Goal: Task Accomplishment & Management: Manage account settings

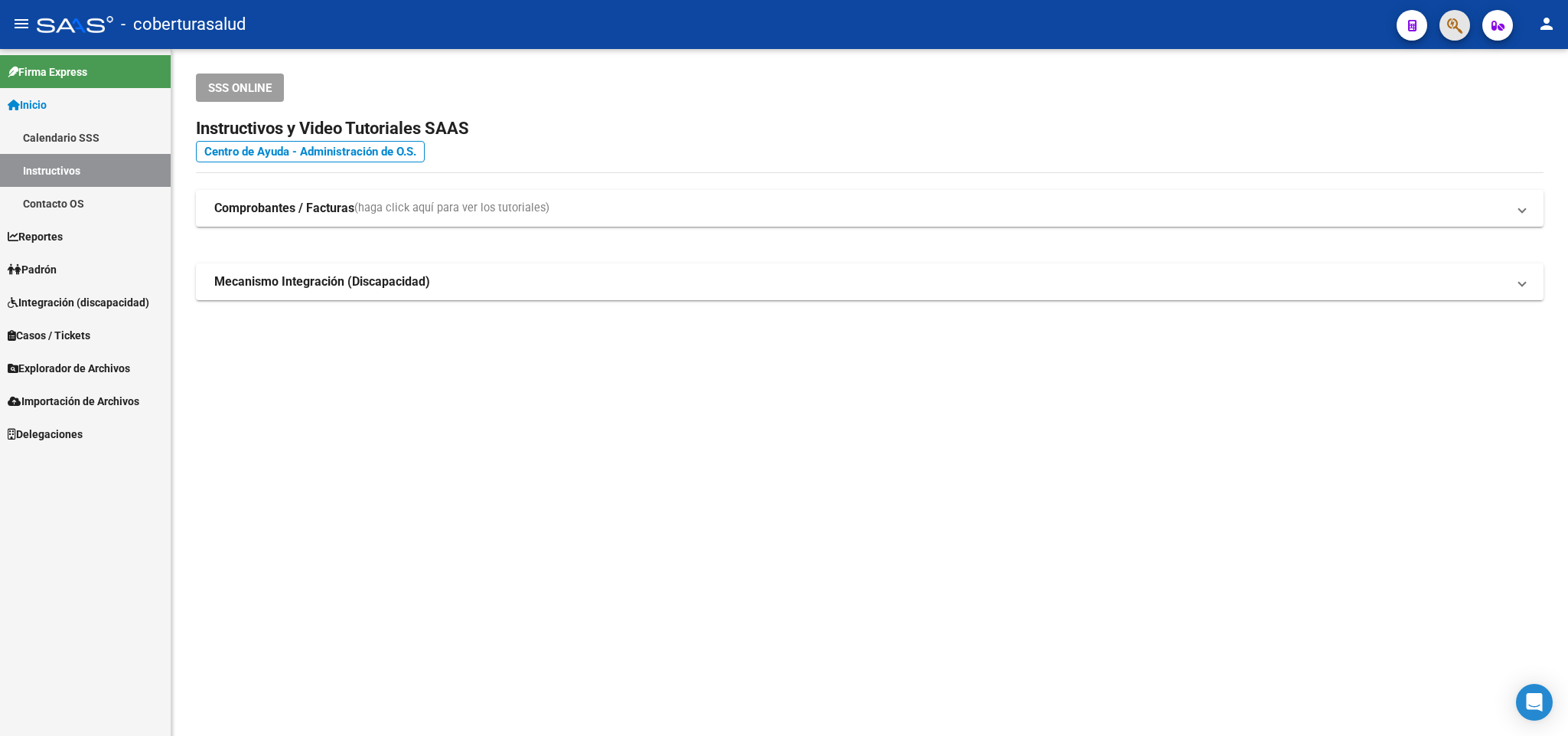
click at [1457, 15] on span "button" at bounding box center [1454, 25] width 15 height 31
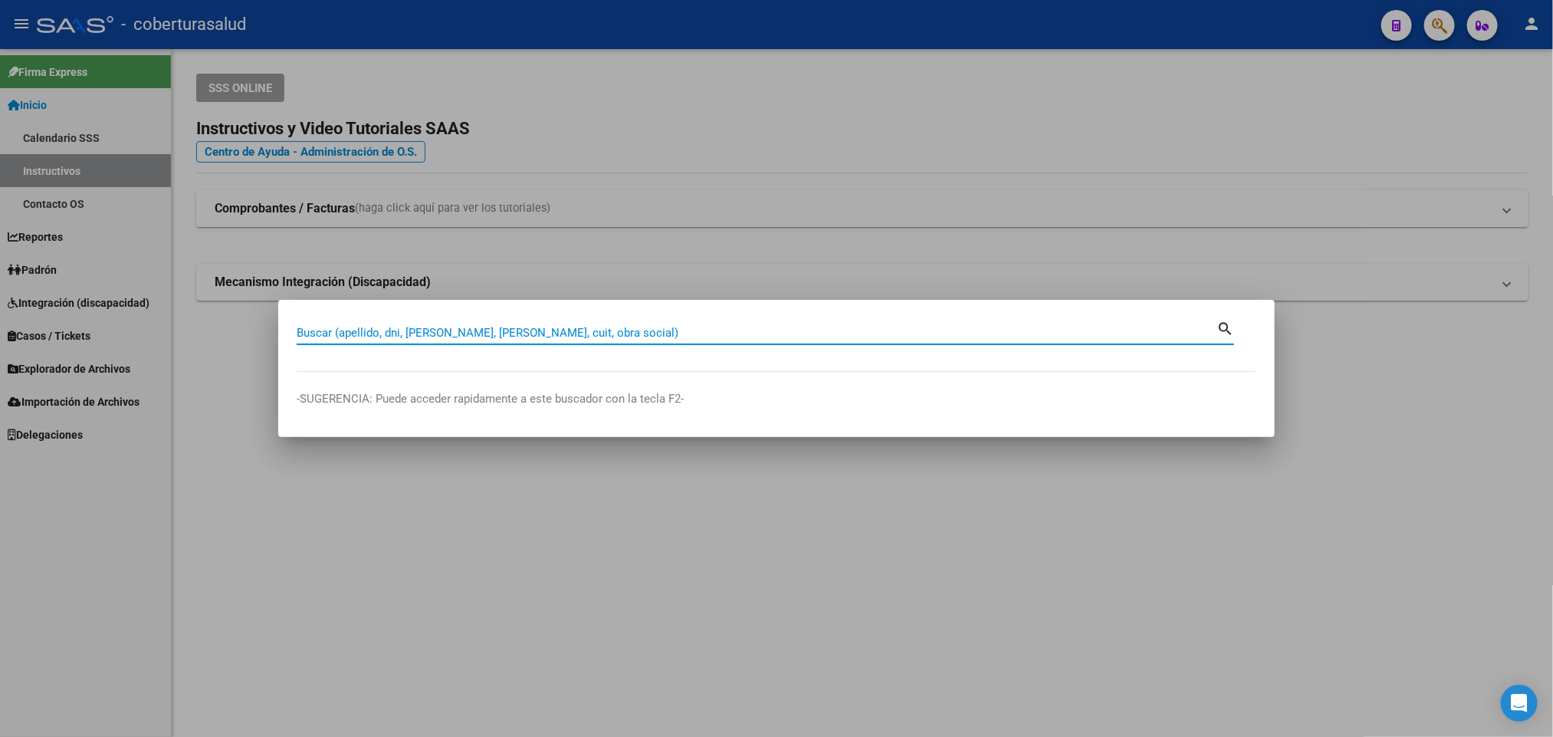
paste input "45862416"
type input "45862416"
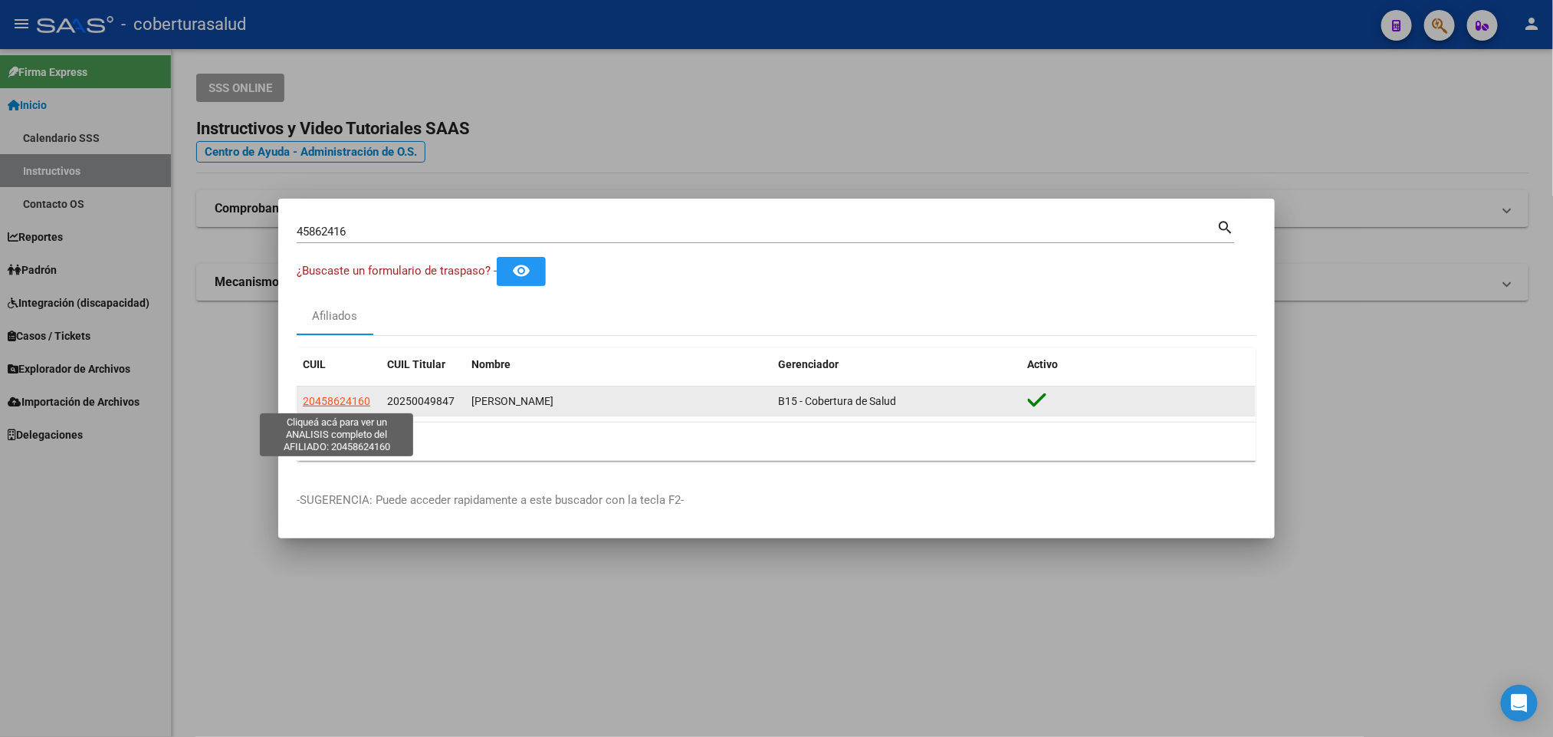
click at [331, 403] on span "20458624160" at bounding box center [336, 401] width 67 height 12
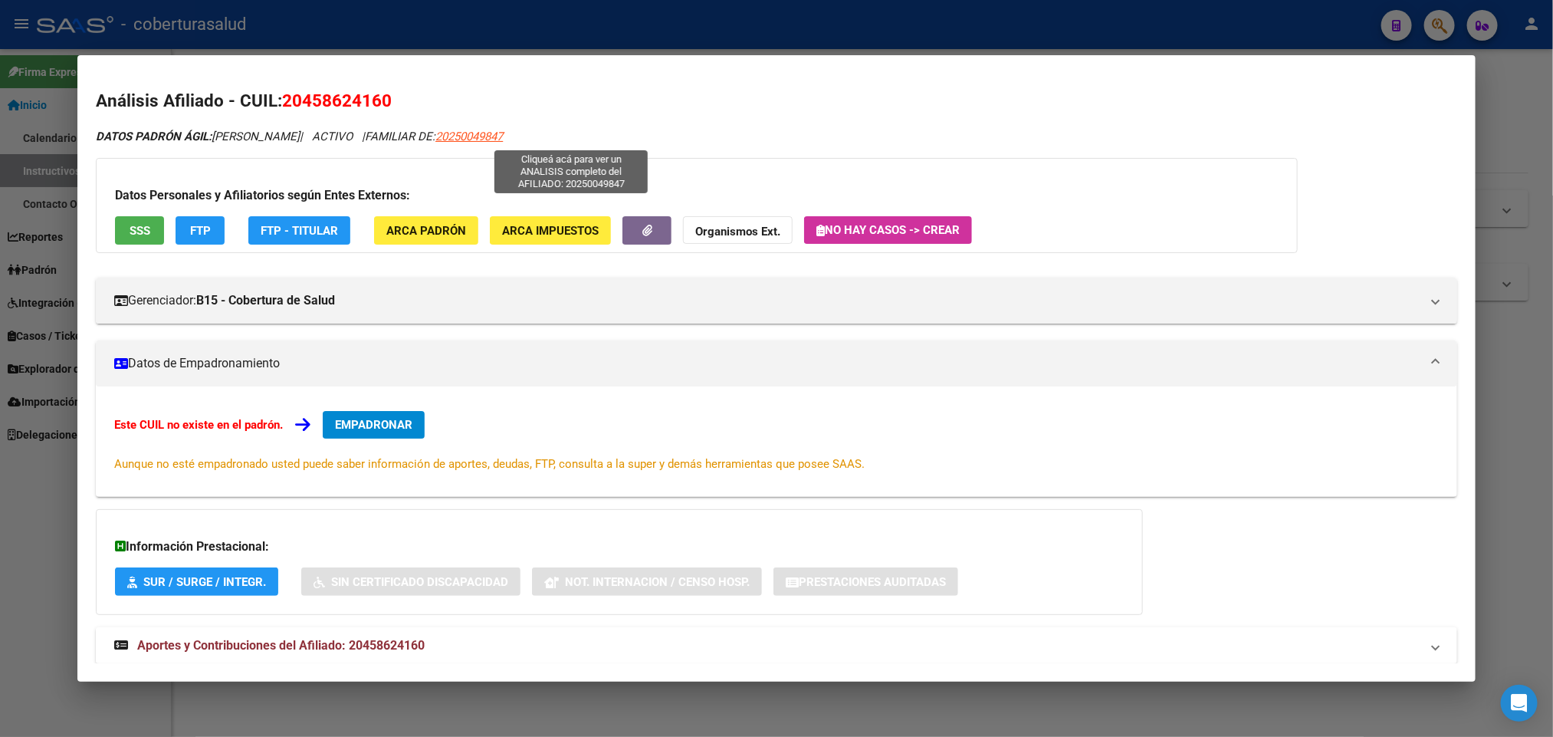
click at [503, 131] on span "20250049847" at bounding box center [468, 137] width 67 height 14
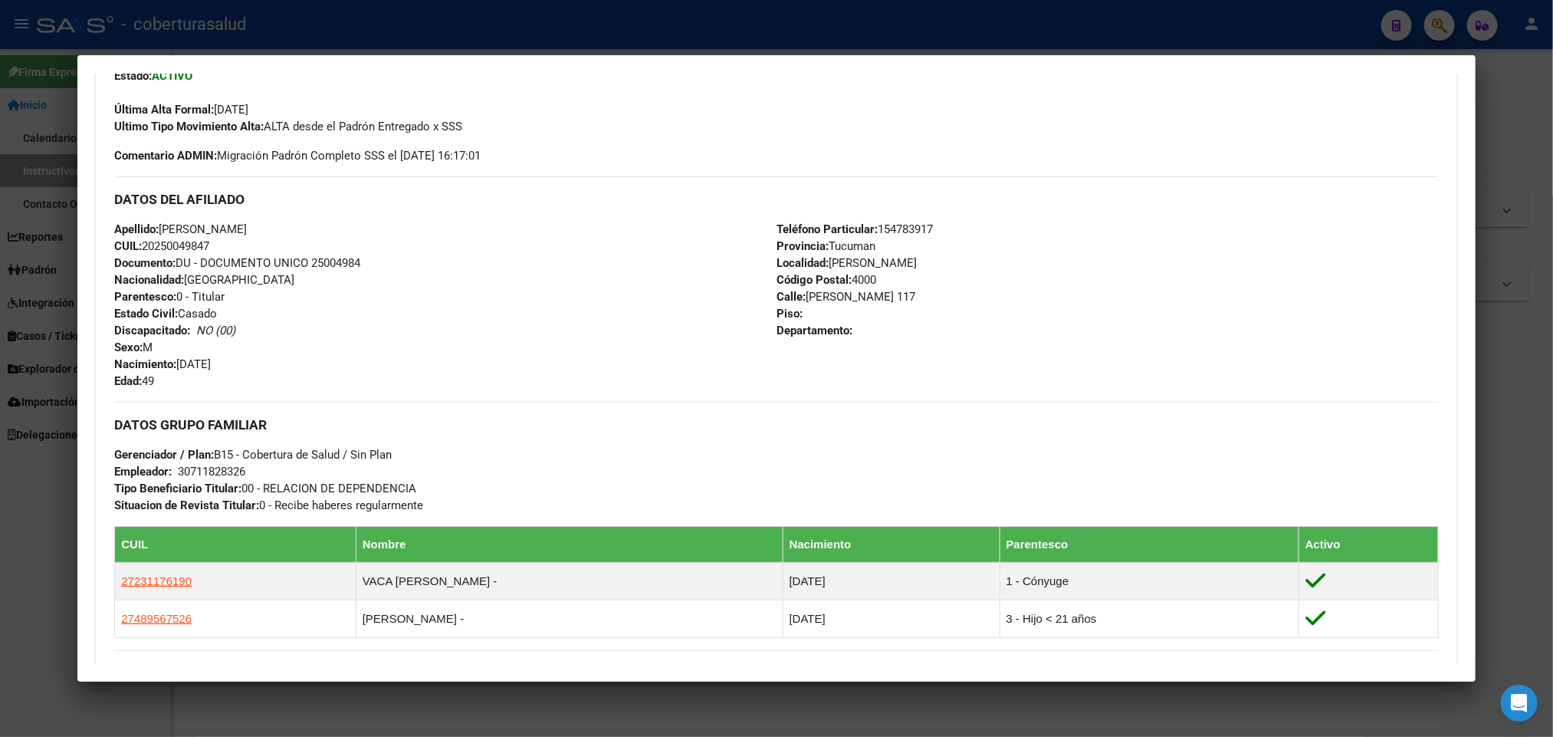
scroll to position [460, 0]
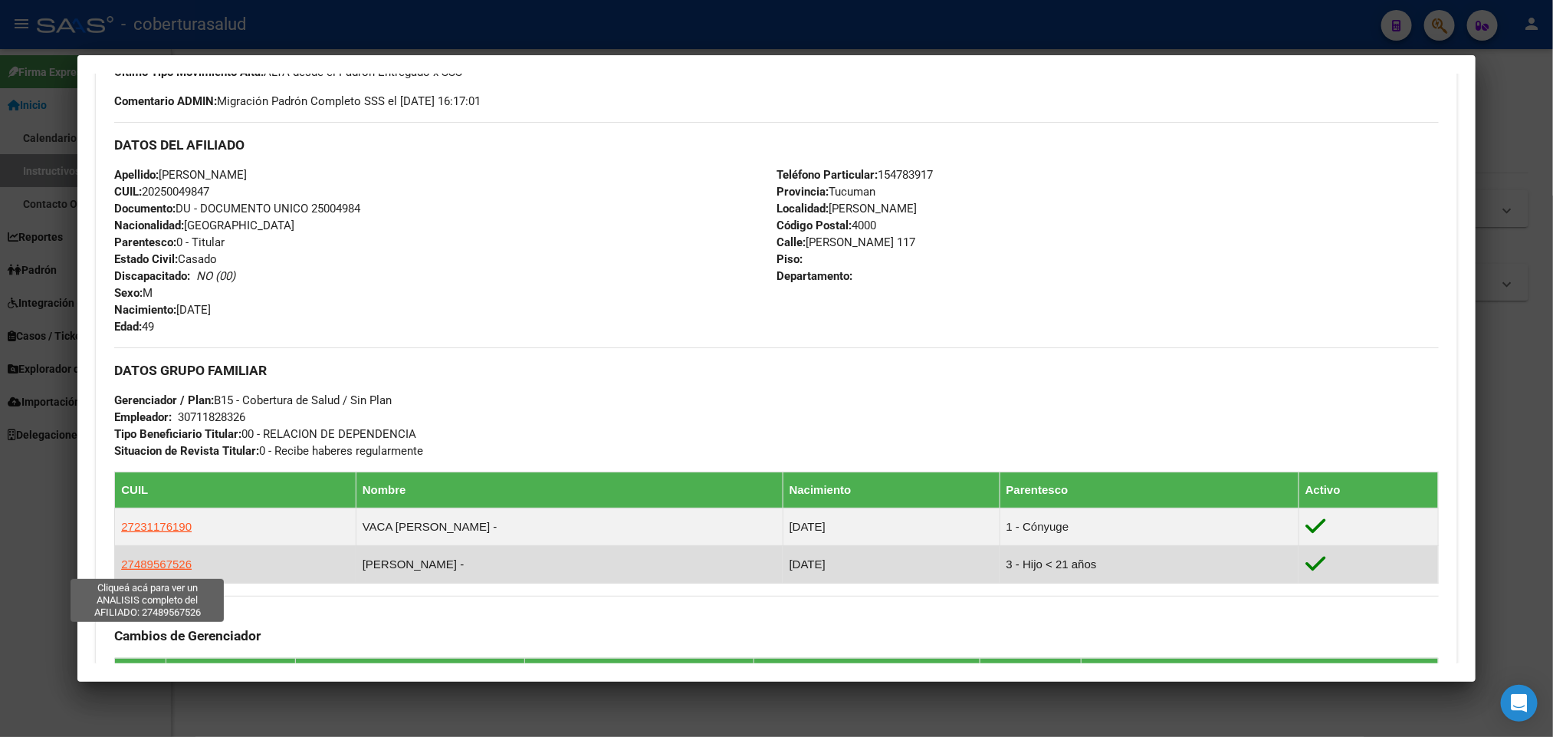
click at [130, 566] on span "27489567526" at bounding box center [156, 563] width 71 height 13
type textarea "27489567526"
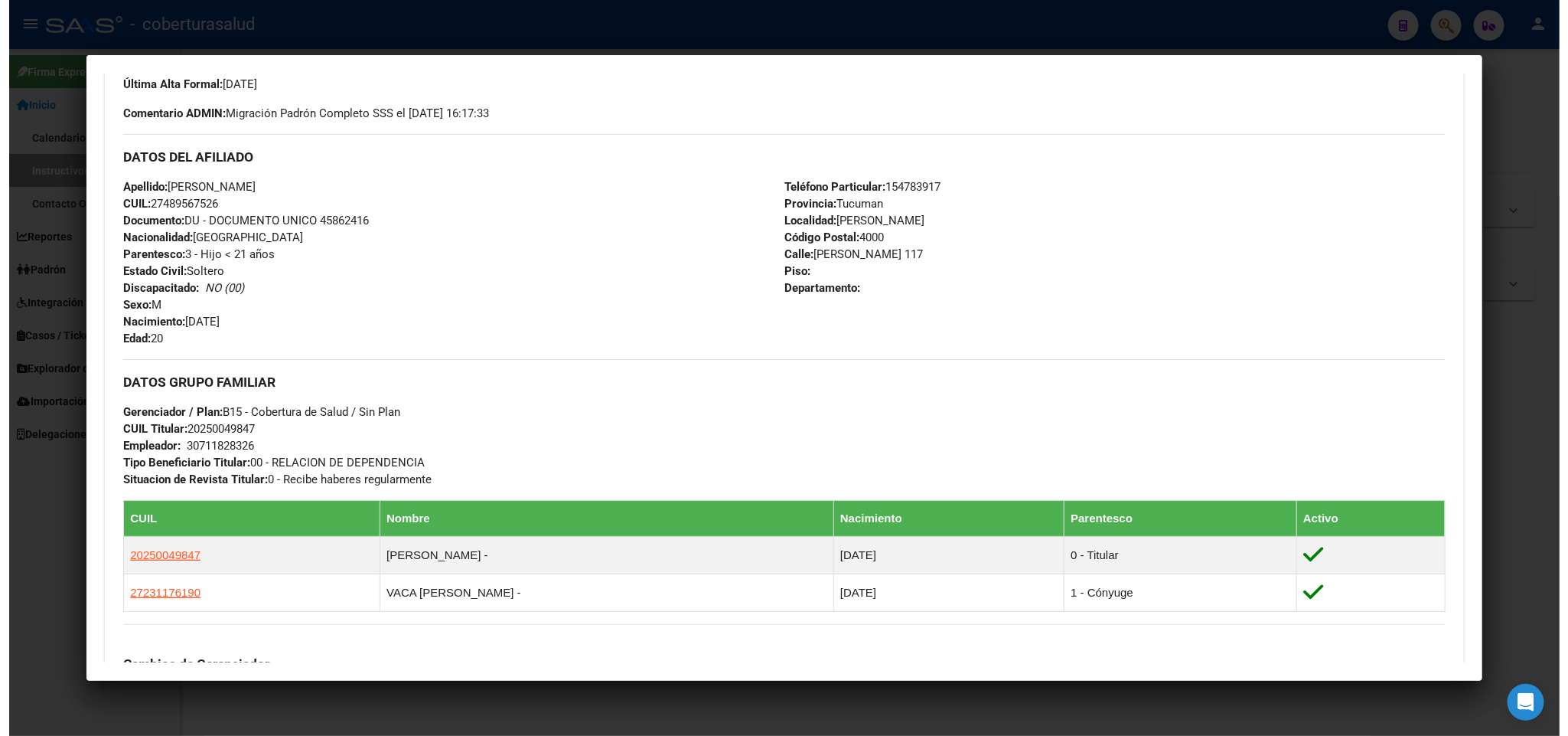
scroll to position [0, 0]
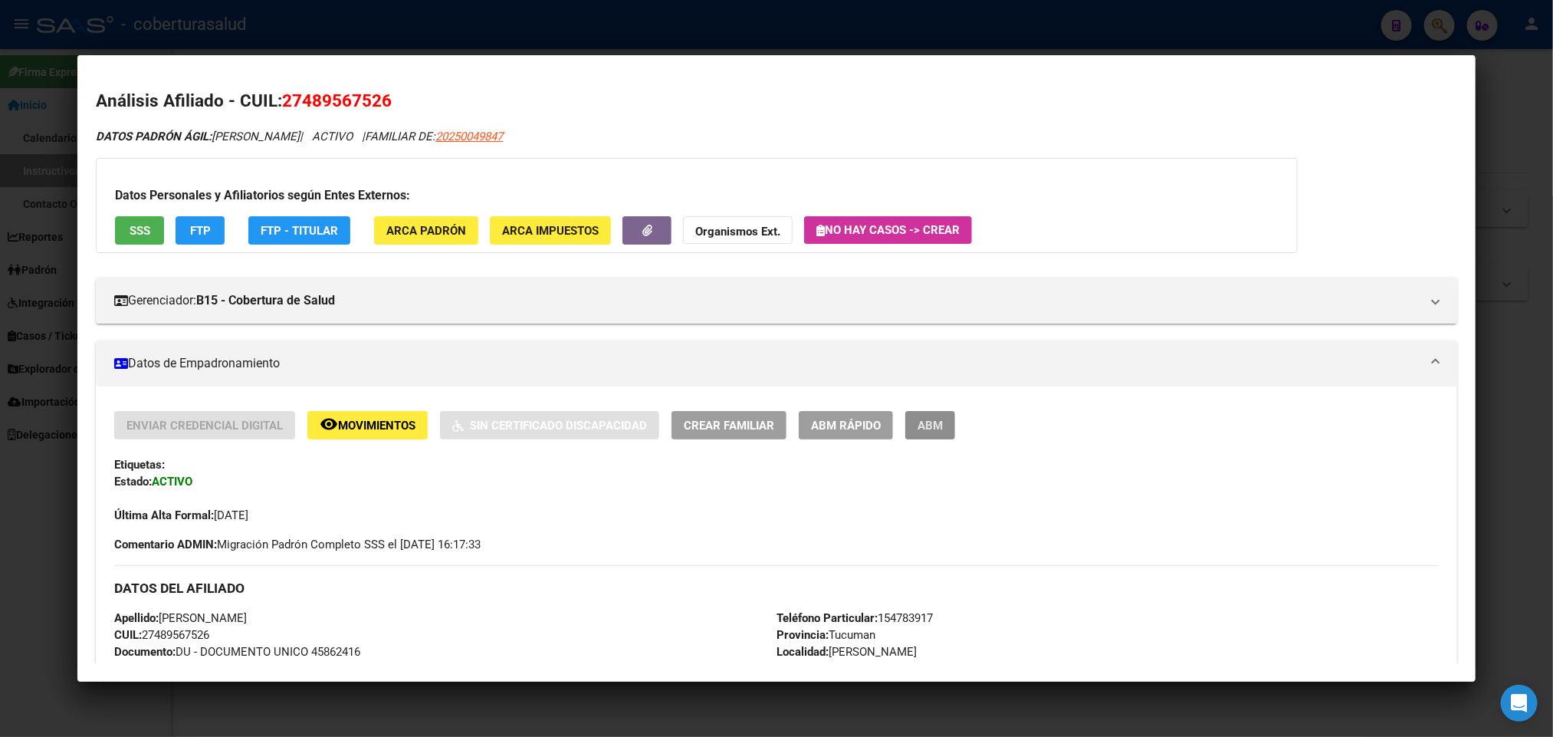
click at [941, 421] on button "ABM" at bounding box center [930, 425] width 50 height 28
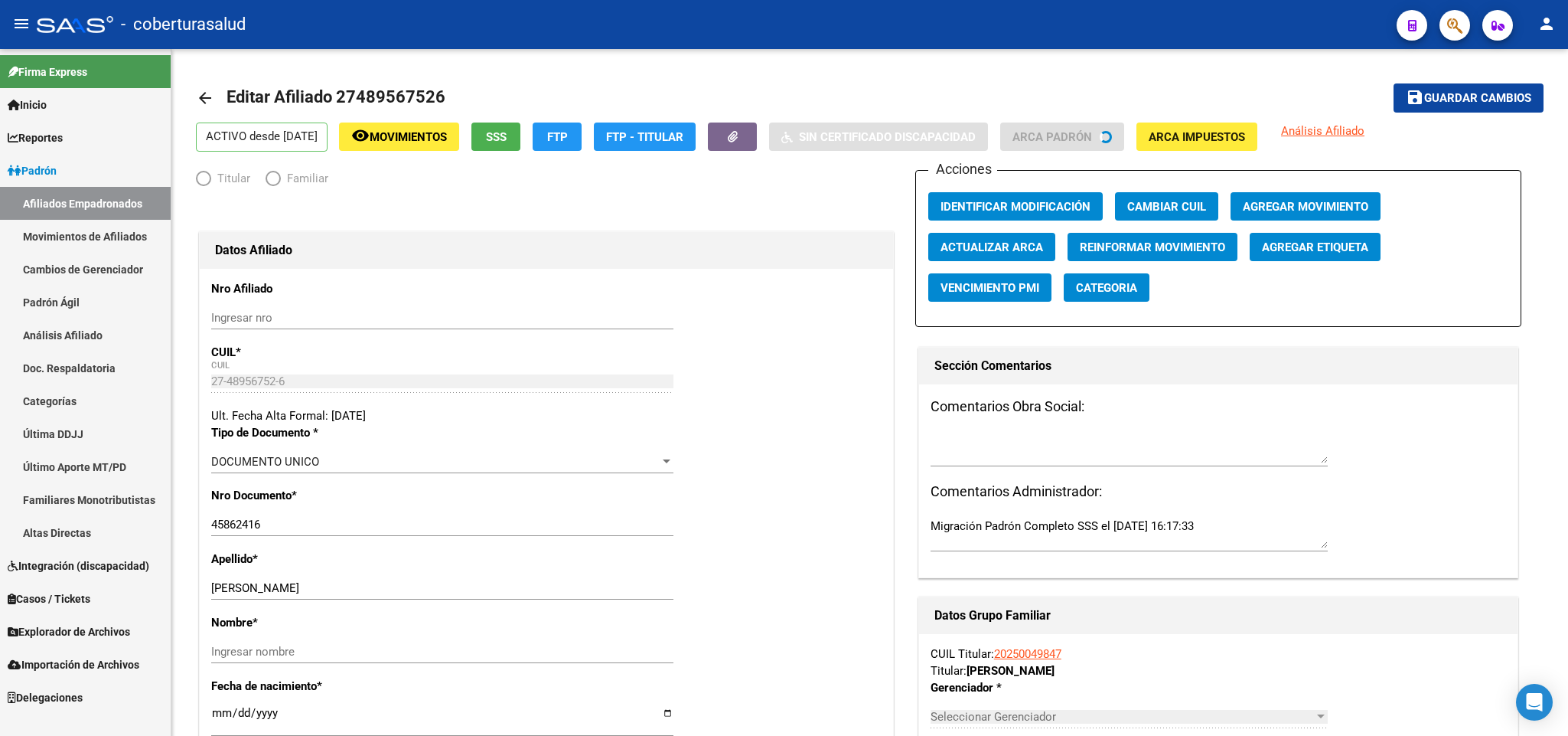
radio input "true"
type input "30-71182832-6"
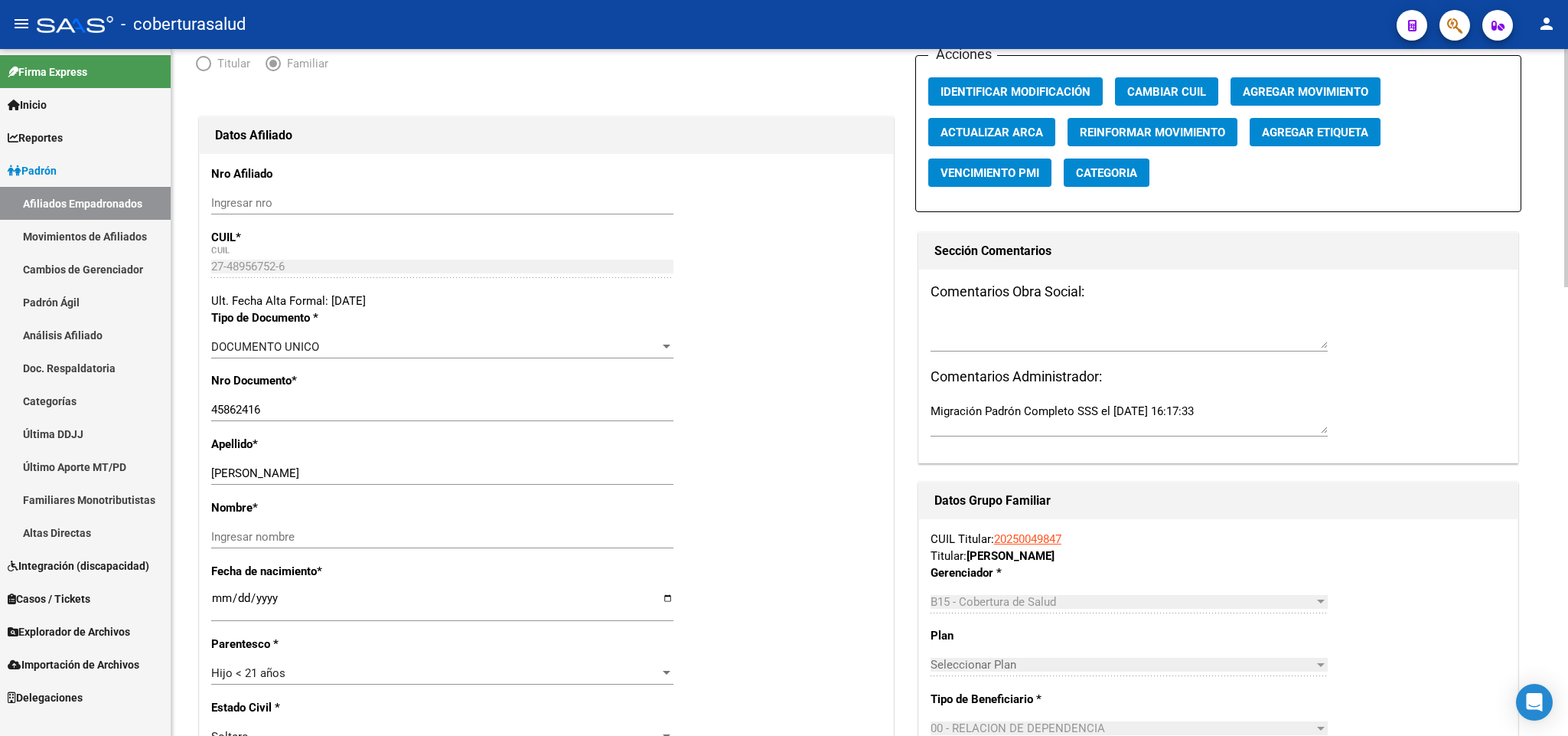
click at [420, 464] on div "[PERSON_NAME][DEMOGRAPHIC_DATA] apellido" at bounding box center [442, 472] width 462 height 23
click at [405, 467] on input "[PERSON_NAME]" at bounding box center [442, 473] width 462 height 14
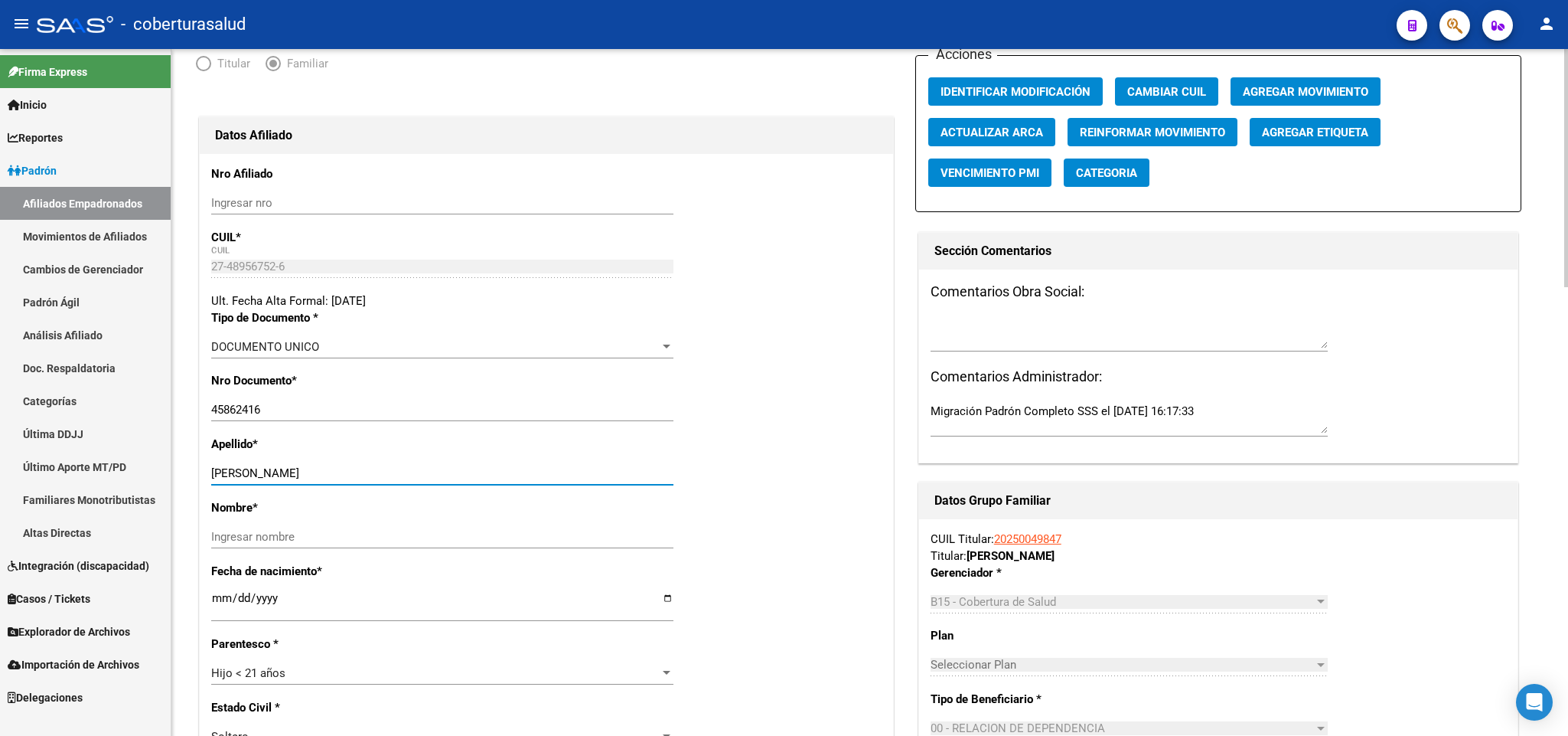
click at [293, 545] on div "Ingresar nombre" at bounding box center [442, 536] width 462 height 23
click at [292, 543] on input "Ingresar nombre" at bounding box center [442, 537] width 462 height 14
paste input "[PERSON_NAME]"
click at [258, 536] on input "[PERSON_NAME]" at bounding box center [442, 537] width 462 height 14
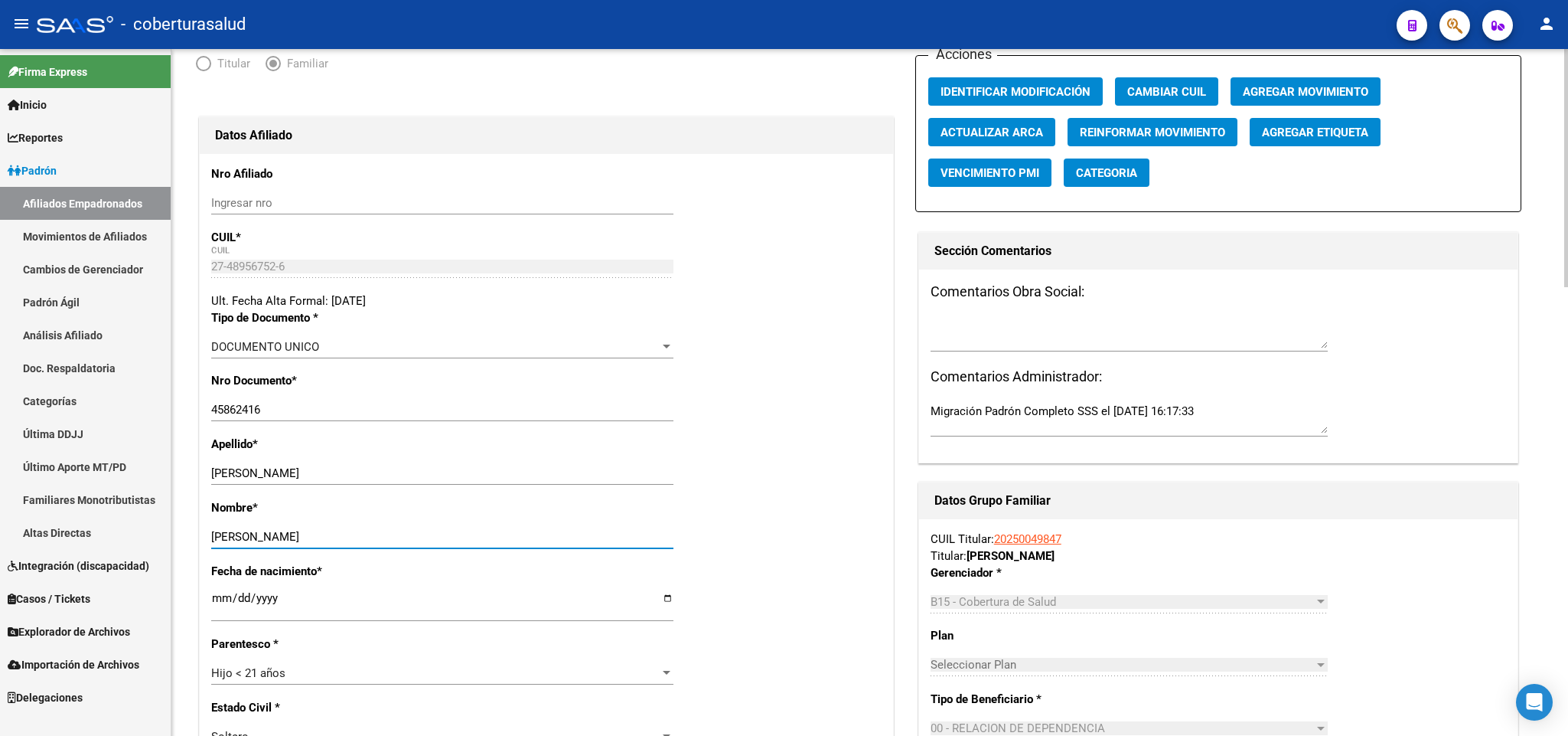
click at [258, 536] on input "[PERSON_NAME]" at bounding box center [442, 537] width 462 height 14
type input "[PERSON_NAME]"
drag, startPoint x: 266, startPoint y: 476, endPoint x: 391, endPoint y: 476, distance: 125.0
click at [391, 476] on input "[PERSON_NAME]" at bounding box center [442, 473] width 462 height 14
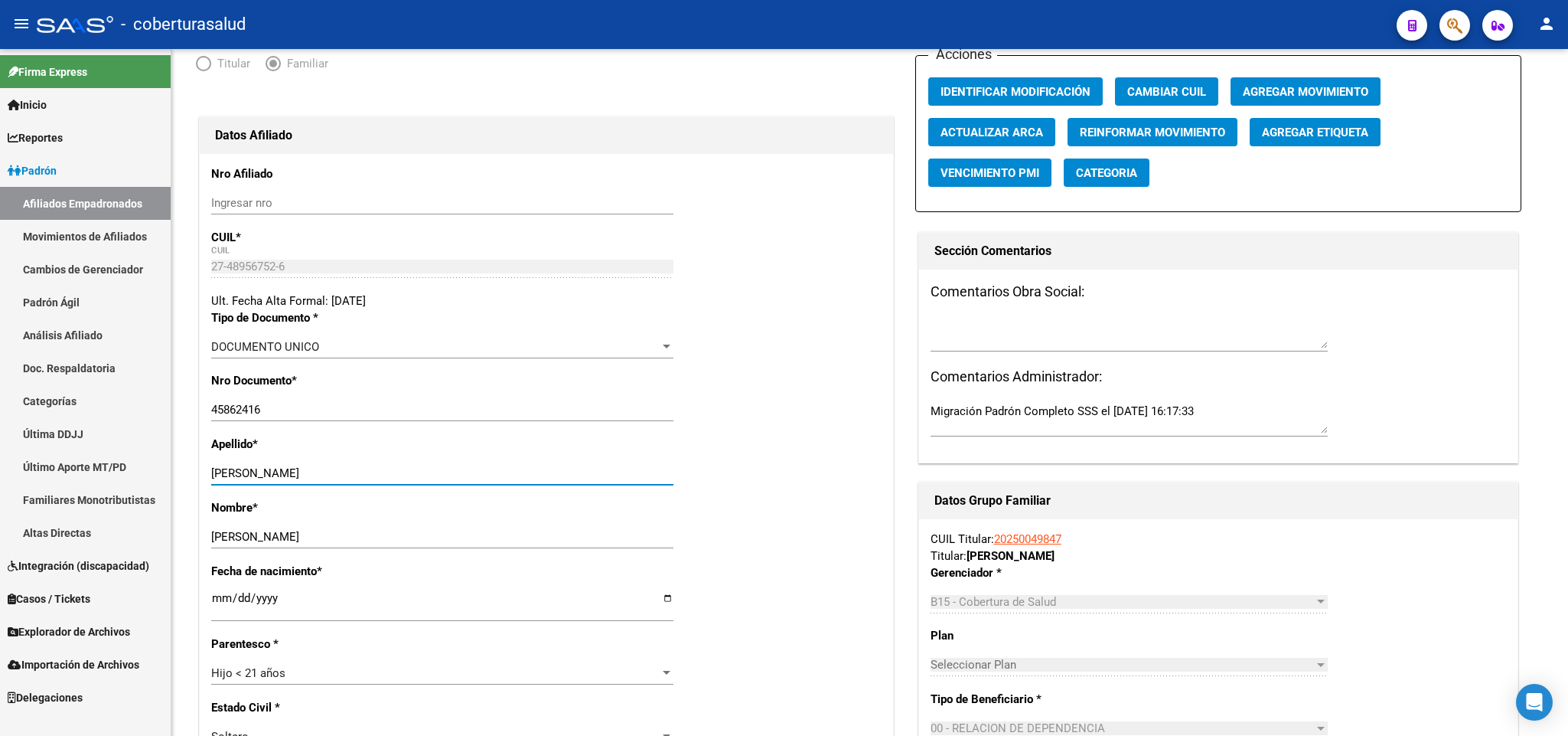
type input "[PERSON_NAME]"
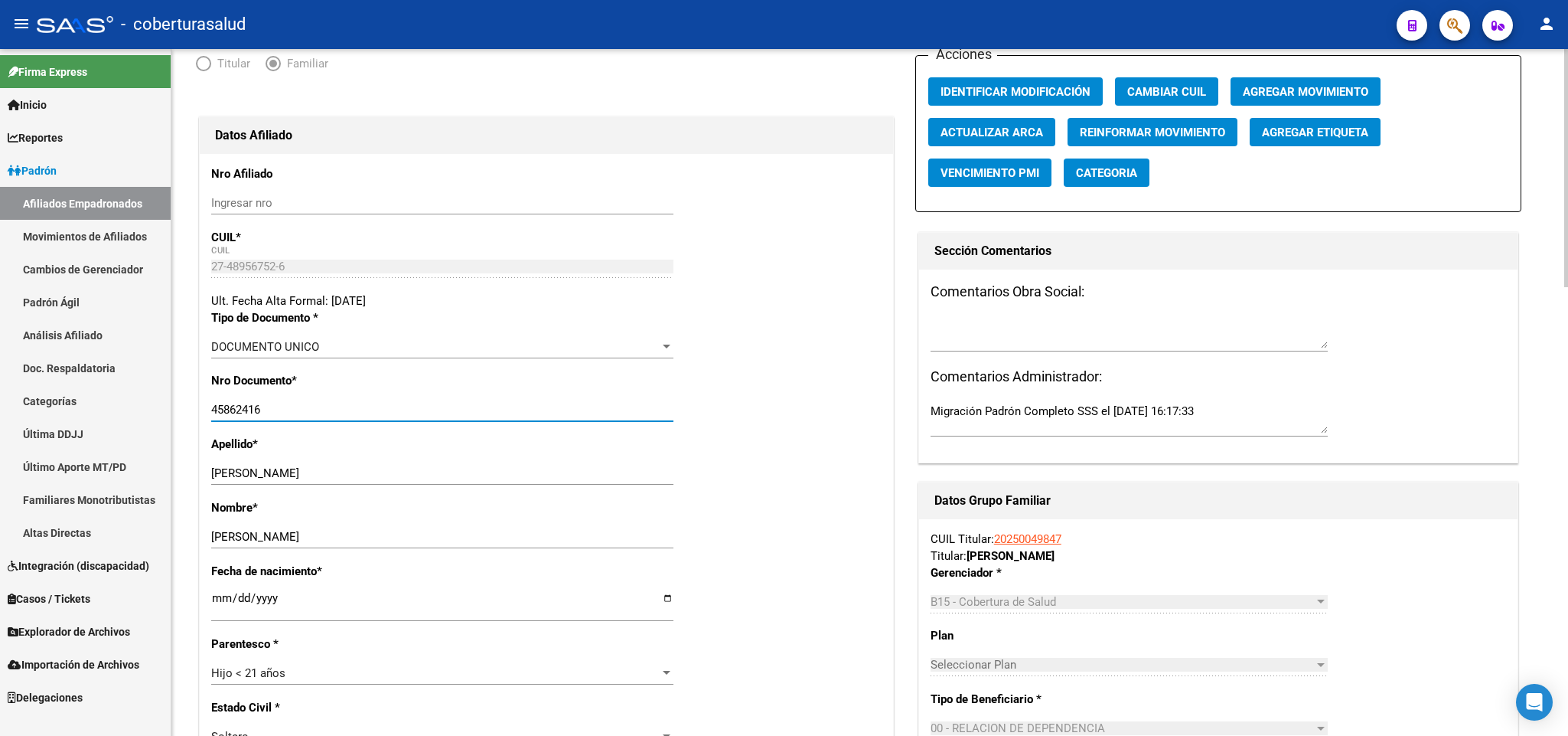
click at [391, 416] on input "45862416" at bounding box center [442, 409] width 462 height 14
paste input "8956752"
type input "48956752"
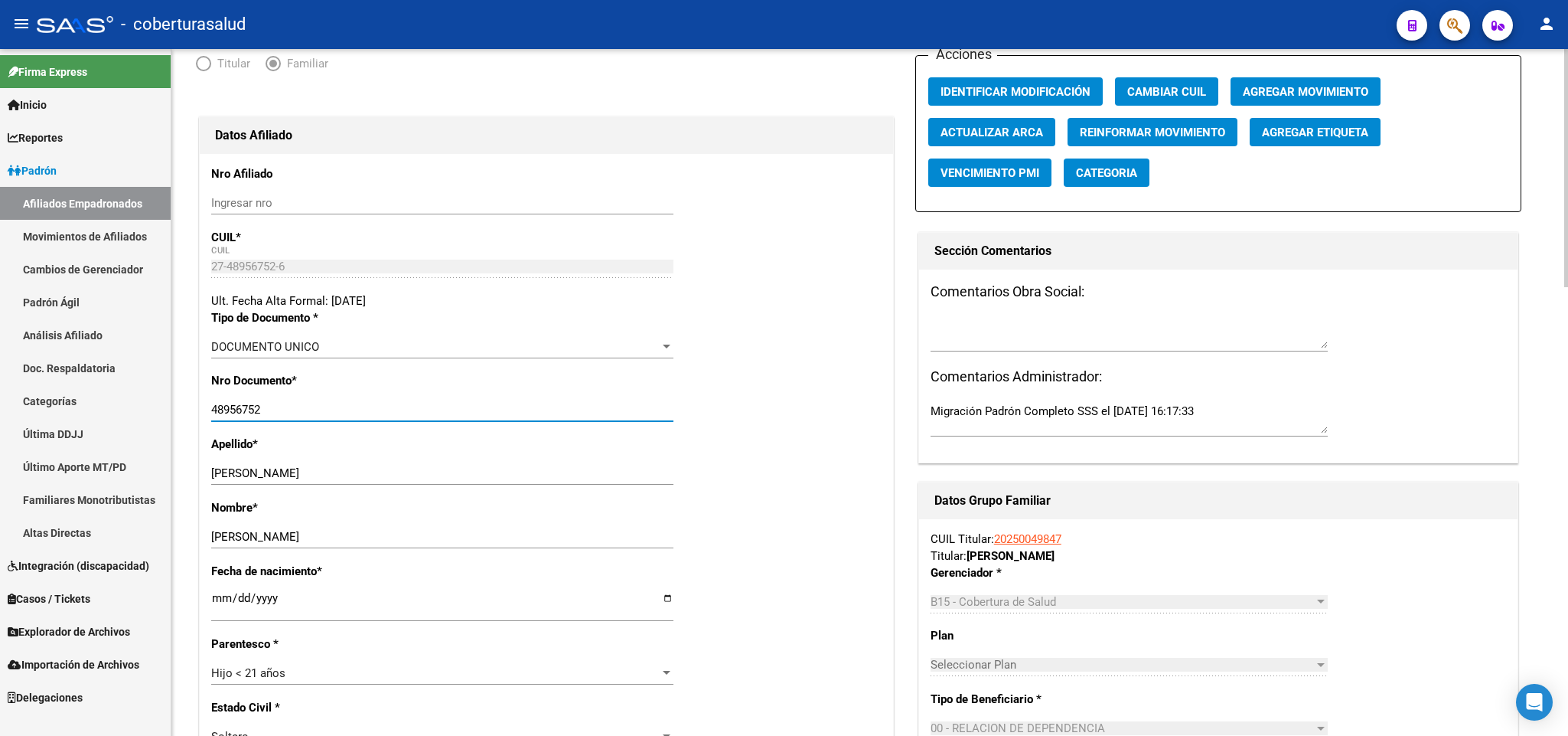
click at [212, 599] on input "[DATE]" at bounding box center [442, 604] width 462 height 25
type input "[DATE]"
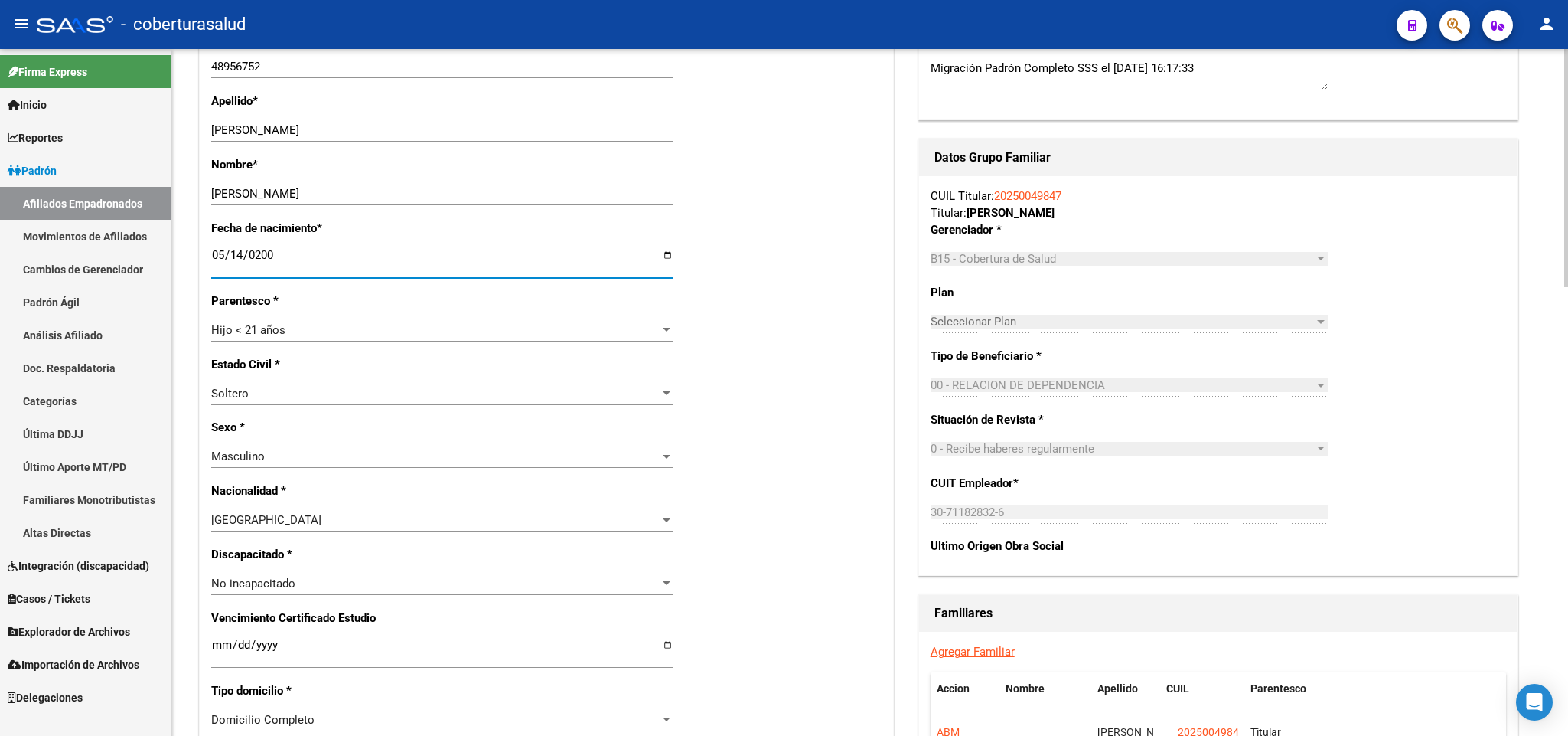
scroll to position [459, 0]
click at [655, 457] on div "Masculino" at bounding box center [435, 454] width 448 height 14
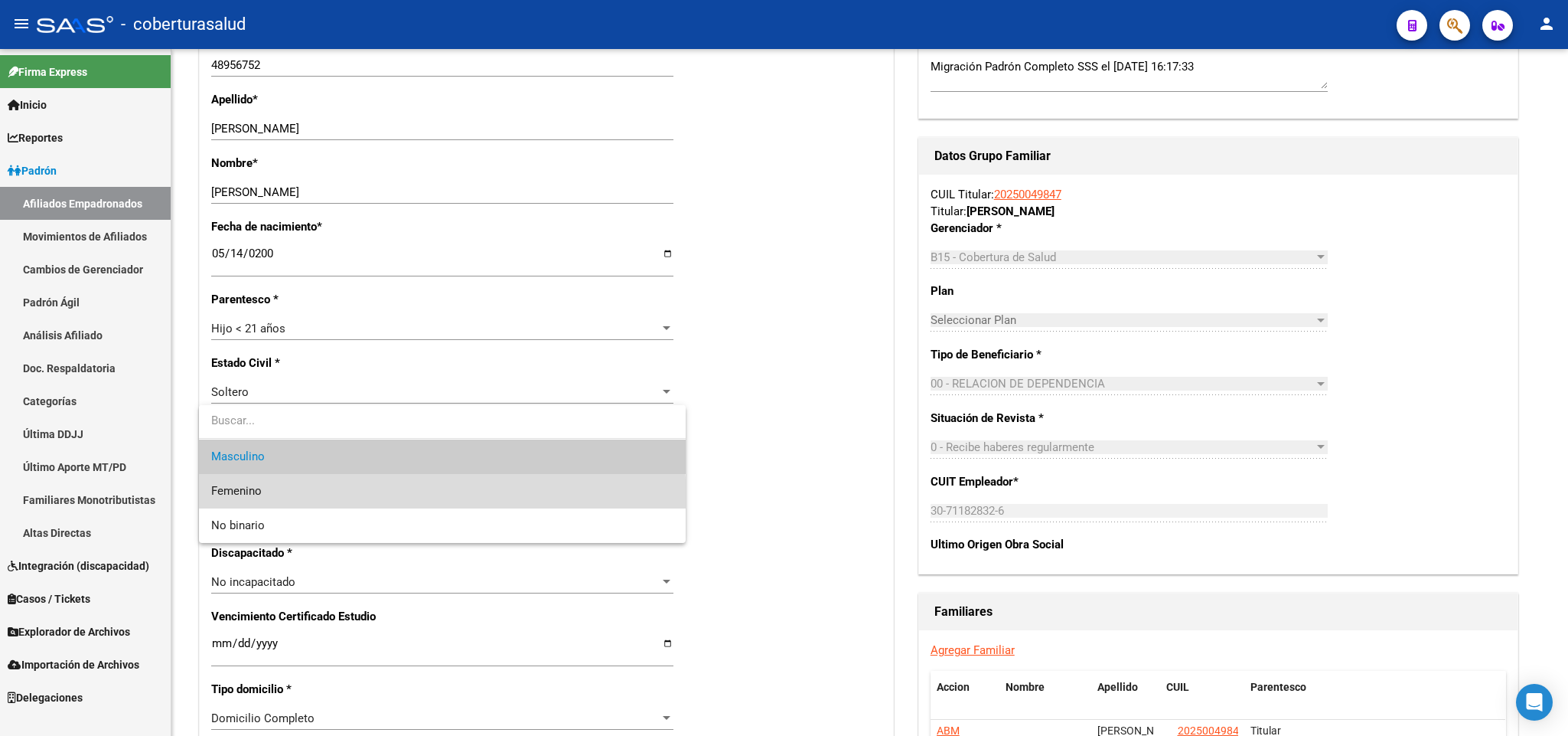
click at [405, 498] on span "Femenino" at bounding box center [442, 491] width 462 height 34
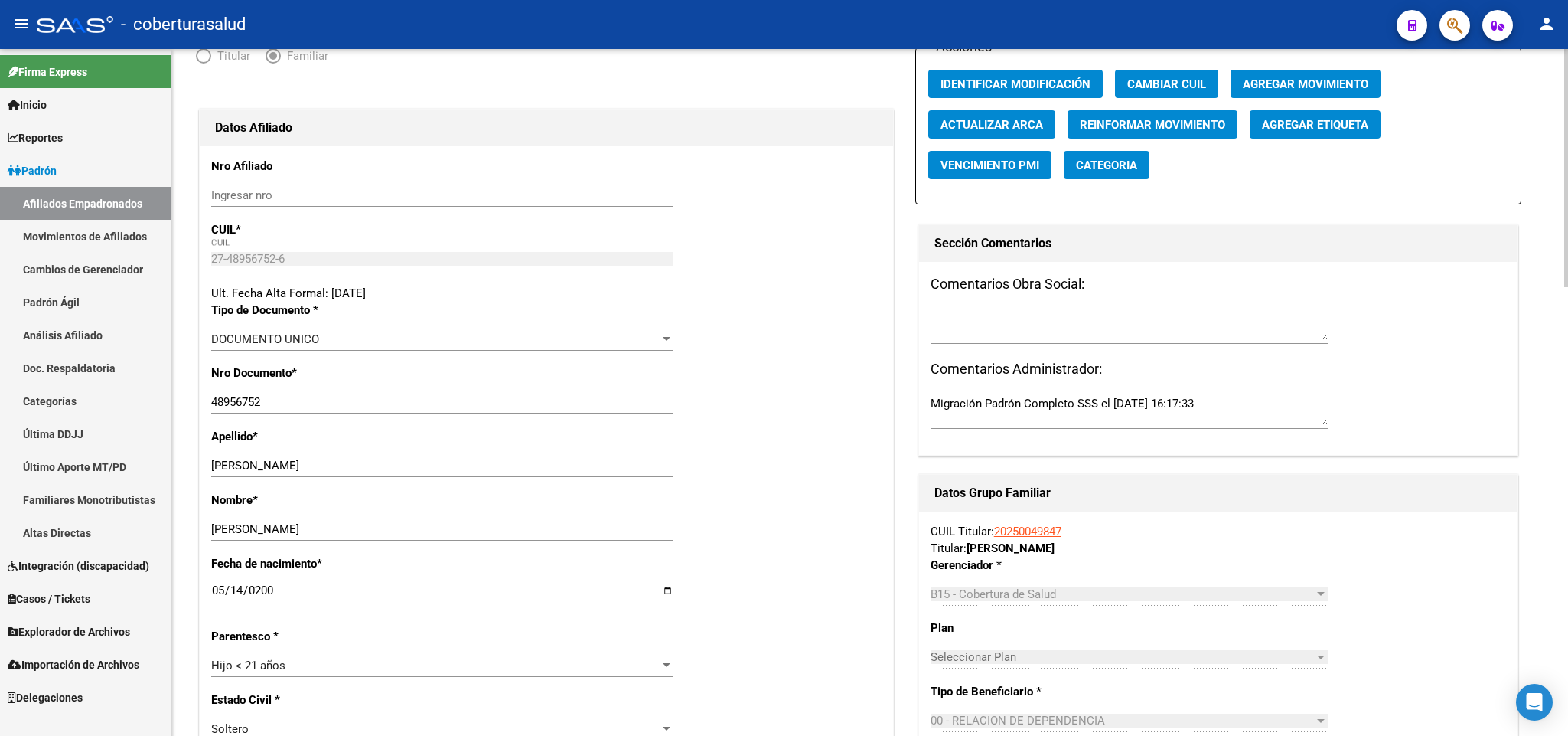
scroll to position [0, 0]
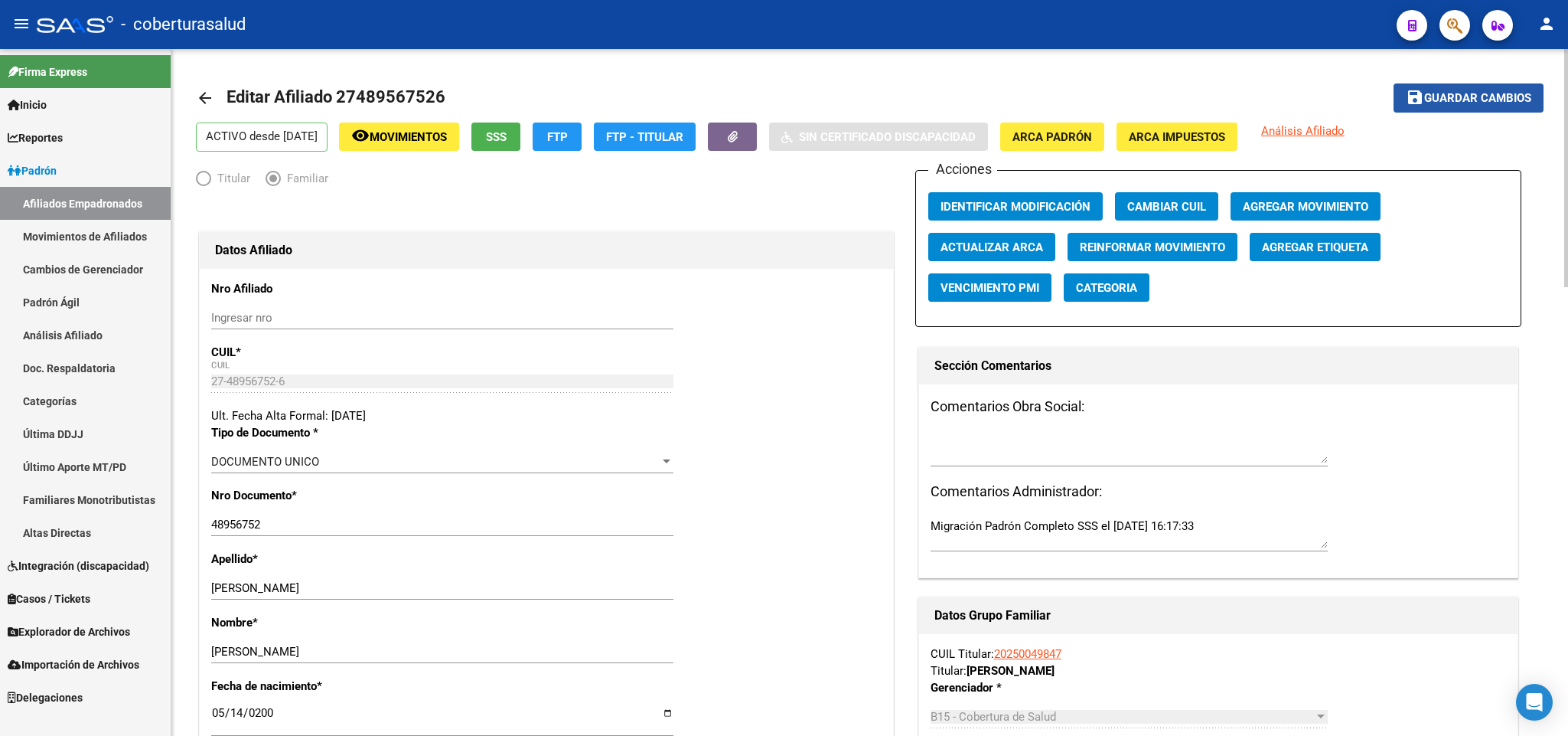
click at [1486, 97] on span "Guardar cambios" at bounding box center [1477, 99] width 107 height 14
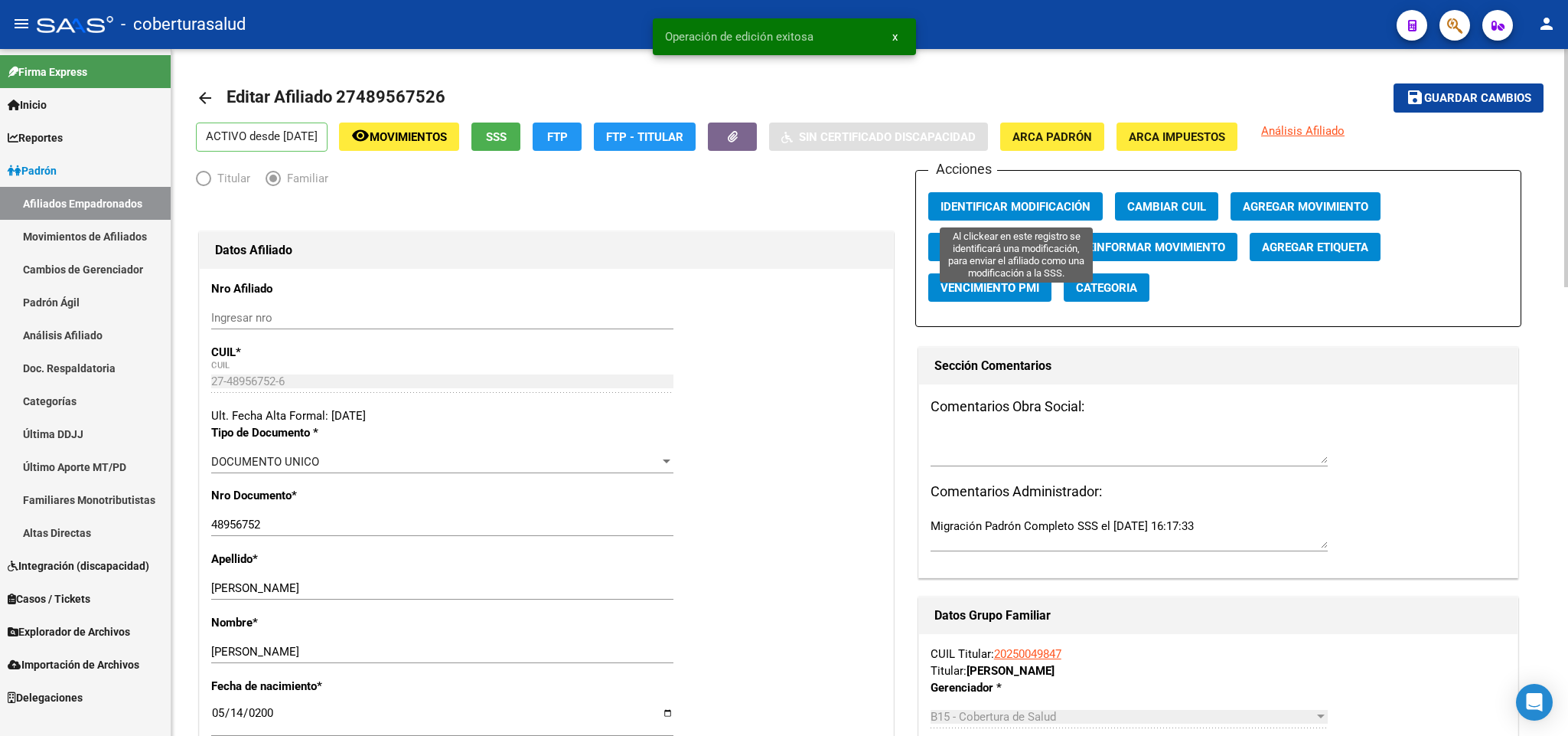
click at [1082, 203] on span "Identificar Modificación" at bounding box center [1015, 207] width 150 height 14
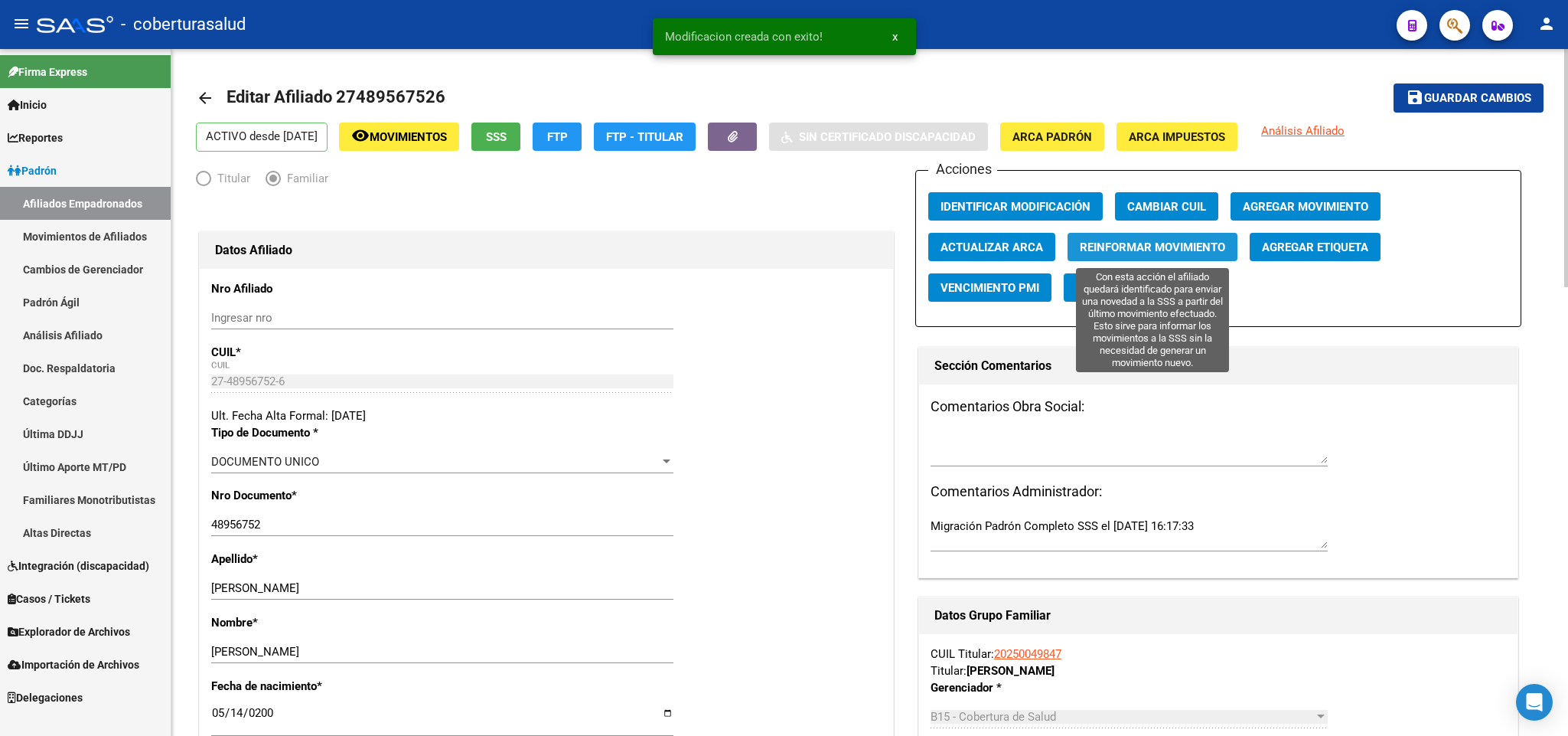
click at [1110, 241] on span "Reinformar Movimiento" at bounding box center [1153, 248] width 146 height 14
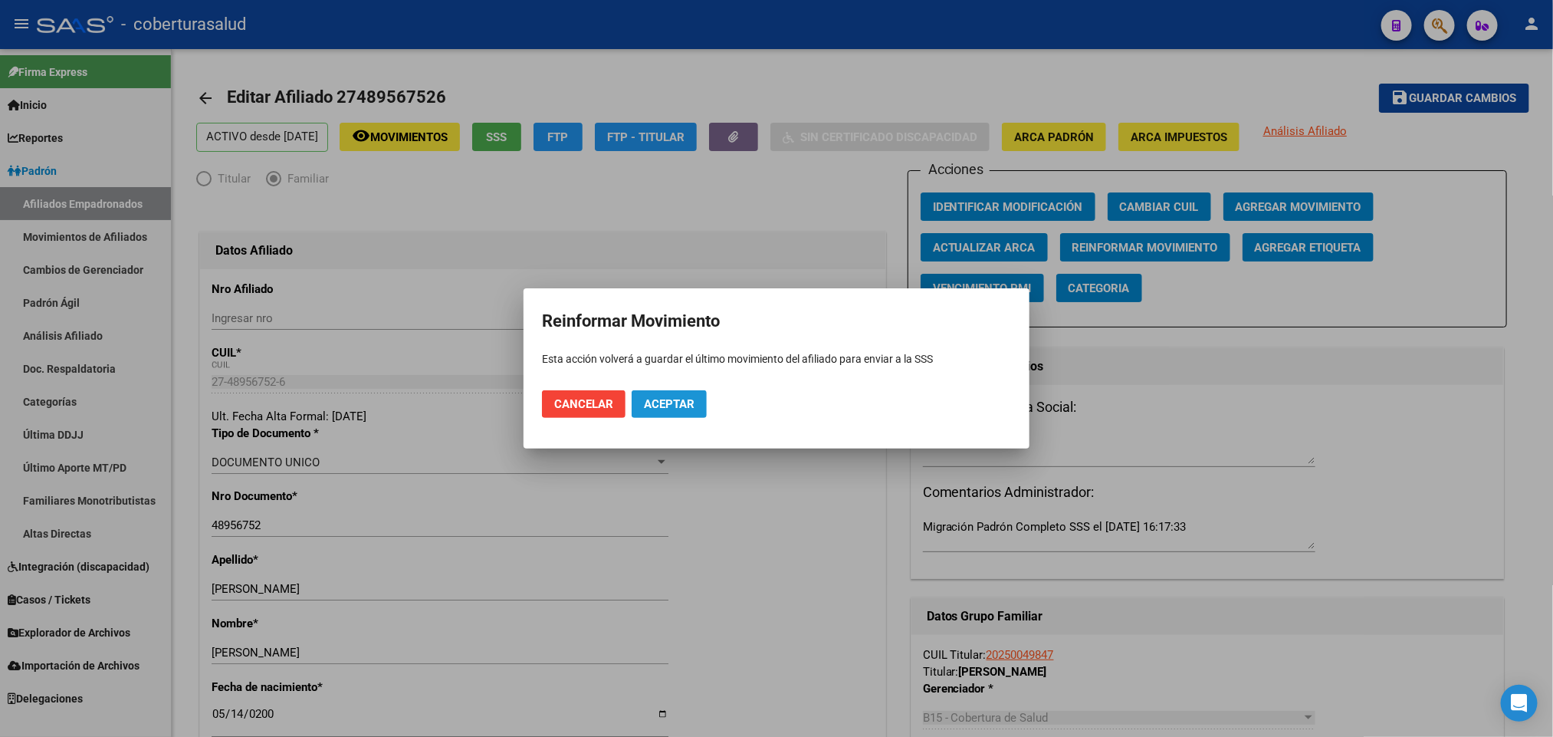
click at [697, 409] on button "Aceptar" at bounding box center [669, 404] width 75 height 28
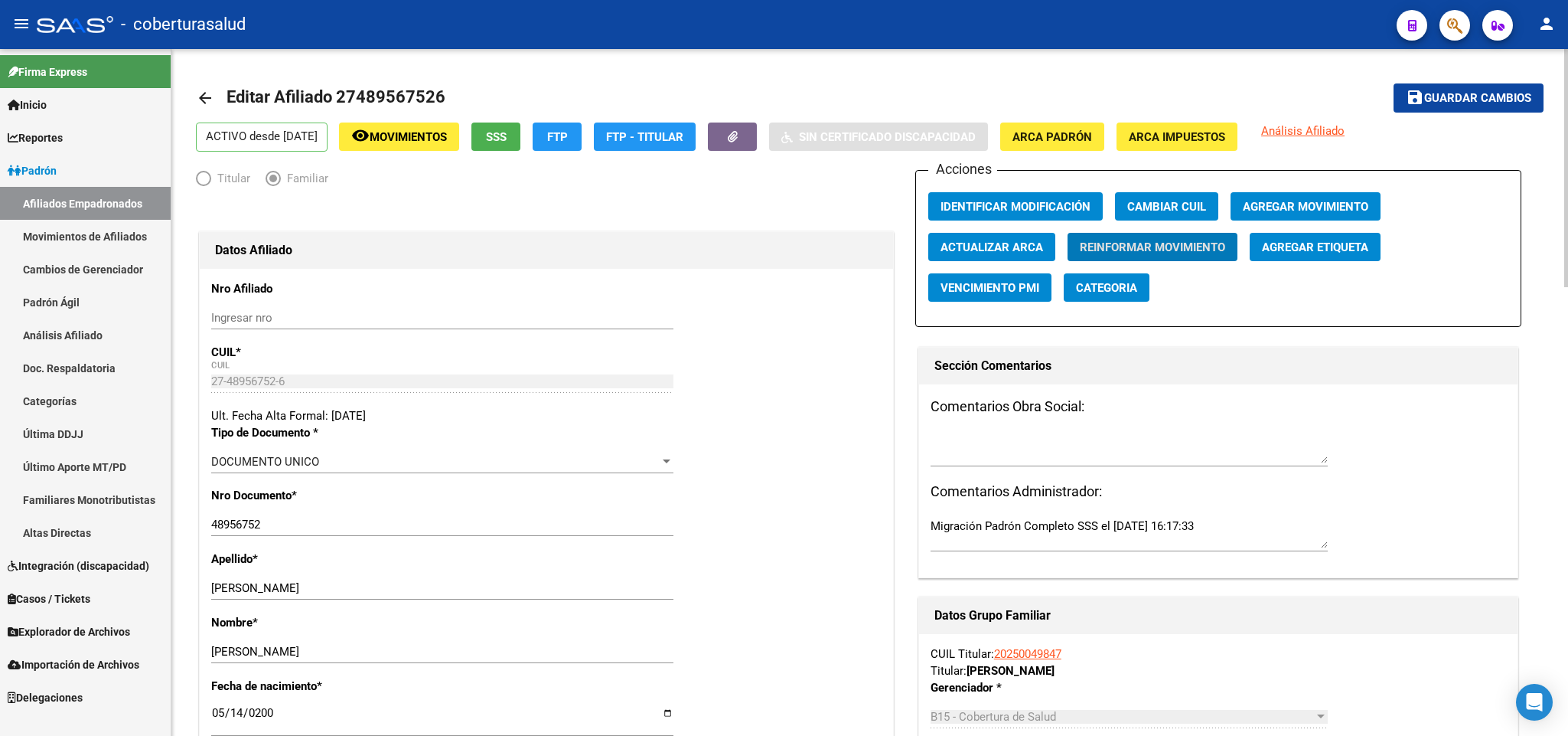
click at [444, 136] on span "Movimientos" at bounding box center [407, 137] width 77 height 14
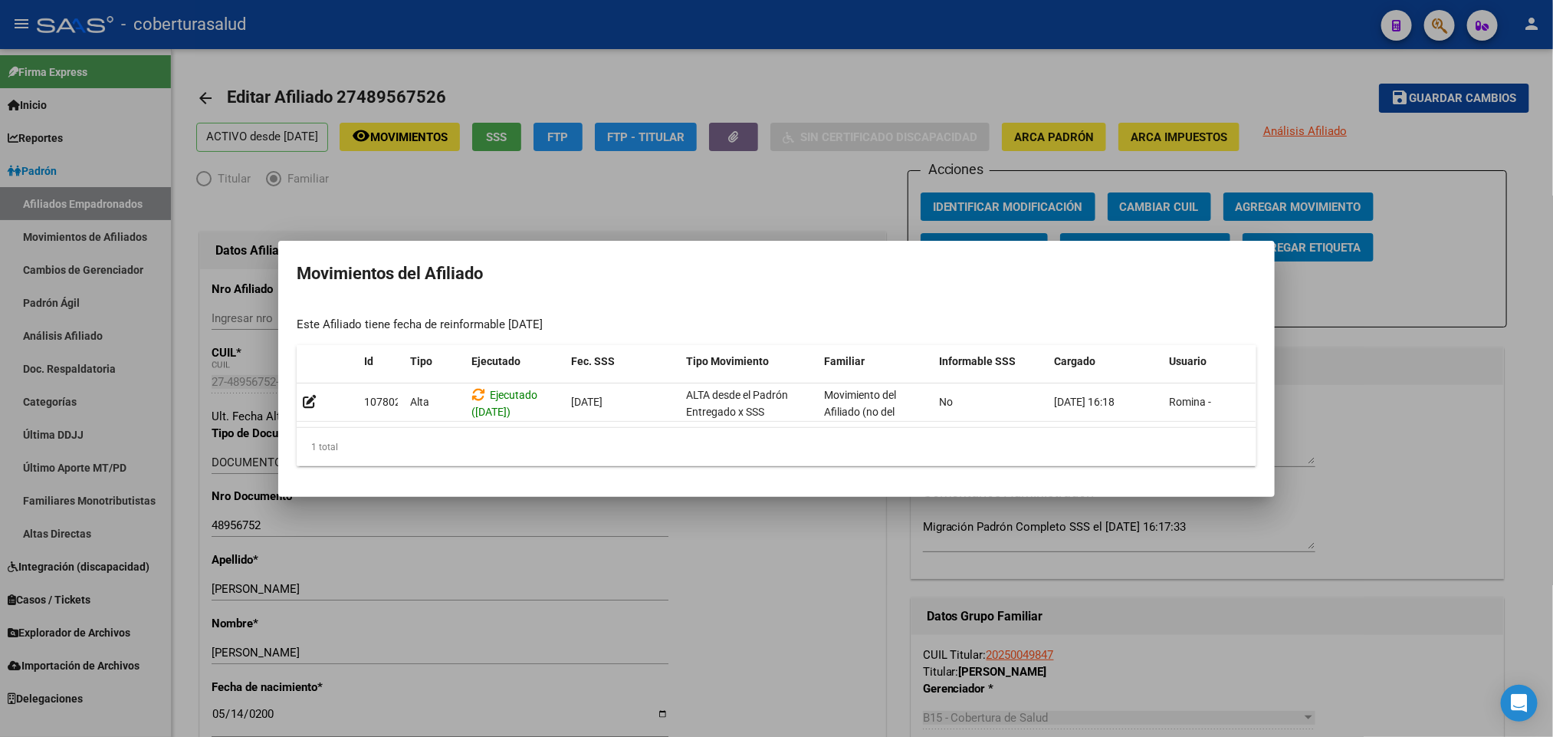
drag, startPoint x: 930, startPoint y: 415, endPoint x: 1109, endPoint y: 437, distance: 180.0
click at [1107, 437] on div "Id Tipo Ejecutado Fec. SSS Tipo Movimiento Familiar Informable SSS Cargado Usua…" at bounding box center [777, 405] width 960 height 121
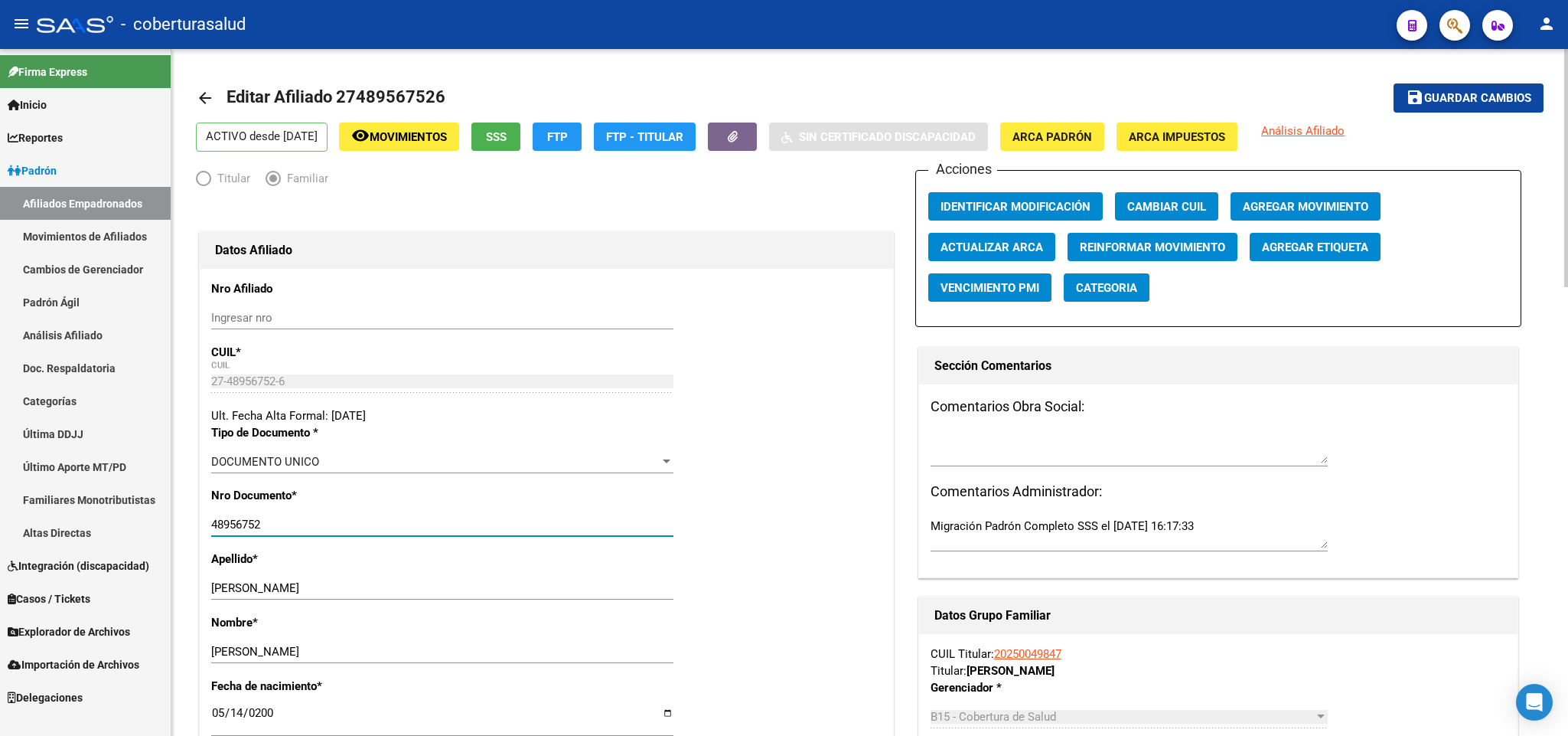
click at [264, 520] on input "48956752" at bounding box center [442, 524] width 462 height 14
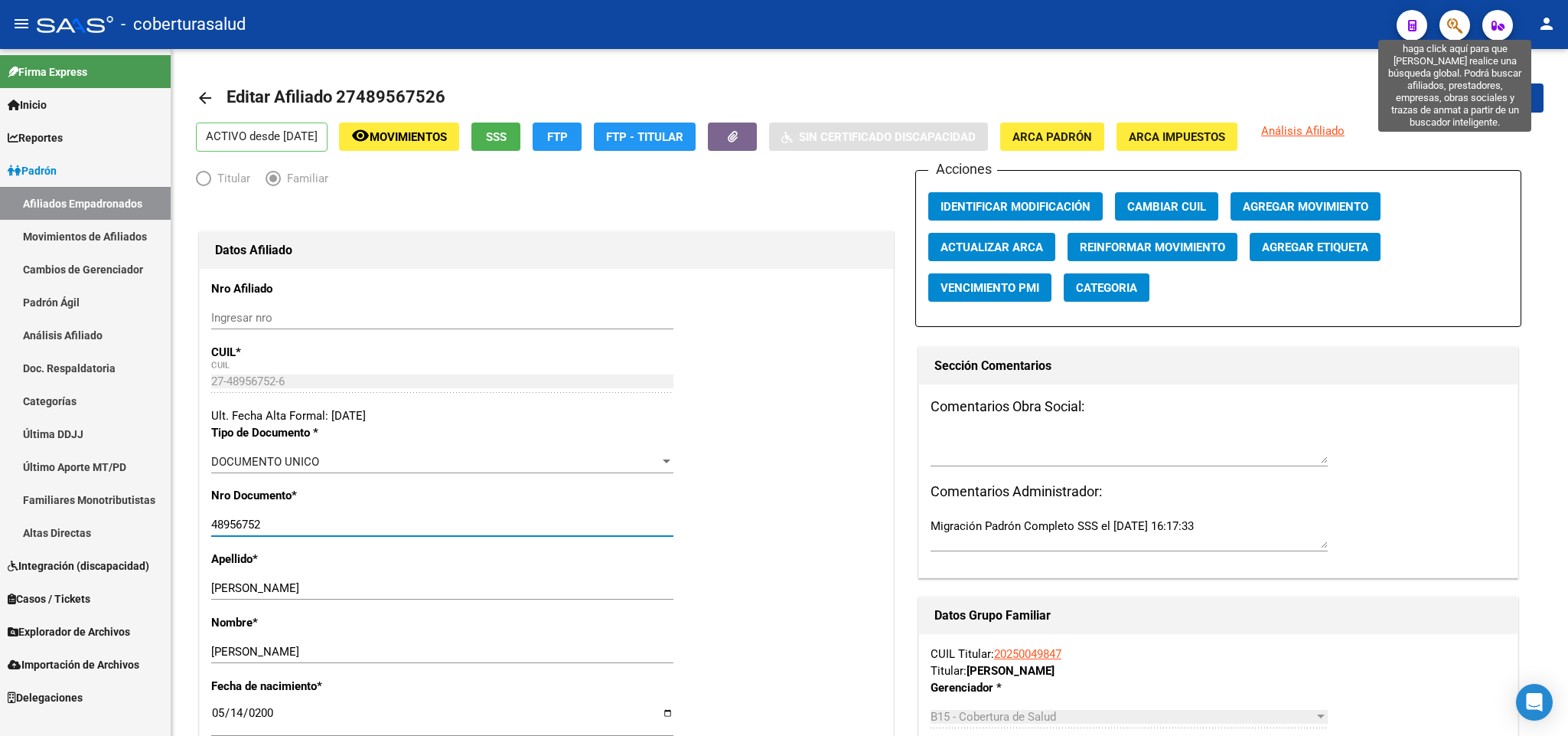
click at [1448, 32] on icon "button" at bounding box center [1454, 26] width 15 height 18
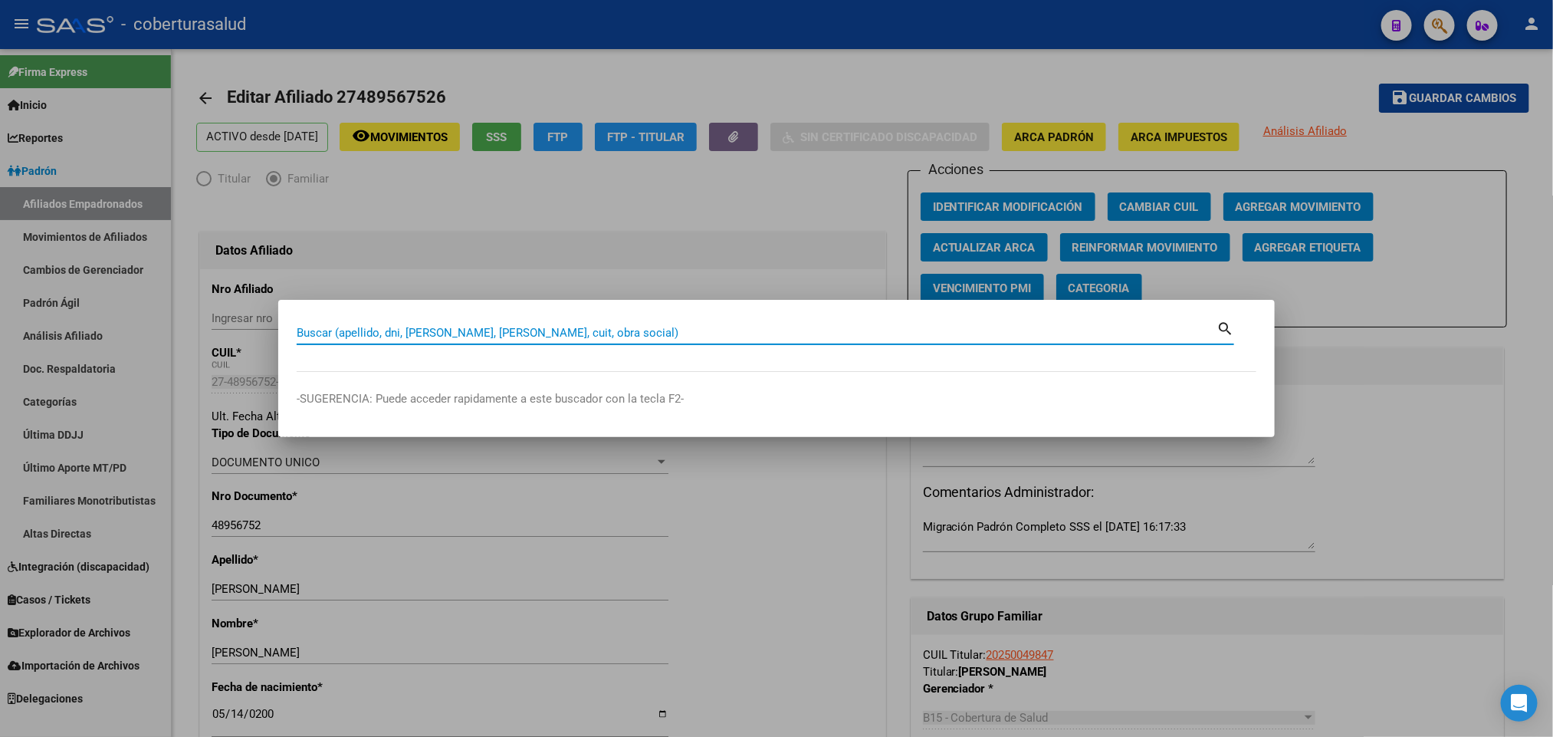
paste input "20458624160"
type input "20458624160"
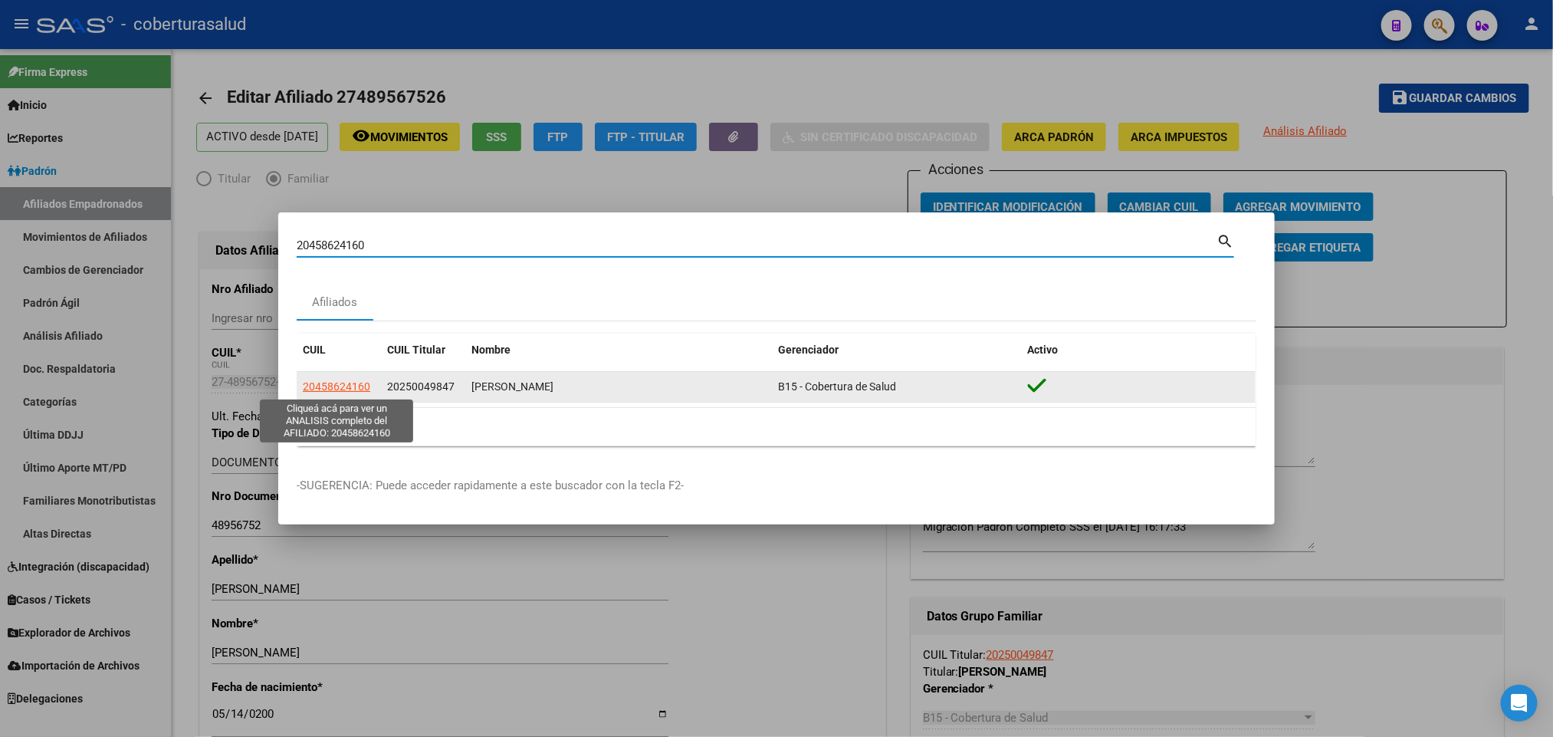
click at [368, 389] on span "20458624160" at bounding box center [336, 386] width 67 height 12
type textarea "20458624160"
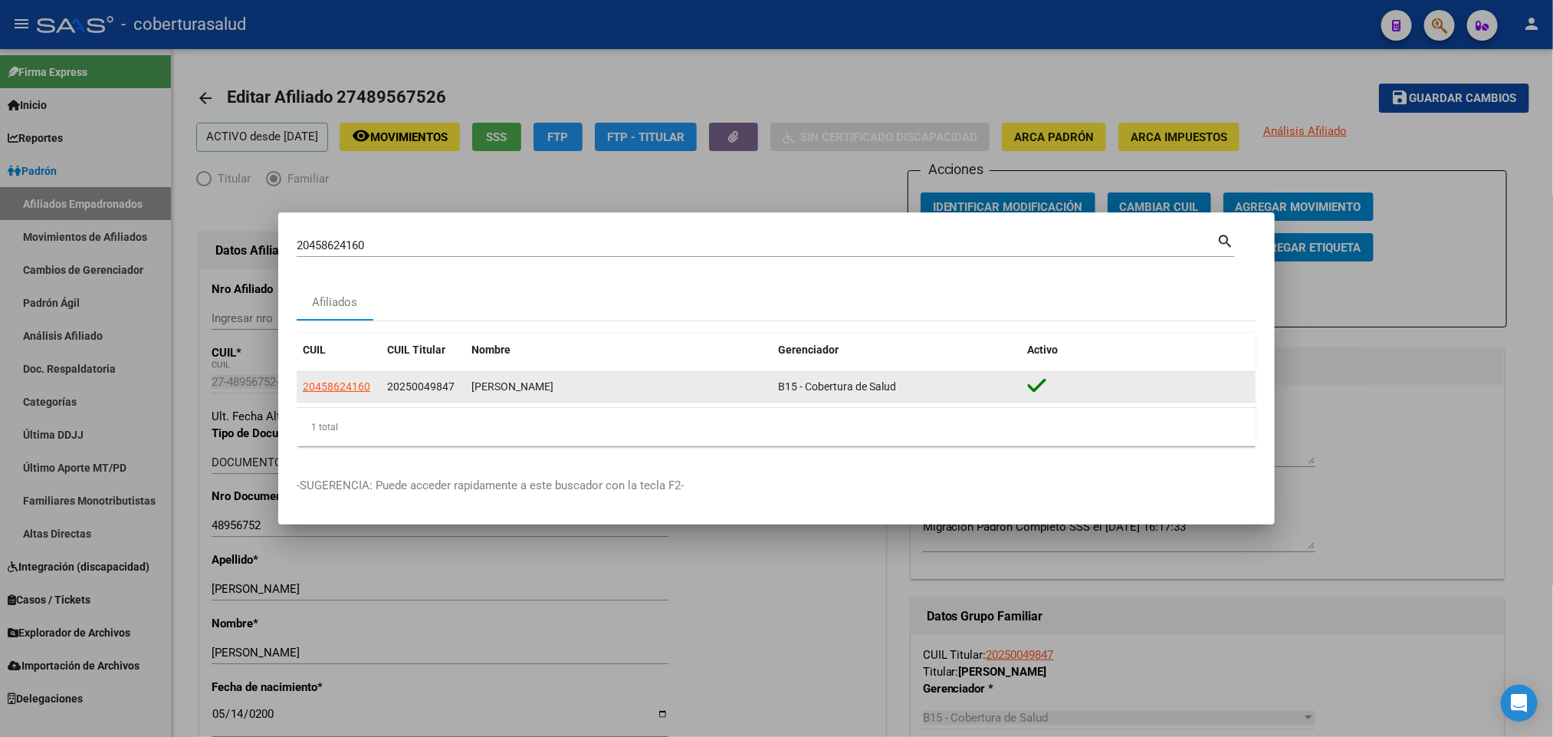
click at [359, 399] on datatable-body-cell "20458624160" at bounding box center [339, 387] width 84 height 30
click at [355, 386] on span "20458624160" at bounding box center [336, 386] width 67 height 12
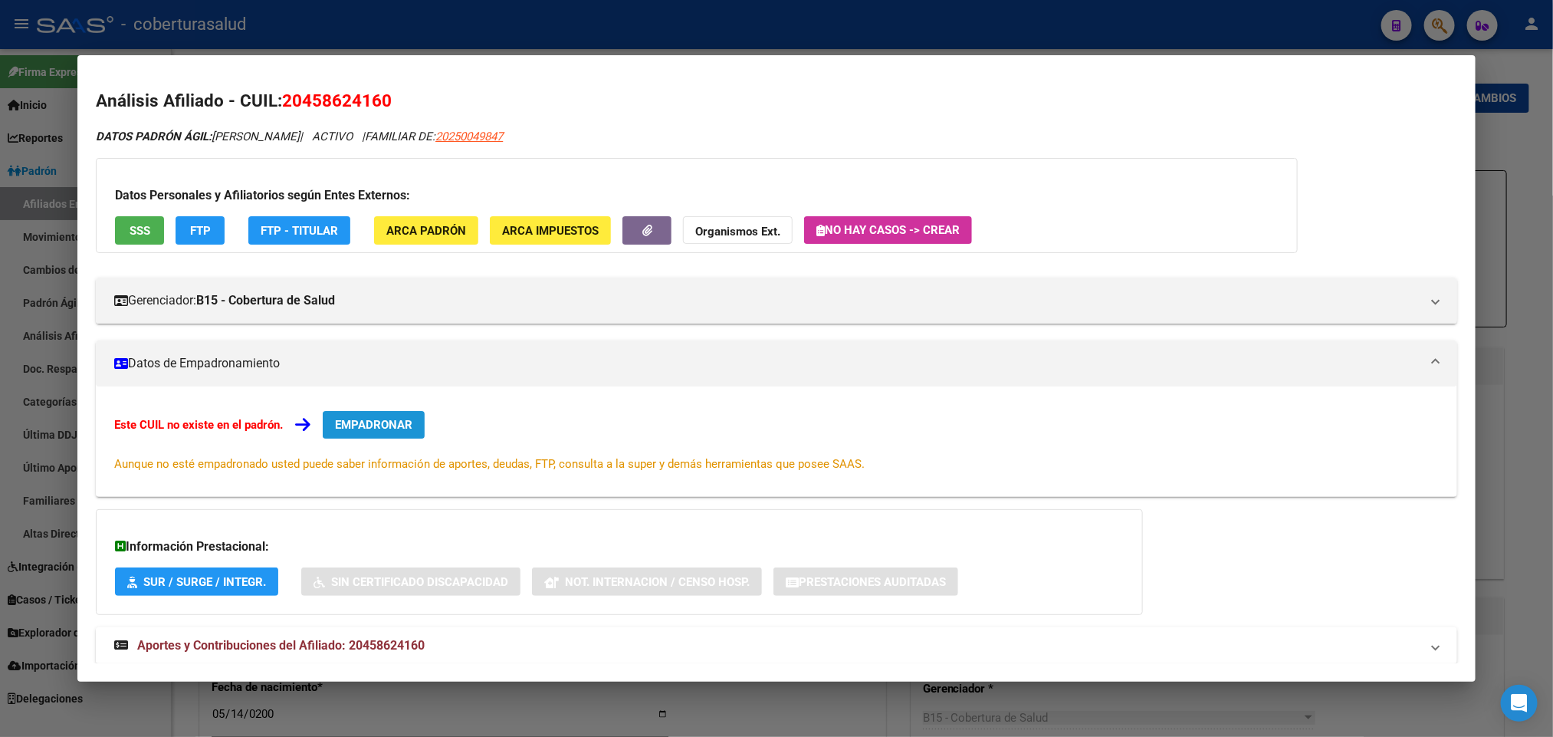
click at [369, 419] on span "EMPADRONAR" at bounding box center [373, 425] width 77 height 14
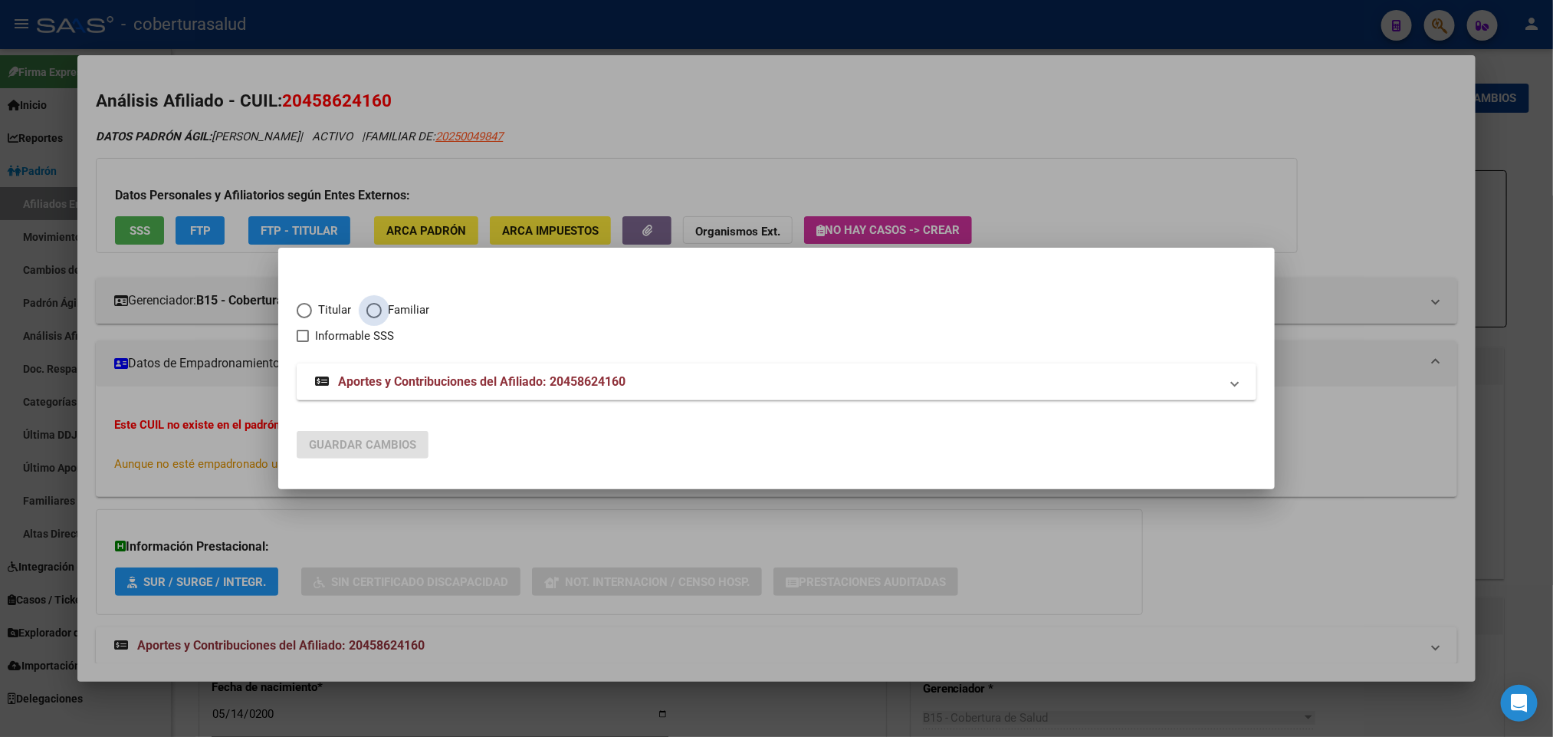
click at [391, 307] on span "Familiar" at bounding box center [406, 310] width 48 height 18
click at [382, 307] on input "Familiar" at bounding box center [373, 310] width 15 height 15
radio input "true"
checkbox input "true"
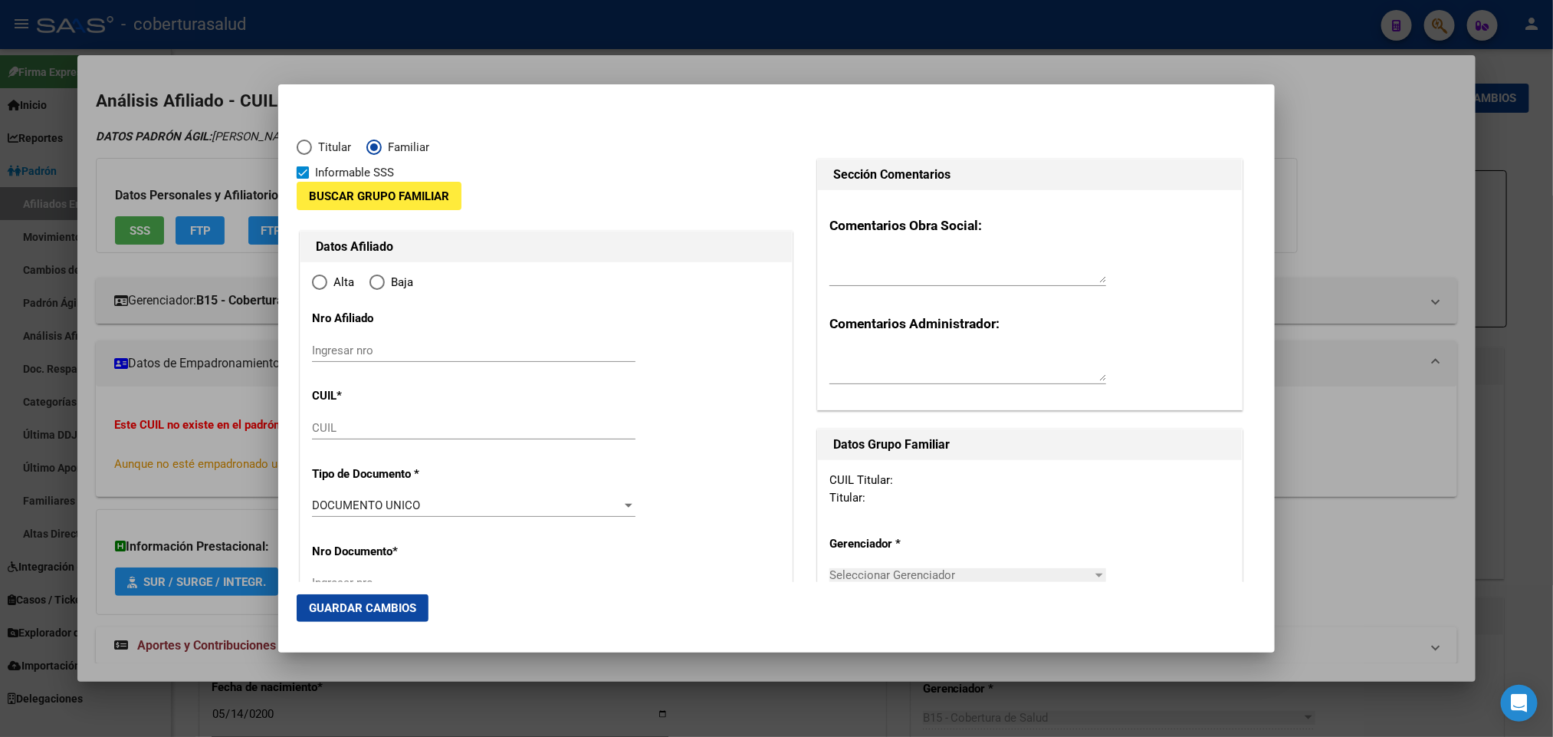
type input "20-45862416-0"
type input "45862416"
type input "[PERSON_NAME]"
type input "[DATE]"
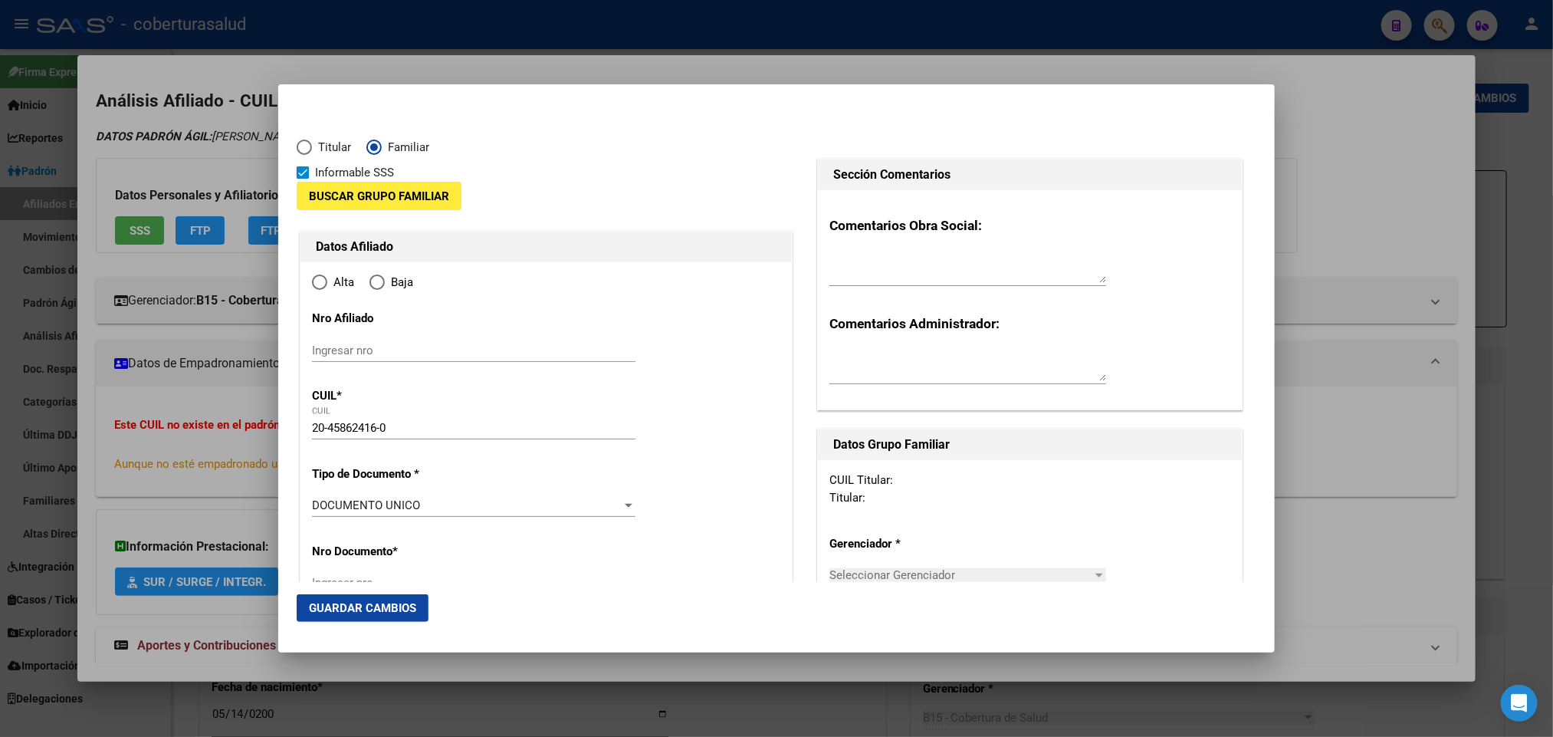
type input "BANDA DEL RIO S"
type input "4109"
type input "GRAL [PERSON_NAME]"
type input "217"
radio input "true"
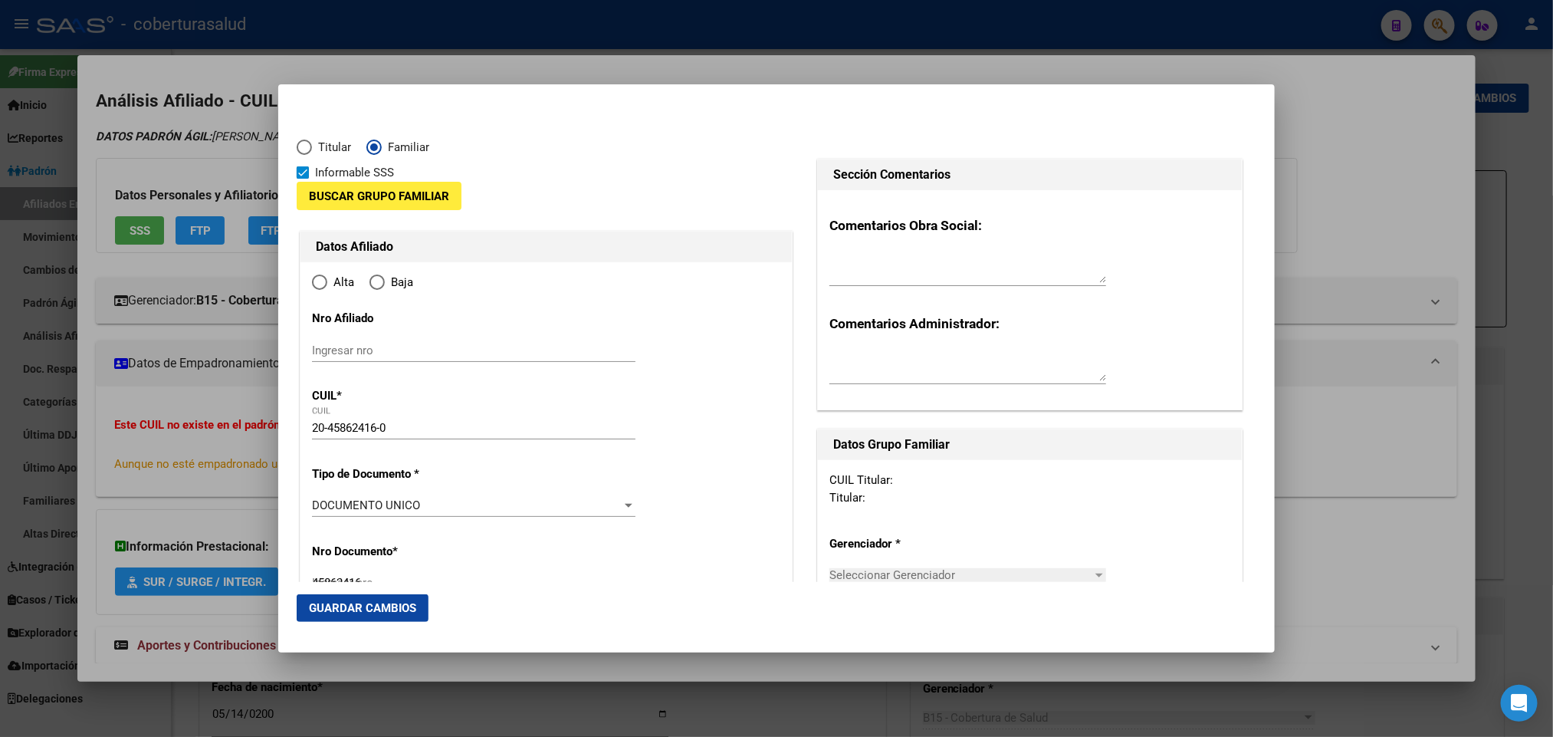
type input "BANDA DEL RIO S"
click at [383, 203] on button "Buscar Grupo Familiar" at bounding box center [379, 196] width 165 height 28
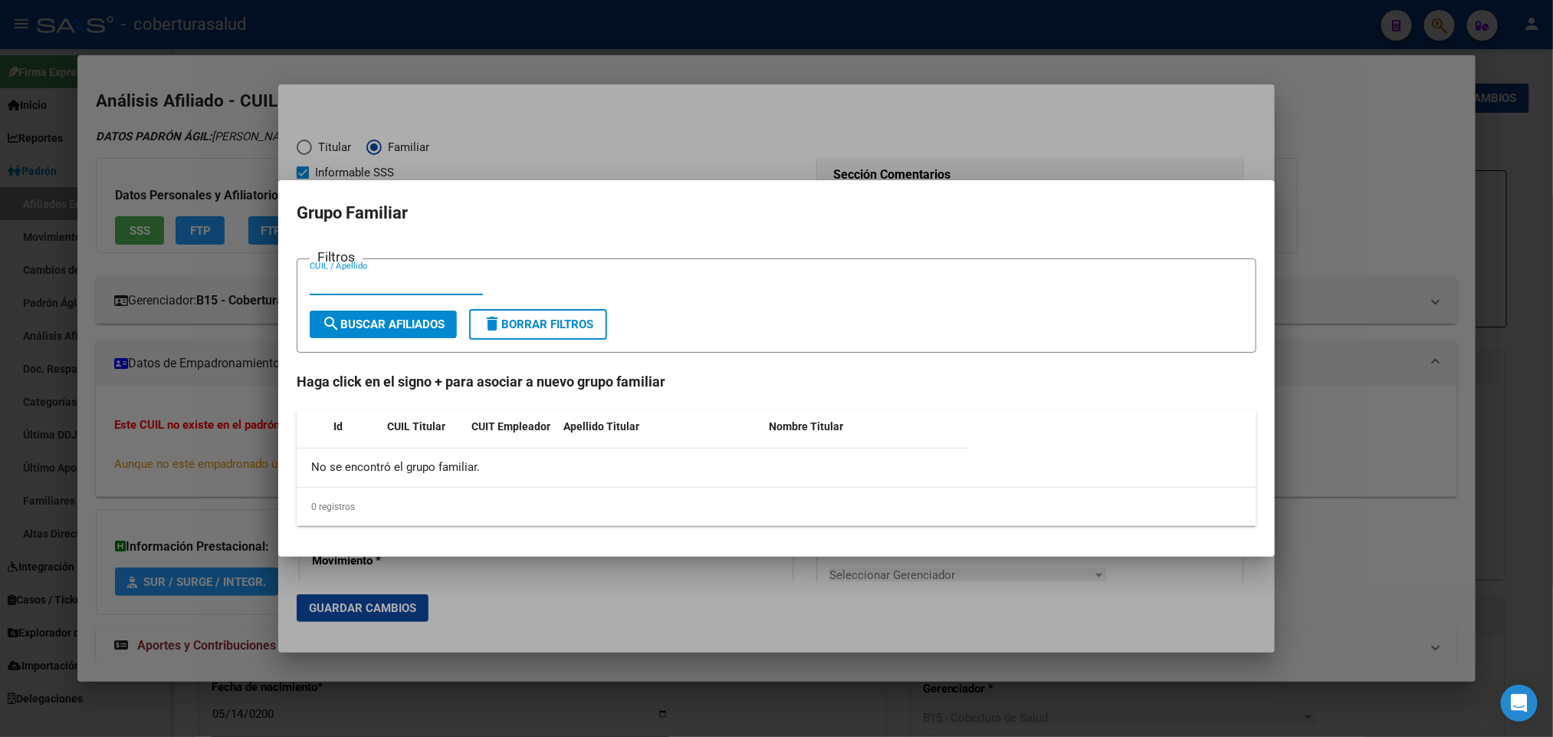
paste input "25004984"
type input "25004984"
click at [387, 317] on span "search Buscar Afiliados" at bounding box center [383, 324] width 123 height 14
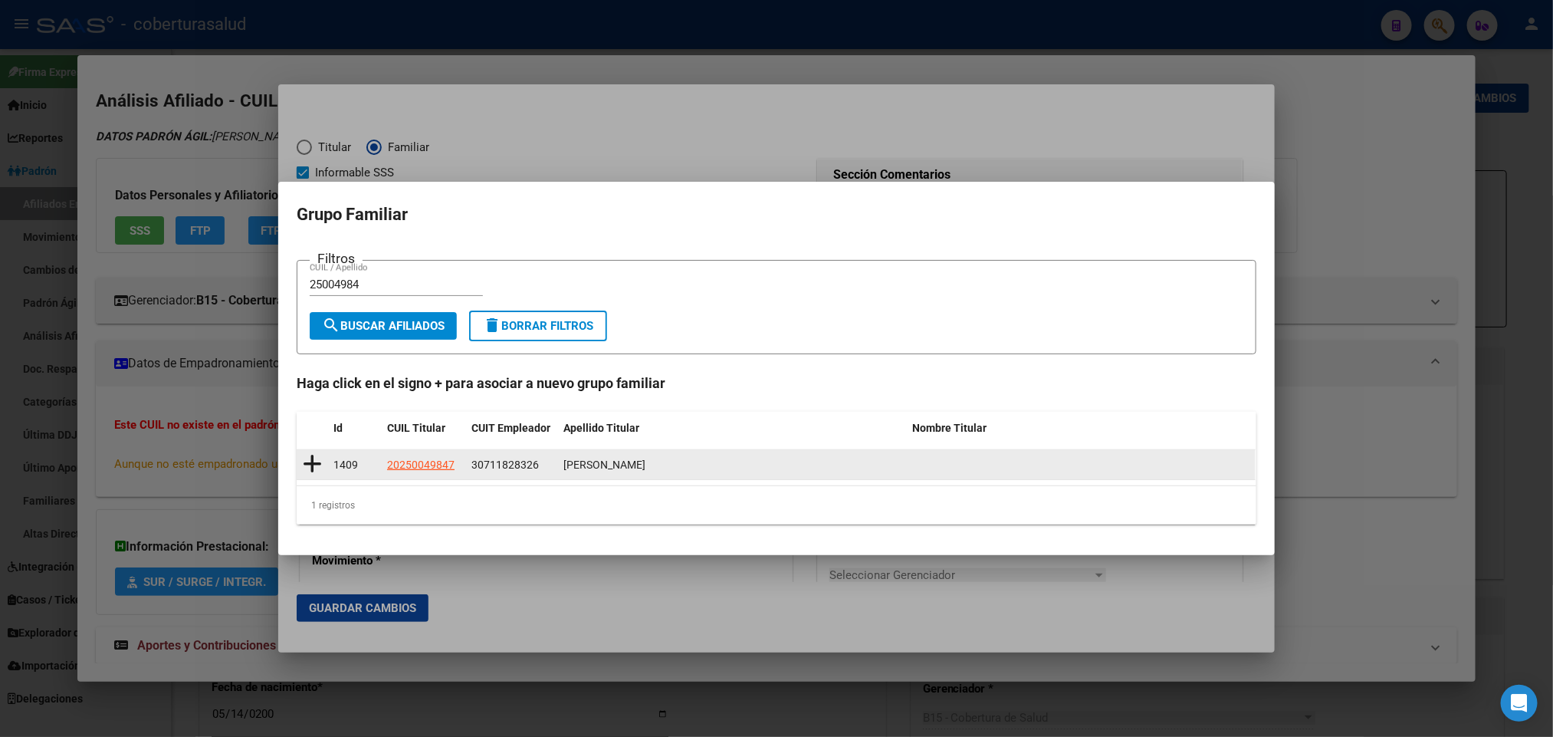
click at [308, 467] on icon at bounding box center [312, 463] width 19 height 21
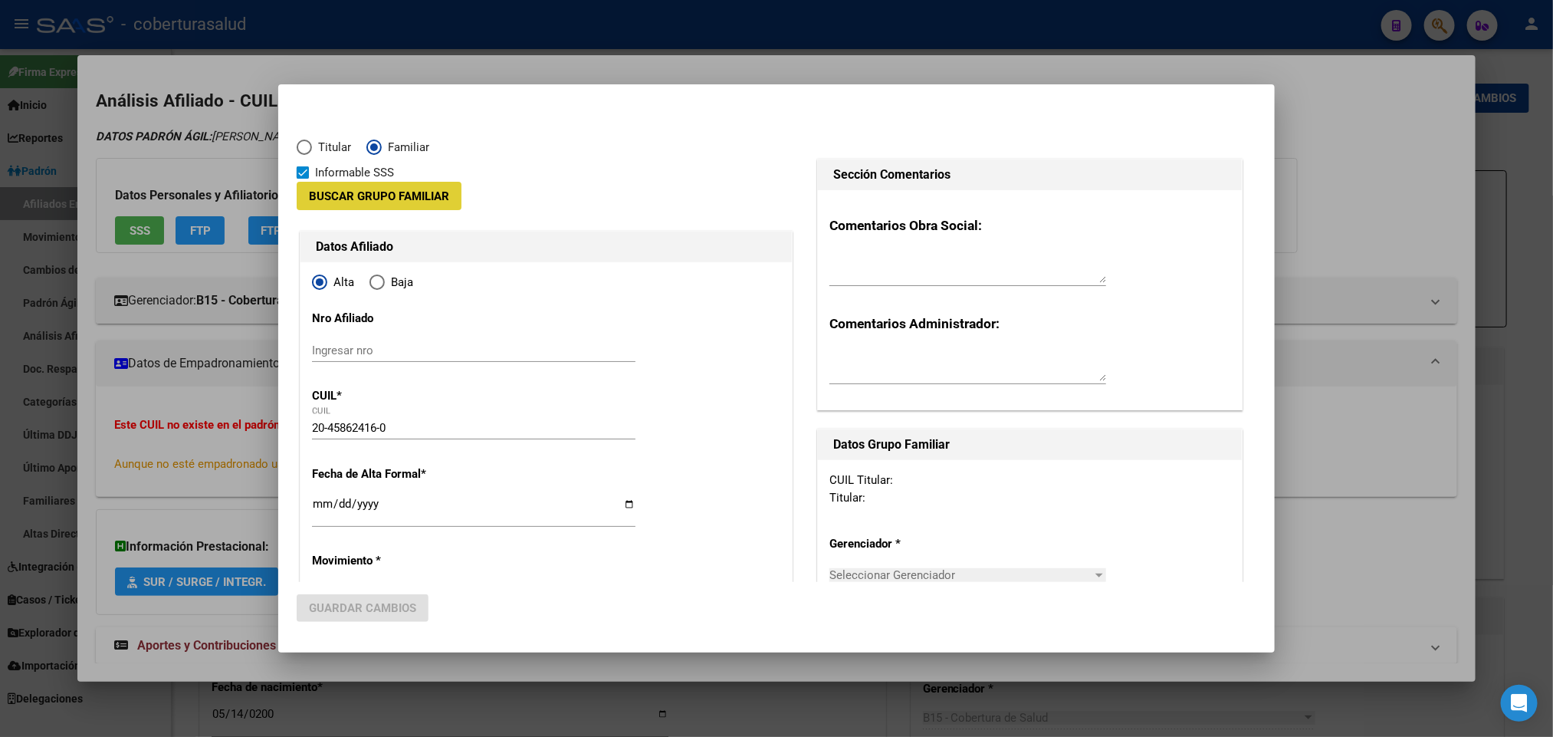
type input "30-71182832-6"
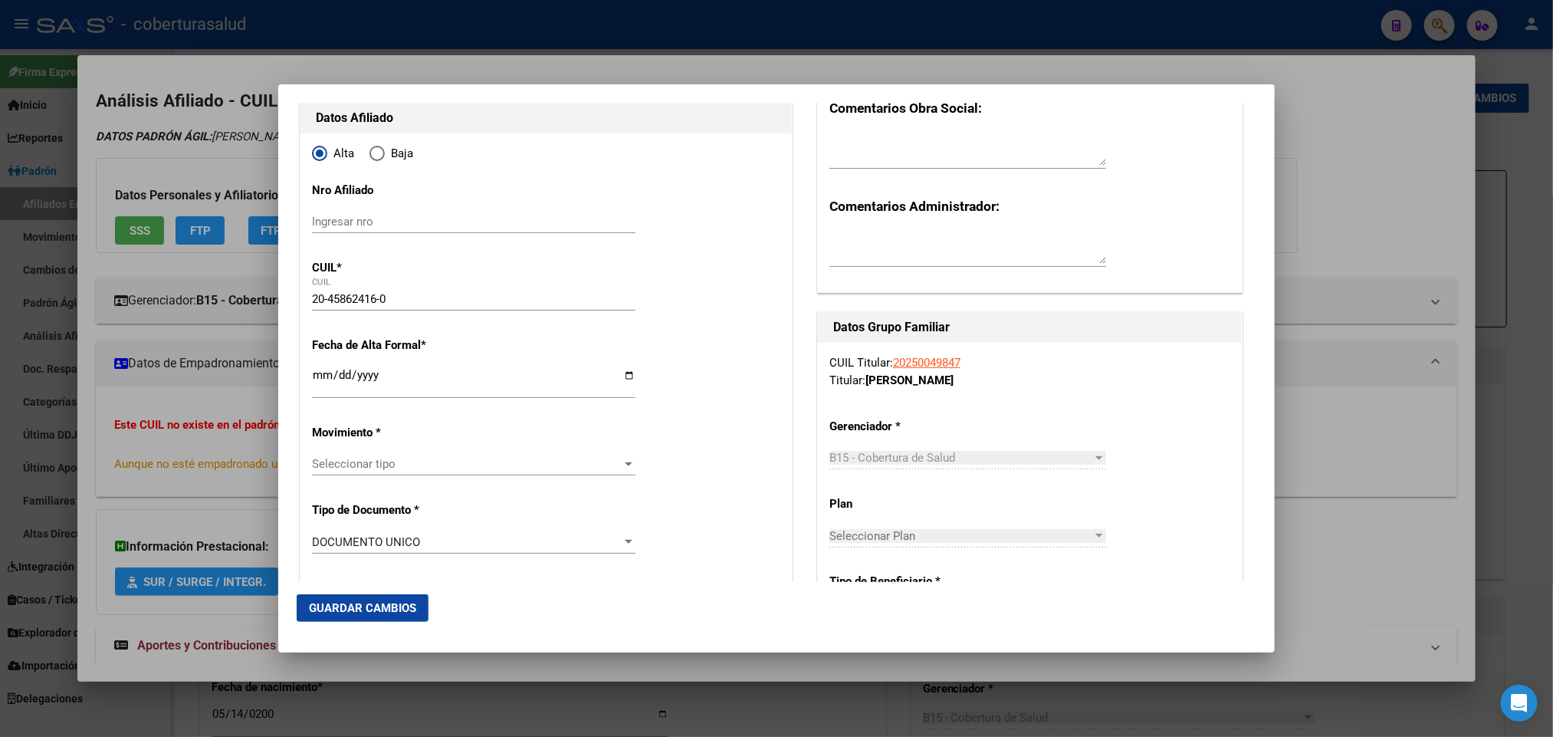
scroll to position [115, 0]
click at [314, 383] on input "Ingresar fecha" at bounding box center [474, 383] width 324 height 25
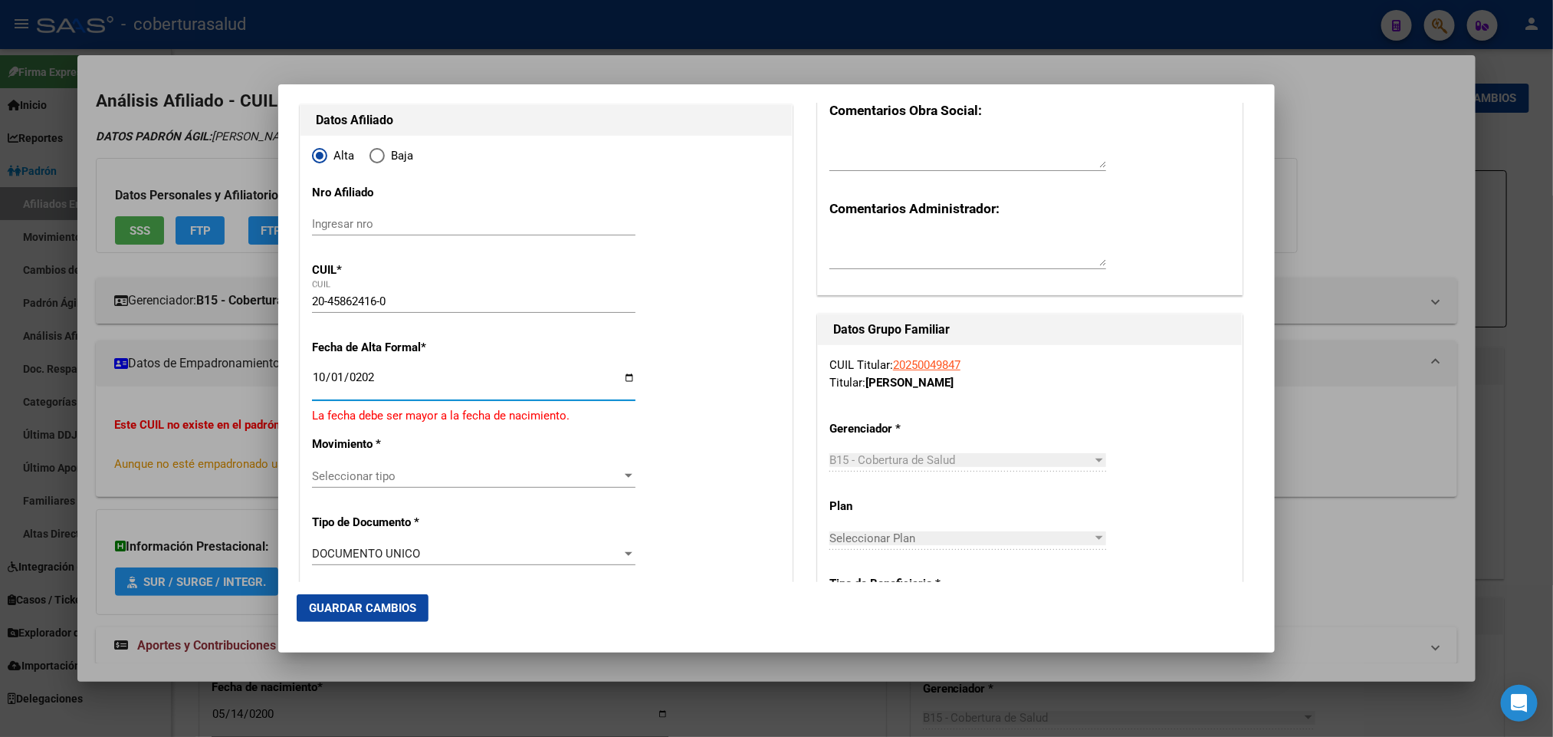
type input "[DATE]"
click at [570, 479] on div "Seleccionar tipo Seleccionar tipo" at bounding box center [474, 474] width 324 height 38
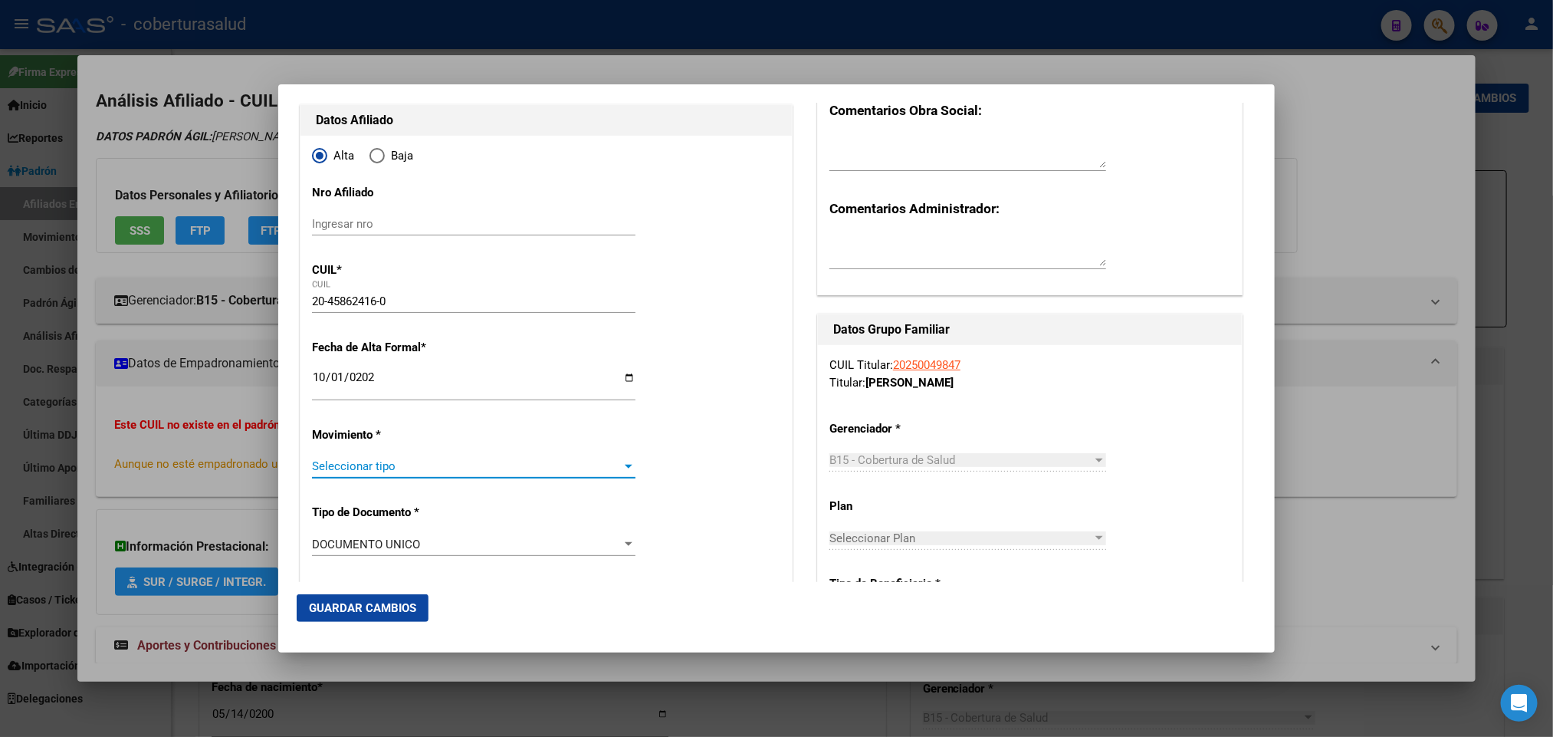
click at [571, 471] on span "Seleccionar tipo" at bounding box center [467, 466] width 310 height 14
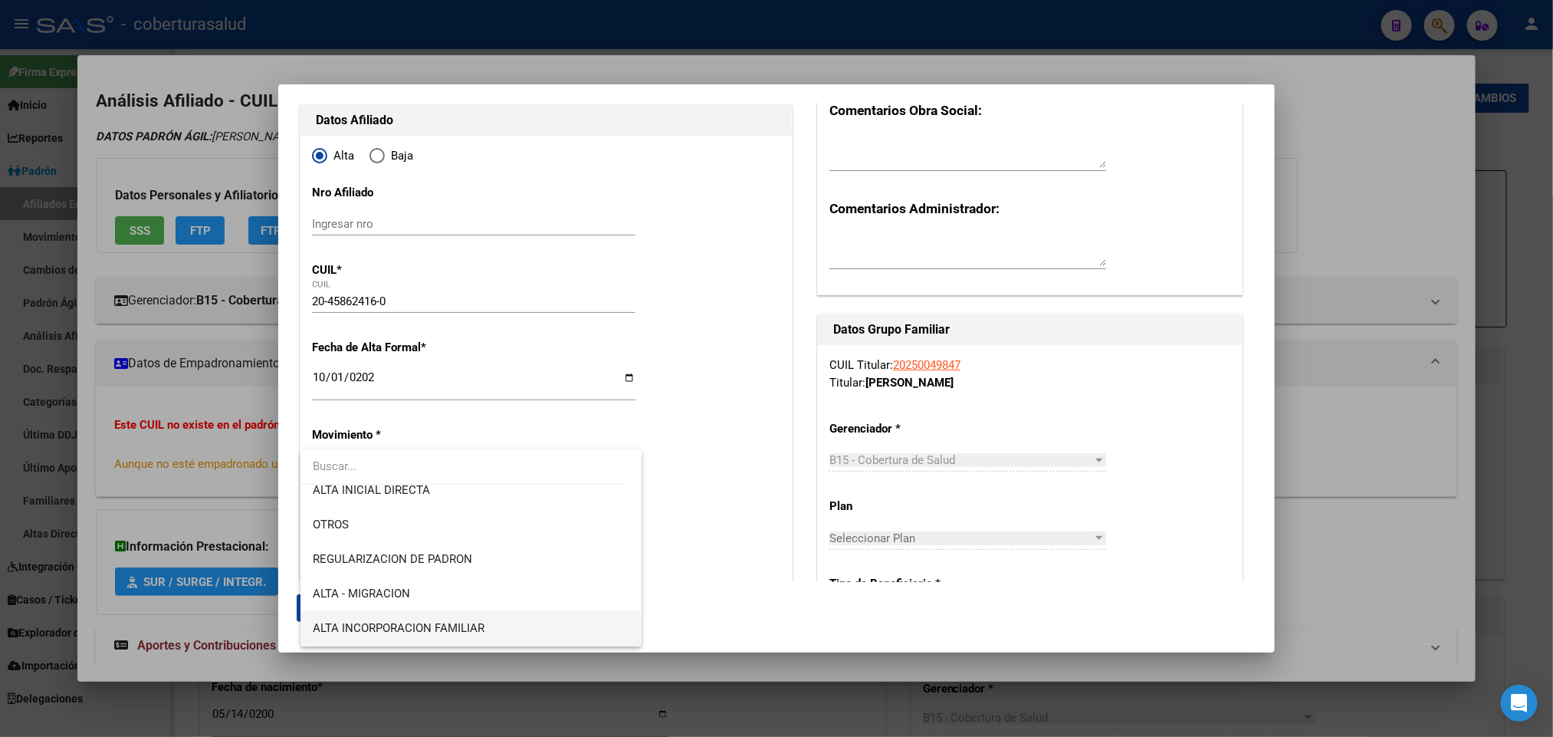
click at [559, 624] on span "ALTA INCORPORACION FAMILIAR" at bounding box center [471, 628] width 317 height 34
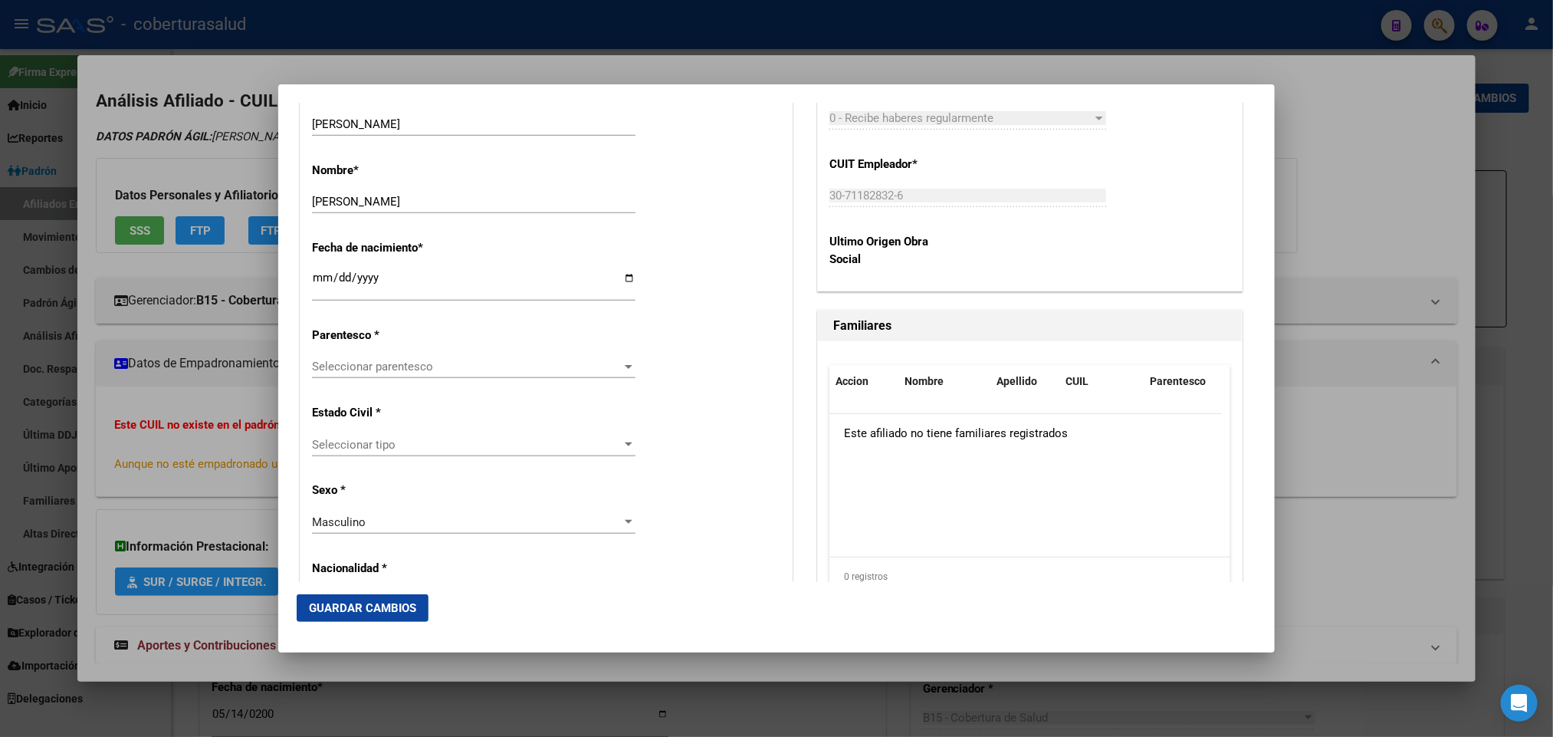
scroll to position [805, 0]
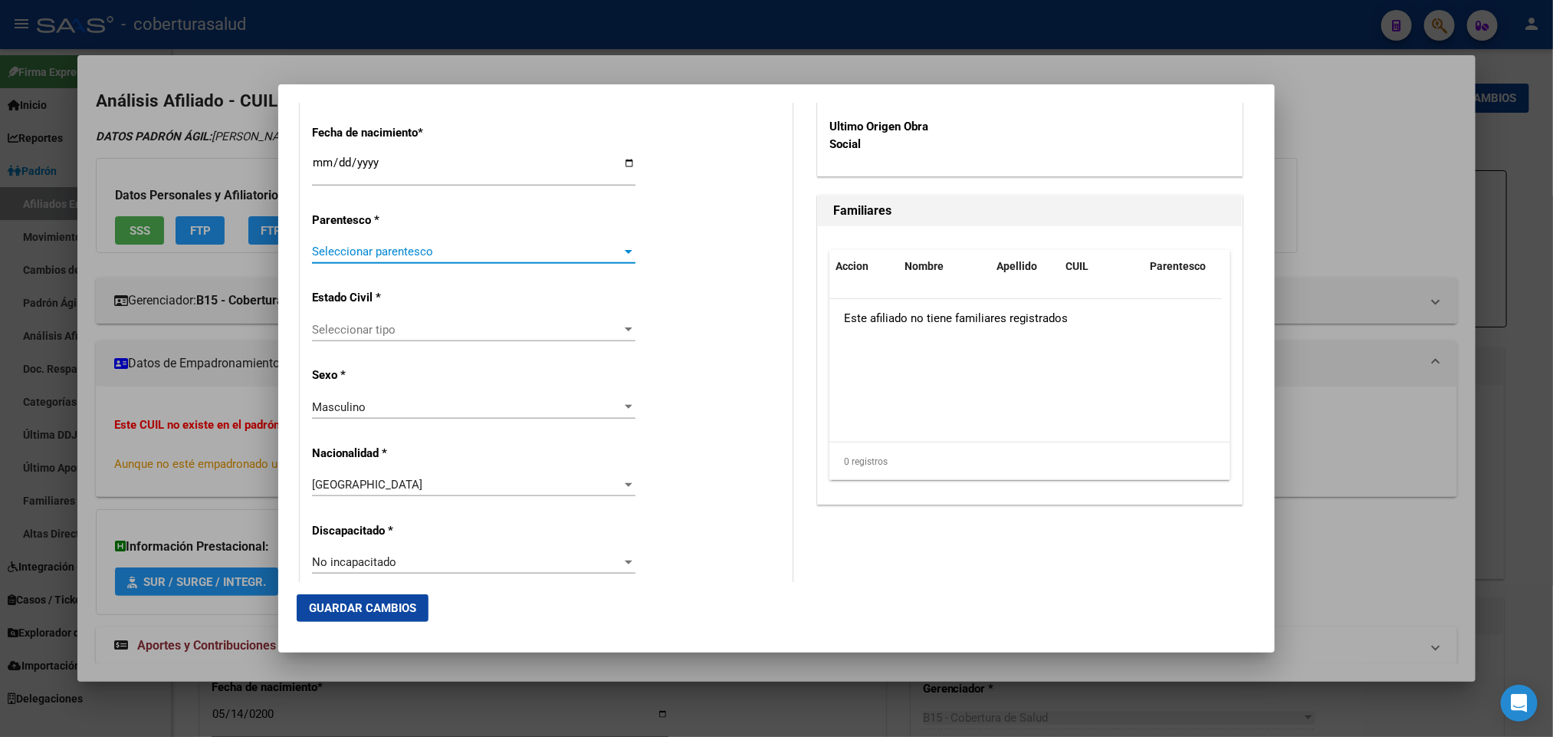
click at [567, 246] on span "Seleccionar parentesco" at bounding box center [467, 252] width 310 height 14
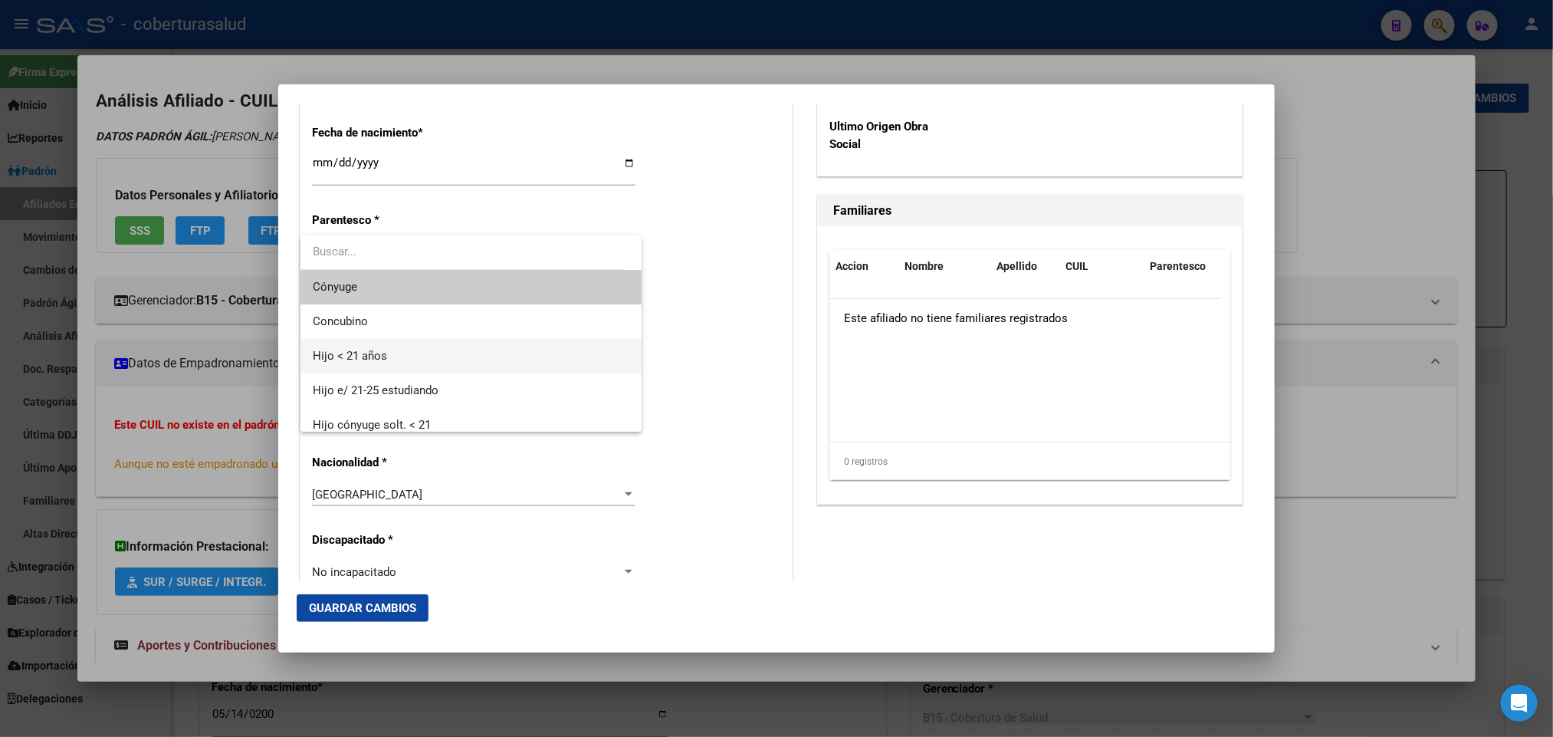
click at [494, 355] on span "Hijo < 21 años" at bounding box center [471, 356] width 317 height 34
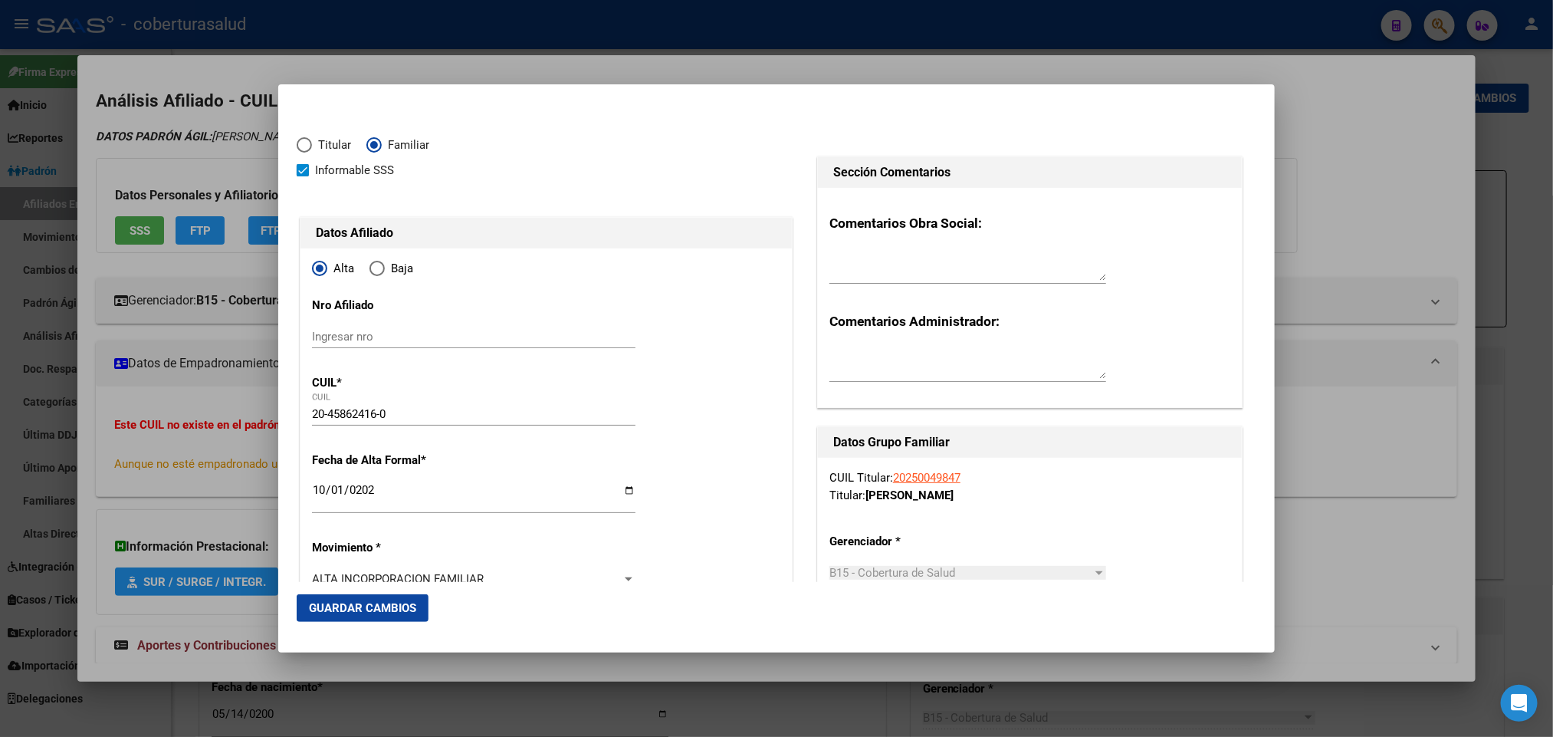
scroll to position [0, 0]
click at [337, 596] on button "Guardar Cambios" at bounding box center [363, 608] width 132 height 28
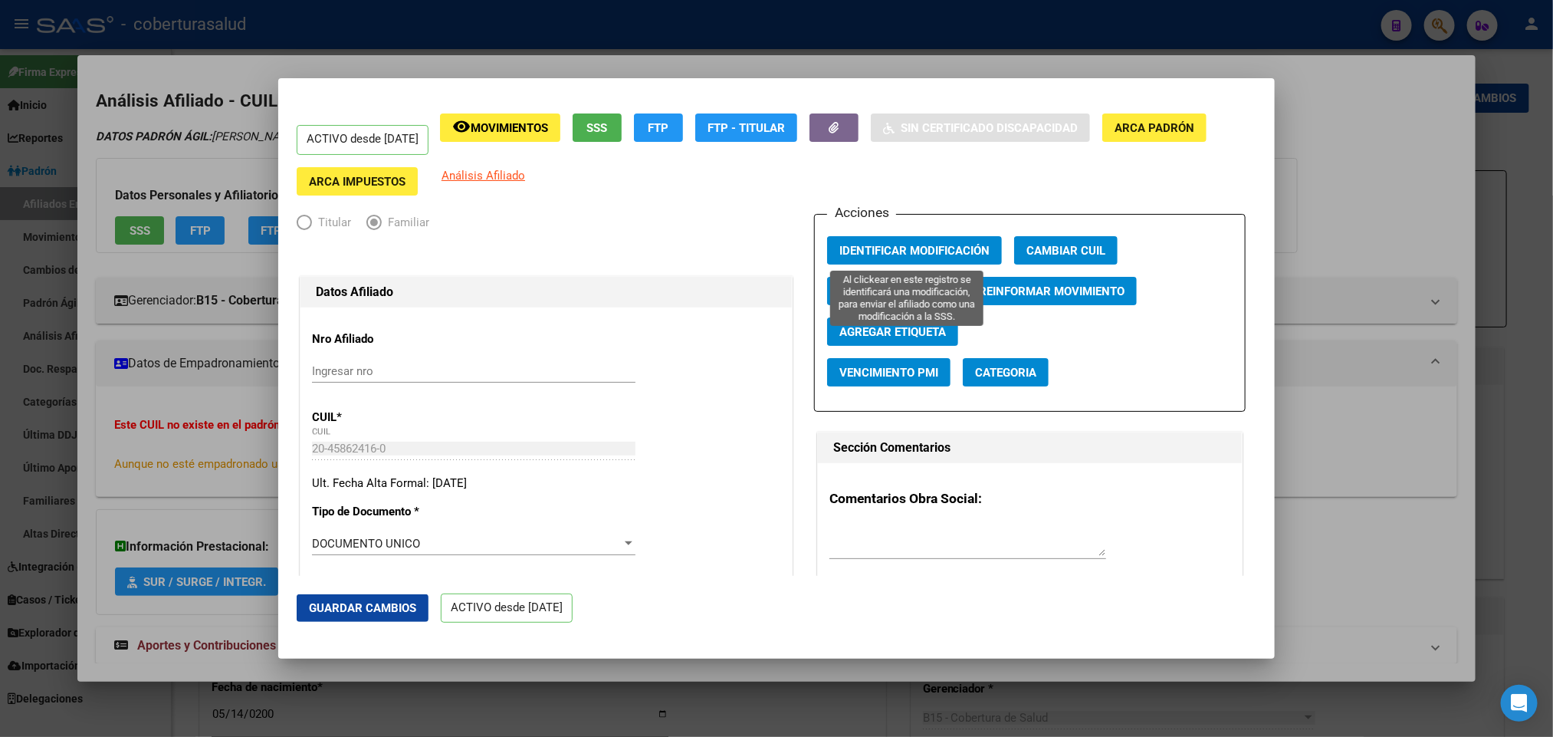
click at [900, 244] on span "Identificar Modificación" at bounding box center [914, 251] width 150 height 14
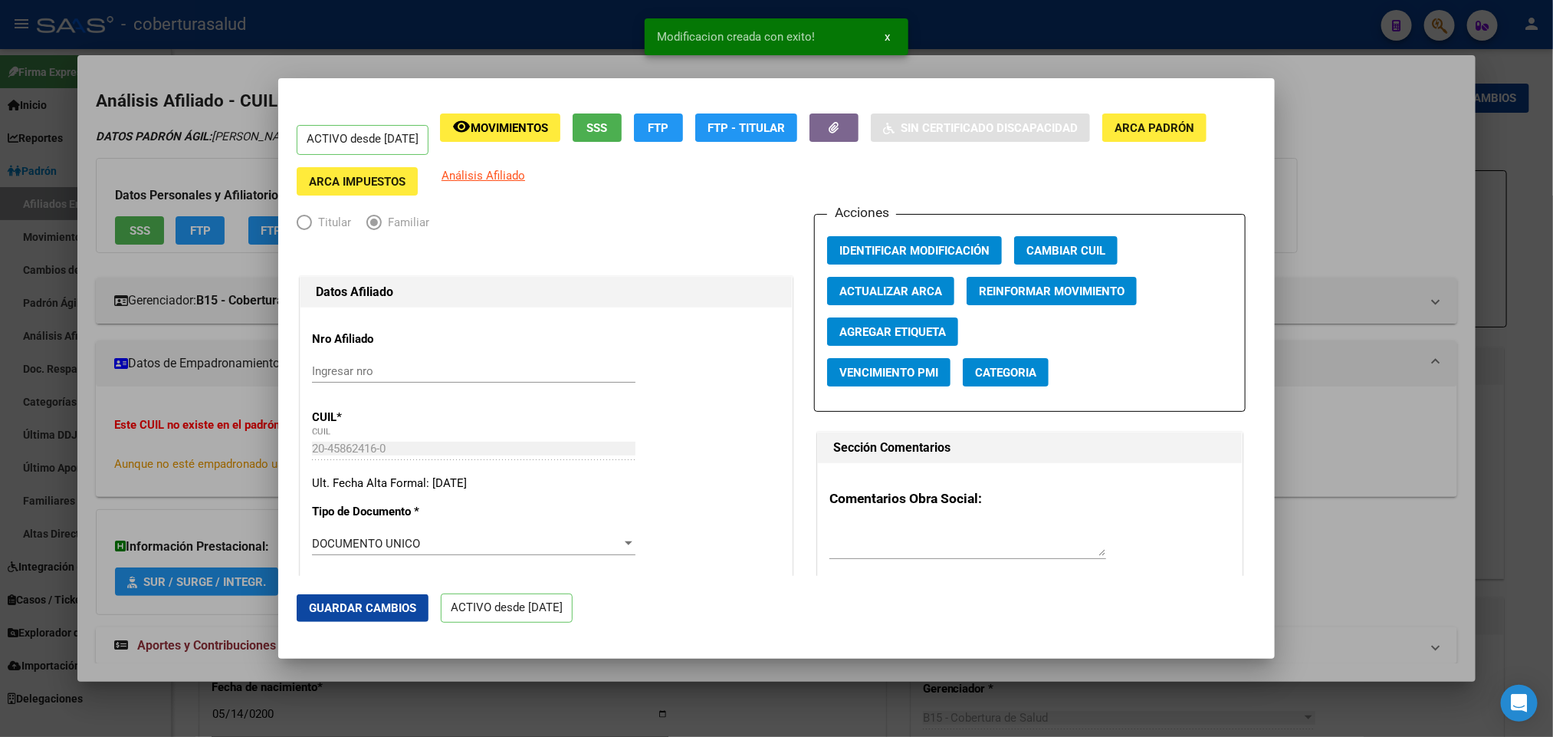
click at [525, 122] on span "Movimientos" at bounding box center [509, 128] width 77 height 14
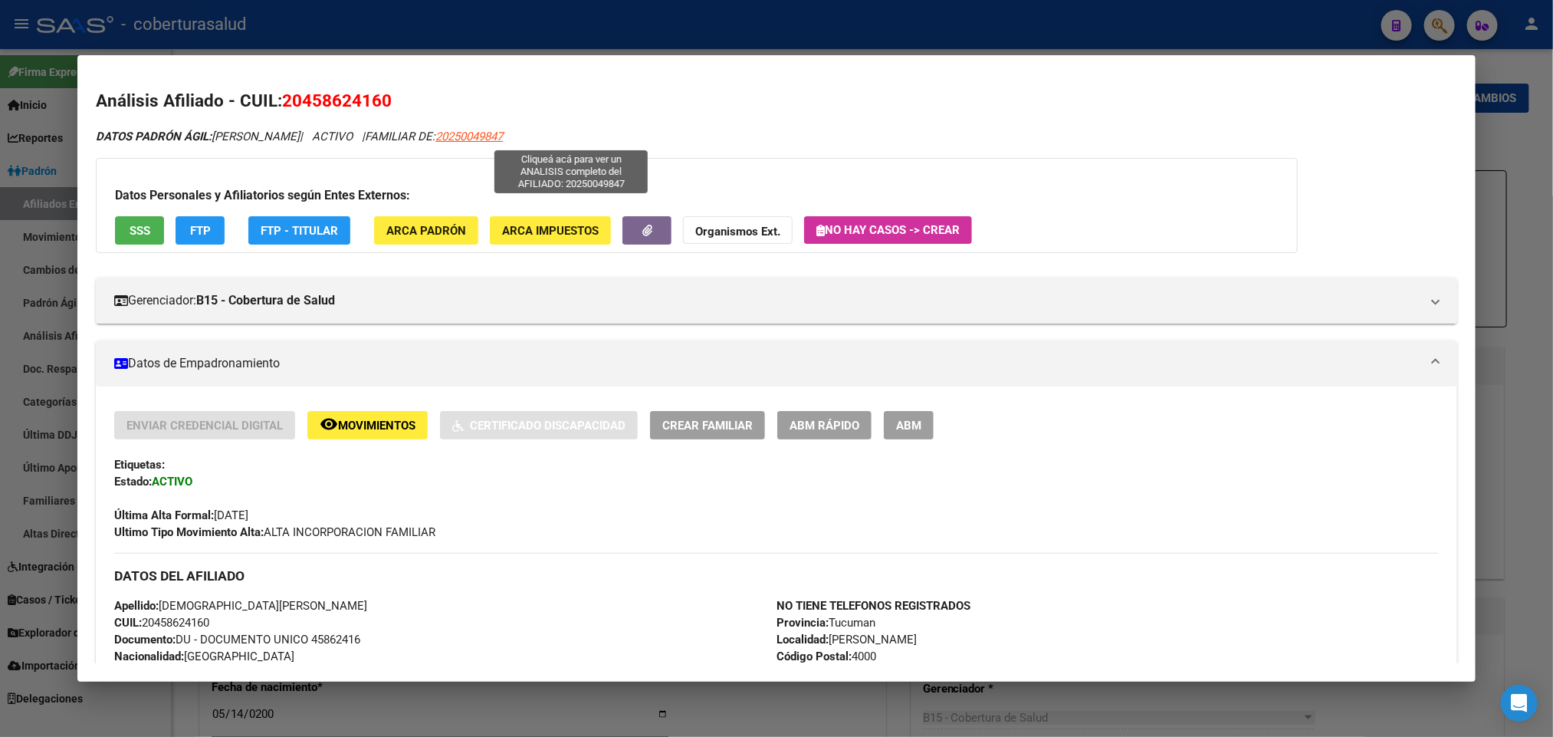
click at [503, 133] on span "20250049847" at bounding box center [468, 137] width 67 height 14
type textarea "20250049847"
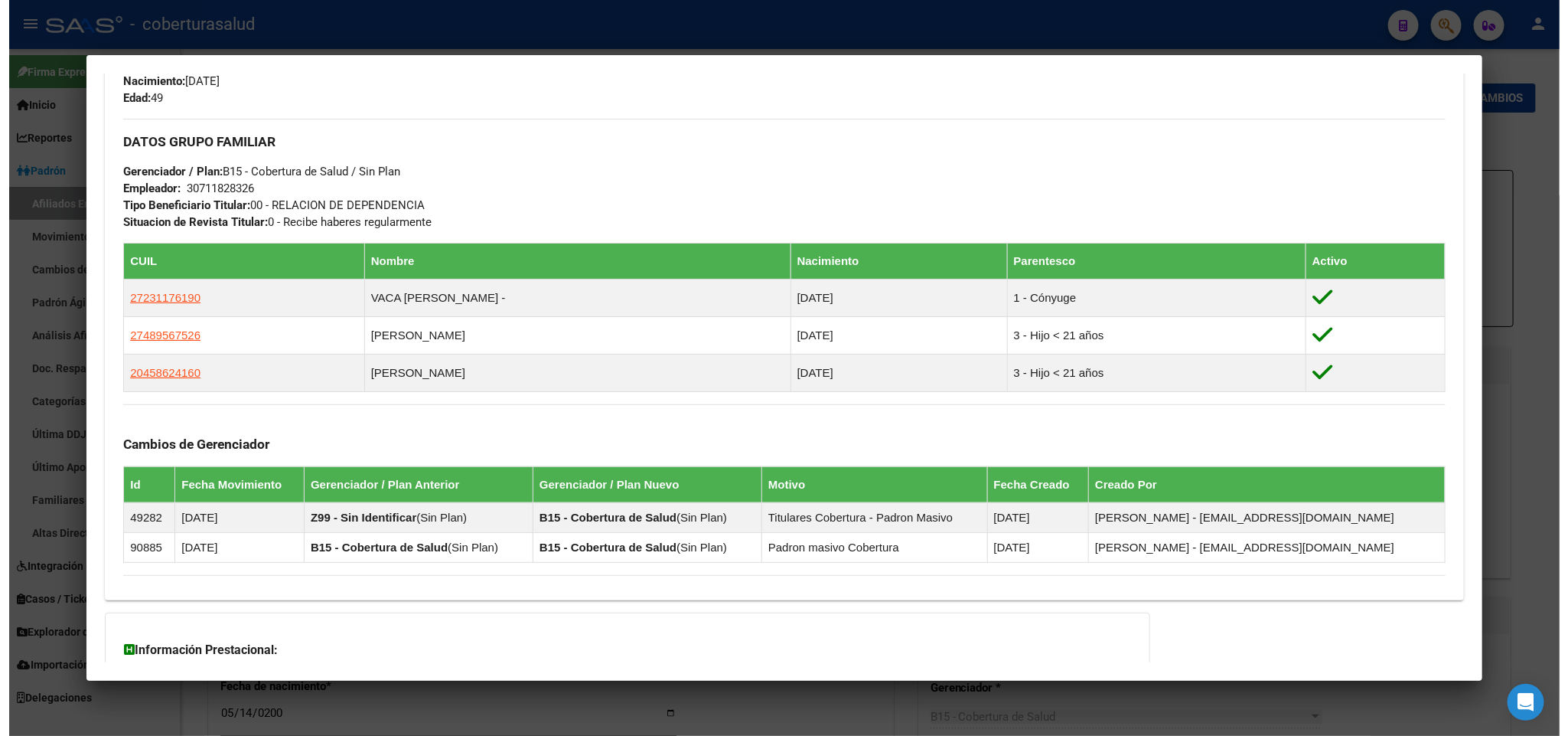
scroll to position [689, 0]
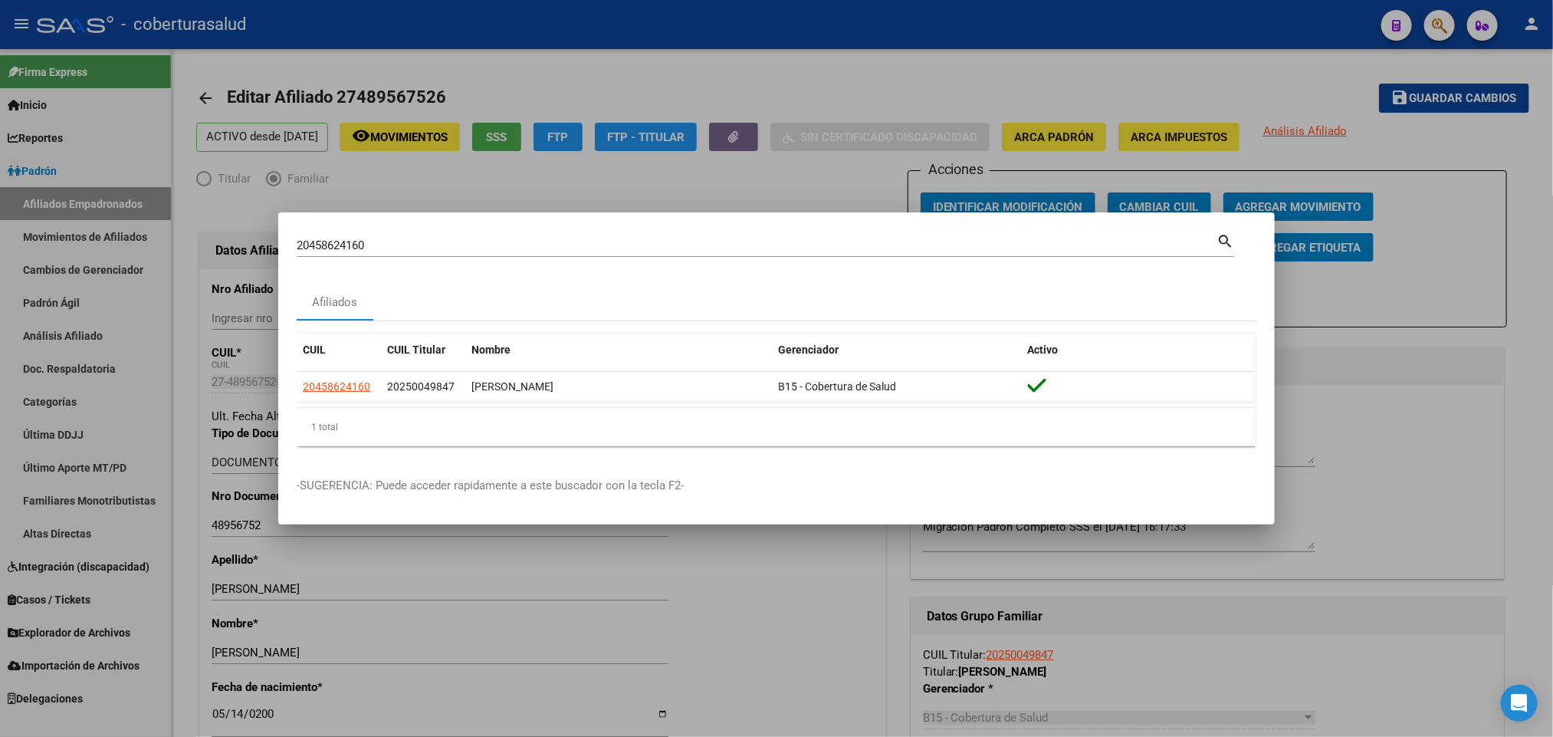
click at [513, 251] on input "20458624160" at bounding box center [757, 245] width 920 height 14
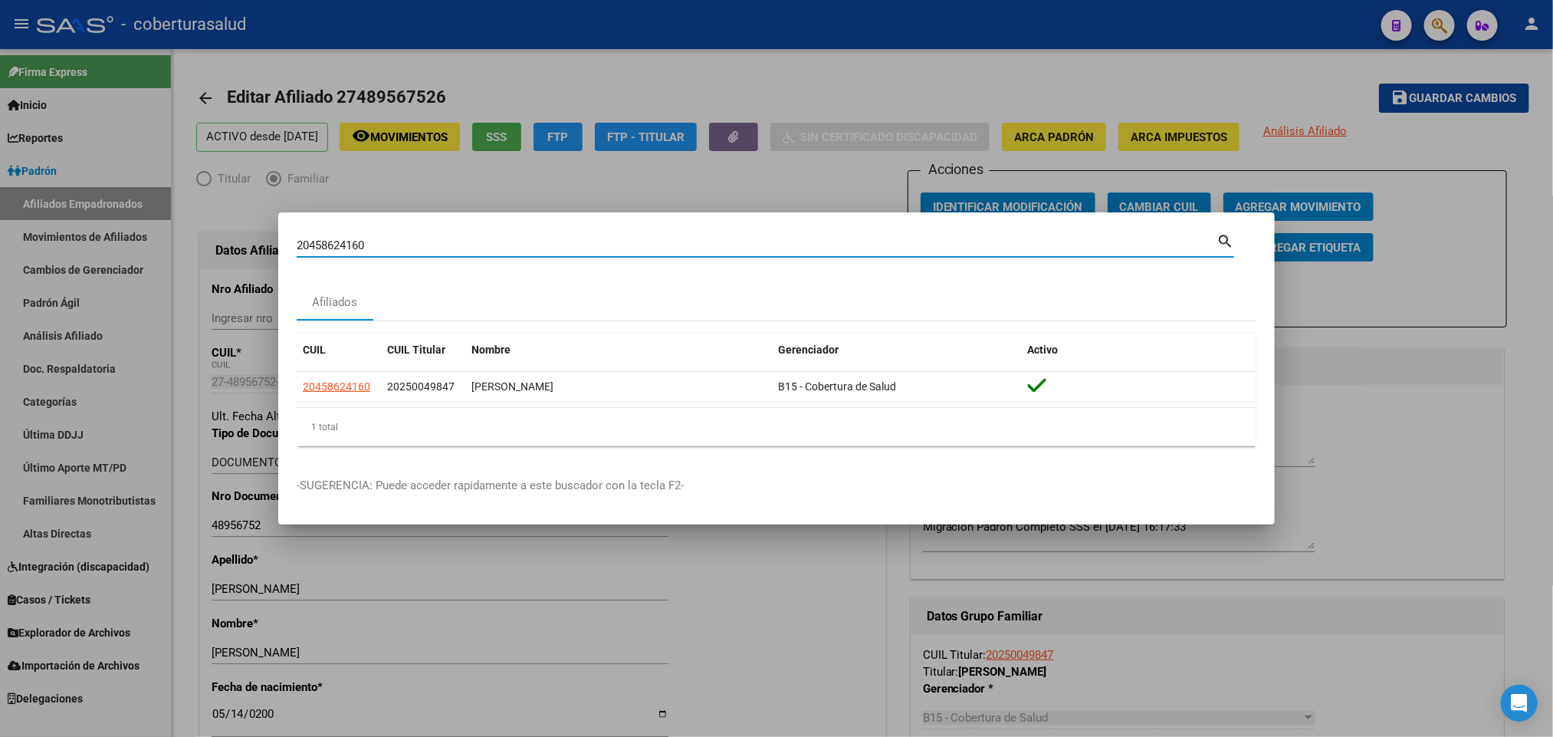
click at [513, 251] on input "20458624160" at bounding box center [757, 245] width 920 height 14
paste input "5687601"
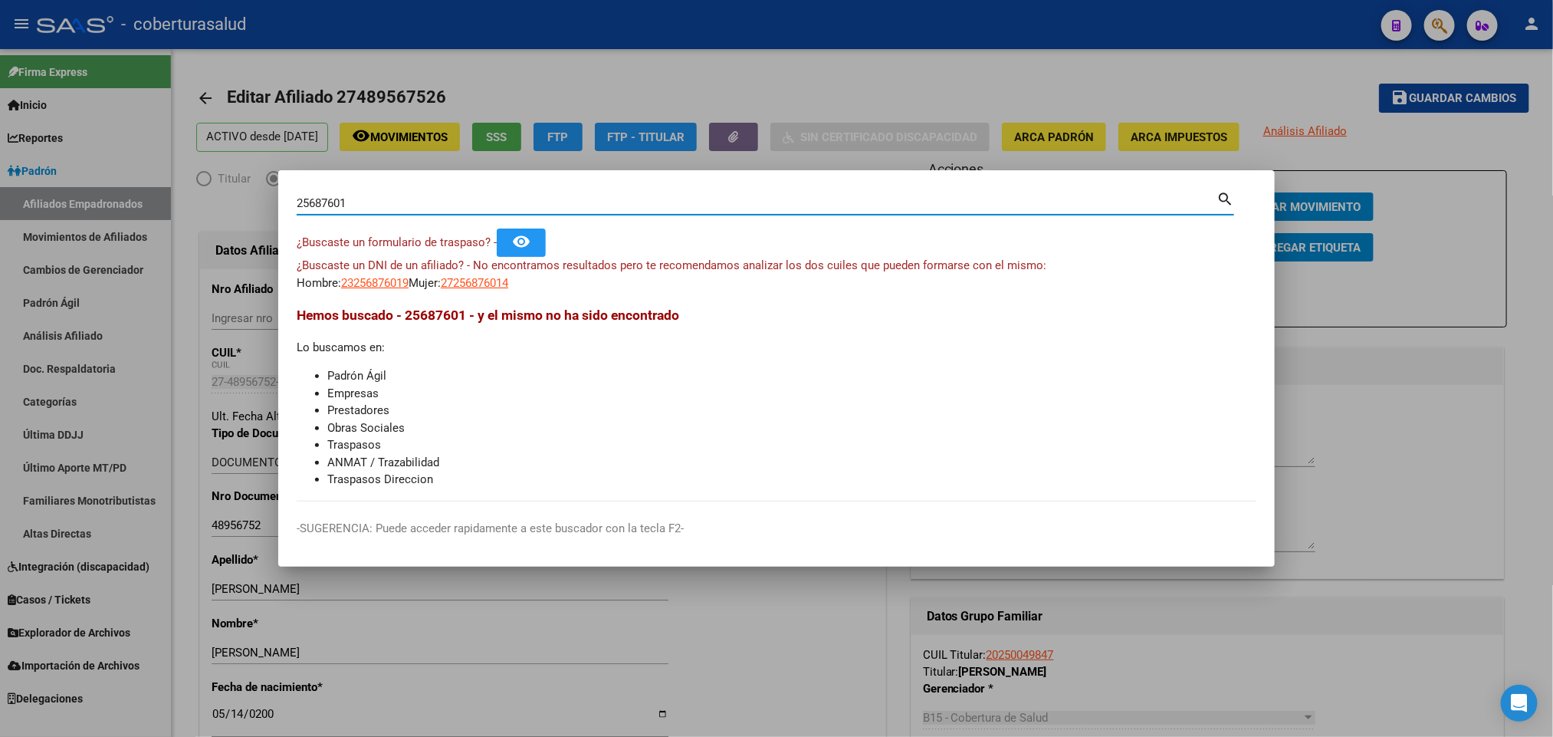
click at [652, 199] on input "25687601" at bounding box center [757, 203] width 920 height 14
paste input "6"
type input "25667601"
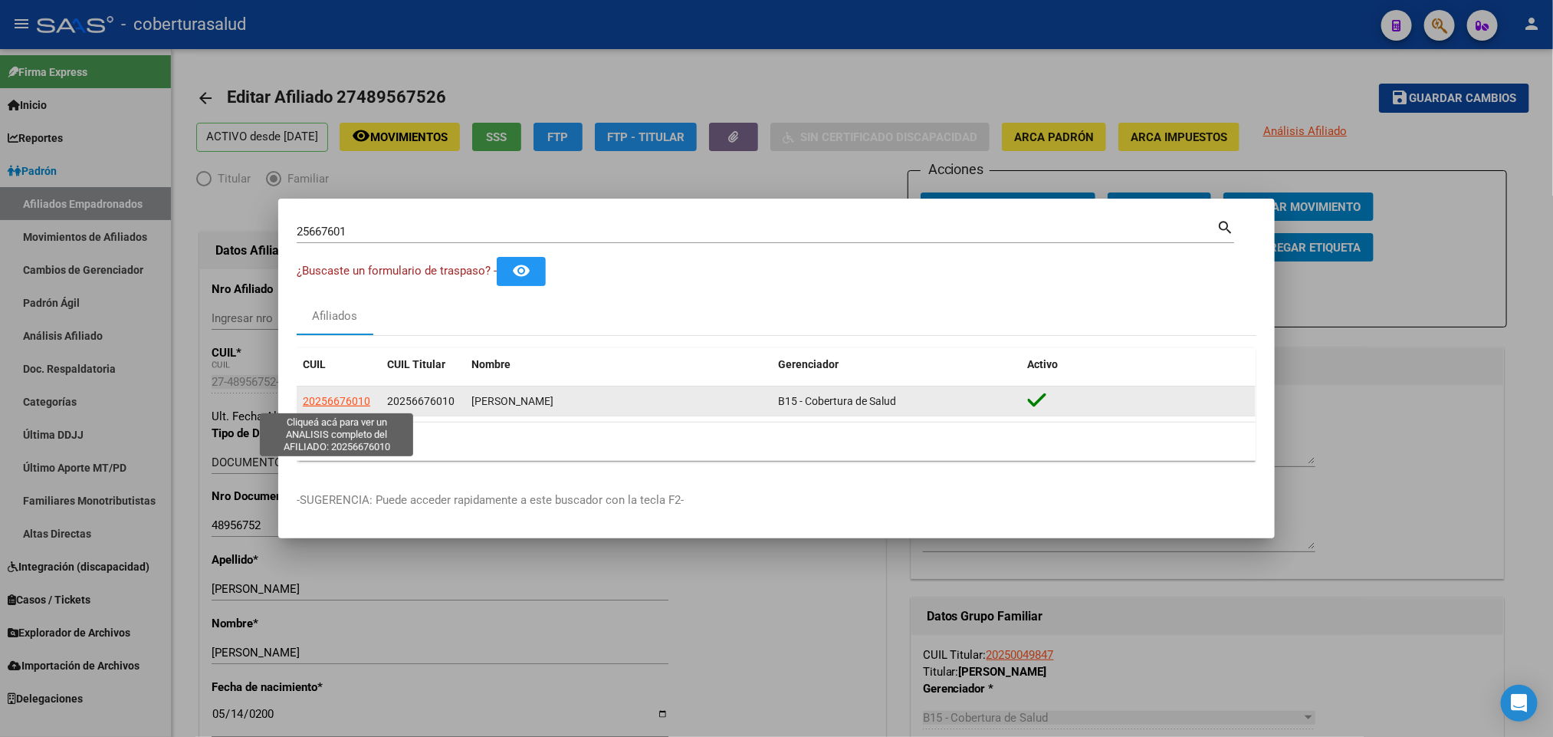
click at [337, 403] on span "20256676010" at bounding box center [336, 401] width 67 height 12
type textarea "20256676010"
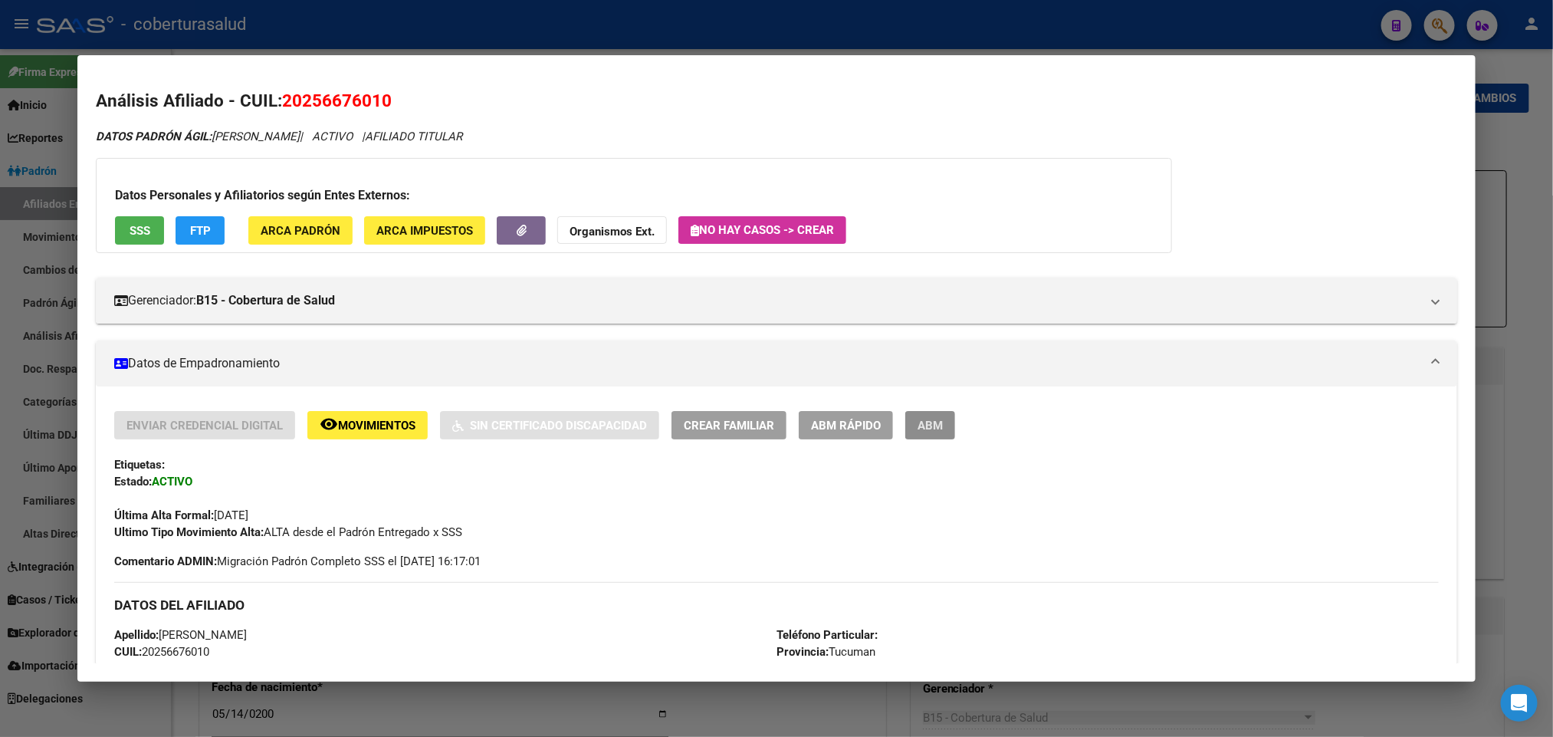
click at [931, 419] on span "ABM" at bounding box center [930, 426] width 25 height 14
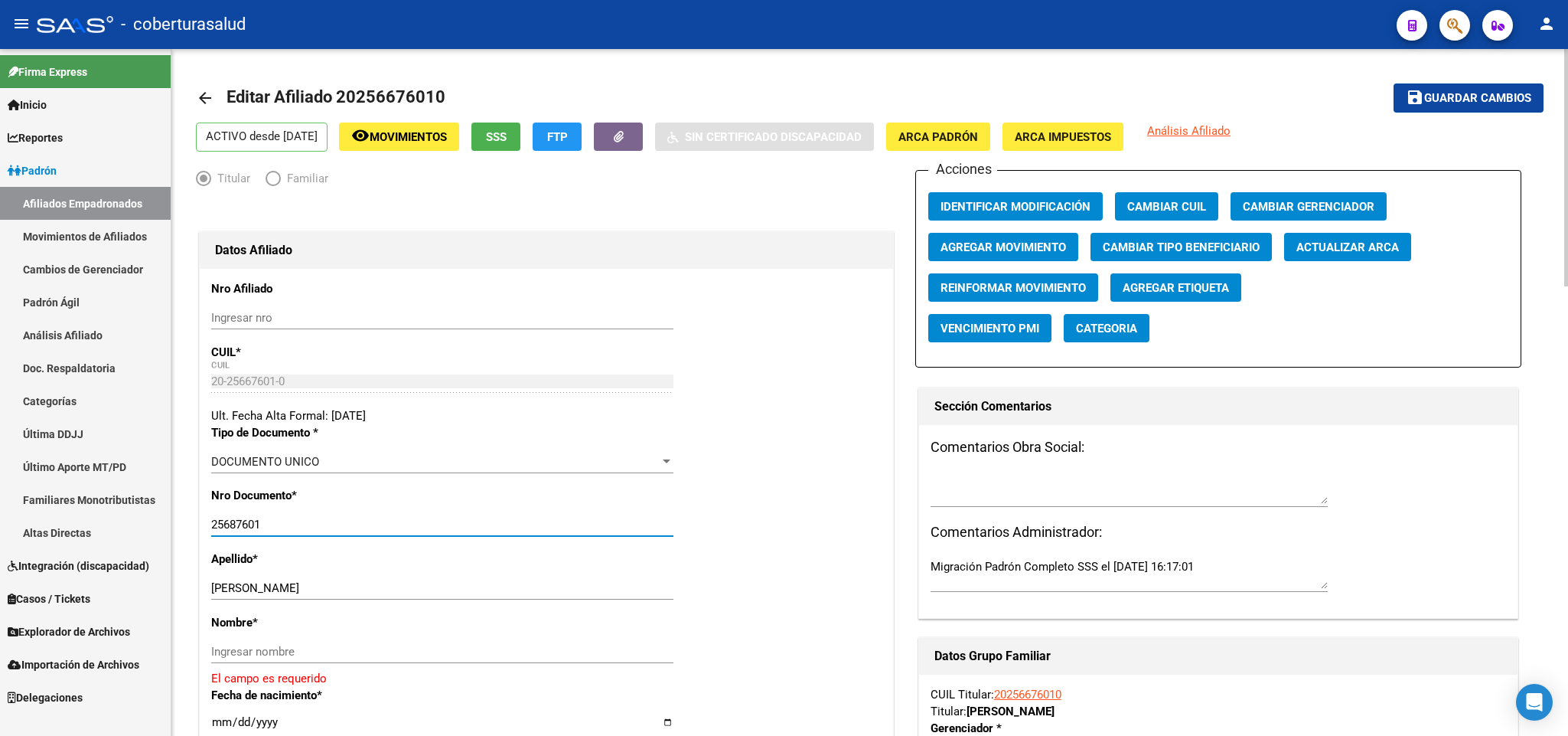
click at [273, 523] on input "25687601" at bounding box center [442, 524] width 462 height 14
paste input "0256676010"
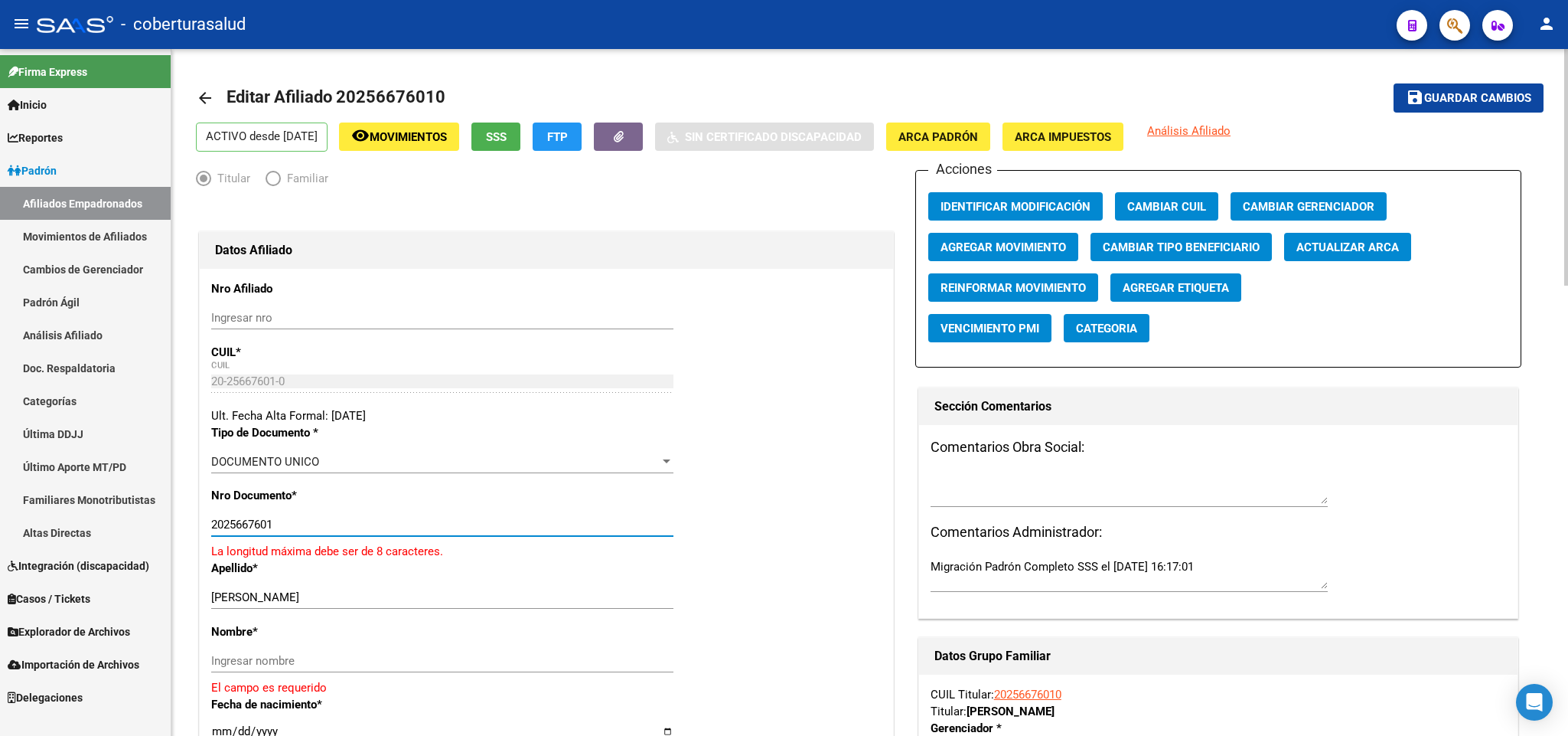
click at [223, 526] on input "2025667601" at bounding box center [442, 524] width 462 height 14
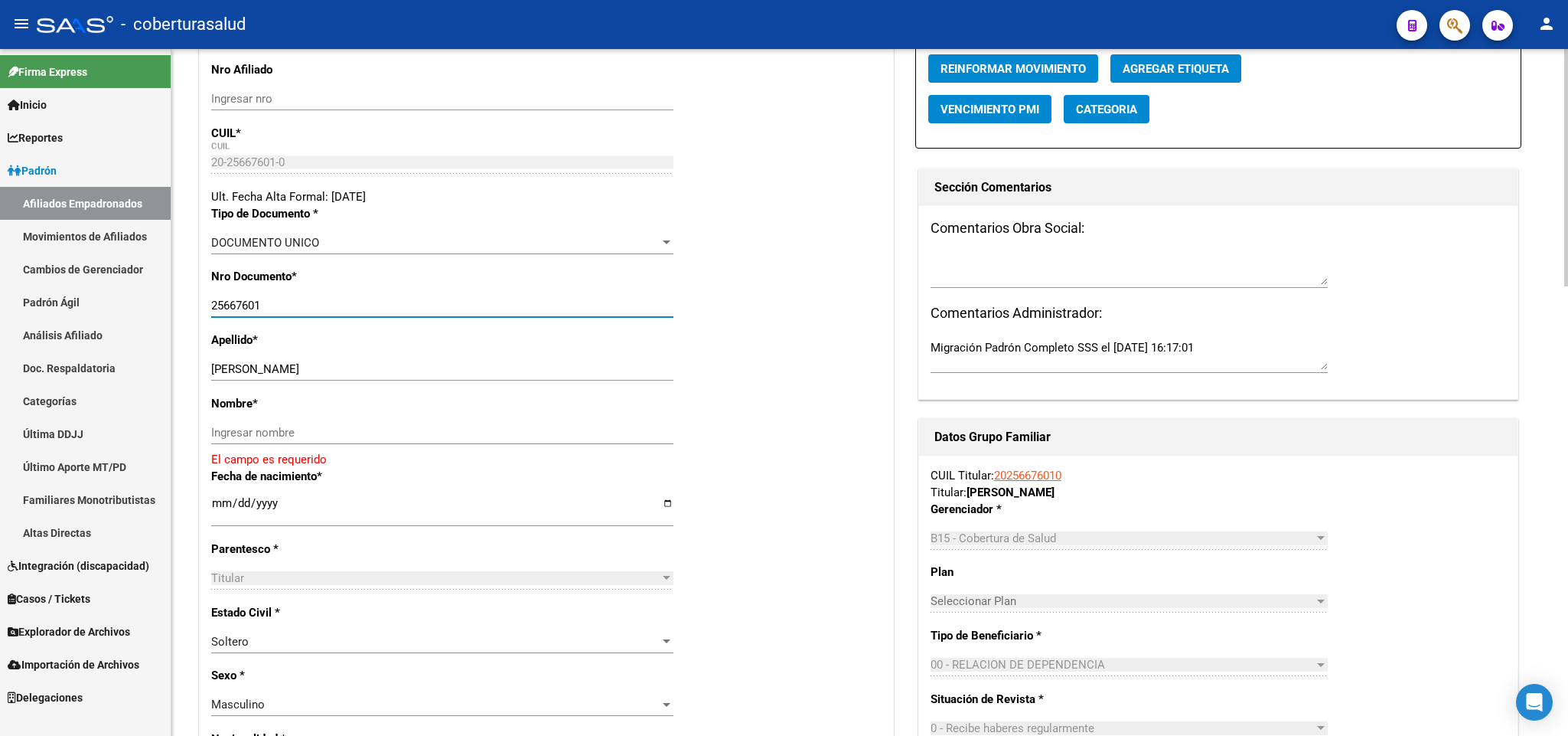
scroll to position [230, 0]
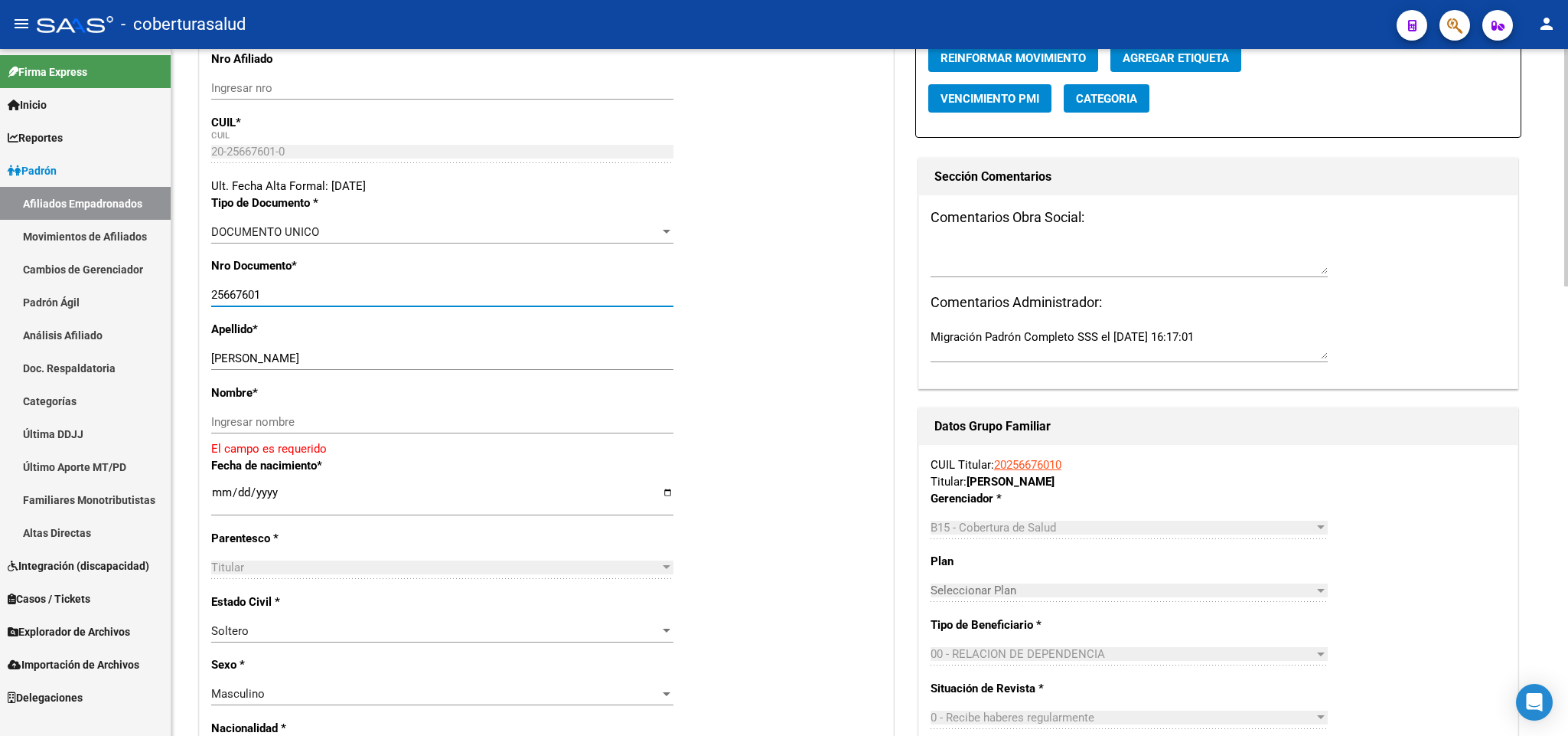
type input "25667601"
drag, startPoint x: 264, startPoint y: 362, endPoint x: 391, endPoint y: 378, distance: 128.0
click at [391, 378] on div "[PERSON_NAME] apellido" at bounding box center [442, 366] width 462 height 38
drag, startPoint x: 261, startPoint y: 360, endPoint x: 482, endPoint y: 360, distance: 221.0
click at [482, 360] on input "[PERSON_NAME]" at bounding box center [442, 359] width 462 height 14
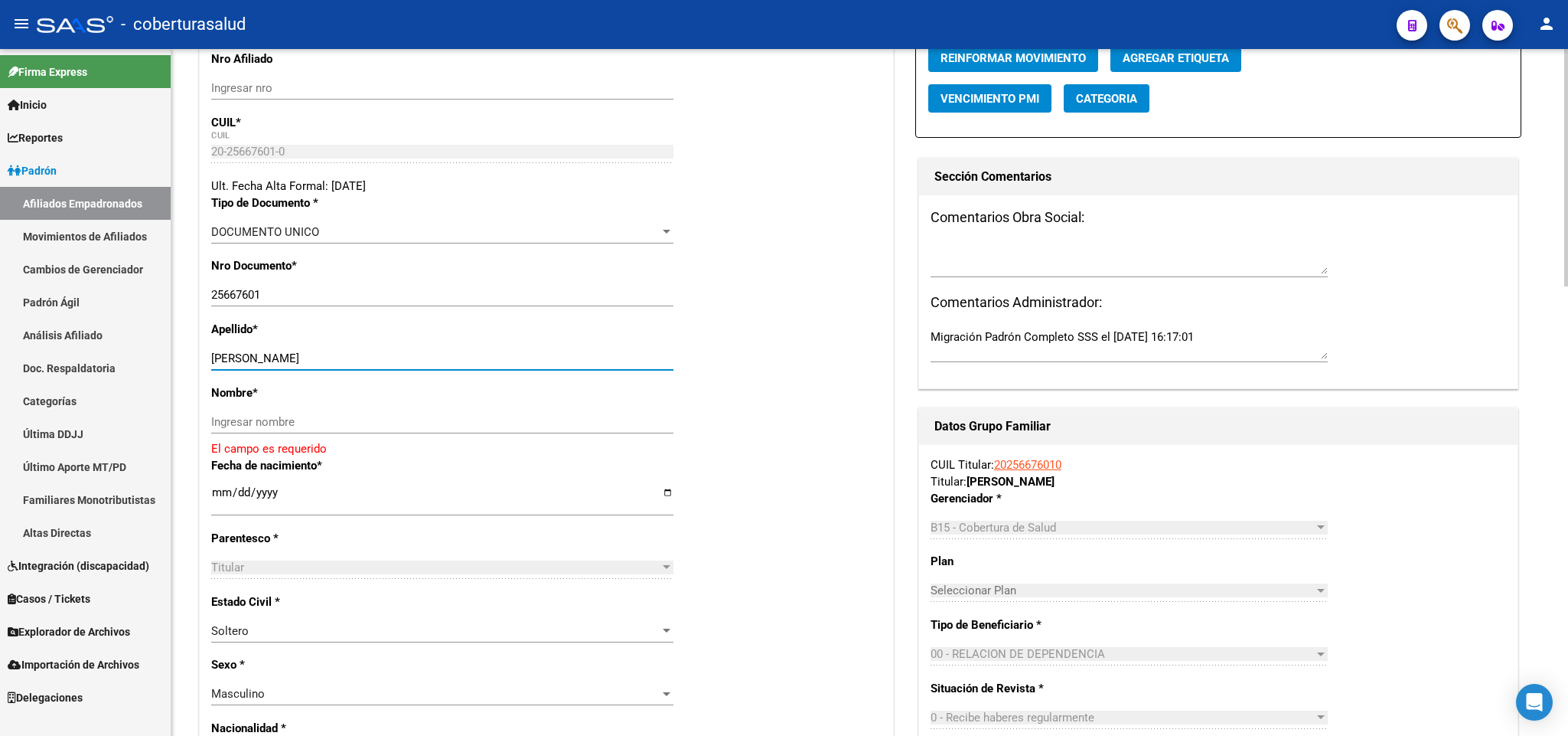
type input "[PERSON_NAME]"
click at [345, 416] on input "Ingresar nombre" at bounding box center [442, 422] width 462 height 14
paste input "[PERSON_NAME]"
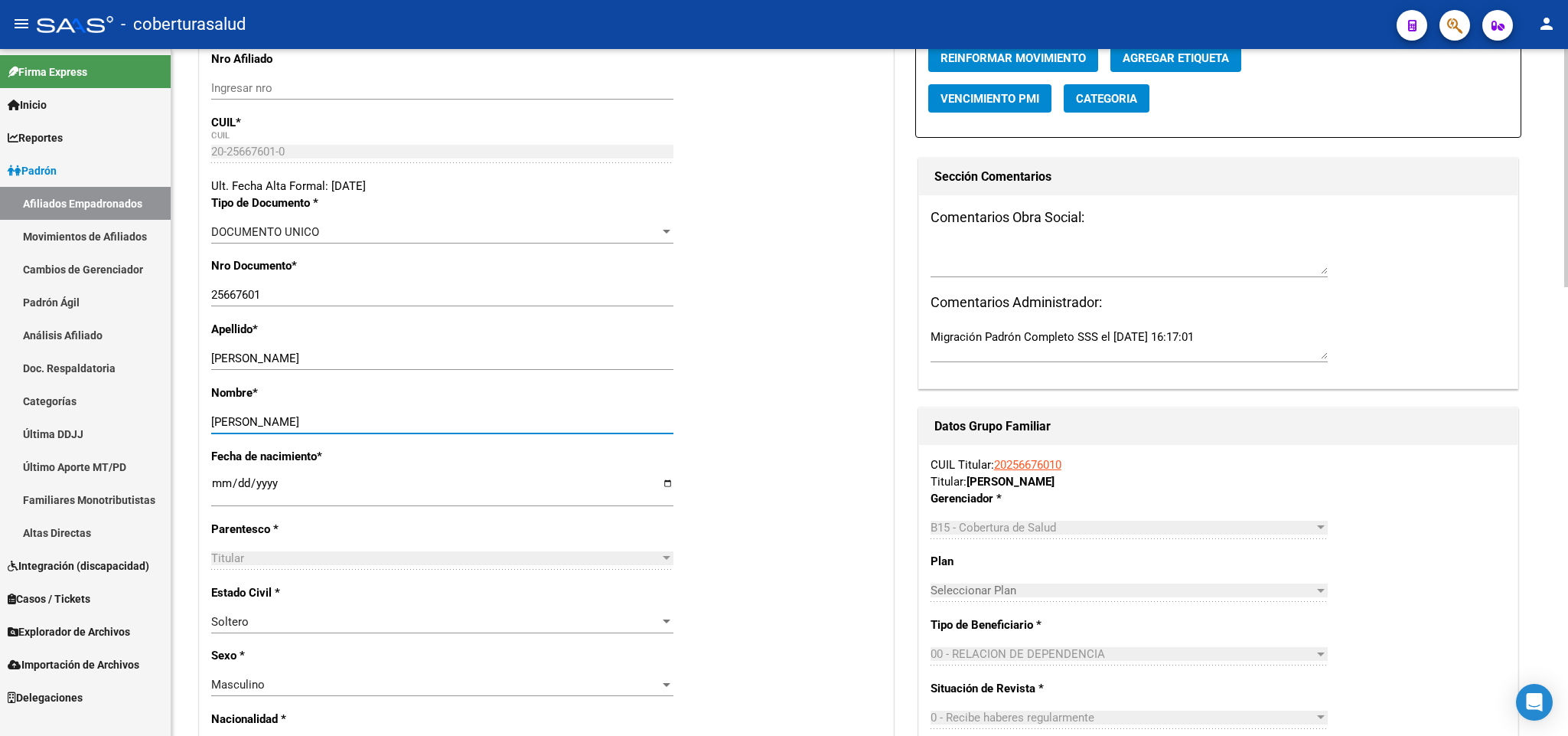
type input "[PERSON_NAME]"
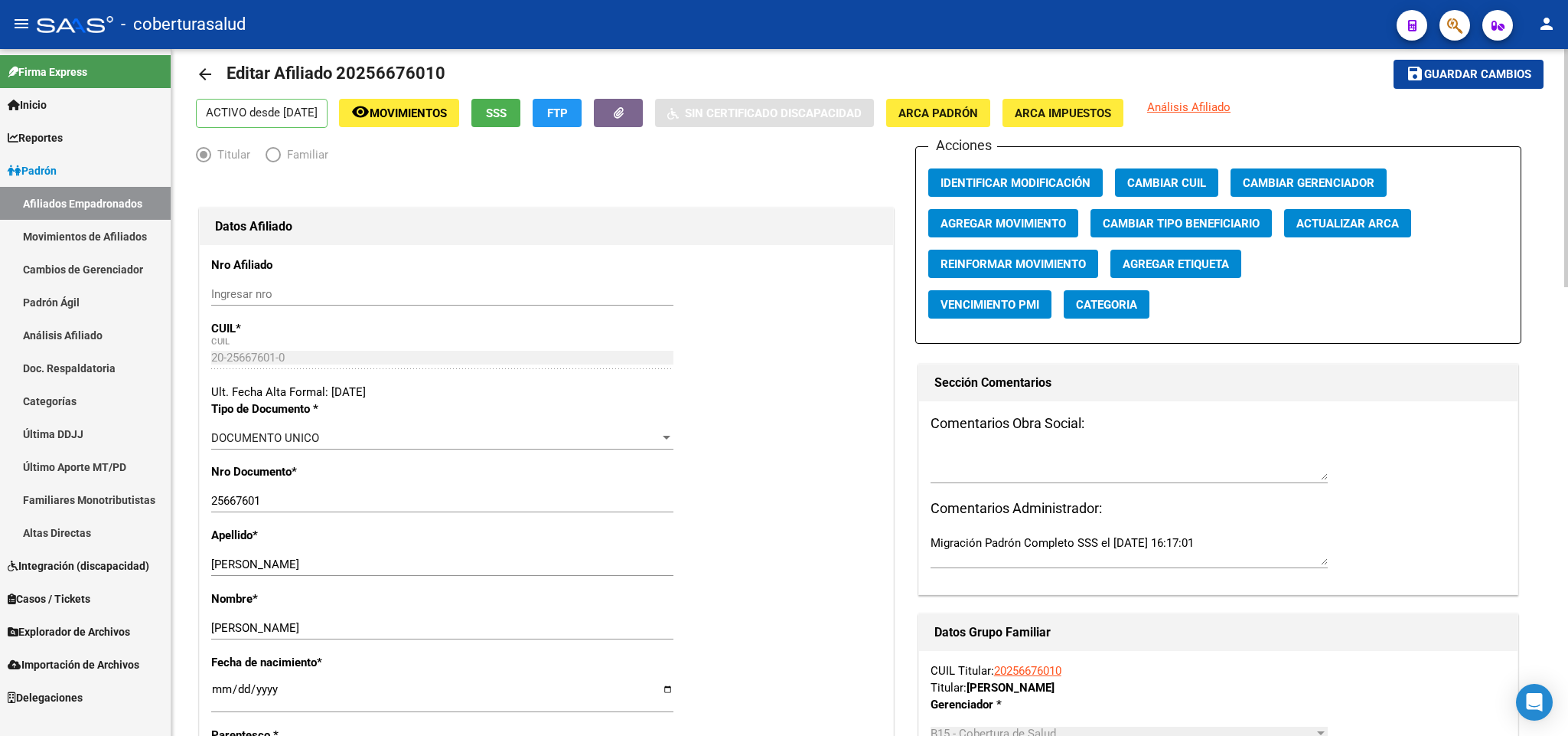
scroll to position [0, 0]
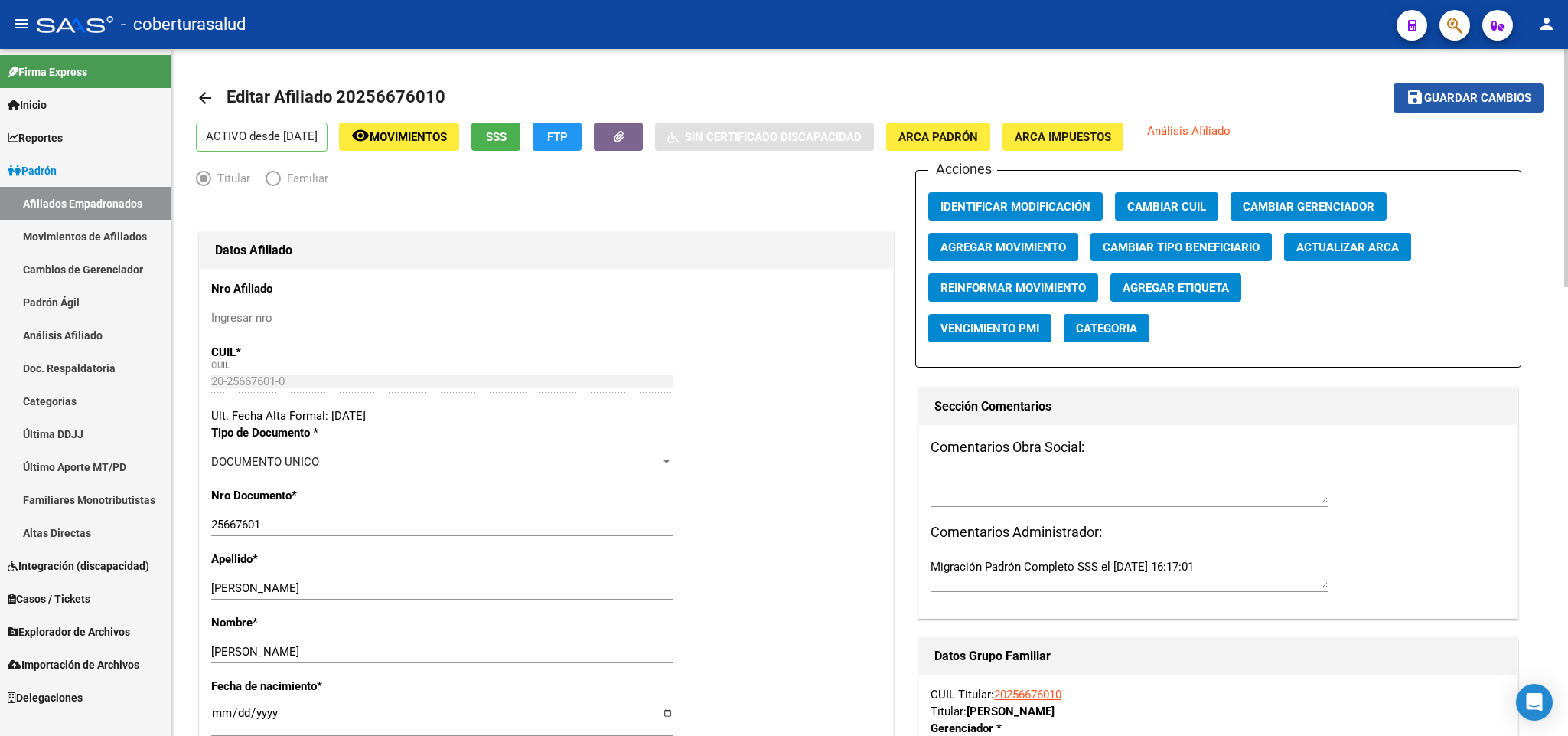
click at [1481, 99] on span "Guardar cambios" at bounding box center [1477, 99] width 107 height 14
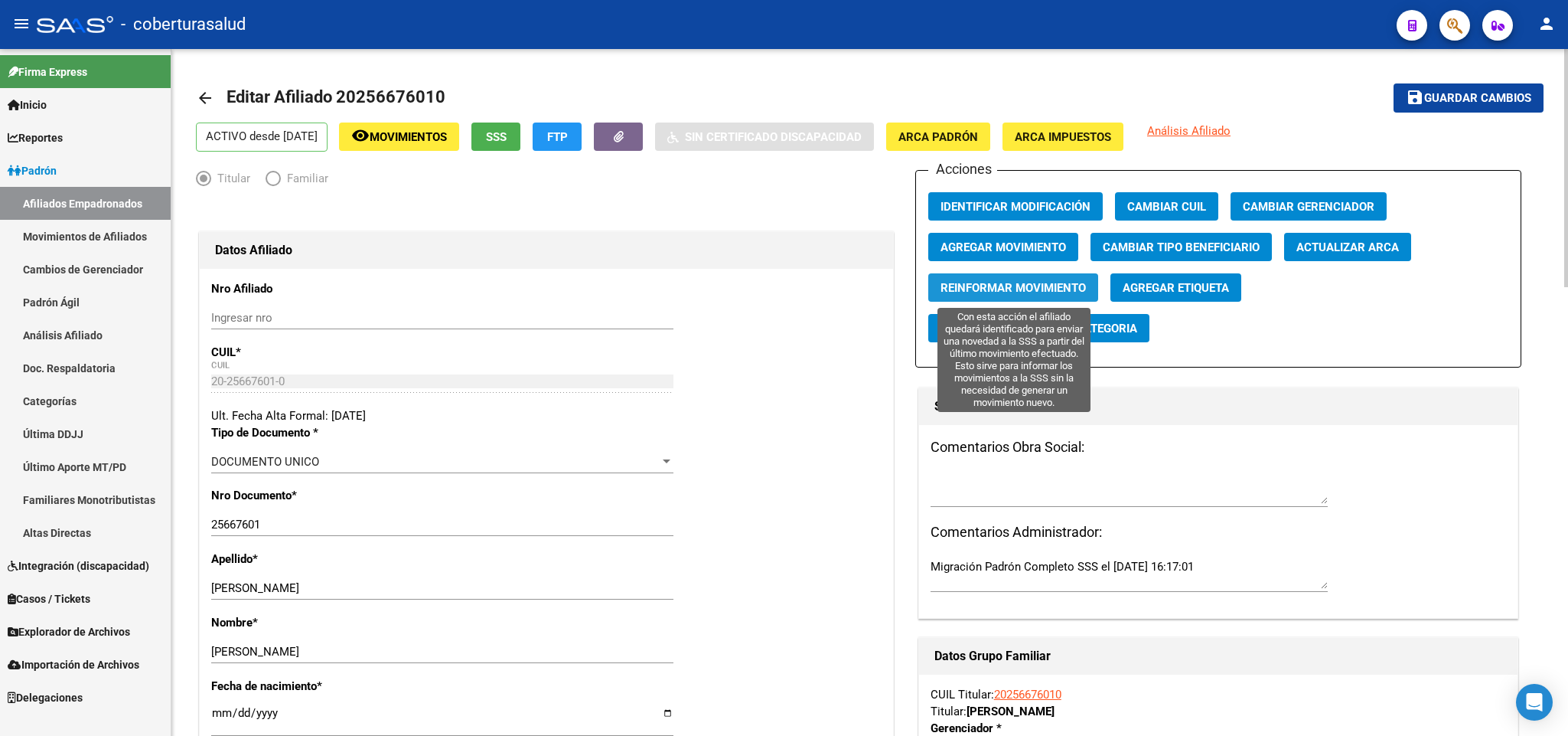
click at [1041, 286] on span "Reinformar Movimiento" at bounding box center [1013, 288] width 146 height 14
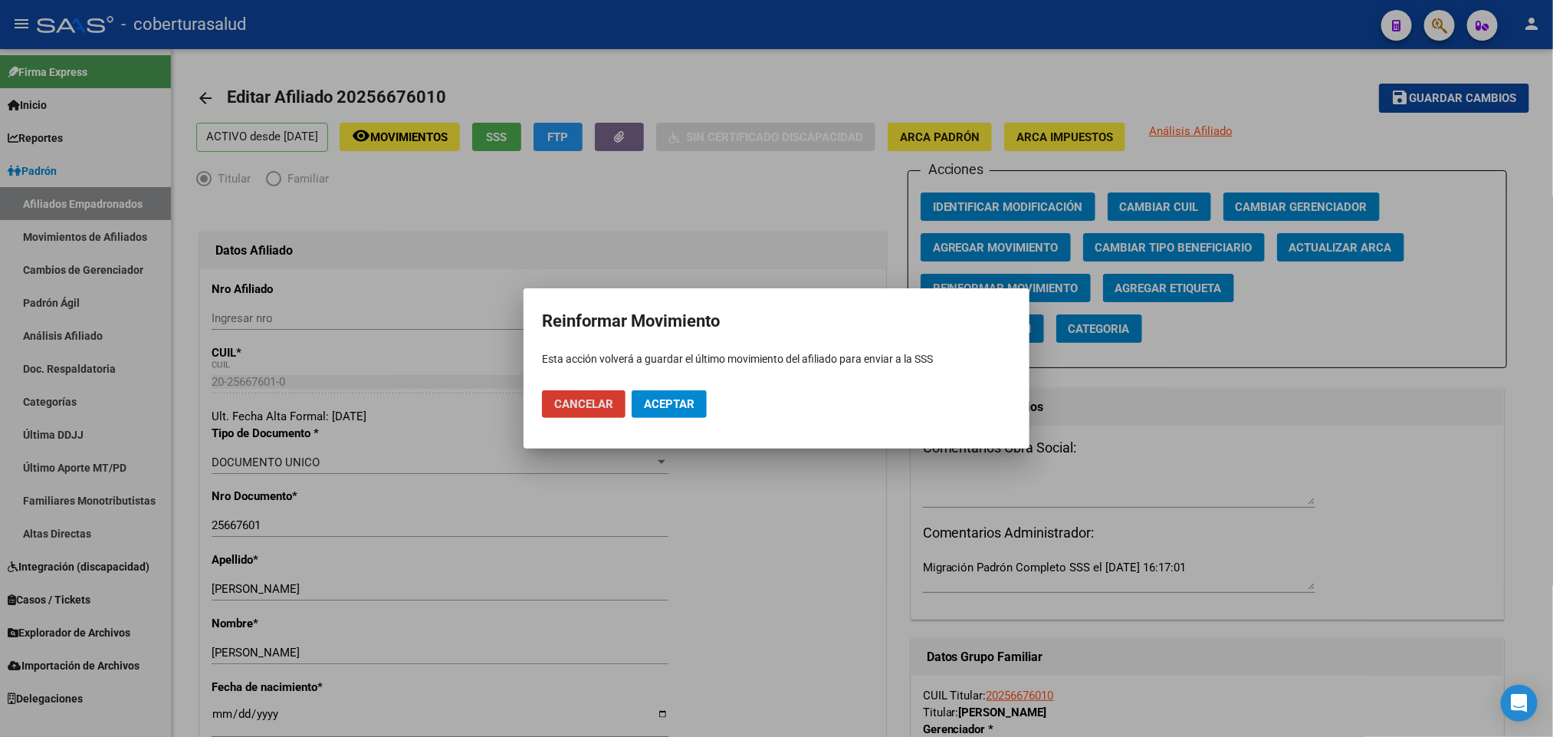
click at [685, 403] on span "Aceptar" at bounding box center [669, 404] width 51 height 14
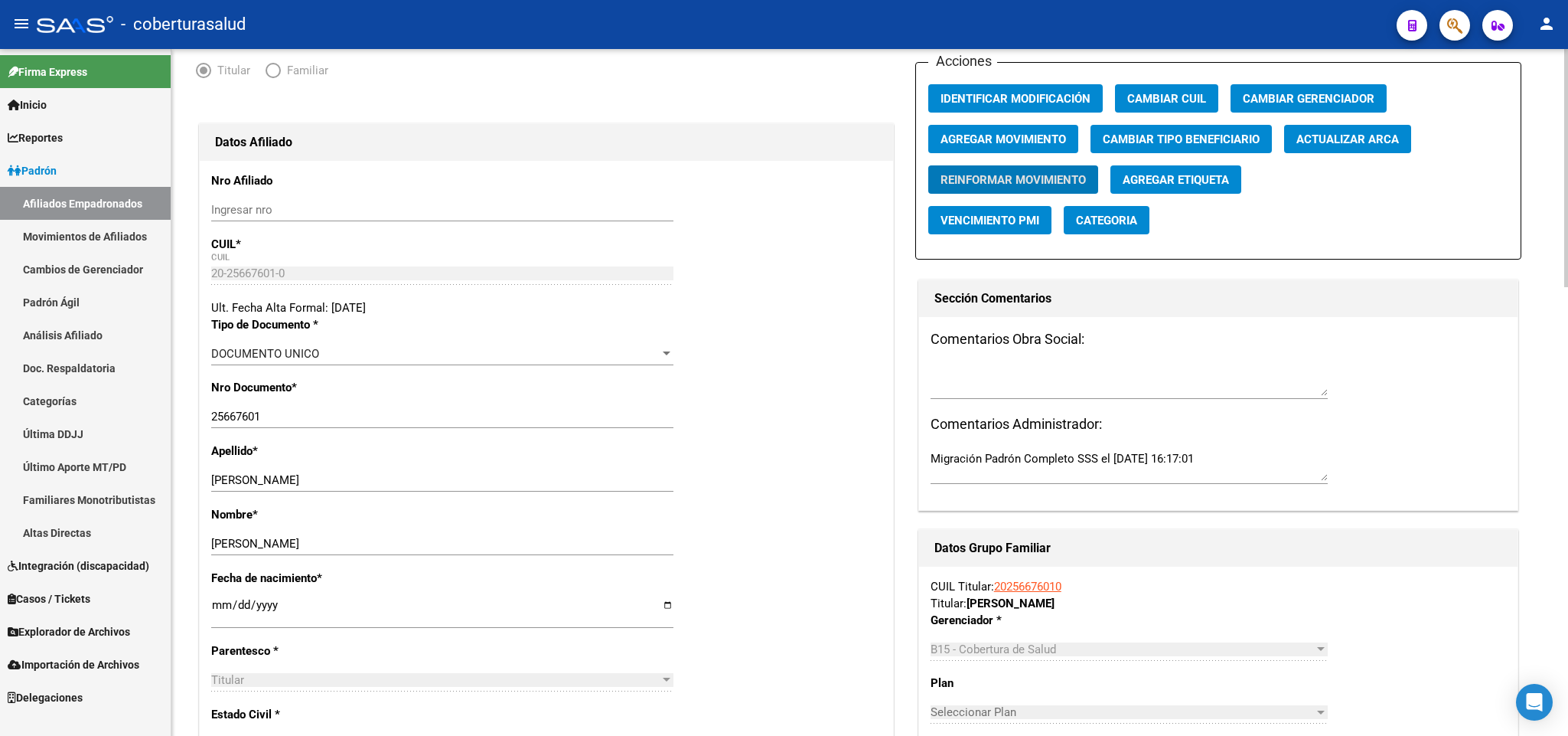
scroll to position [230, 0]
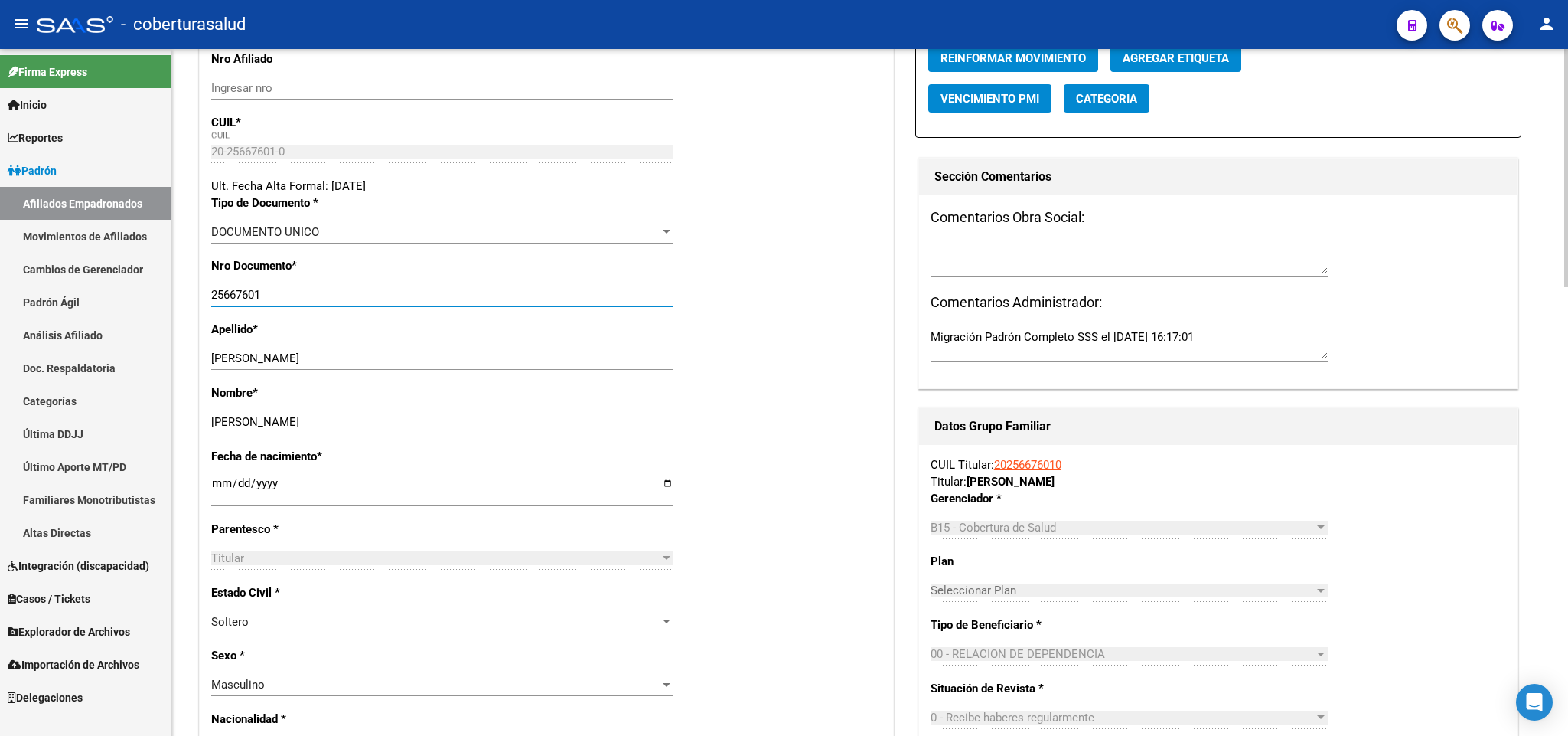
click at [284, 299] on input "25667601" at bounding box center [442, 295] width 462 height 14
drag, startPoint x: 284, startPoint y: 299, endPoint x: 262, endPoint y: 304, distance: 22.6
click at [262, 302] on input "25667601" at bounding box center [442, 295] width 462 height 14
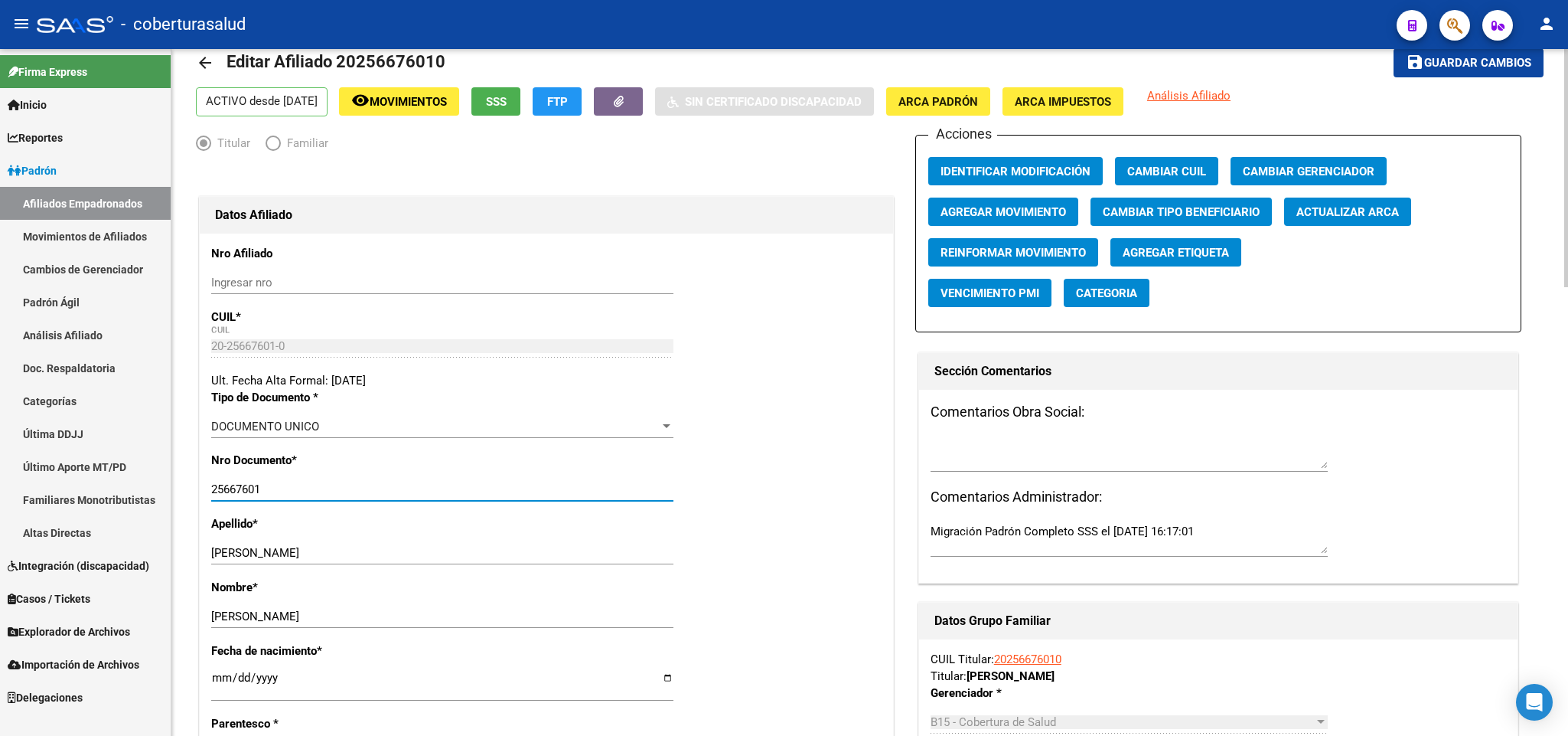
scroll to position [0, 0]
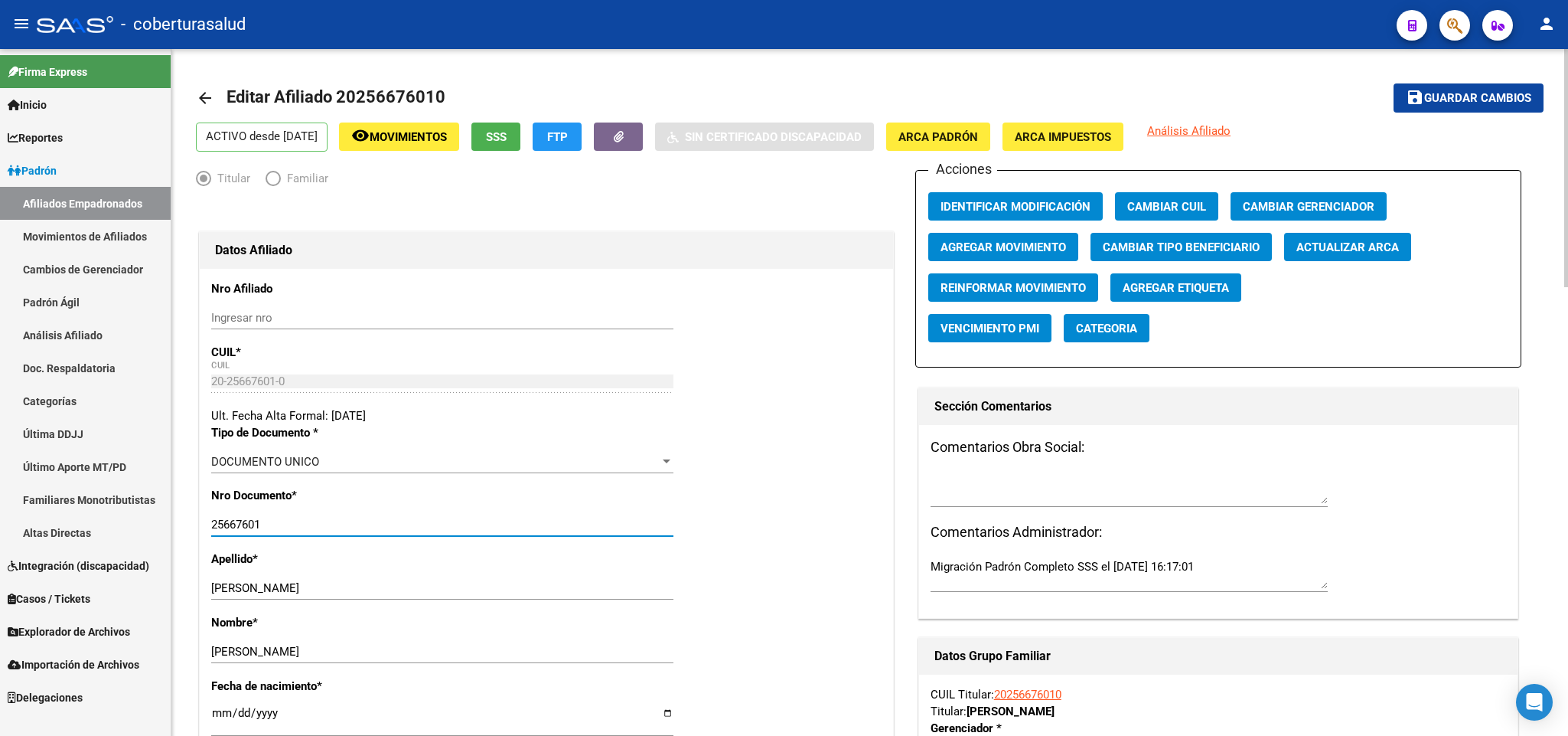
click at [1173, 499] on textarea at bounding box center [1129, 488] width 397 height 31
type textarea "corrige dni"
click at [1470, 106] on button "save Guardar cambios" at bounding box center [1468, 98] width 150 height 28
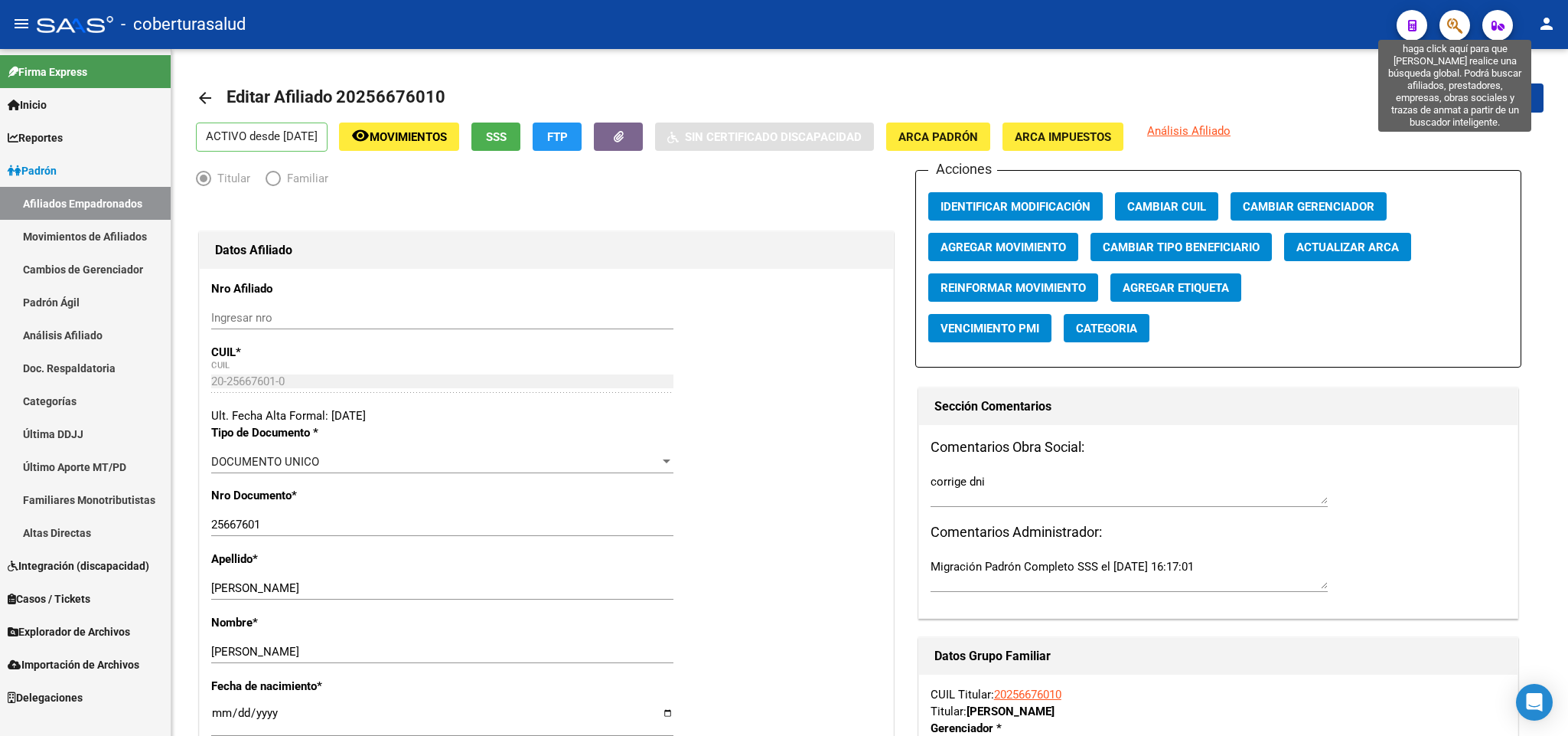
click at [1451, 21] on icon "button" at bounding box center [1454, 26] width 15 height 18
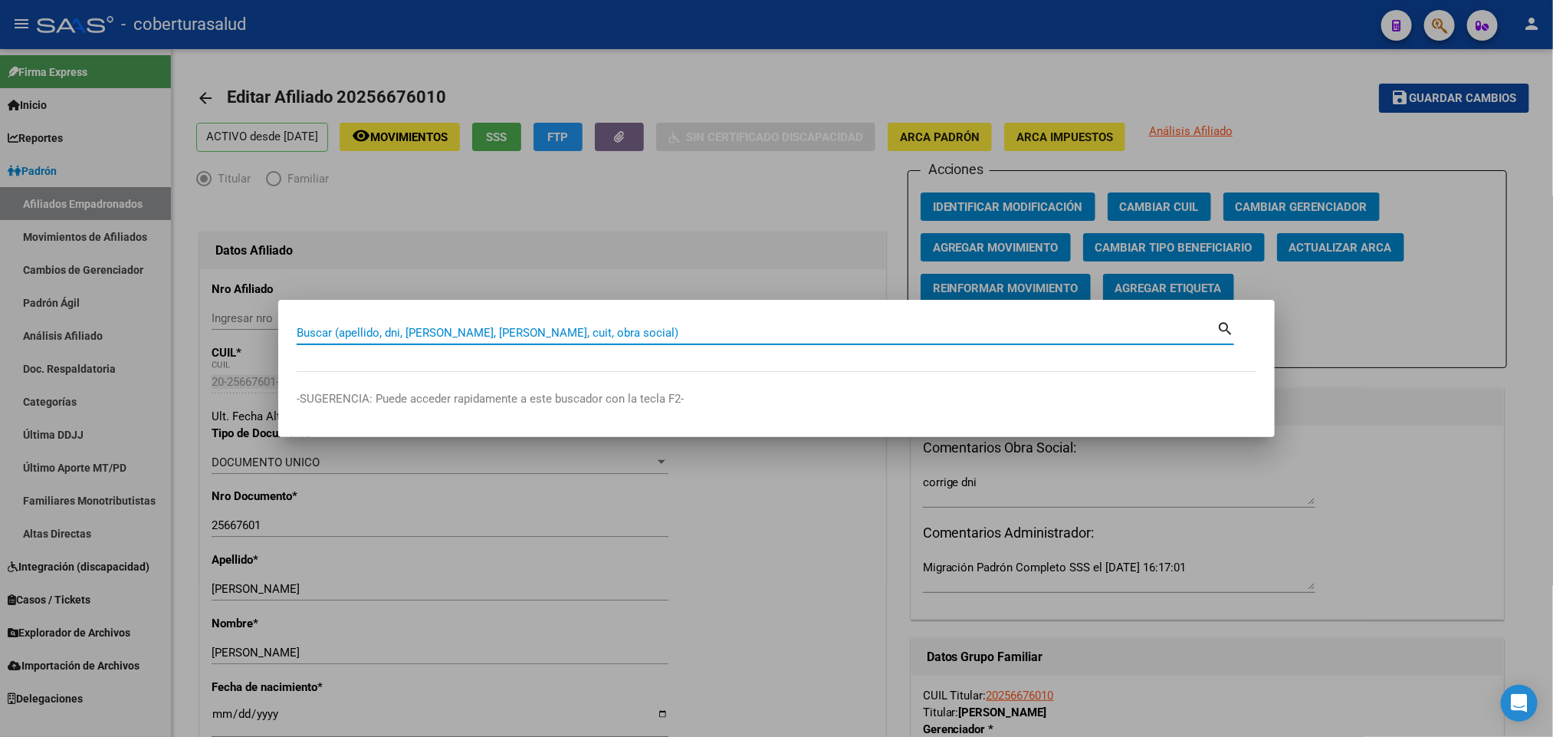
paste input "20264126747"
type input "20264126747"
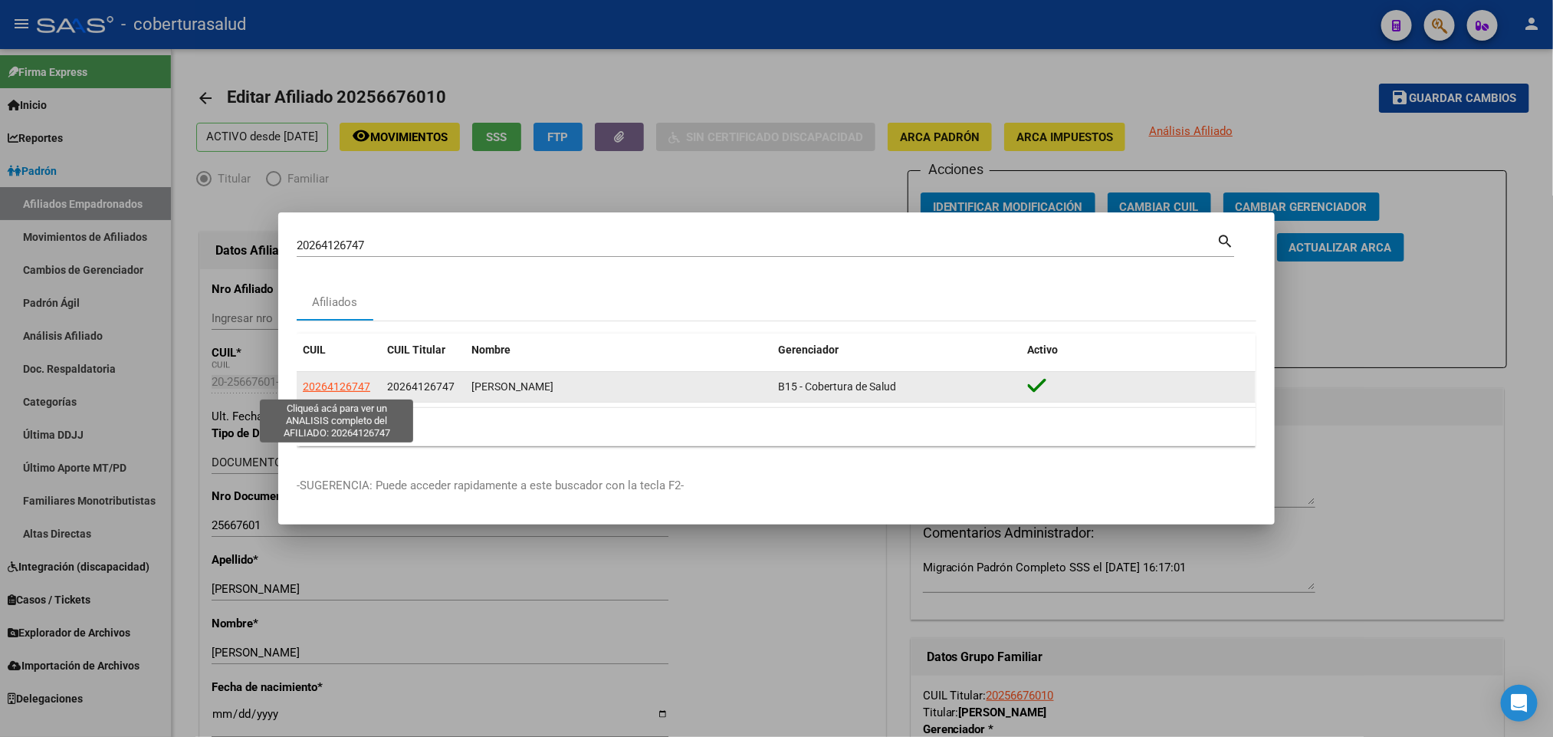
click at [355, 392] on span "20264126747" at bounding box center [336, 386] width 67 height 12
type textarea "20264126747"
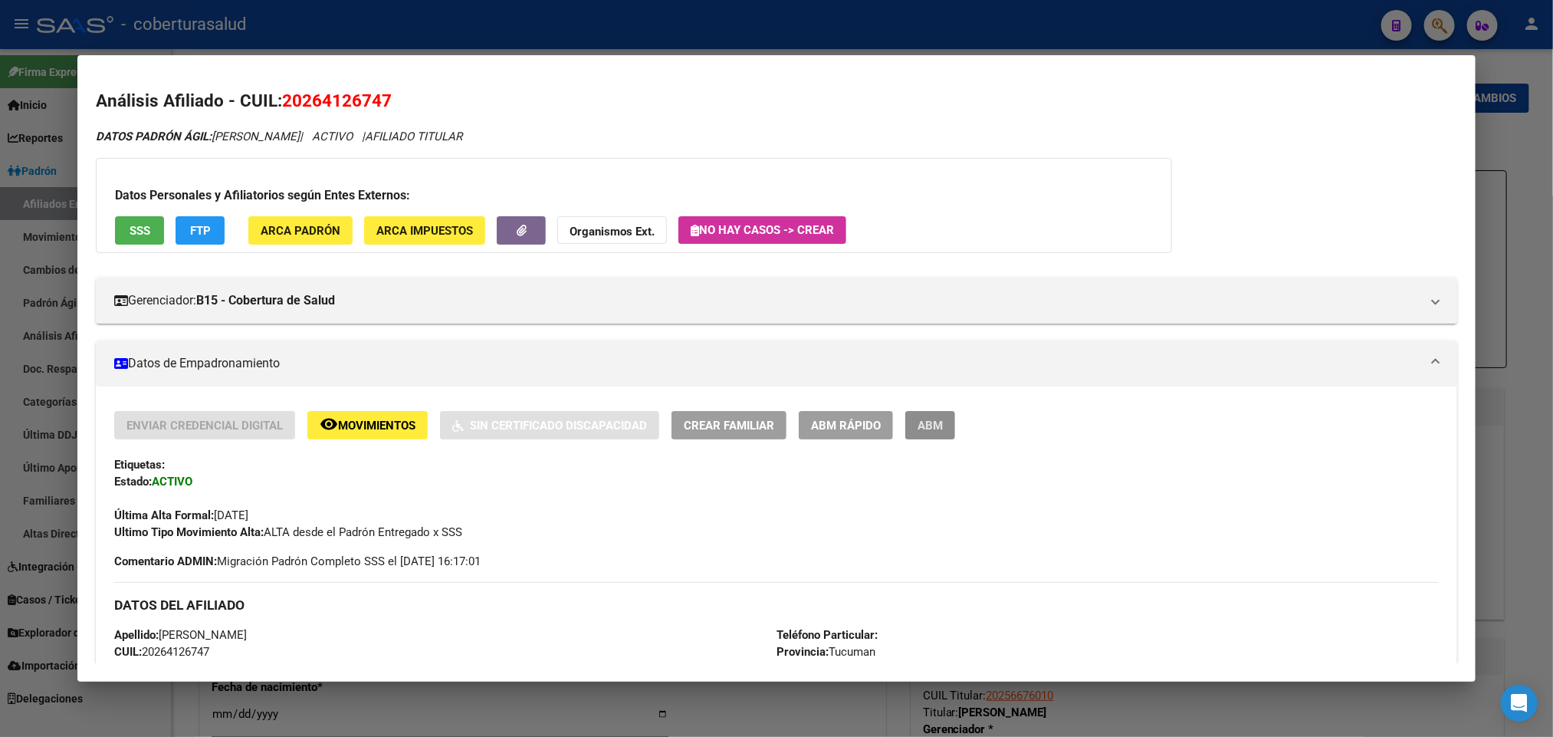
click at [929, 435] on button "ABM" at bounding box center [930, 425] width 50 height 28
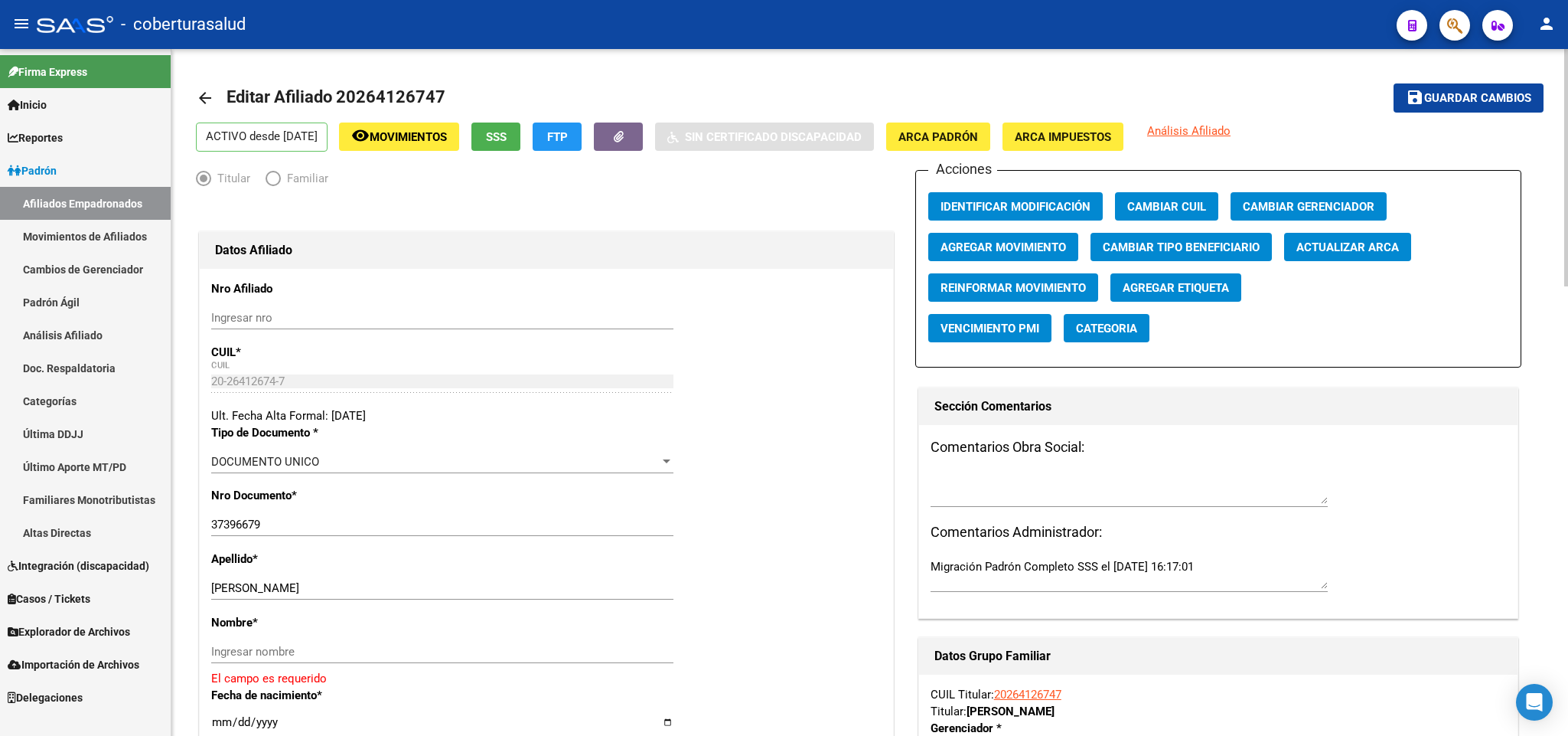
click at [308, 520] on input "37396679" at bounding box center [442, 524] width 462 height 14
click at [308, 521] on input "37396679" at bounding box center [442, 524] width 462 height 14
paste input "26412674"
type input "26412674"
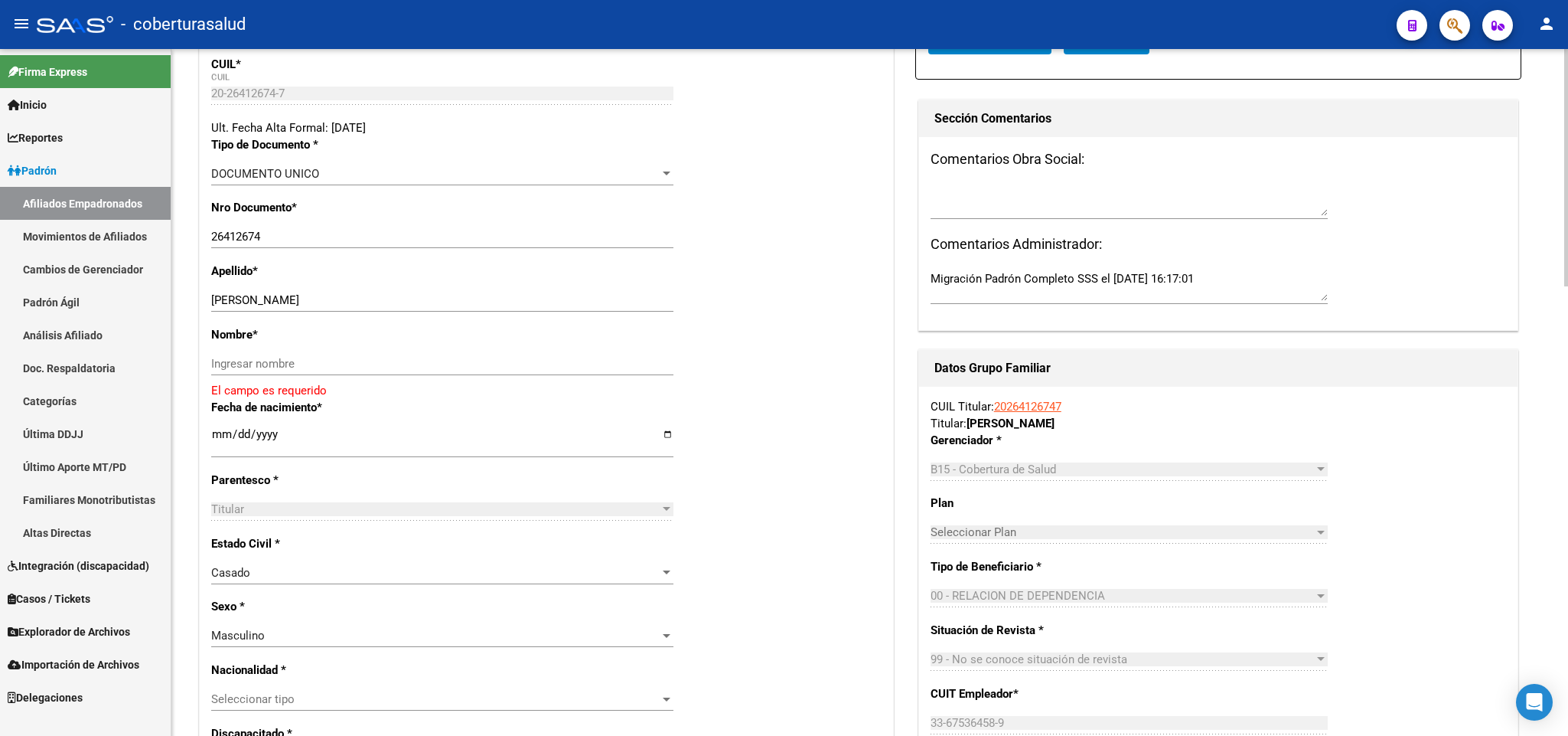
scroll to position [345, 0]
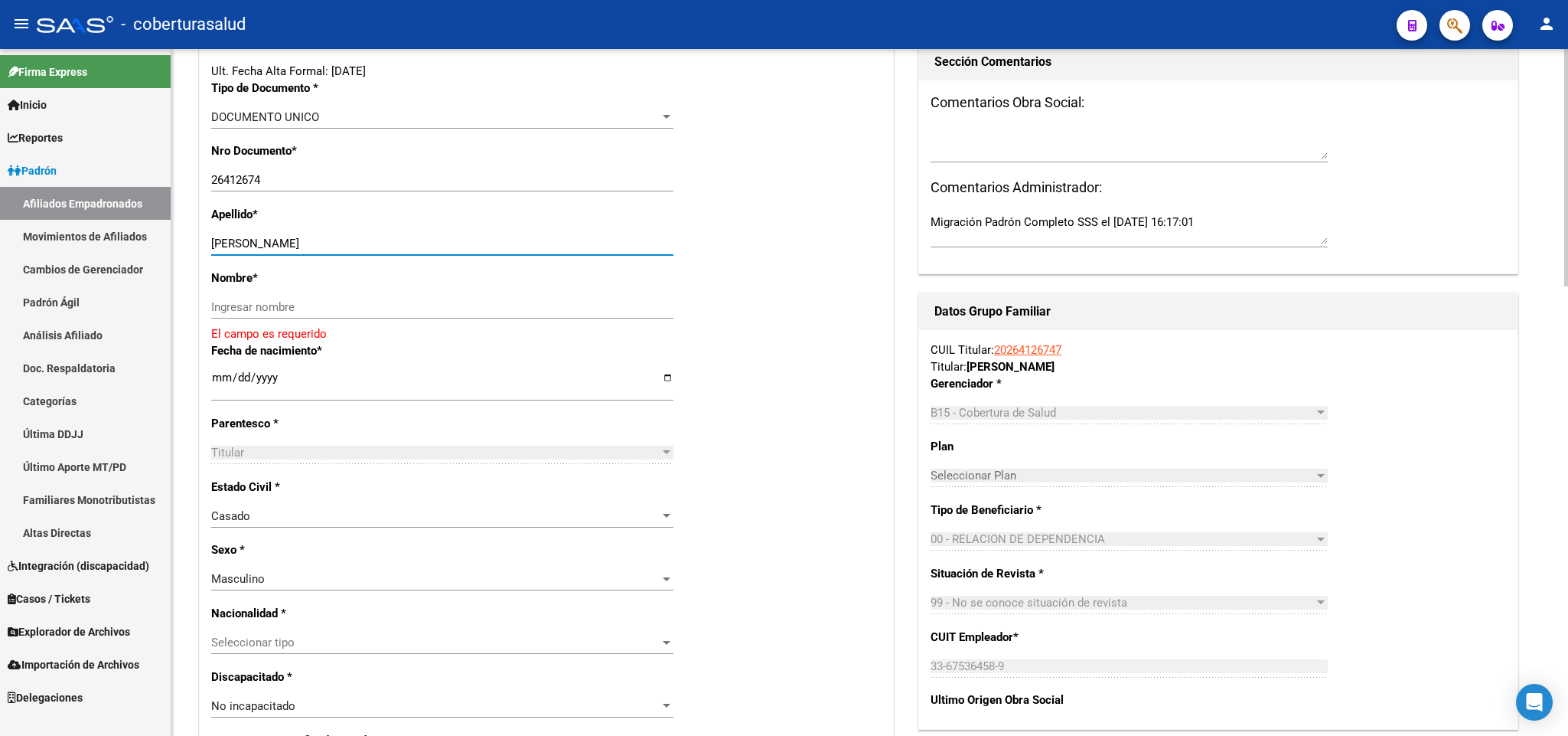
drag, startPoint x: 235, startPoint y: 245, endPoint x: 354, endPoint y: 245, distance: 119.0
click at [354, 245] on input "[PERSON_NAME]" at bounding box center [442, 244] width 462 height 14
type input "PAZ"
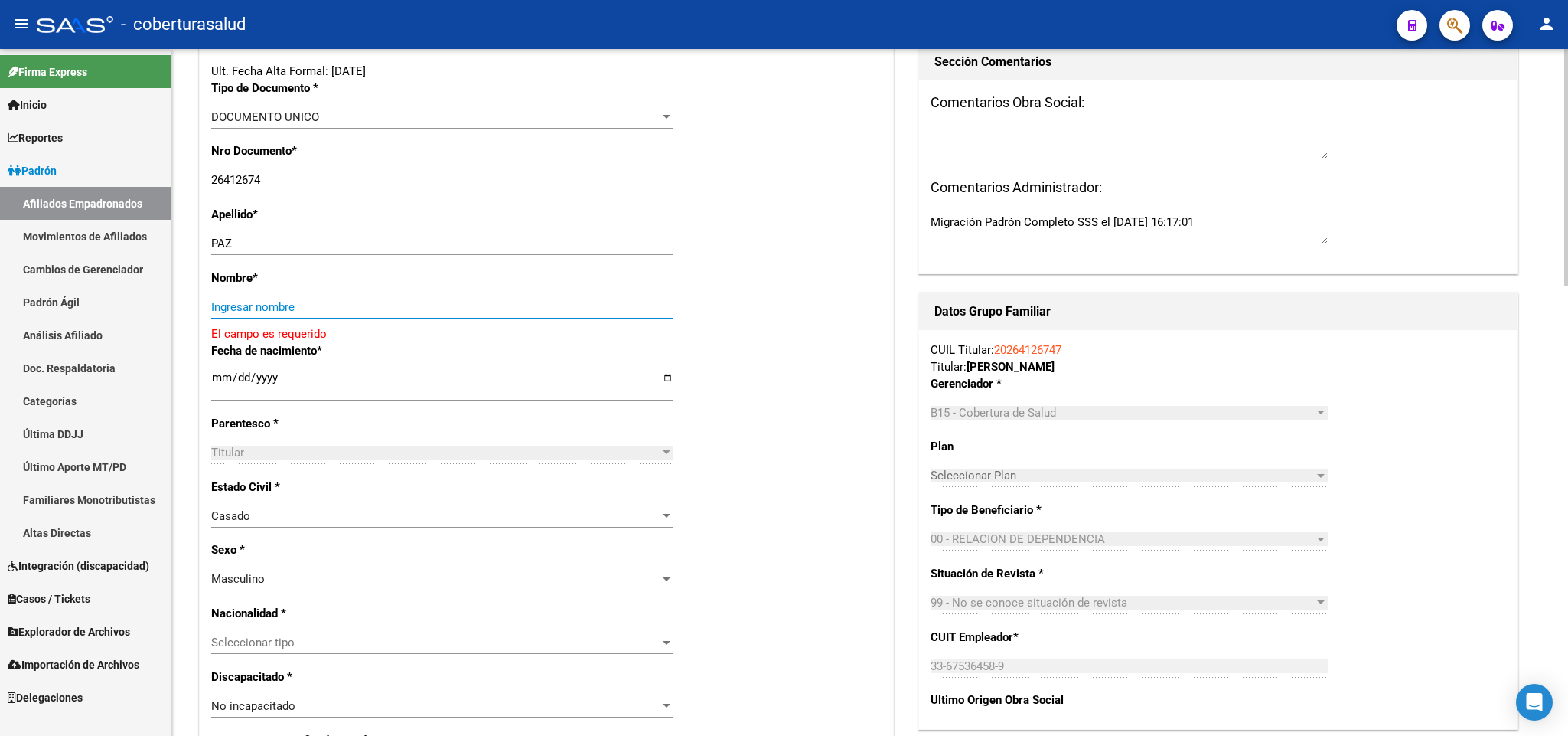
click at [280, 308] on input "Ingresar nombre" at bounding box center [442, 308] width 462 height 14
paste input "[PERSON_NAME]"
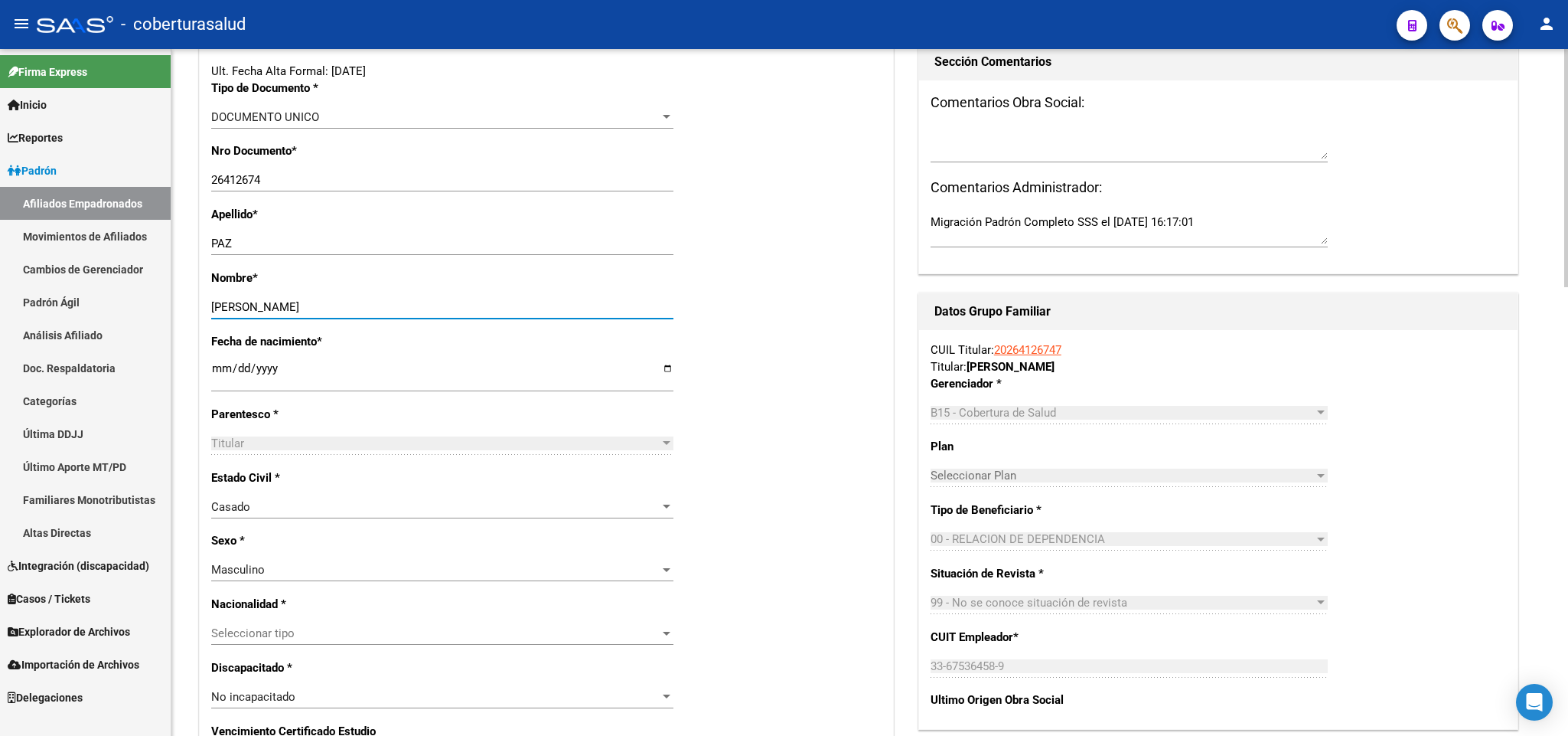
type input "[PERSON_NAME]"
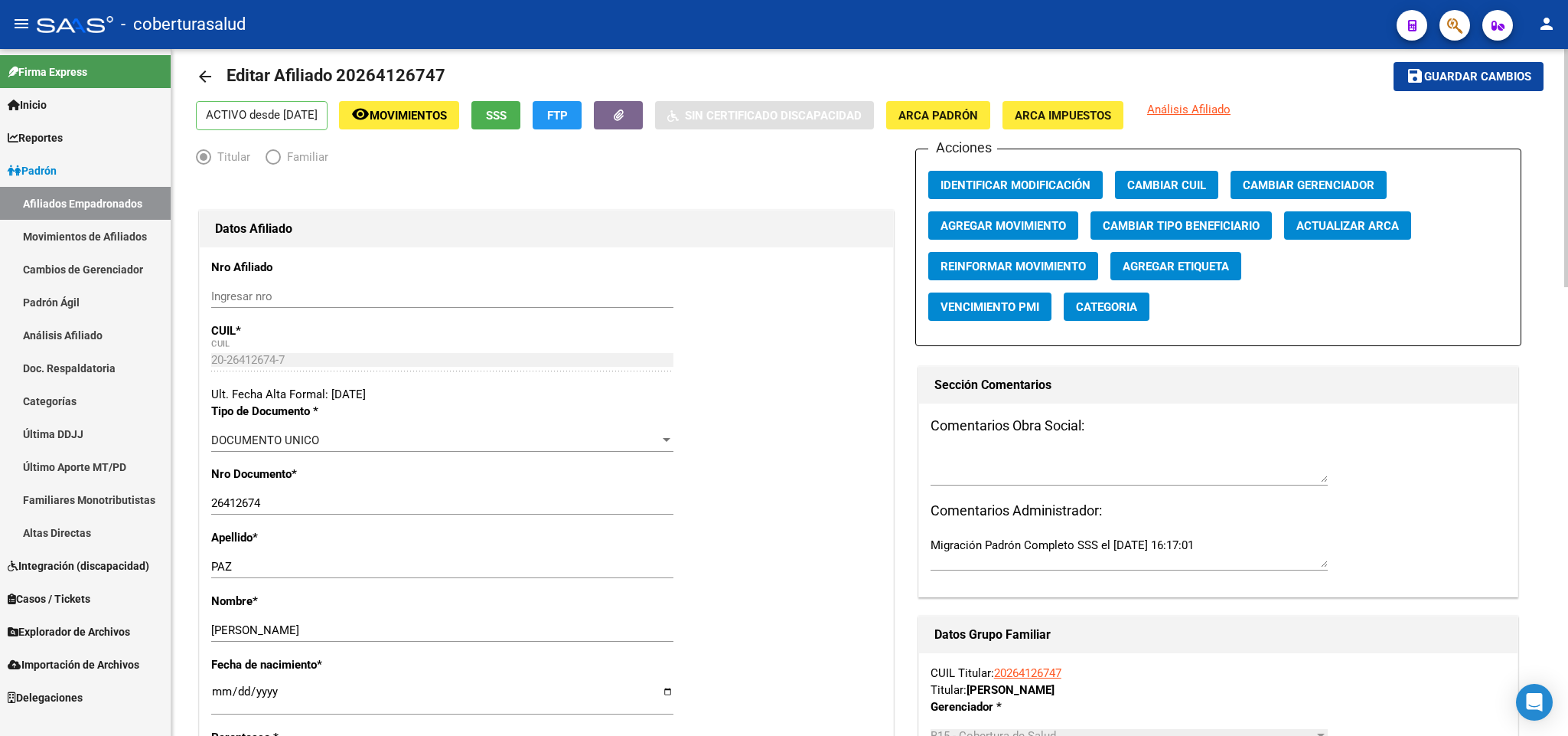
scroll to position [0, 0]
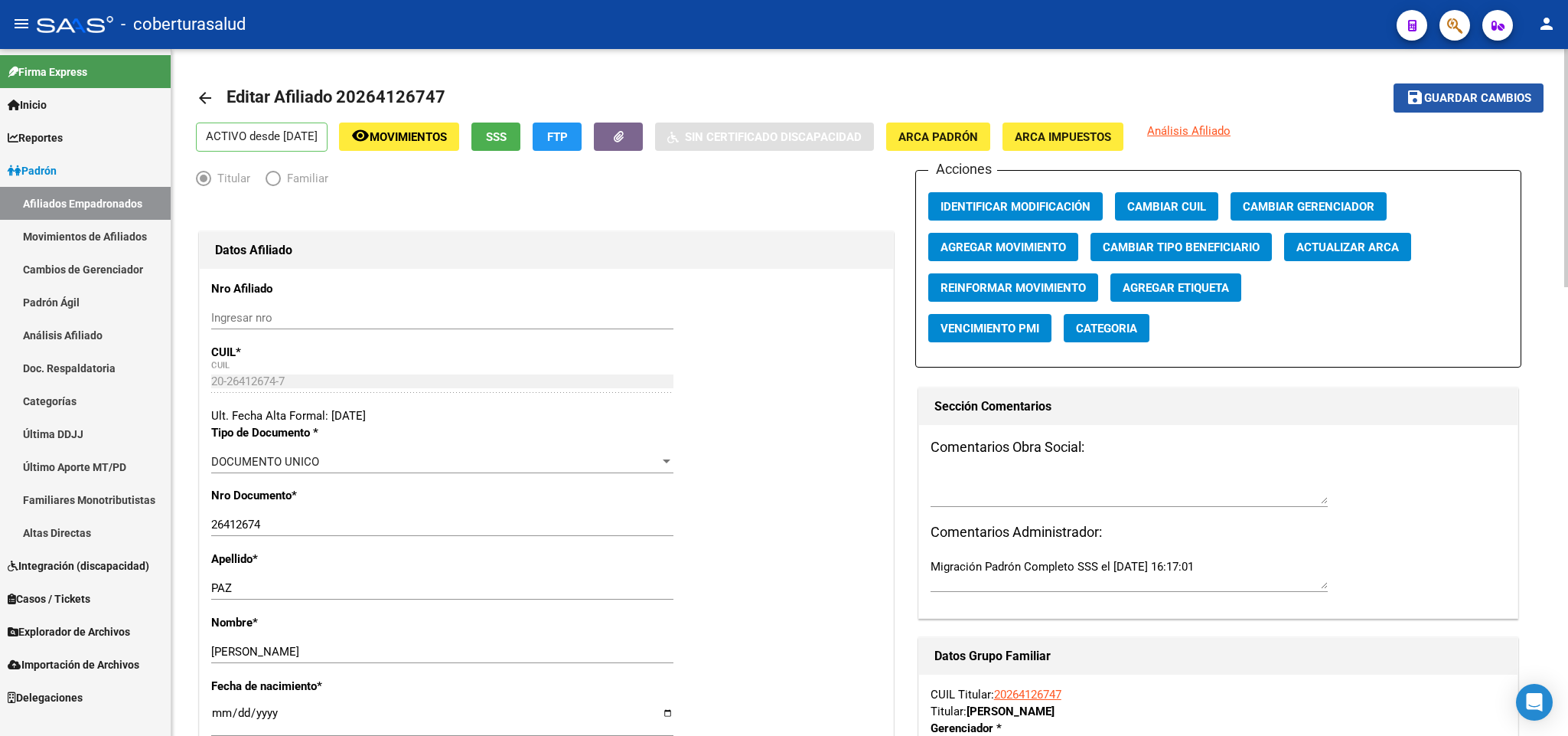
click at [1490, 106] on button "save Guardar cambios" at bounding box center [1468, 98] width 150 height 28
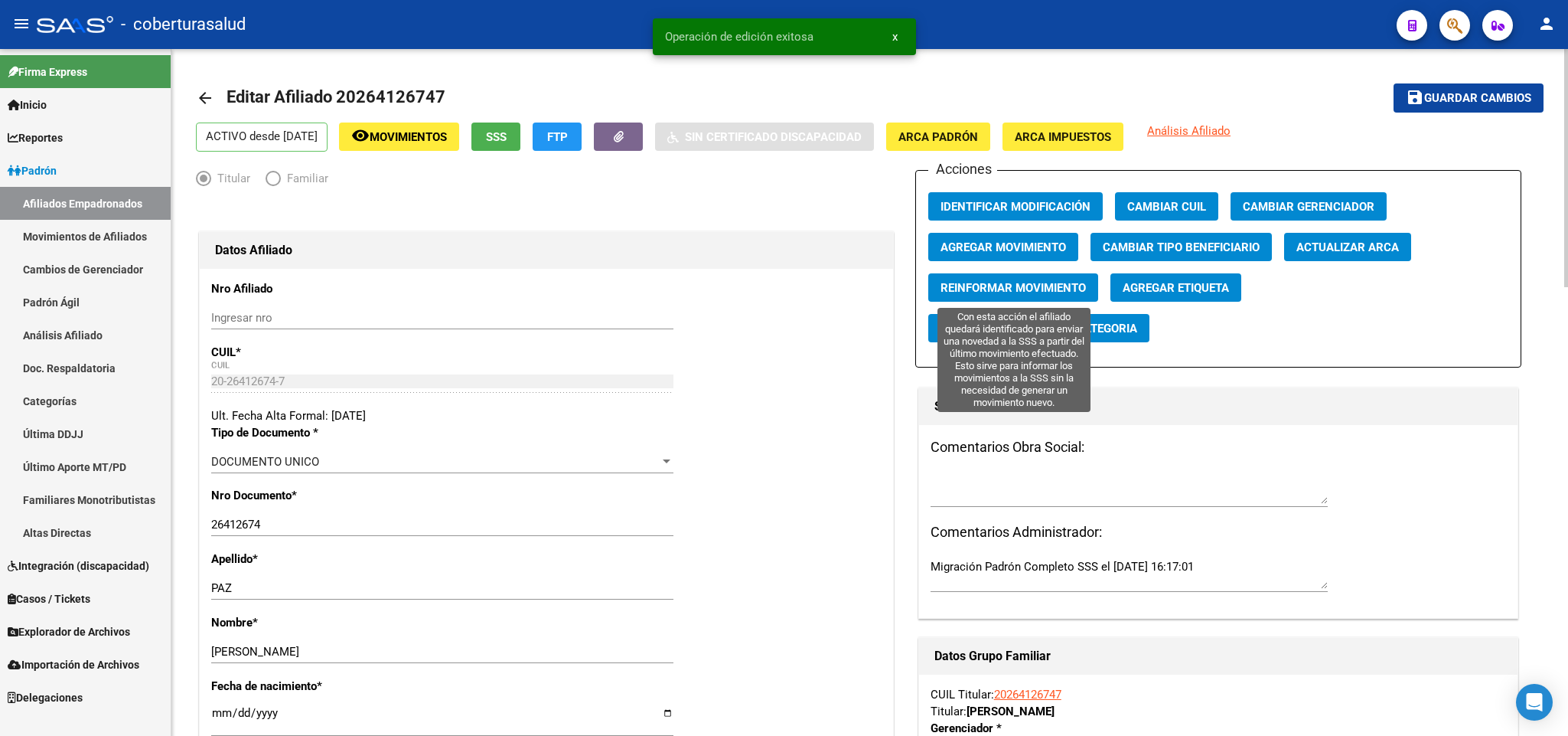
click at [1073, 283] on span "Reinformar Movimiento" at bounding box center [1013, 288] width 146 height 14
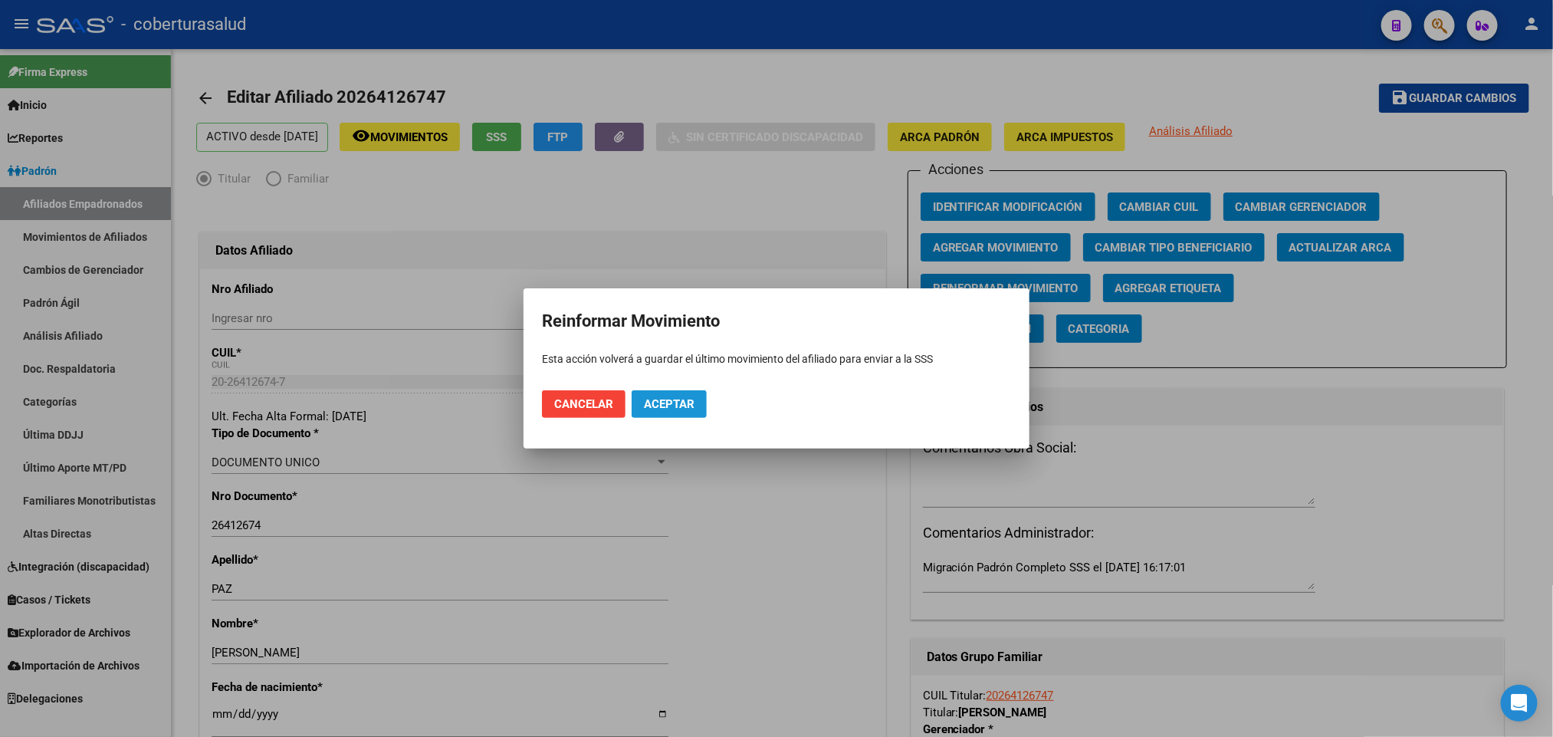
click at [692, 401] on span "Aceptar" at bounding box center [669, 404] width 51 height 14
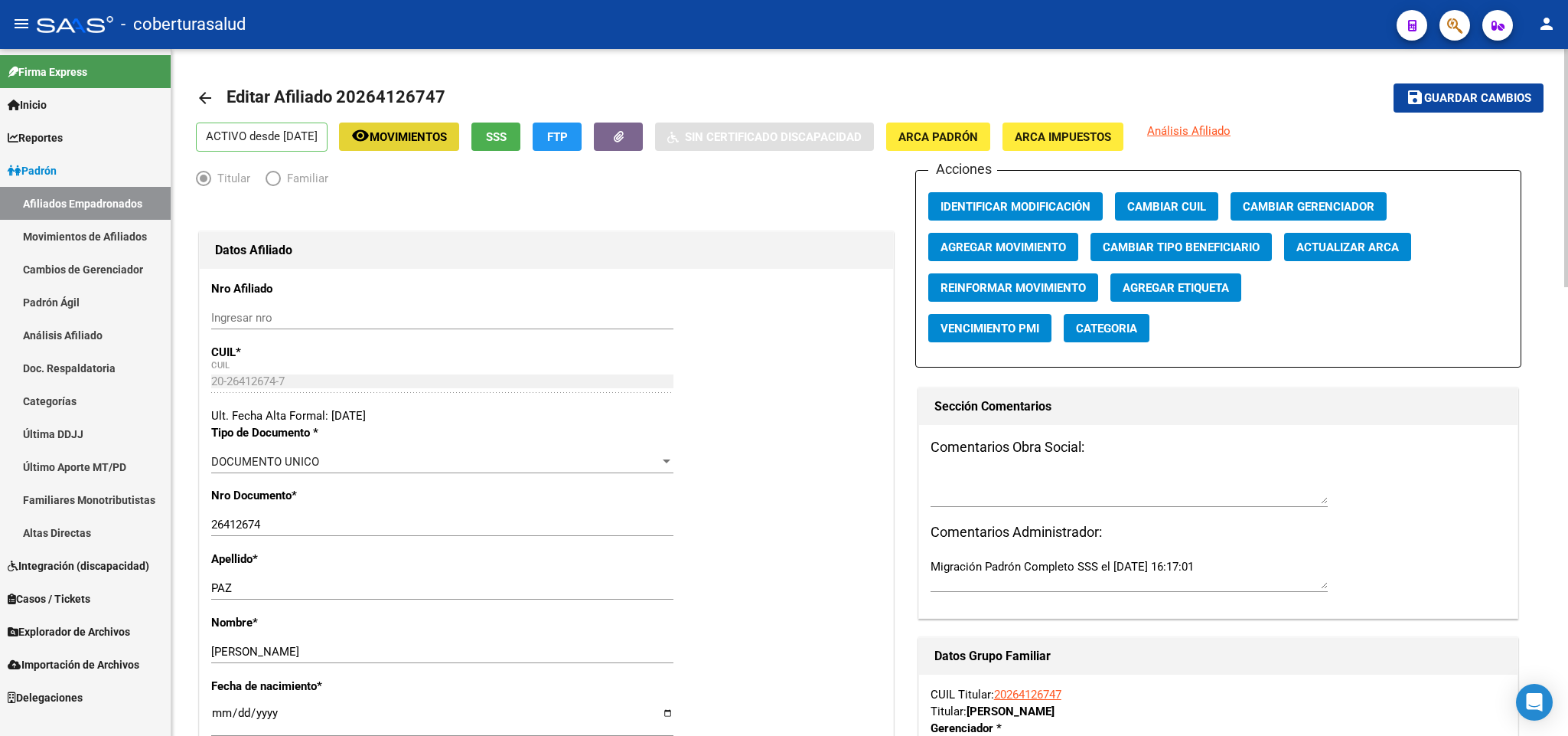
click at [459, 123] on button "remove_red_eye Movimientos" at bounding box center [399, 137] width 120 height 28
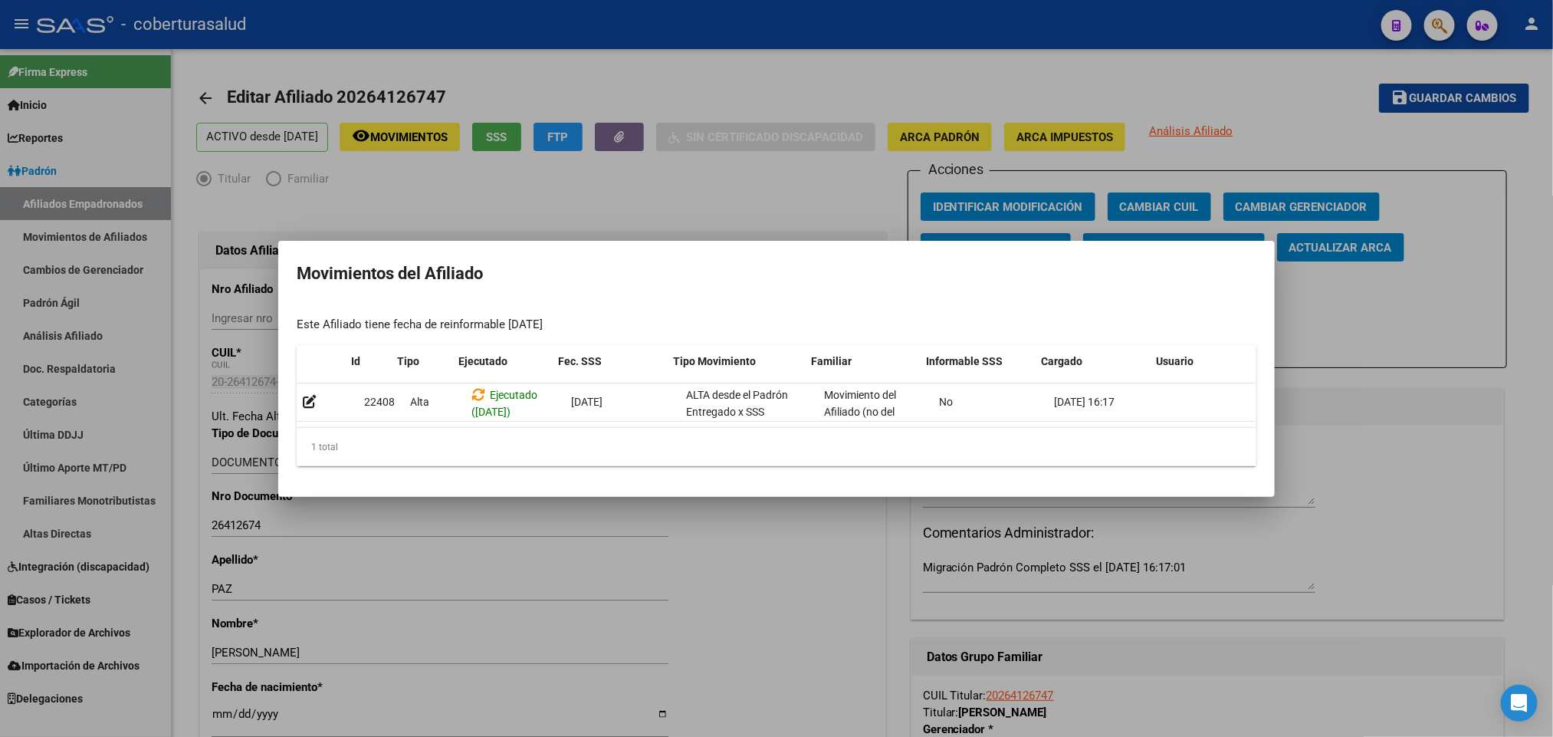
scroll to position [0, 21]
click at [821, 203] on div at bounding box center [776, 368] width 1553 height 737
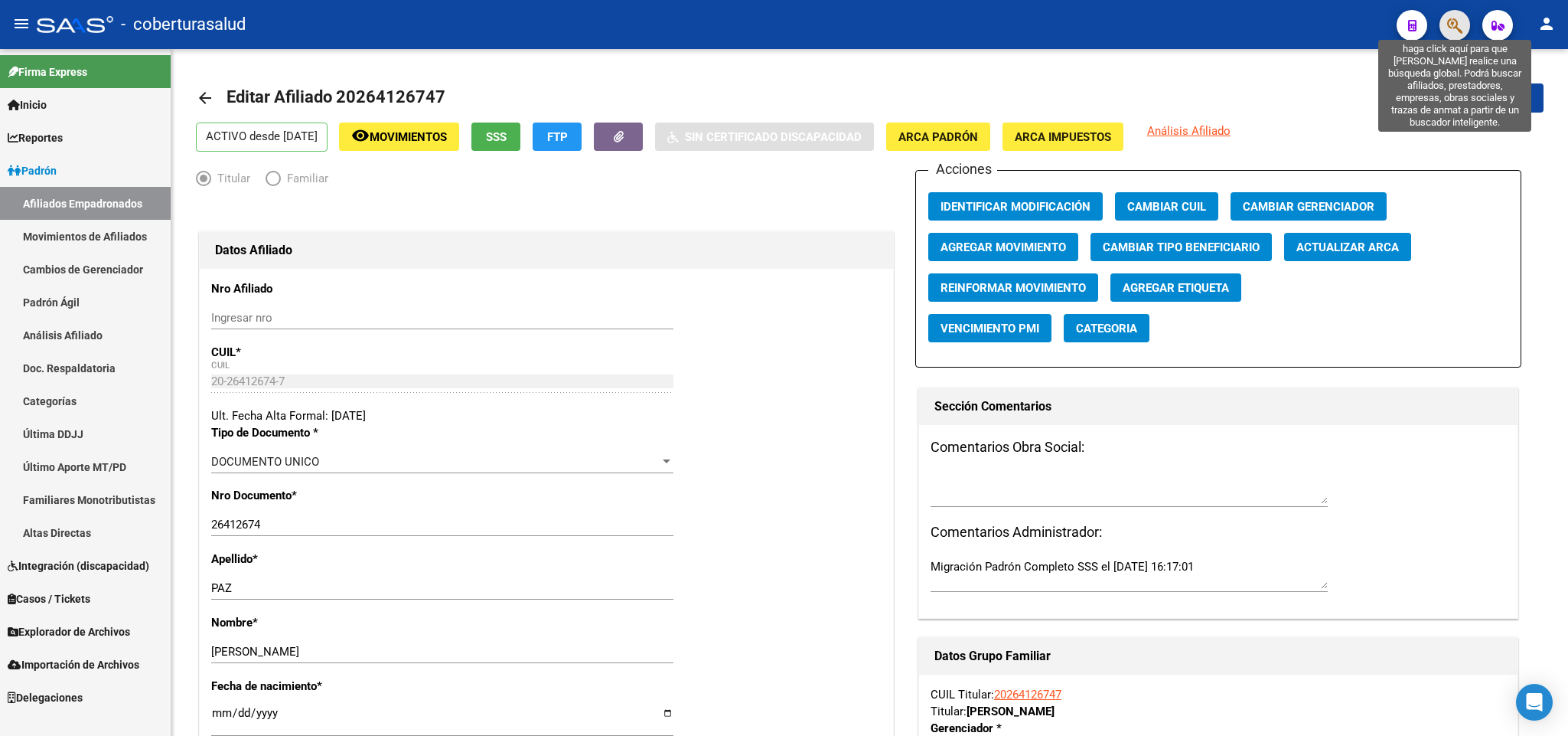
click at [1456, 28] on icon "button" at bounding box center [1454, 26] width 15 height 18
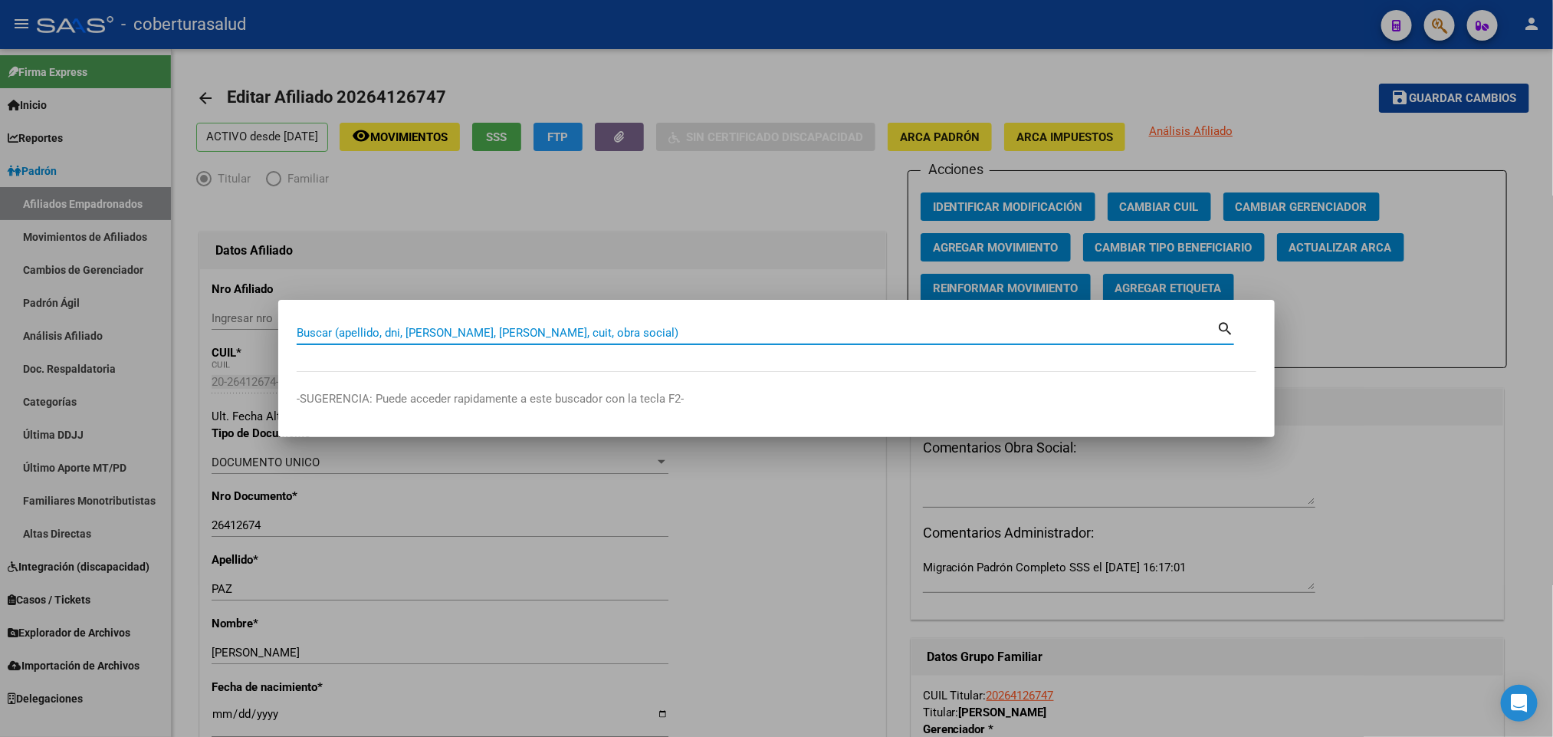
paste input "28259709"
type input "28259709"
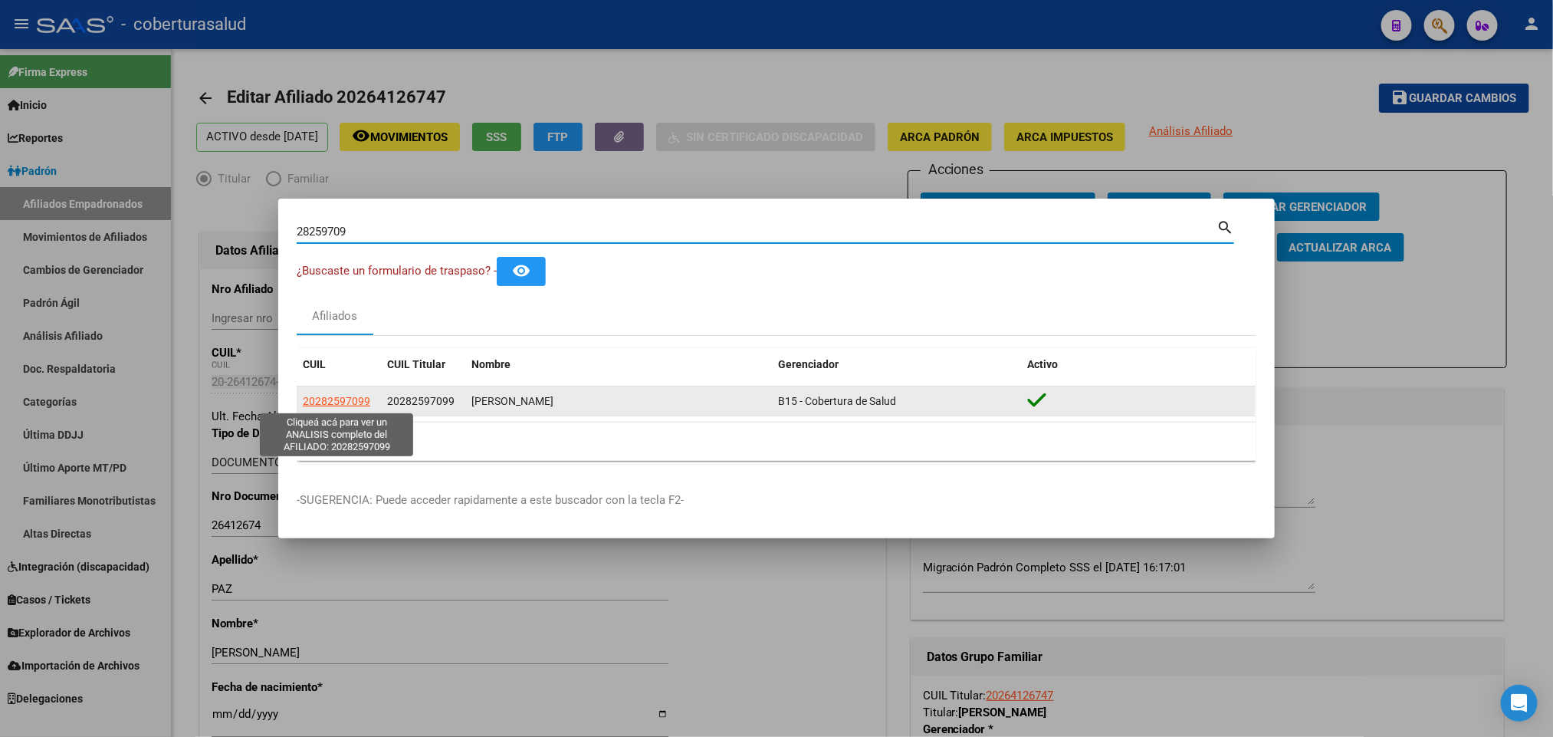
click at [345, 402] on span "20282597099" at bounding box center [336, 401] width 67 height 12
type textarea "20282597099"
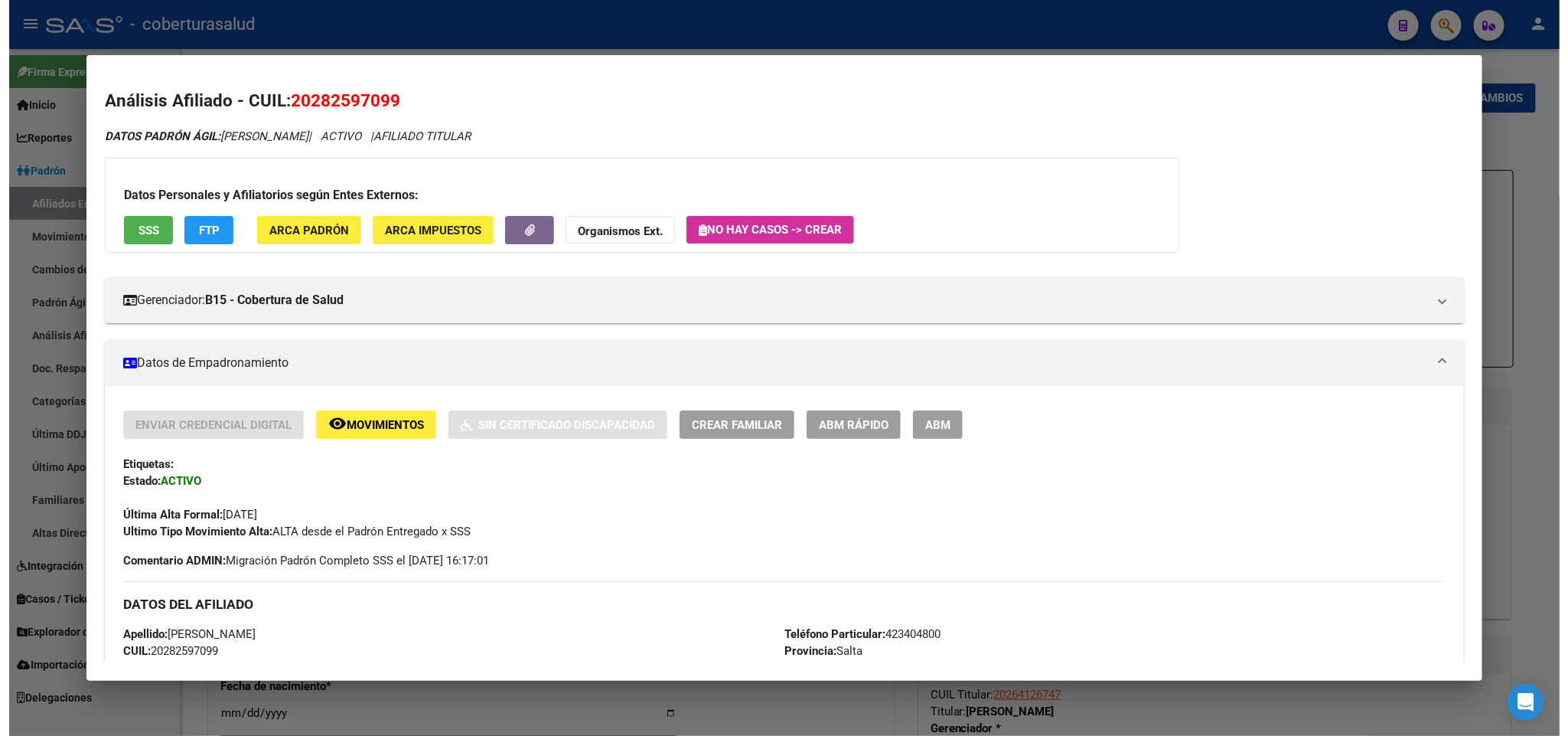
scroll to position [230, 0]
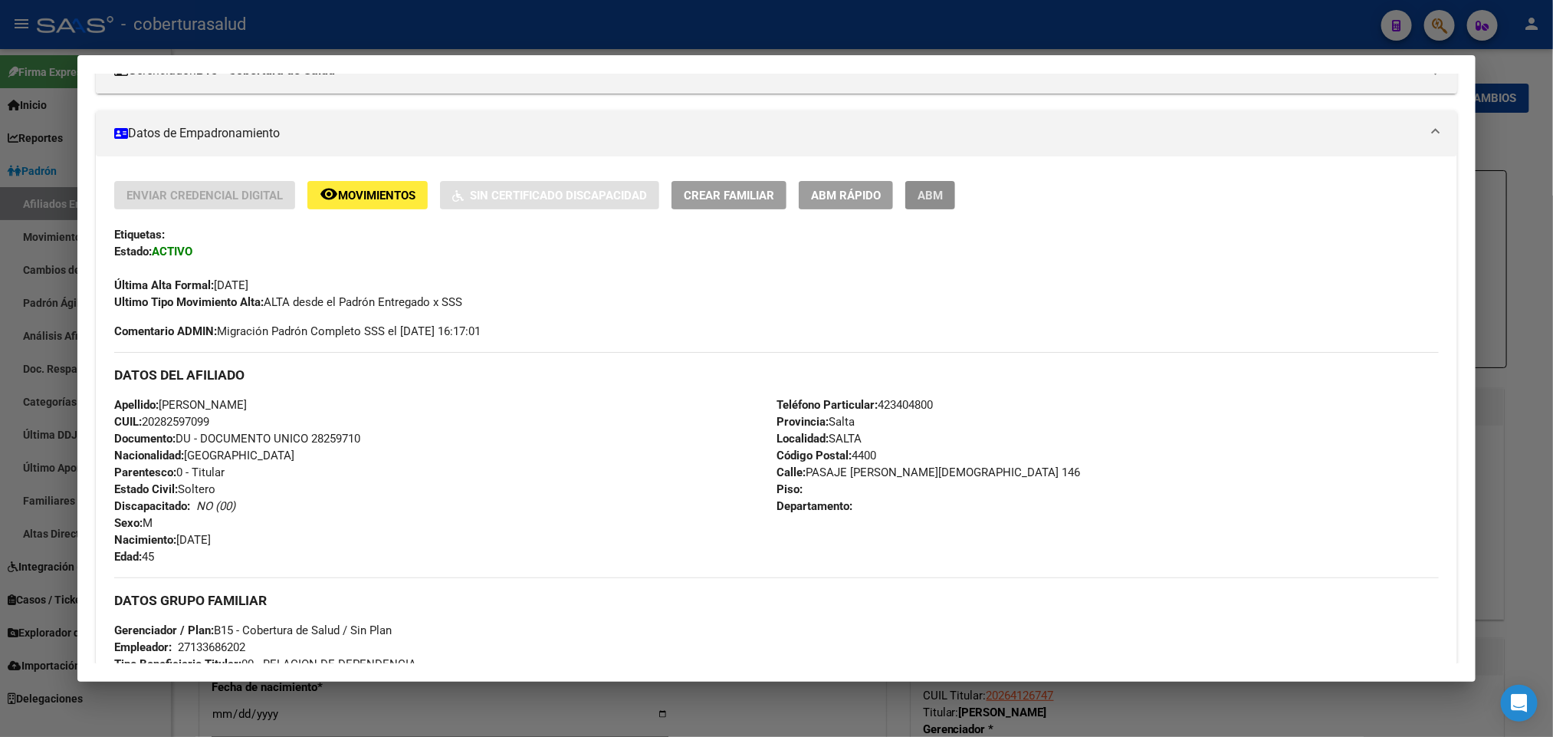
click at [918, 194] on span "ABM" at bounding box center [930, 196] width 25 height 14
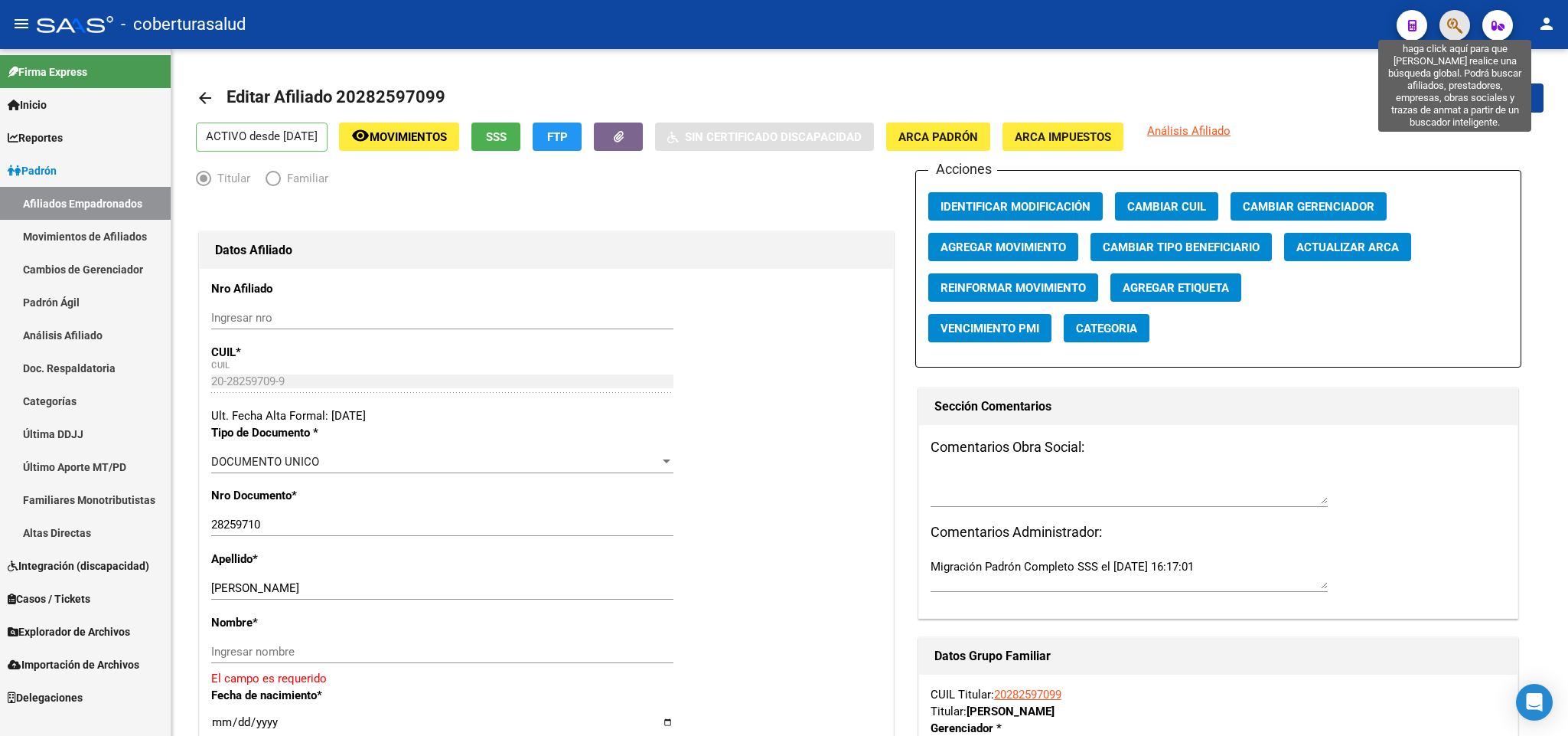
click at [1447, 24] on icon "button" at bounding box center [1454, 26] width 15 height 18
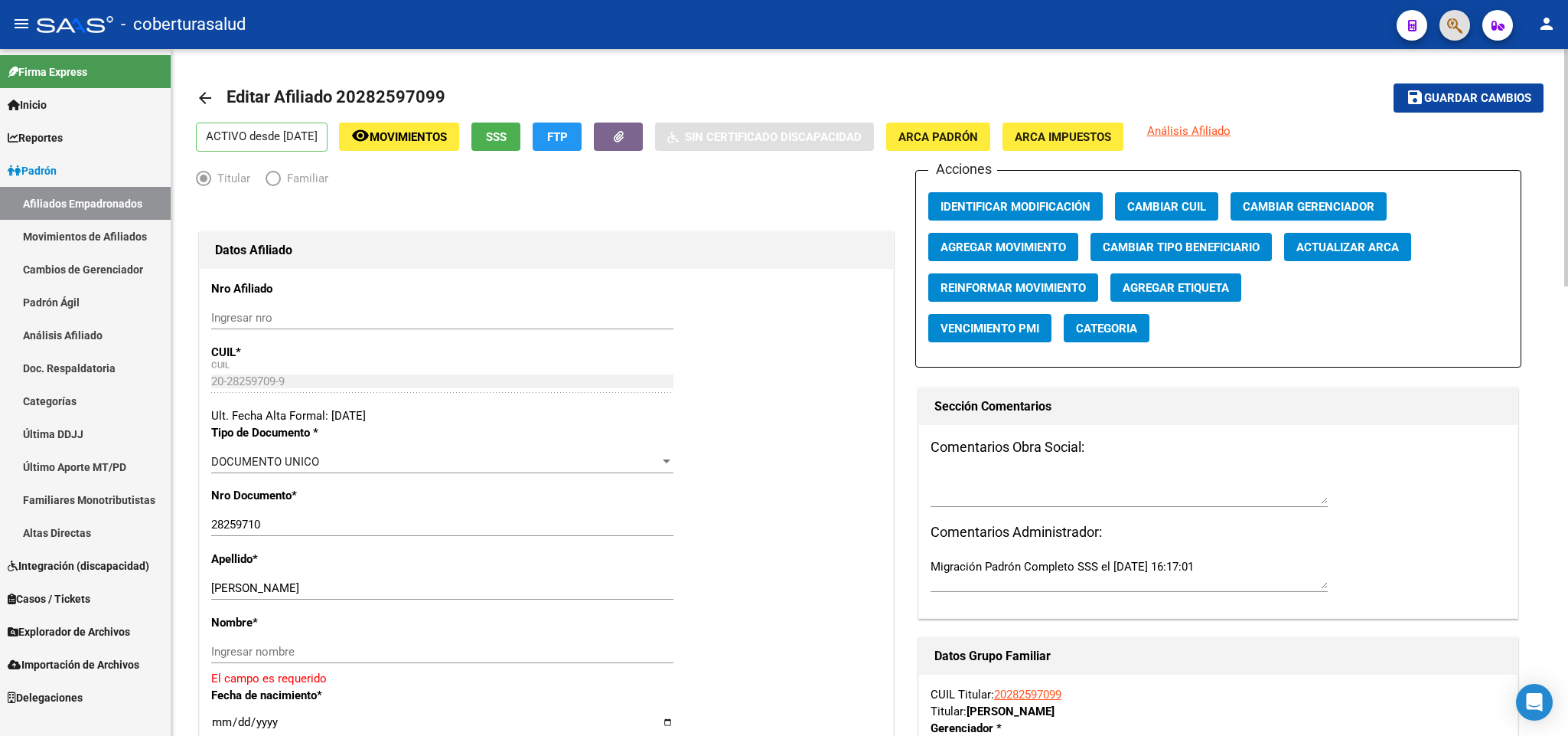
click at [307, 528] on input "28259710" at bounding box center [442, 524] width 462 height 14
click at [308, 528] on input "28259710" at bounding box center [442, 524] width 462 height 14
paste input "09"
type input "28259709"
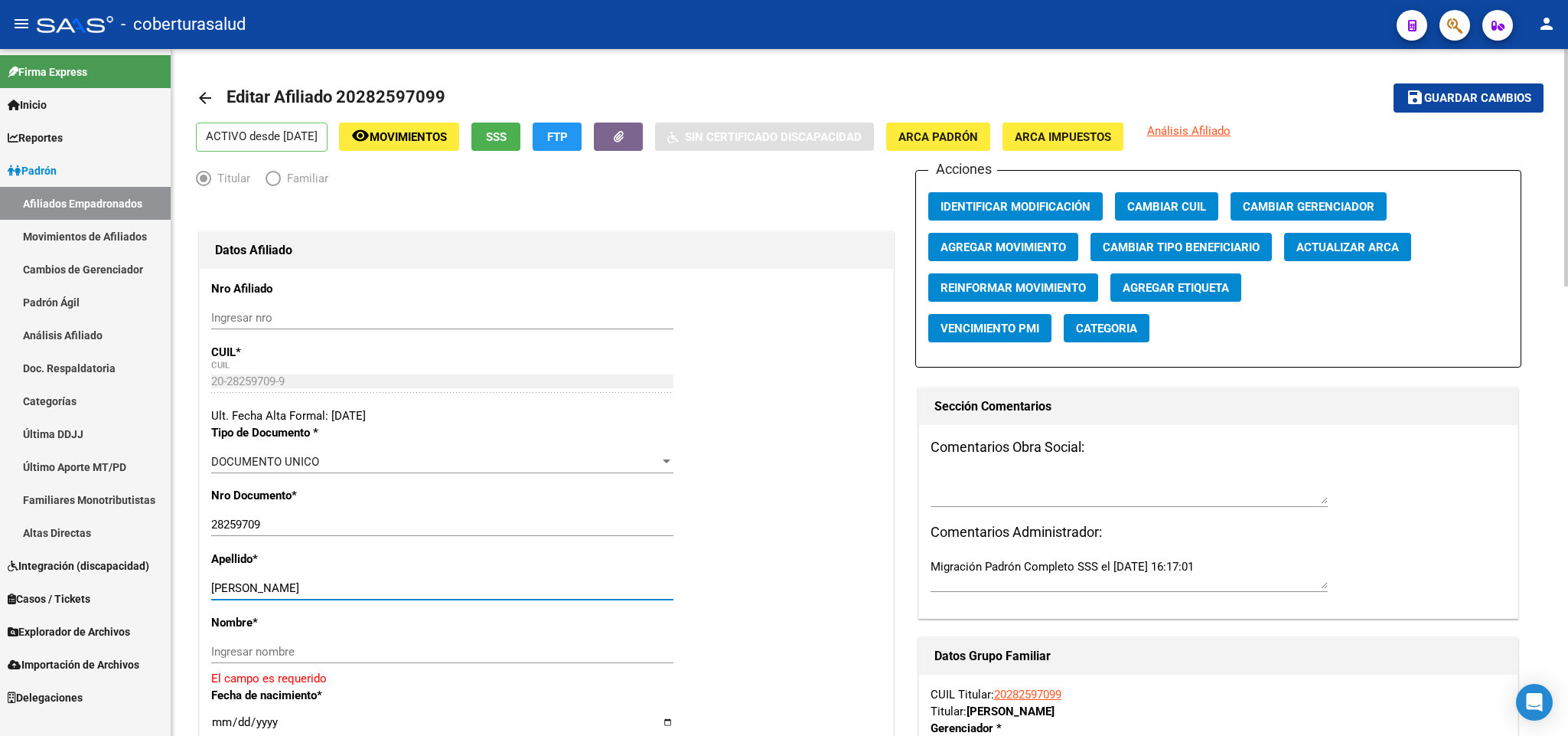
click at [249, 581] on div "[PERSON_NAME] apellido" at bounding box center [442, 587] width 462 height 23
click at [240, 583] on input "[PERSON_NAME]" at bounding box center [442, 588] width 462 height 14
drag, startPoint x: 240, startPoint y: 583, endPoint x: 379, endPoint y: 585, distance: 139.0
click at [379, 585] on input "[PERSON_NAME]" at bounding box center [442, 588] width 462 height 14
type input "CRUZ"
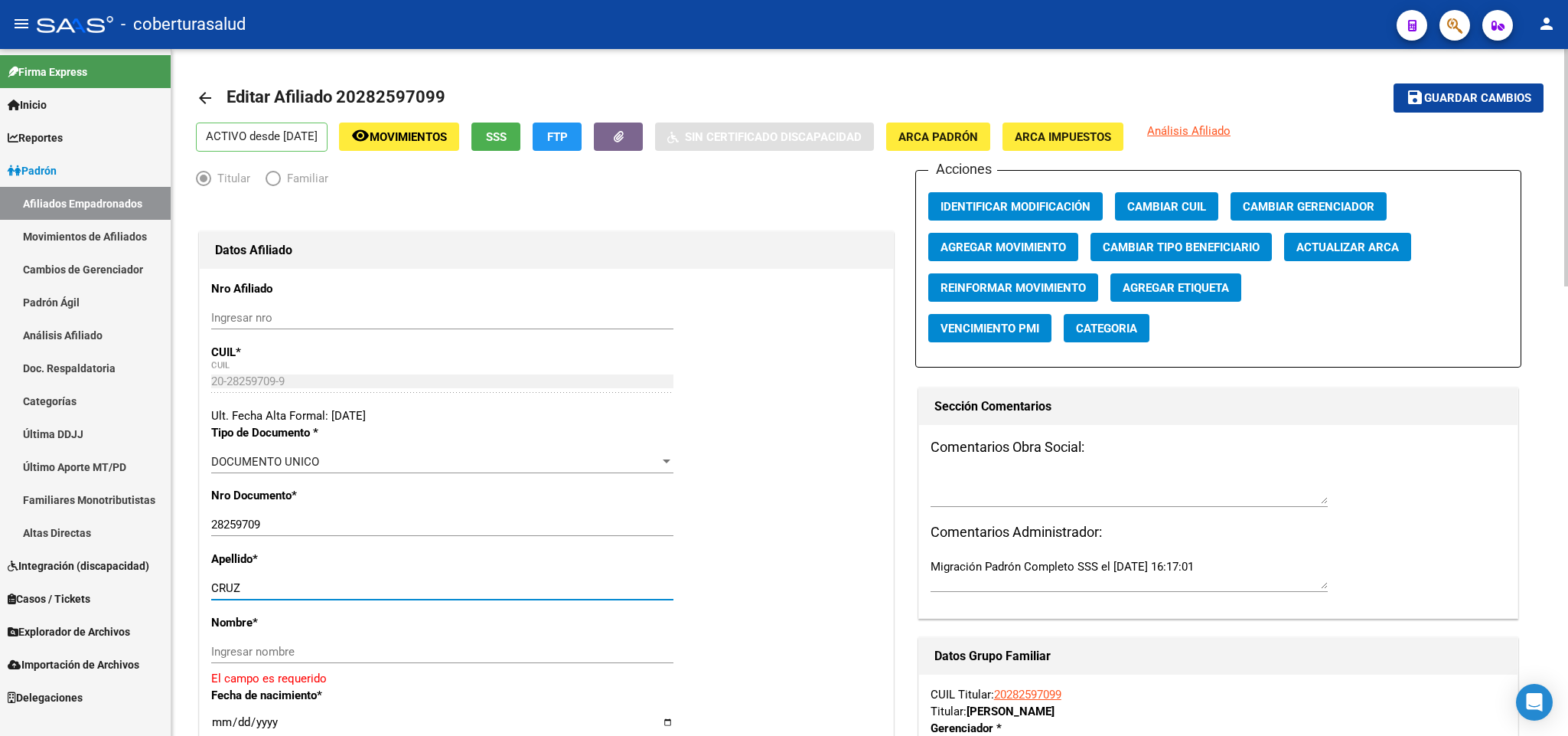
click at [263, 644] on div "Ingresar nombre" at bounding box center [442, 651] width 462 height 23
paste input "[PERSON_NAME]"
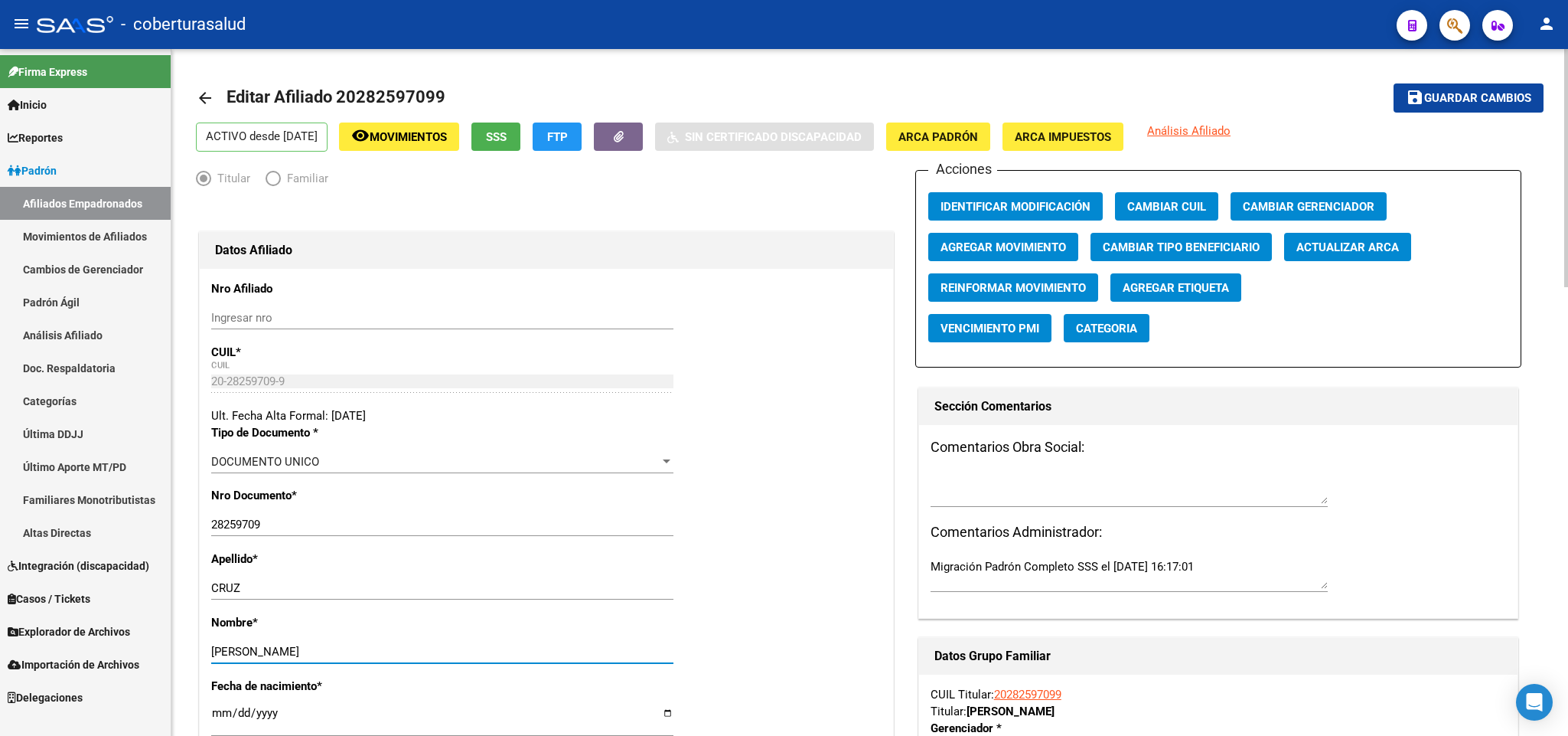
type input "[PERSON_NAME]"
click at [1442, 92] on span "Guardar cambios" at bounding box center [1477, 99] width 107 height 14
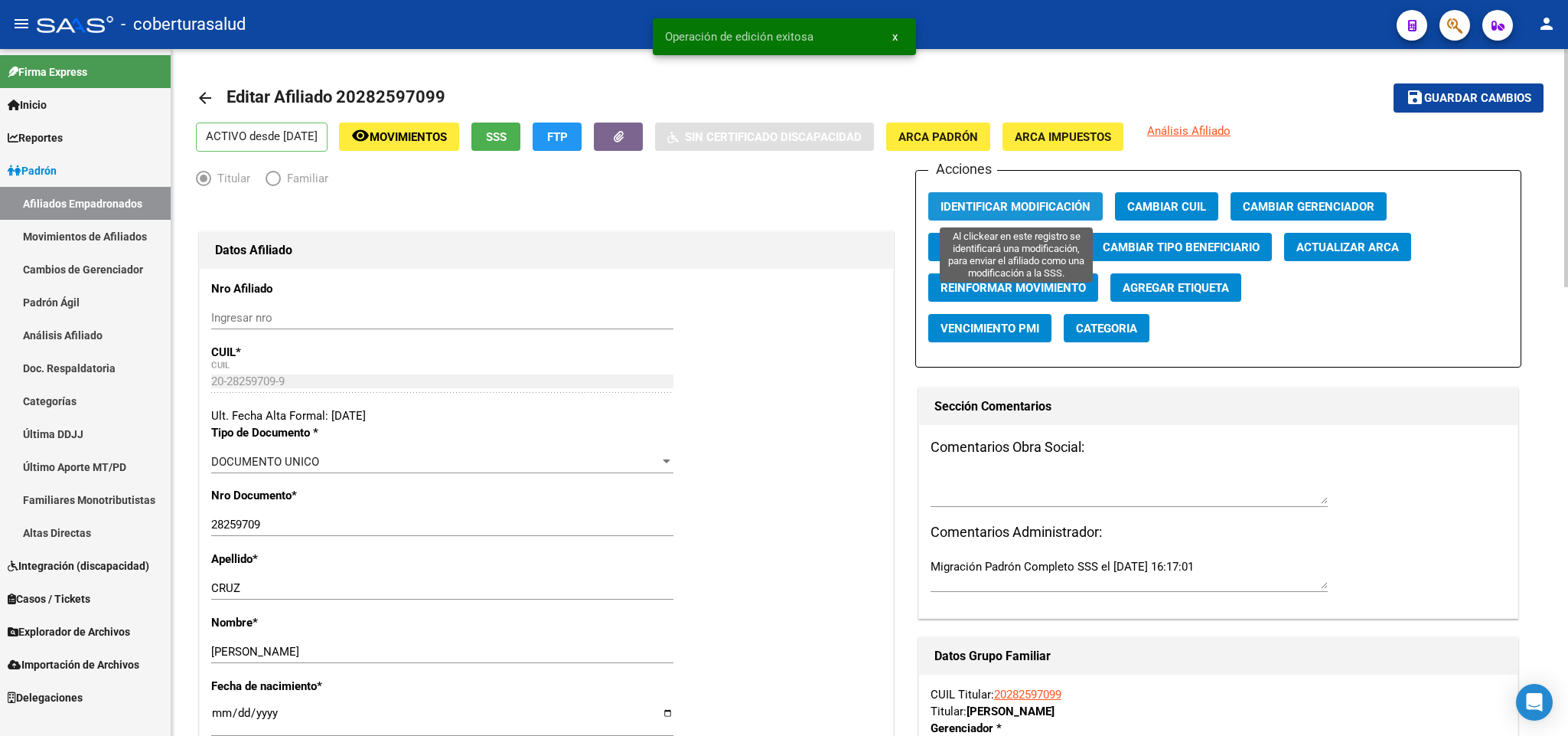
click at [1058, 212] on span "Identificar Modificación" at bounding box center [1015, 207] width 150 height 14
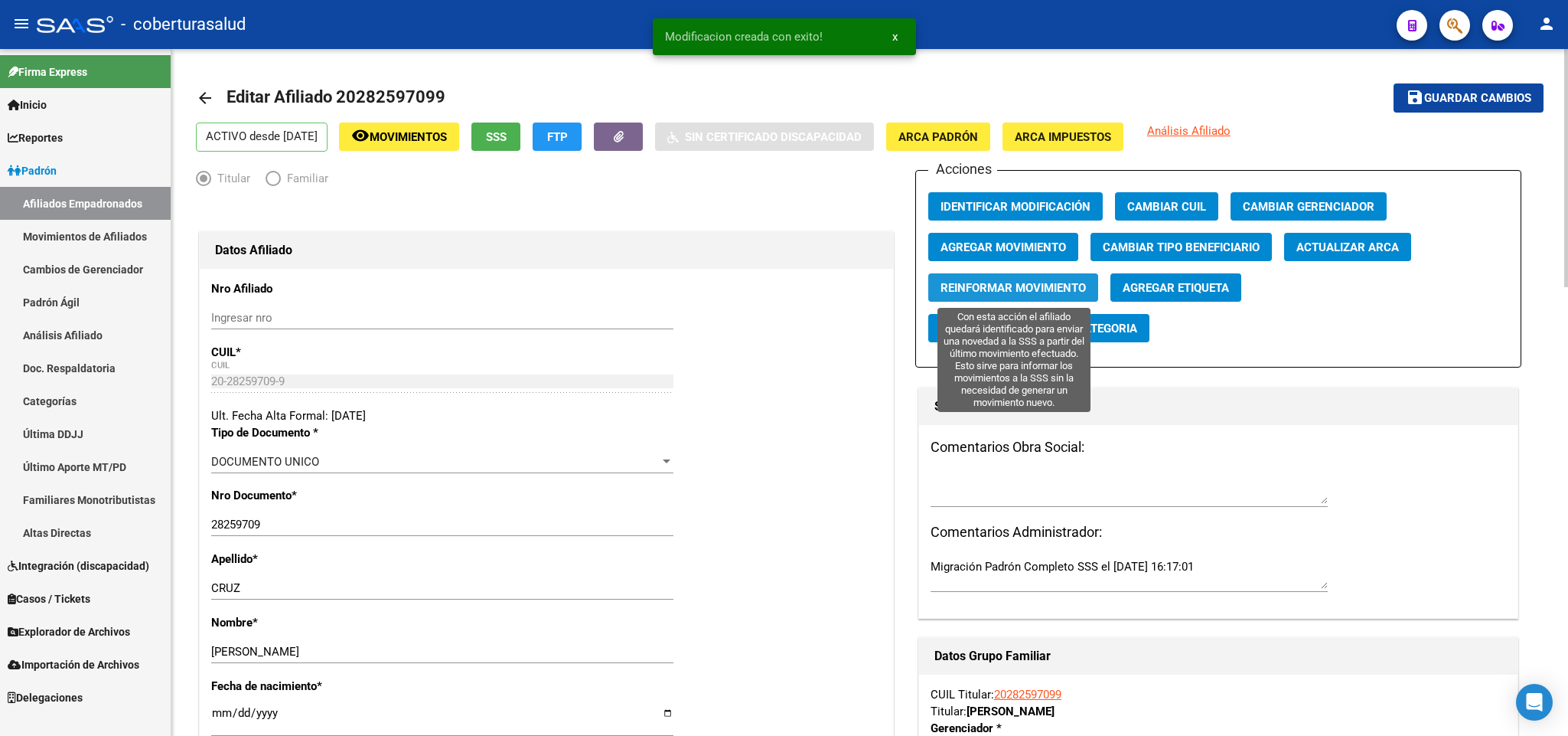
click at [1072, 285] on span "Reinformar Movimiento" at bounding box center [1013, 288] width 146 height 14
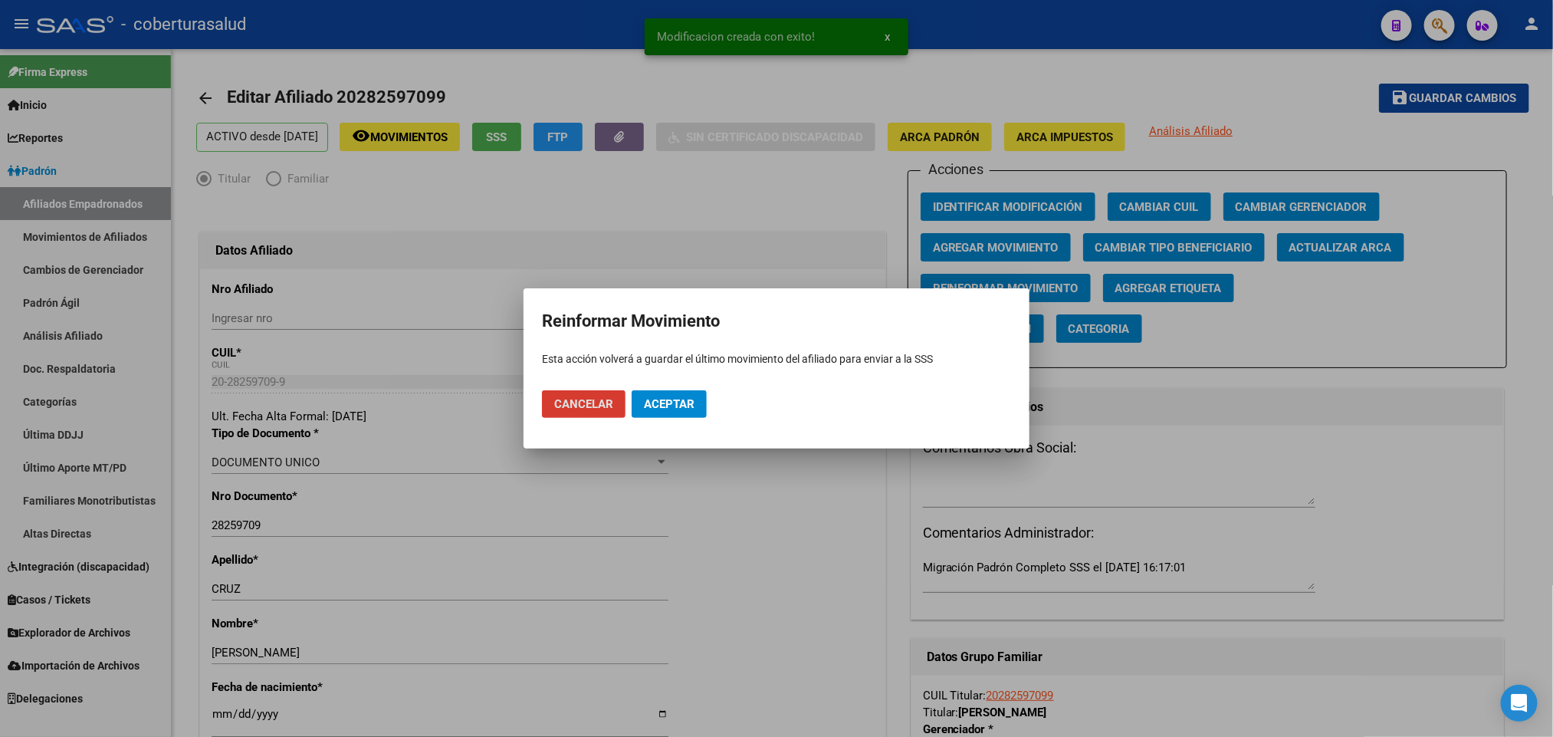
click at [661, 419] on mat-dialog-actions "Cancelar Aceptar" at bounding box center [776, 404] width 469 height 52
click at [668, 405] on span "Aceptar" at bounding box center [669, 404] width 51 height 14
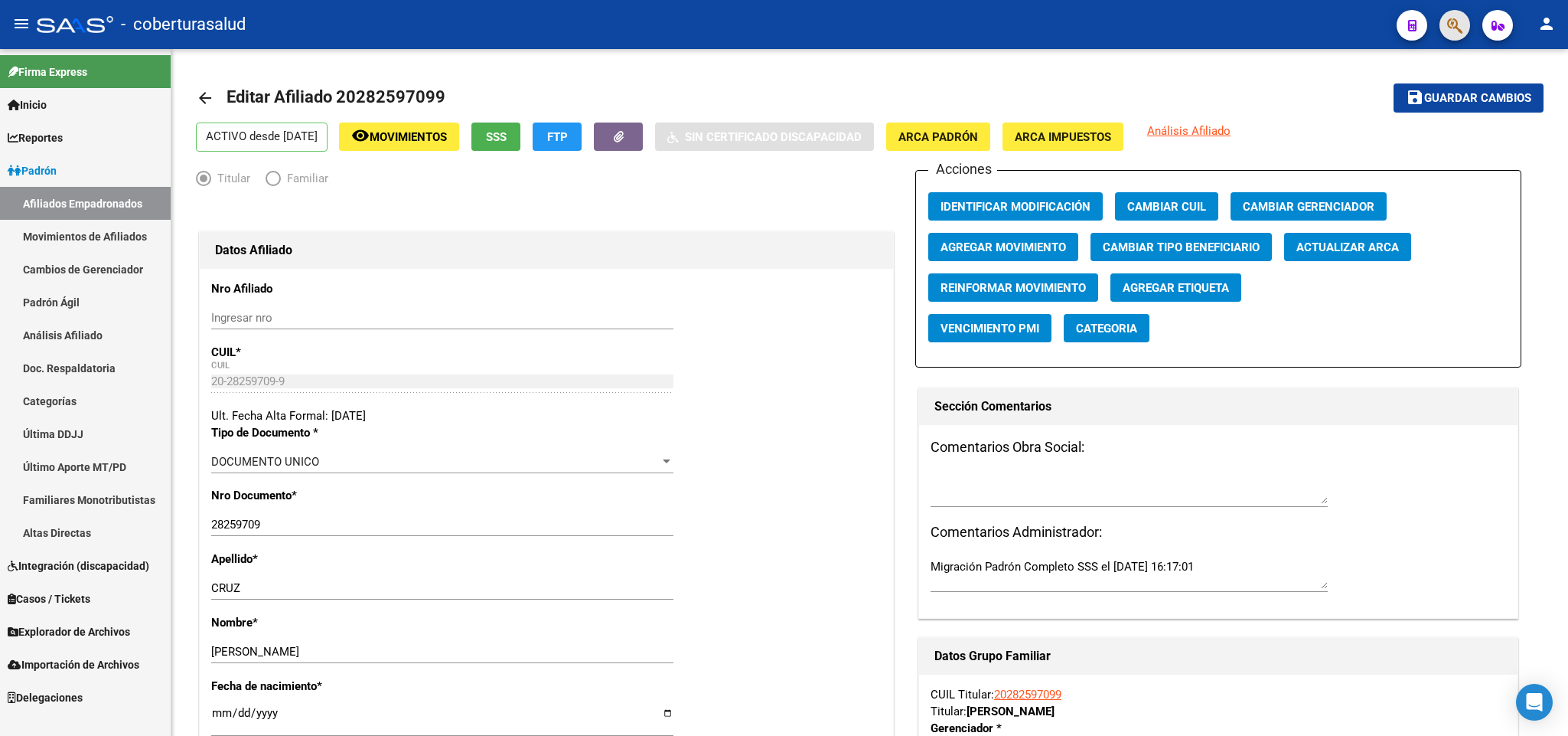
click at [1455, 37] on span "button" at bounding box center [1454, 25] width 15 height 31
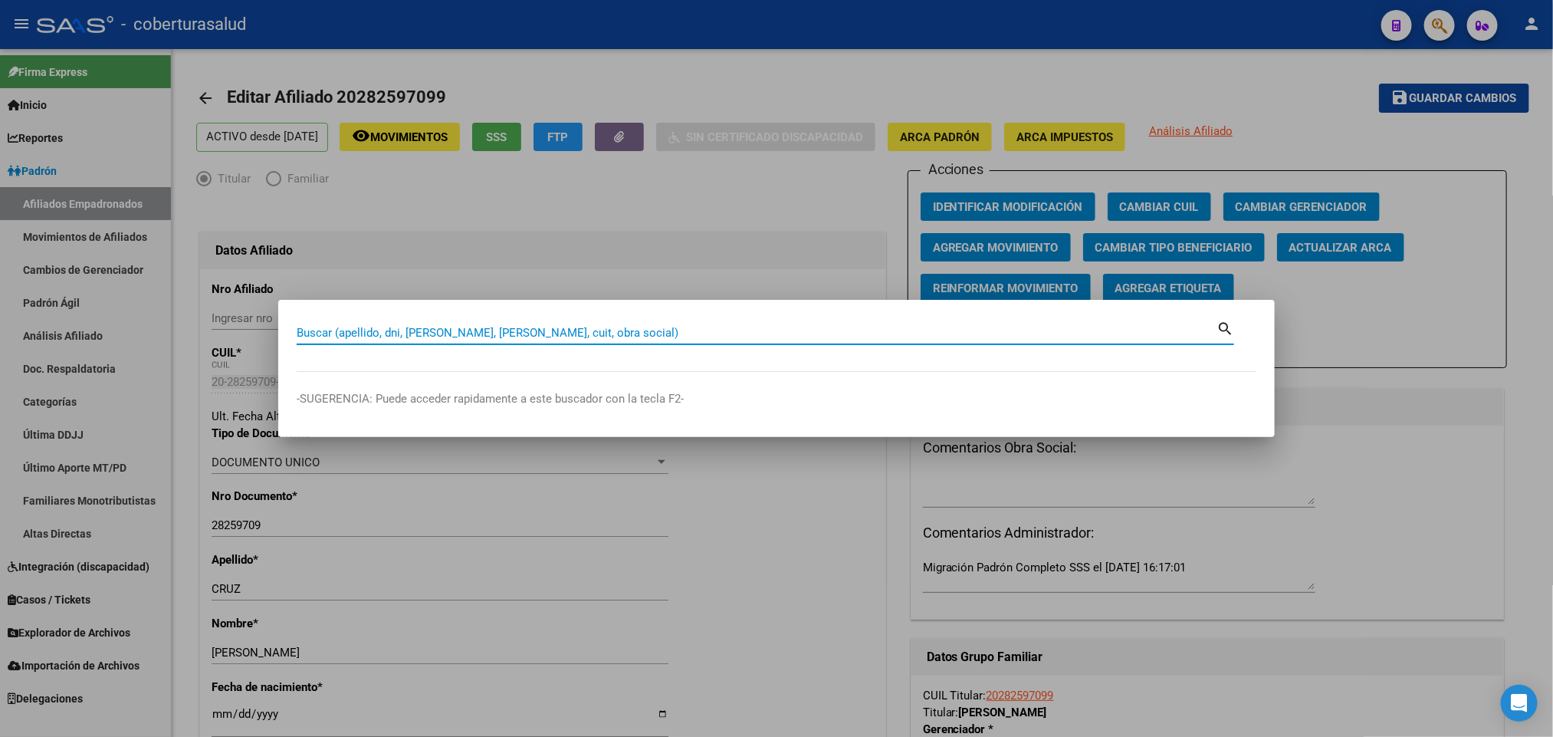
paste input "20282597099"
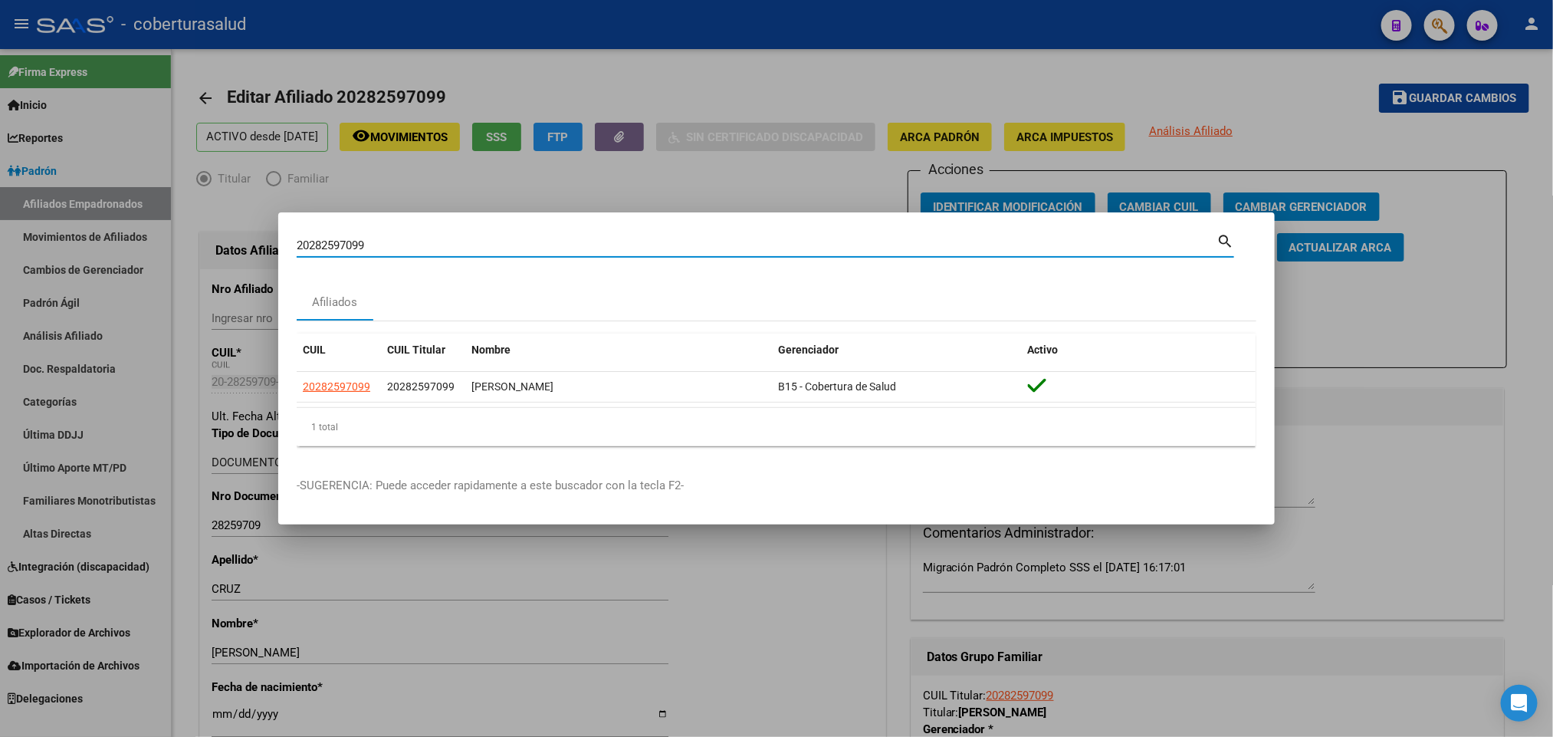
click at [430, 238] on input "20282597099" at bounding box center [757, 245] width 920 height 14
paste input "97381920"
type input "20297381920"
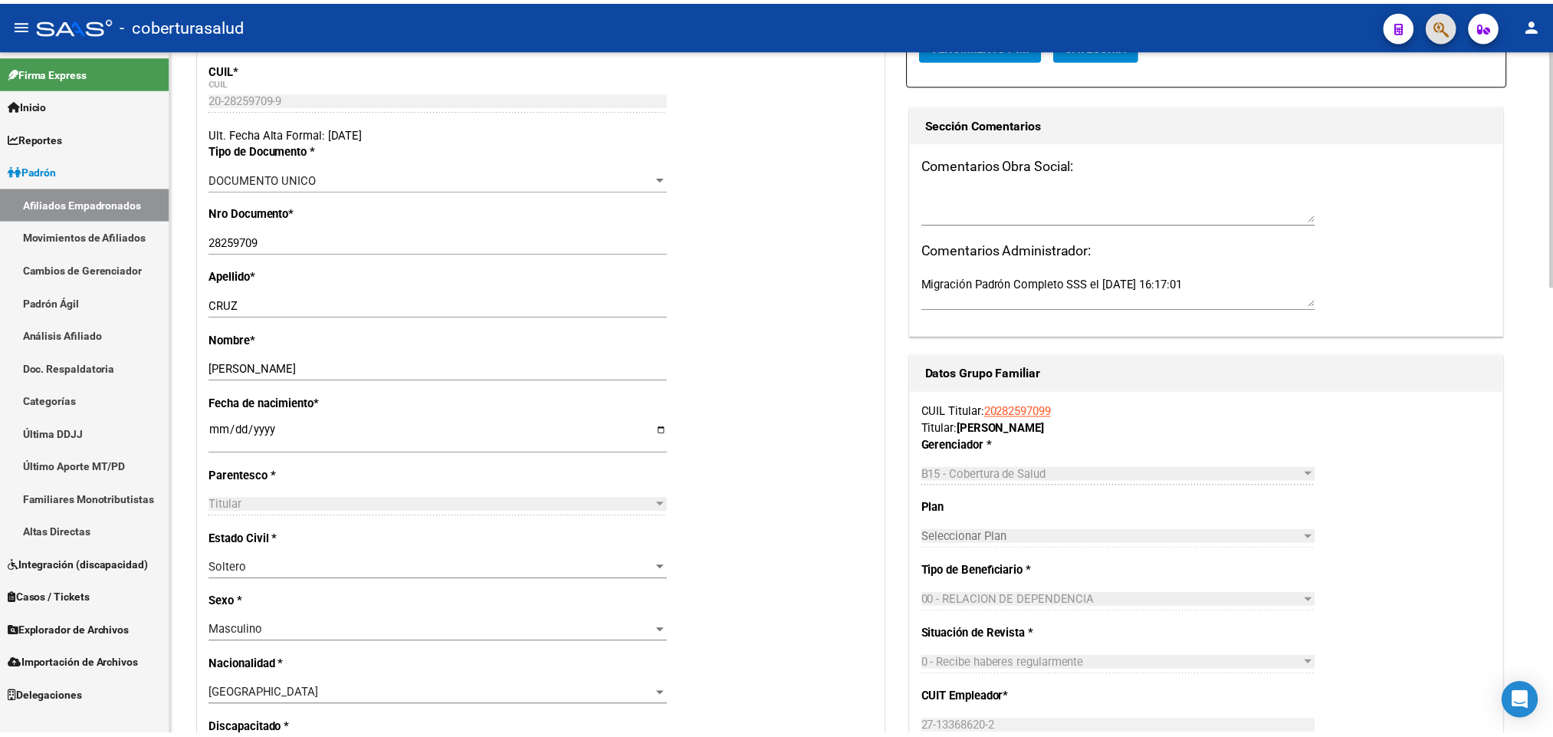
scroll to position [230, 0]
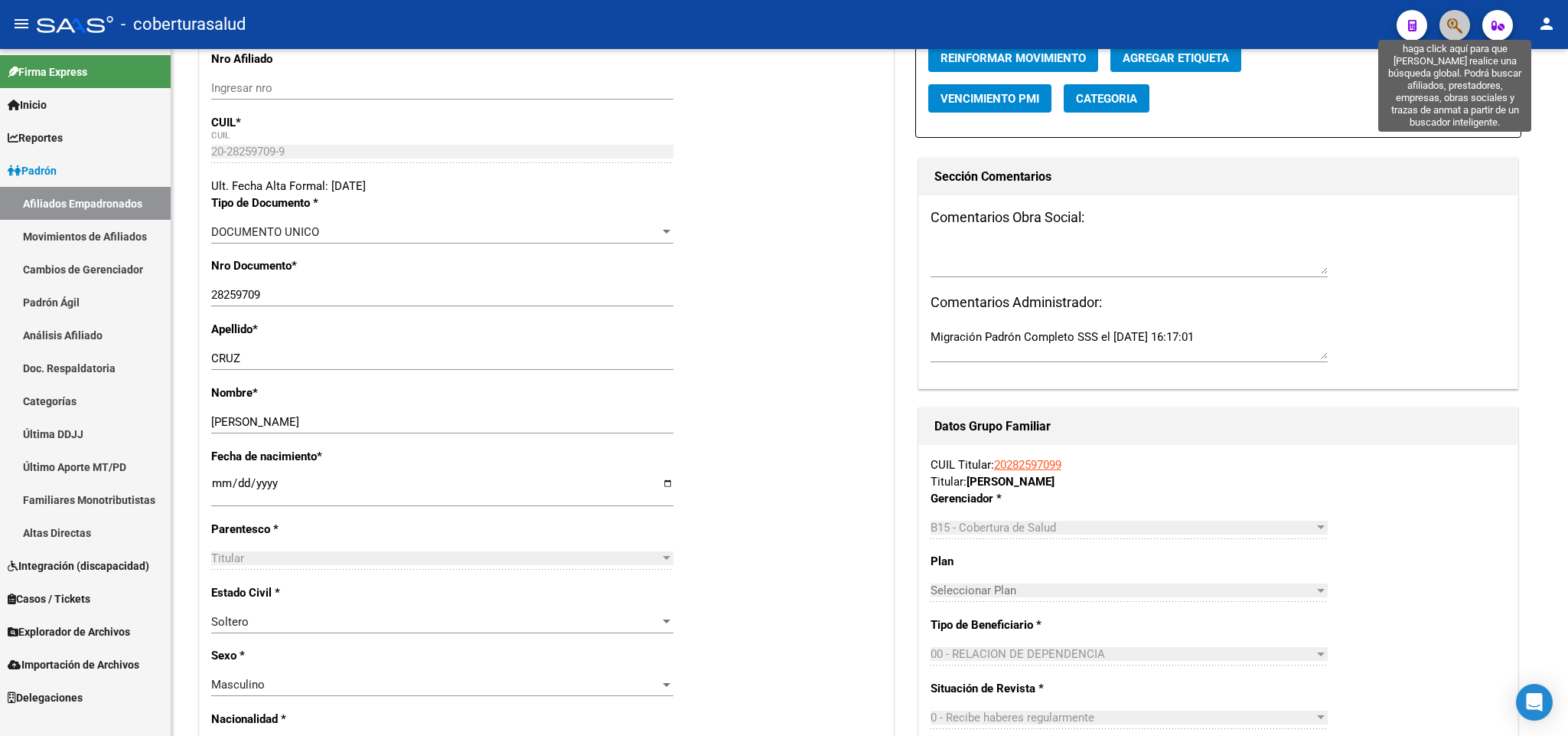
click at [1453, 17] on icon "button" at bounding box center [1454, 26] width 15 height 18
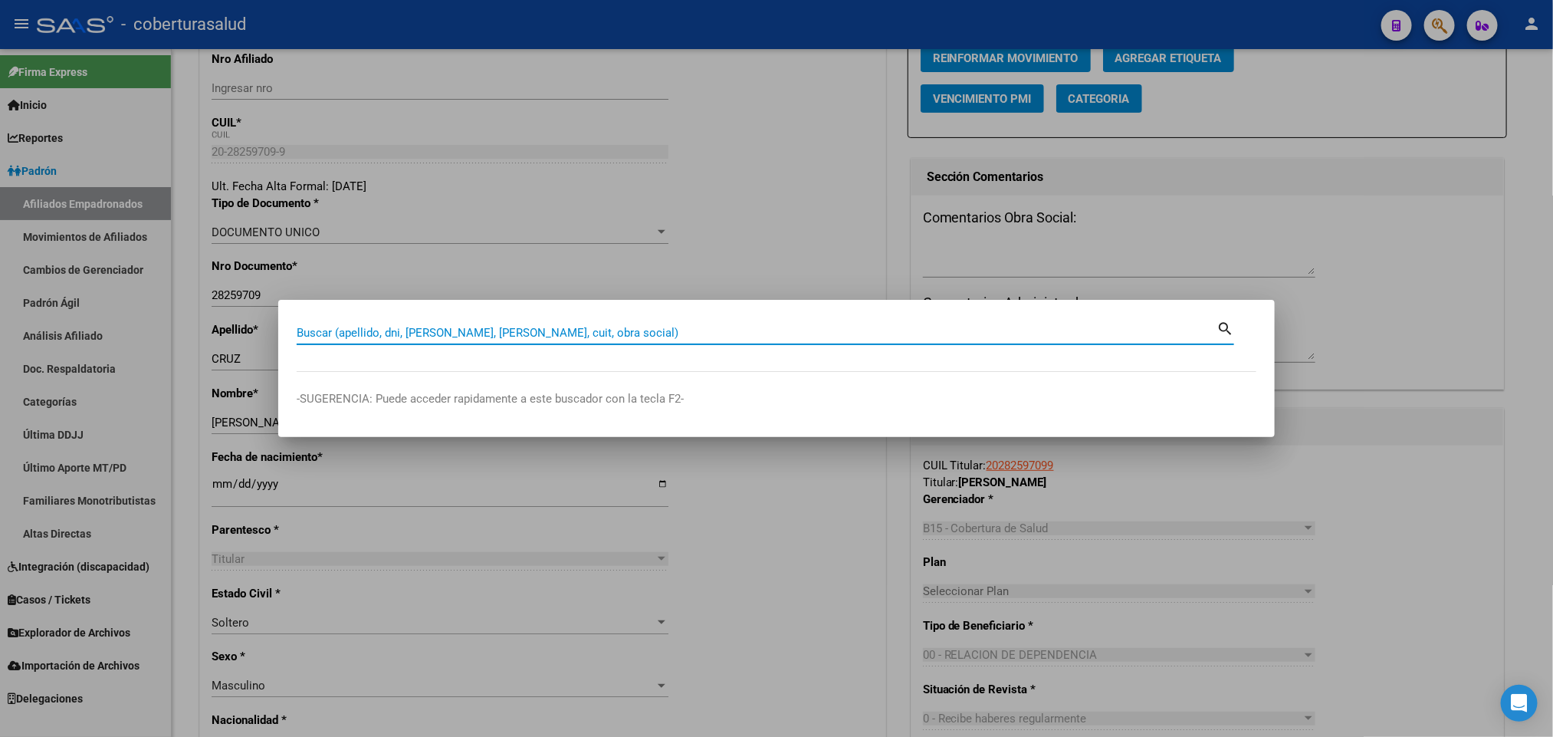
paste input "20297381920"
type input "20297381920"
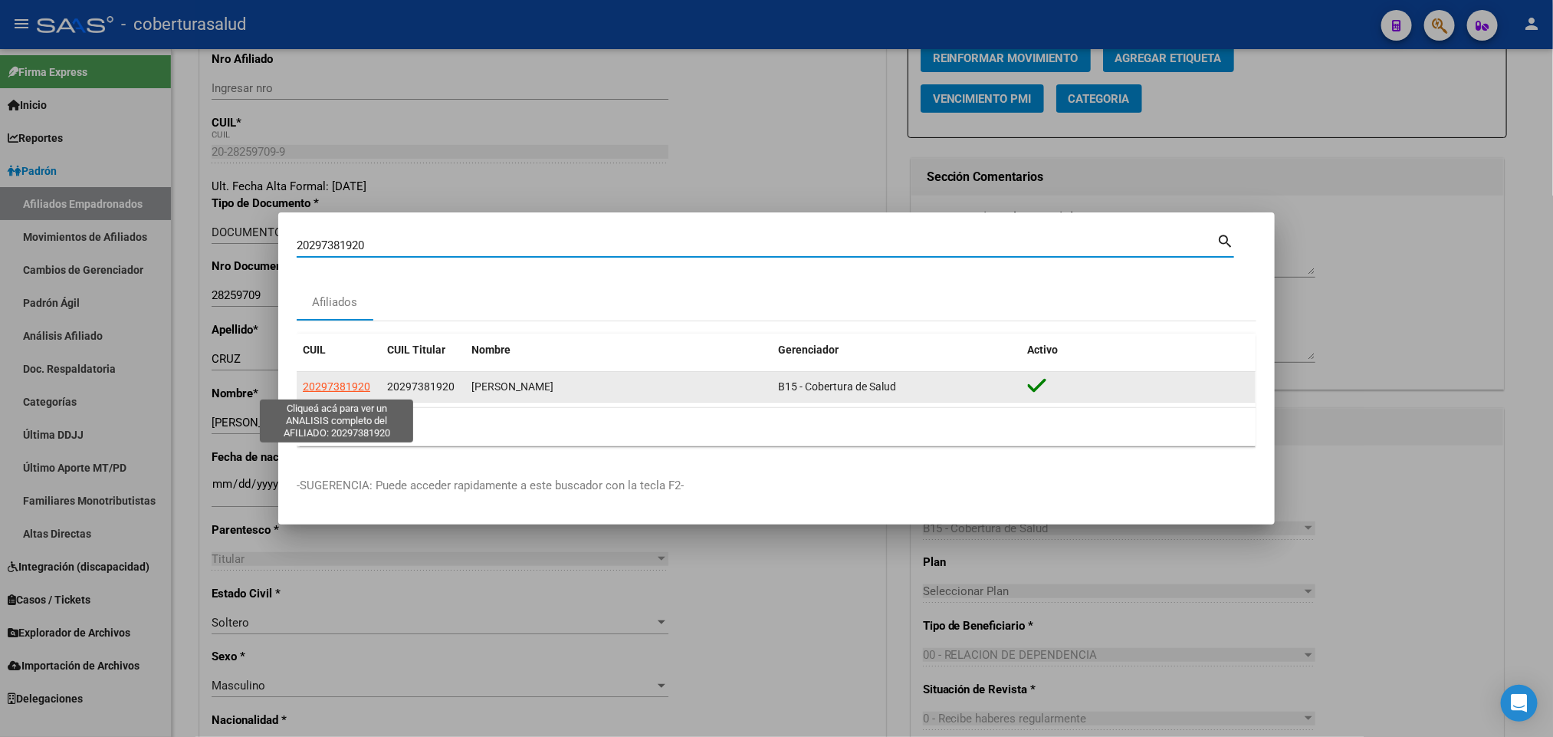
click at [314, 380] on span "20297381920" at bounding box center [336, 386] width 67 height 12
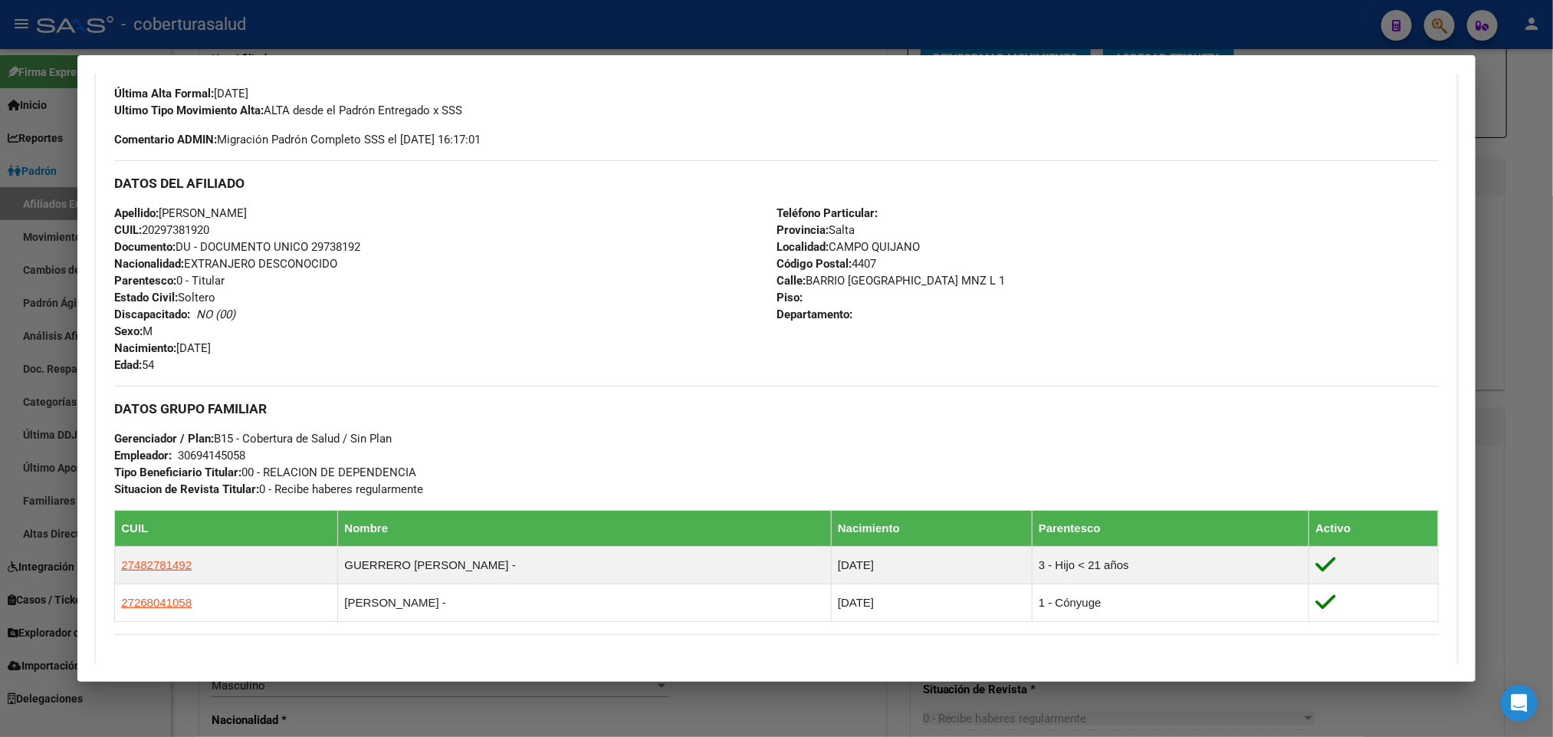
scroll to position [460, 0]
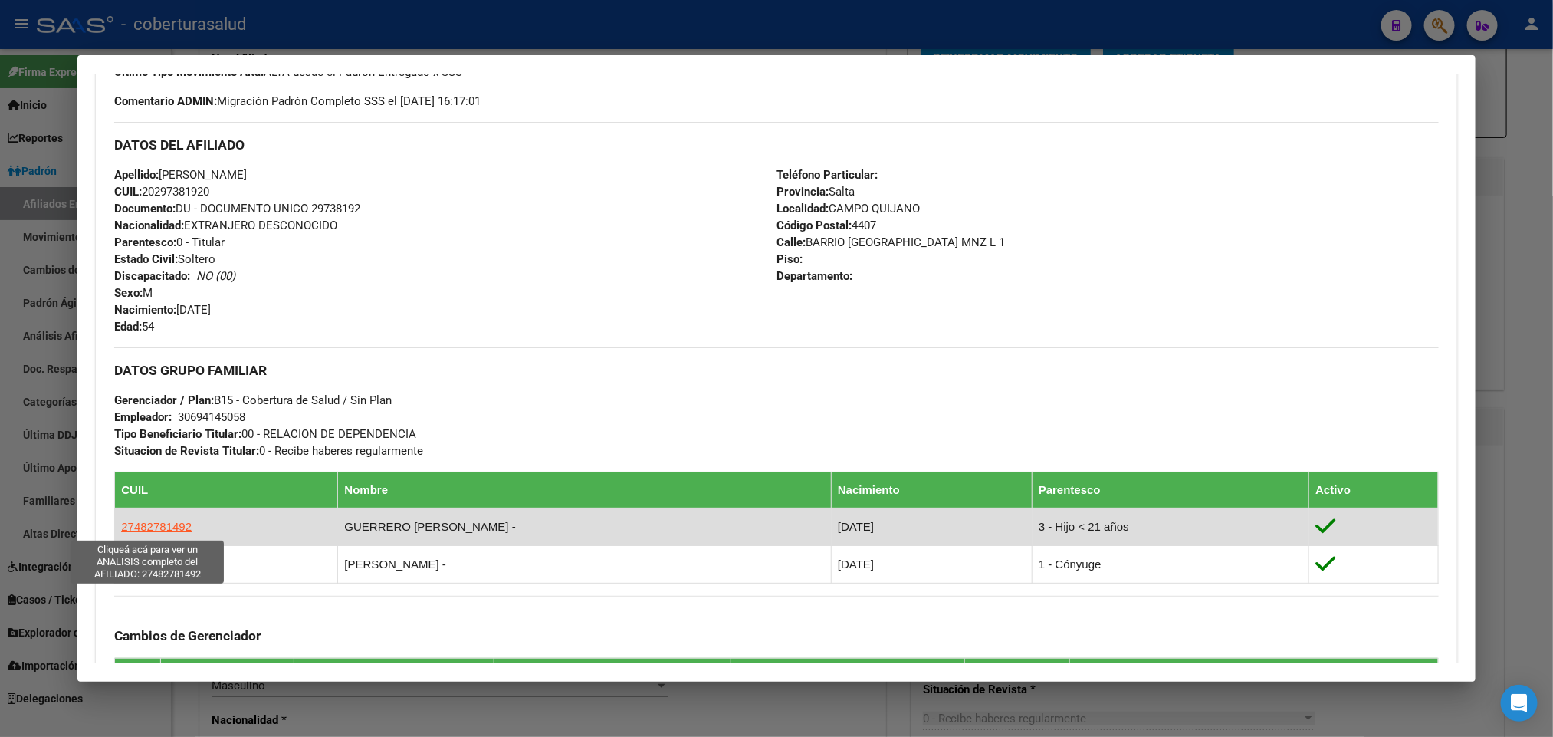
click at [162, 529] on span "27482781492" at bounding box center [156, 526] width 71 height 13
type textarea "27482781492"
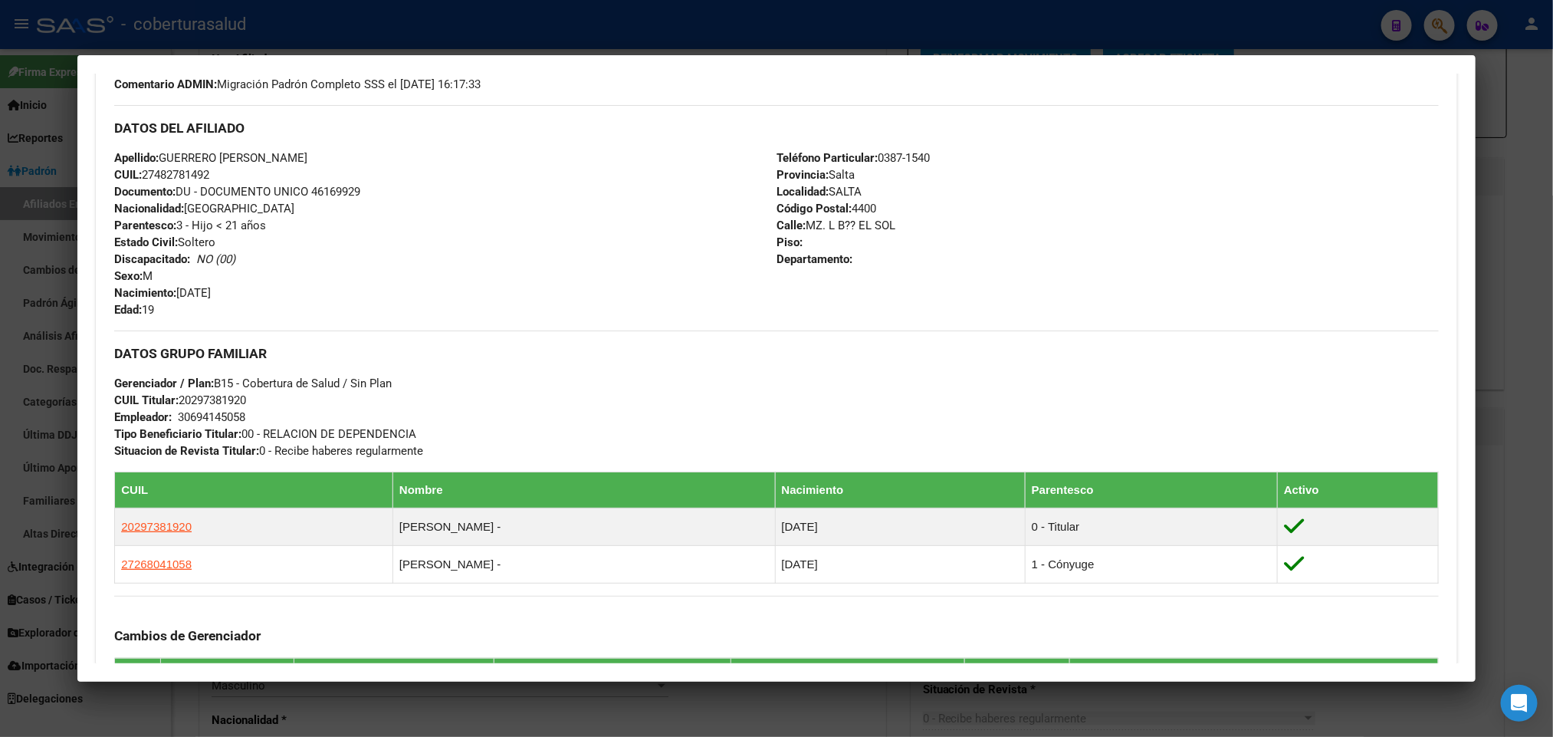
scroll to position [345, 0]
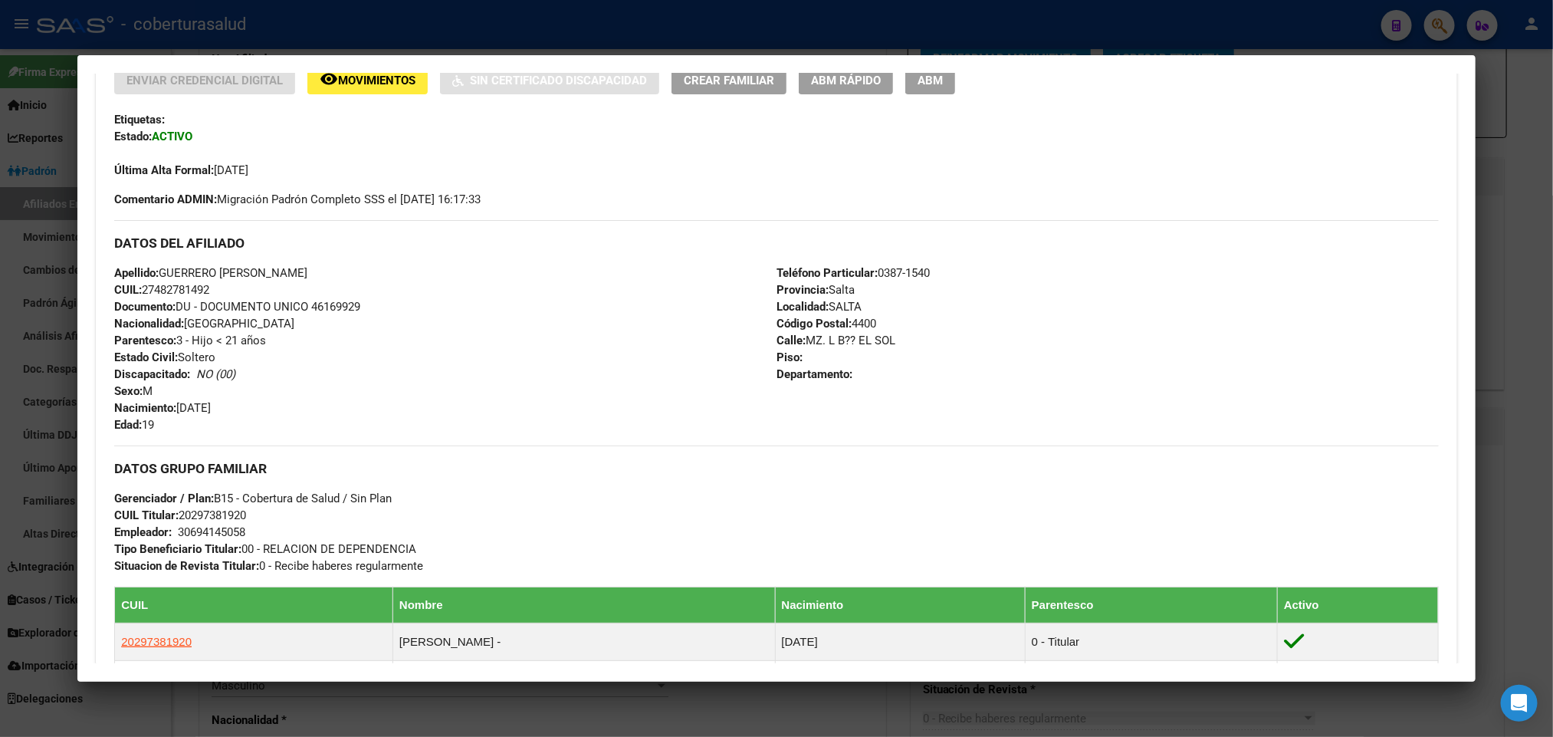
click at [337, 304] on span "Documento: DU - DOCUMENTO UNICO 46169929" at bounding box center [237, 307] width 246 height 14
copy span "46169929"
click at [338, 87] on span "Movimientos" at bounding box center [376, 81] width 77 height 14
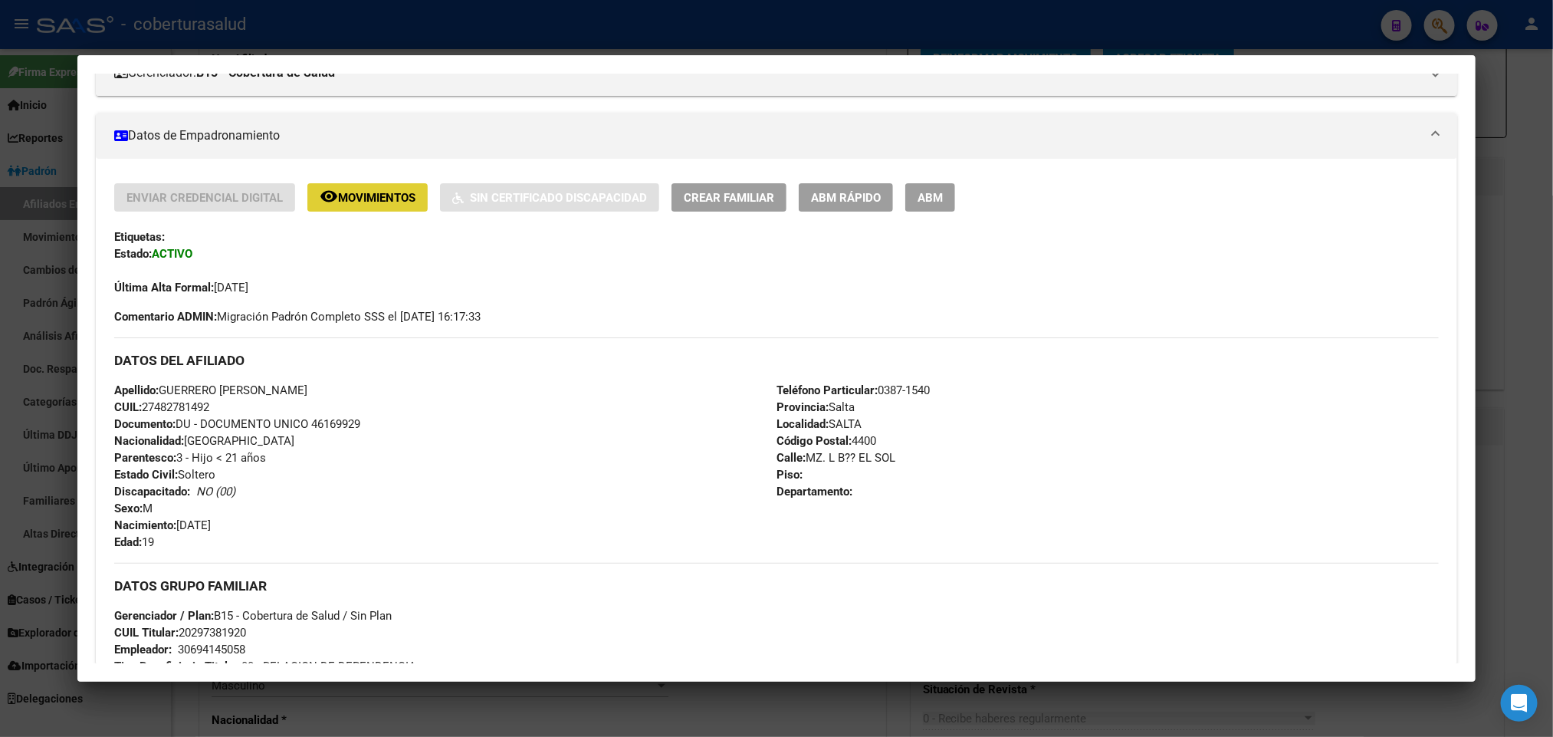
scroll to position [223, 0]
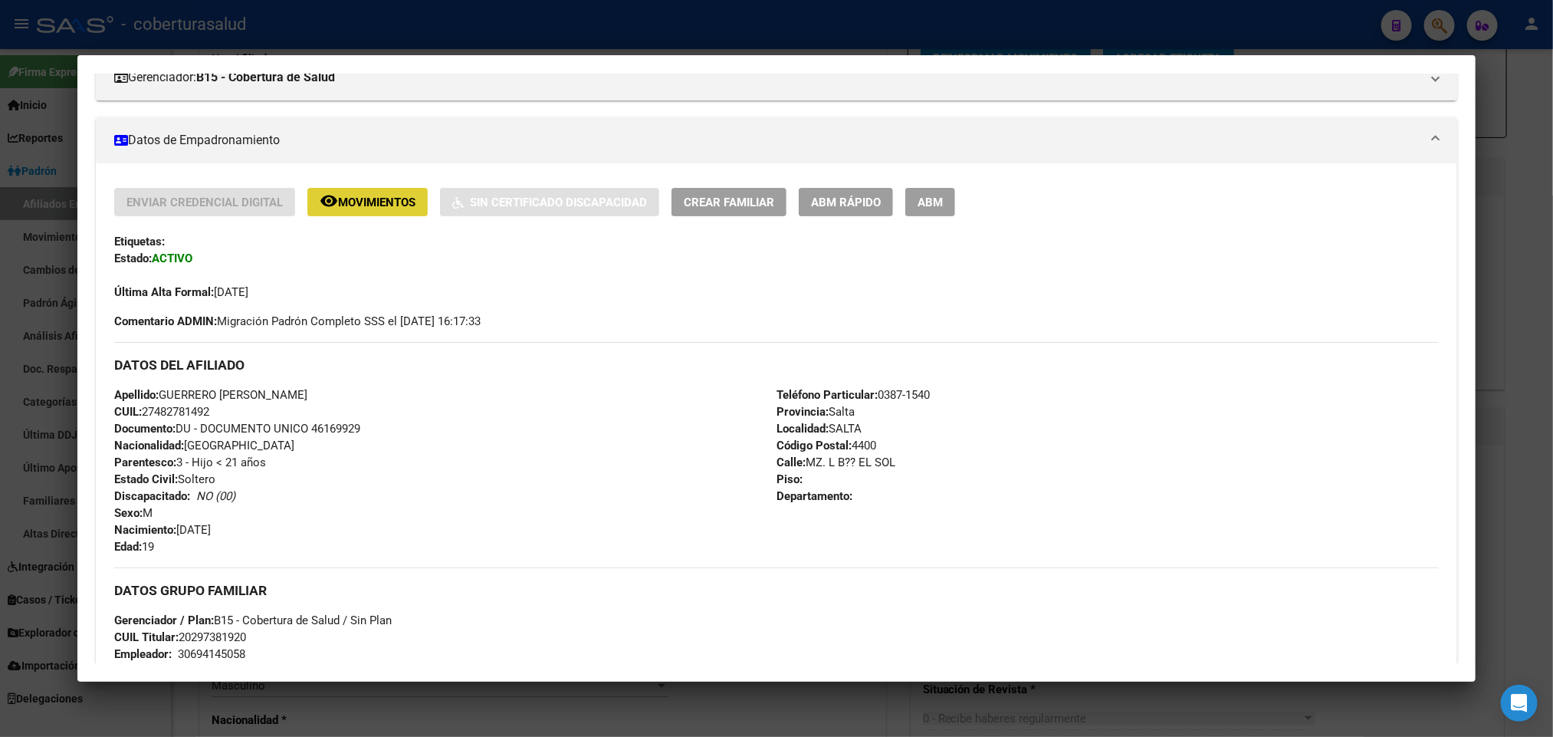
click at [931, 216] on div "Enviar Credencial Digital remove_red_eye Movimientos Sin Certificado Discapacid…" at bounding box center [776, 244] width 1324 height 113
click at [932, 208] on span "ABM" at bounding box center [930, 202] width 25 height 14
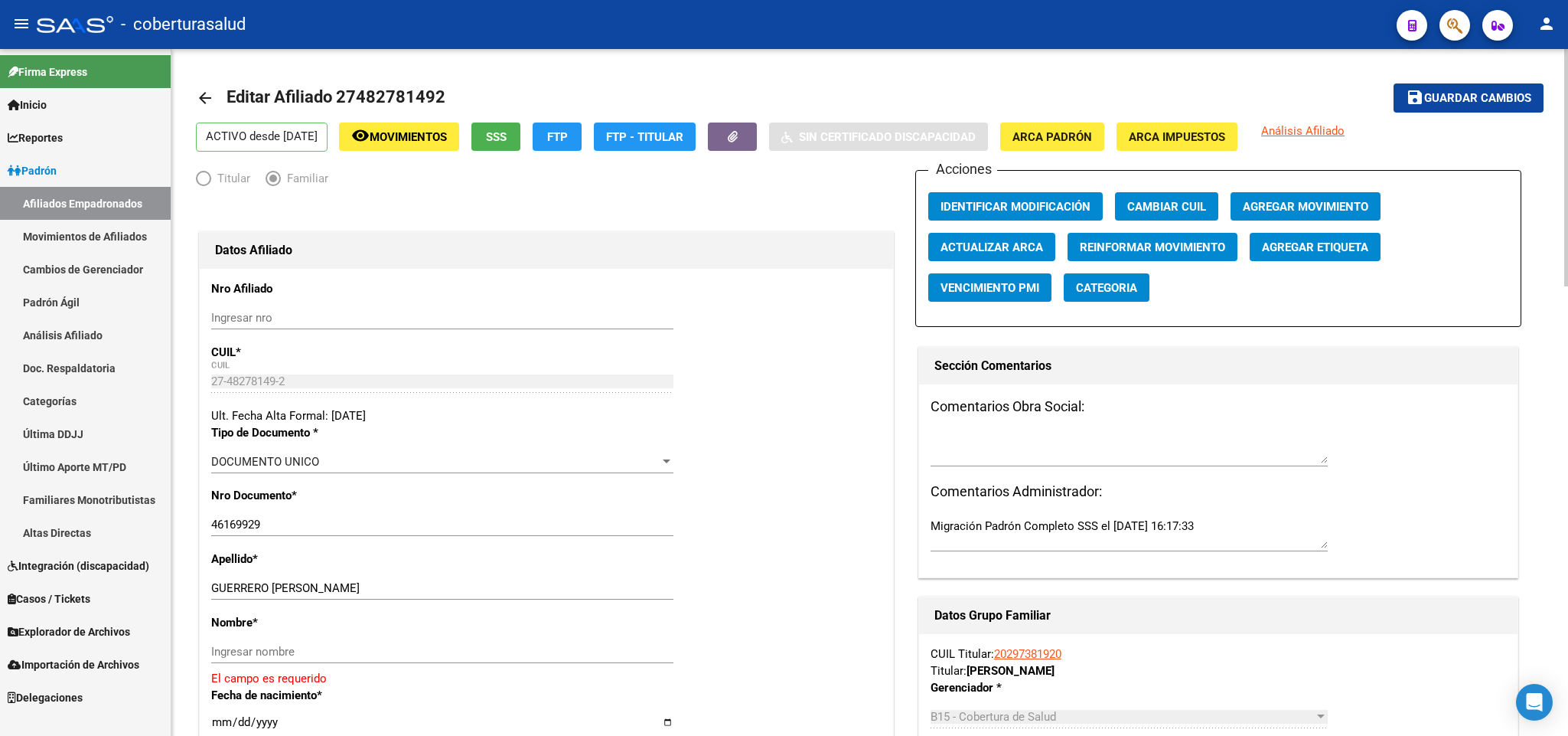
click at [225, 523] on input "46169929" at bounding box center [442, 524] width 462 height 14
paste input "827814"
type input "48278149"
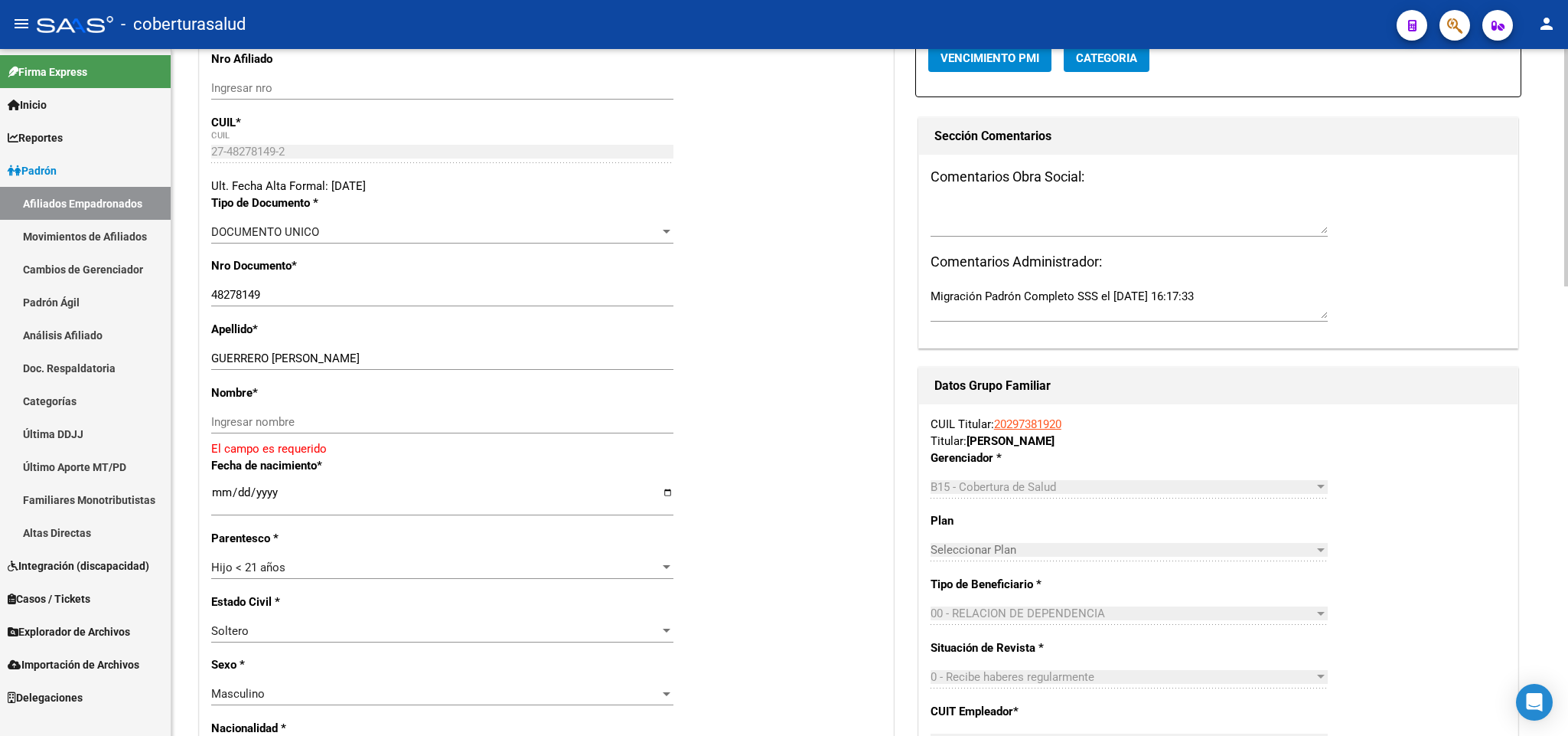
click at [277, 414] on div "Ingresar nombre" at bounding box center [442, 421] width 462 height 23
click at [258, 422] on input "Ingresar nombre" at bounding box center [442, 422] width 462 height 14
paste input "GUERRERO [PERSON_NAME]"
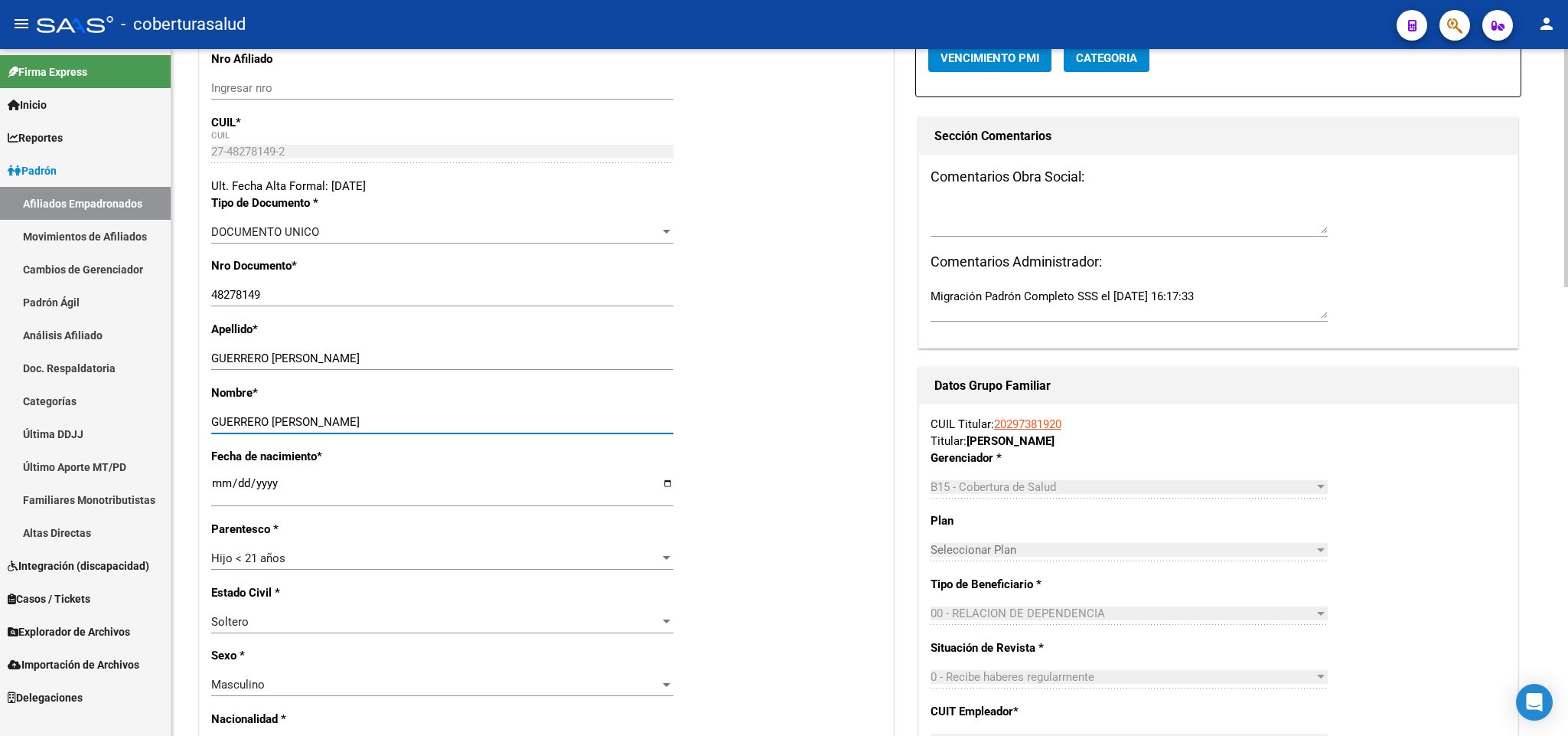
click at [262, 422] on input "GUERRERO [PERSON_NAME]" at bounding box center [442, 422] width 462 height 14
type input "[PERSON_NAME]"
drag, startPoint x: 275, startPoint y: 360, endPoint x: 409, endPoint y: 356, distance: 134.1
click at [409, 356] on input "GUERRERO [PERSON_NAME]" at bounding box center [442, 359] width 462 height 14
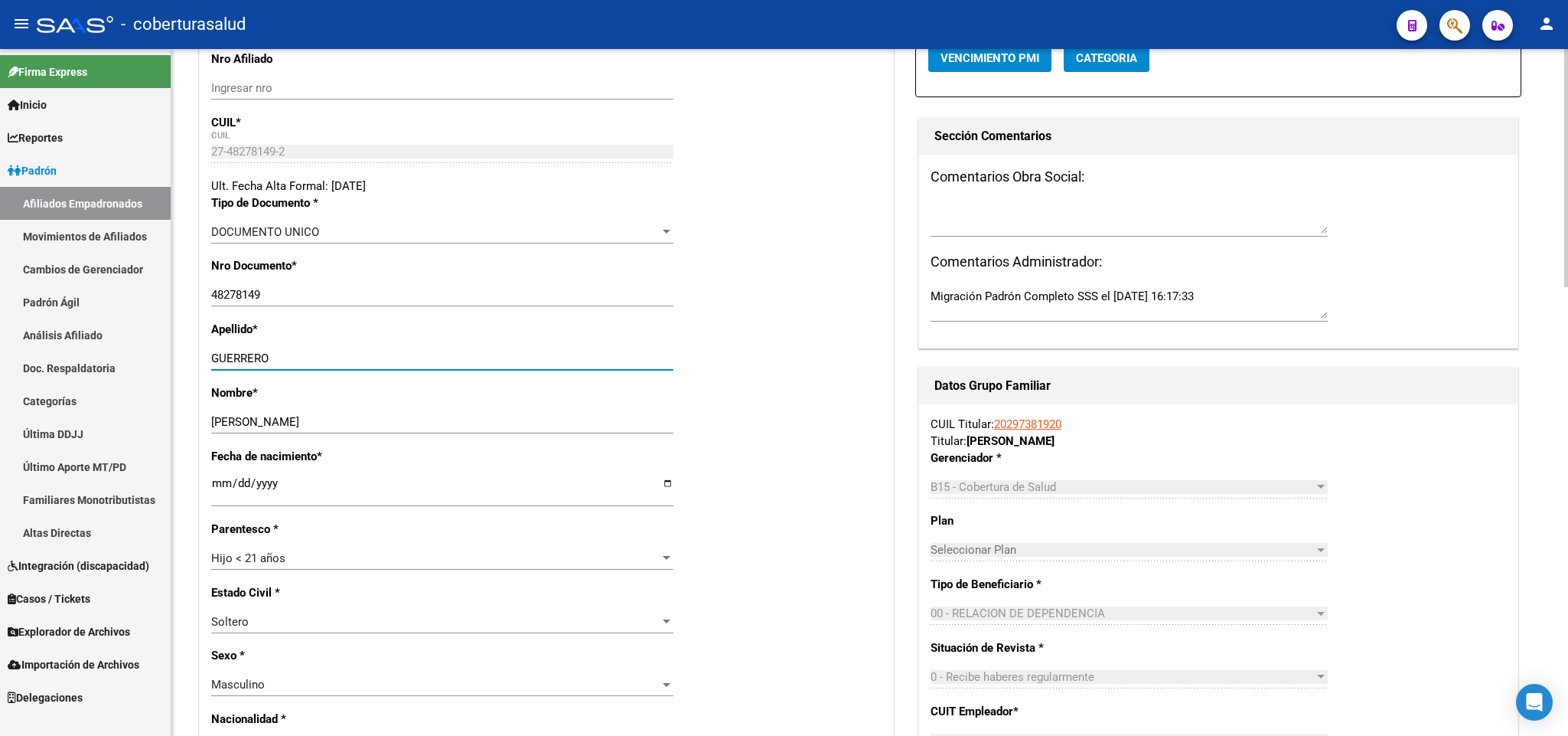
type input "GUERRERO"
click at [671, 484] on input "[DATE]" at bounding box center [442, 489] width 462 height 25
click at [673, 480] on input "[DATE]" at bounding box center [442, 489] width 462 height 25
click at [666, 487] on input "[DATE]" at bounding box center [442, 489] width 462 height 25
type input "[DATE]"
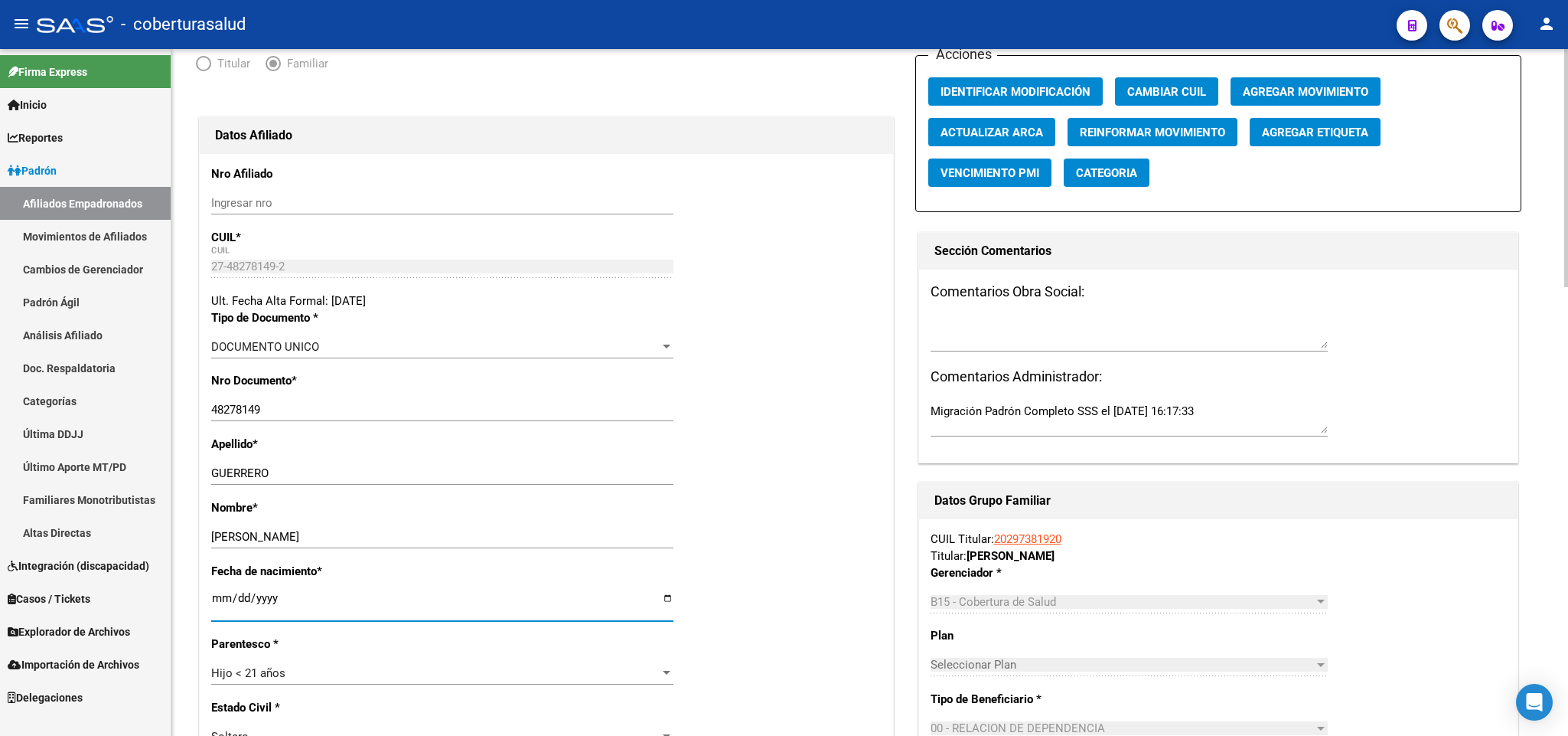
scroll to position [0, 0]
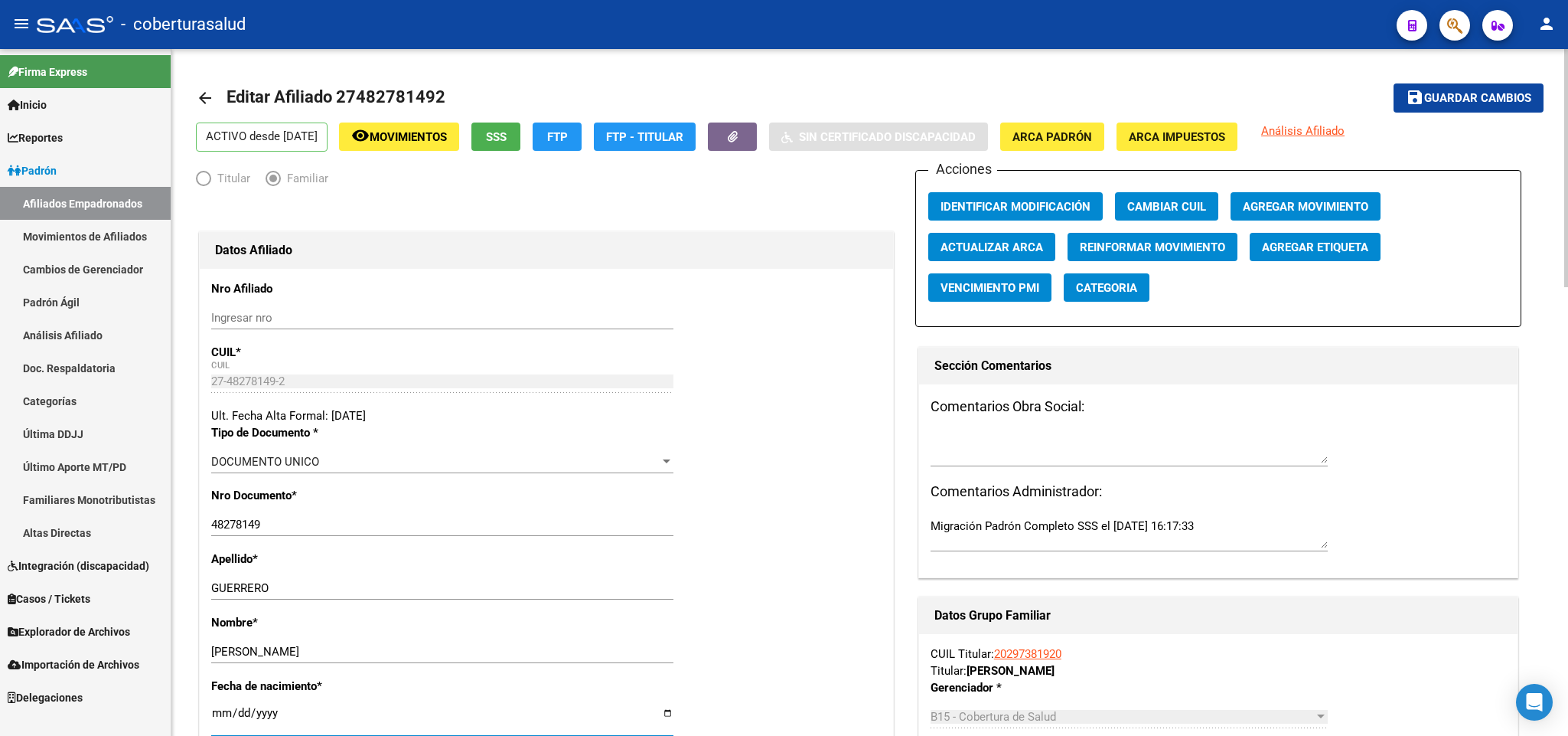
click at [1522, 106] on button "save Guardar cambios" at bounding box center [1468, 98] width 150 height 28
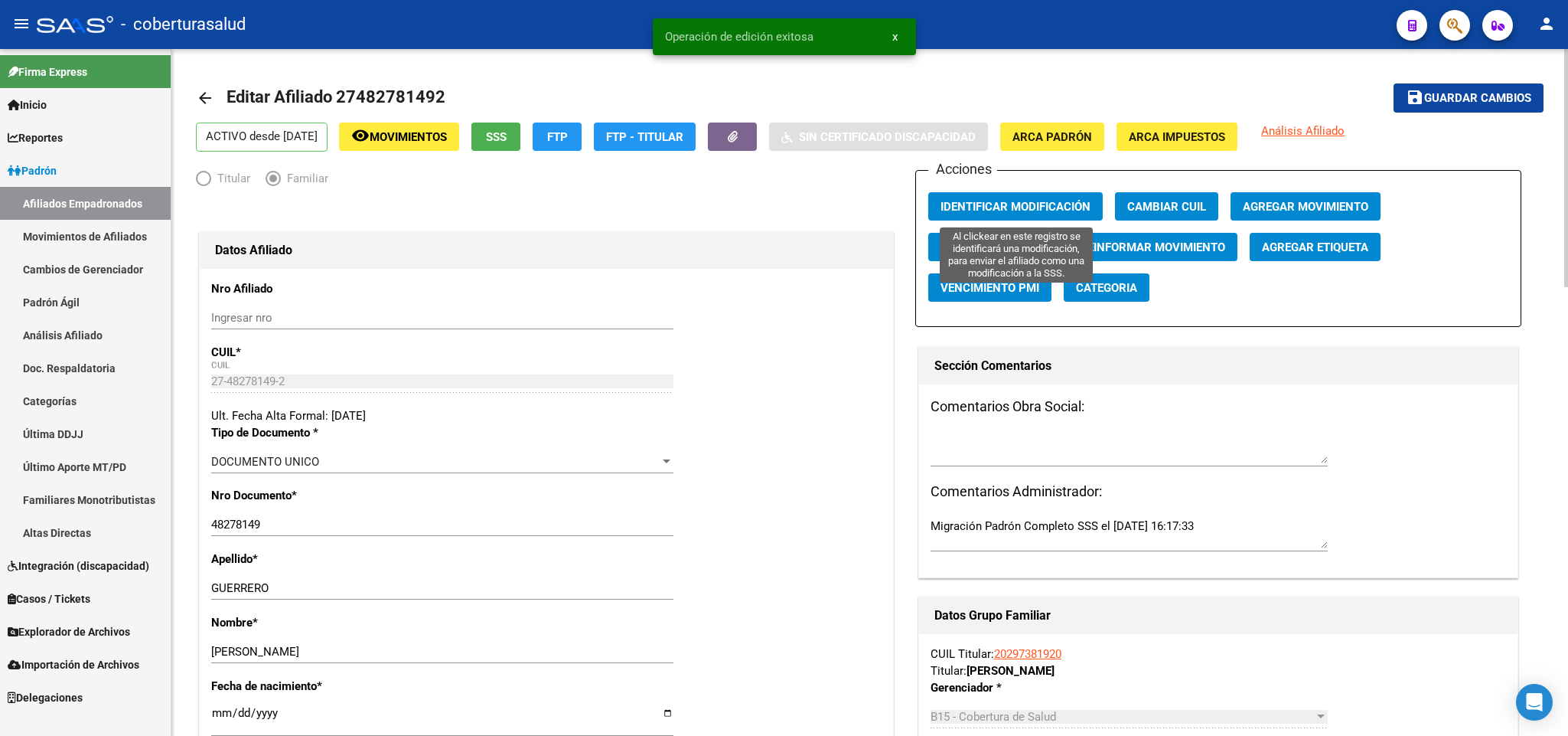
click at [1086, 205] on span "Identificar Modificación" at bounding box center [1015, 207] width 150 height 14
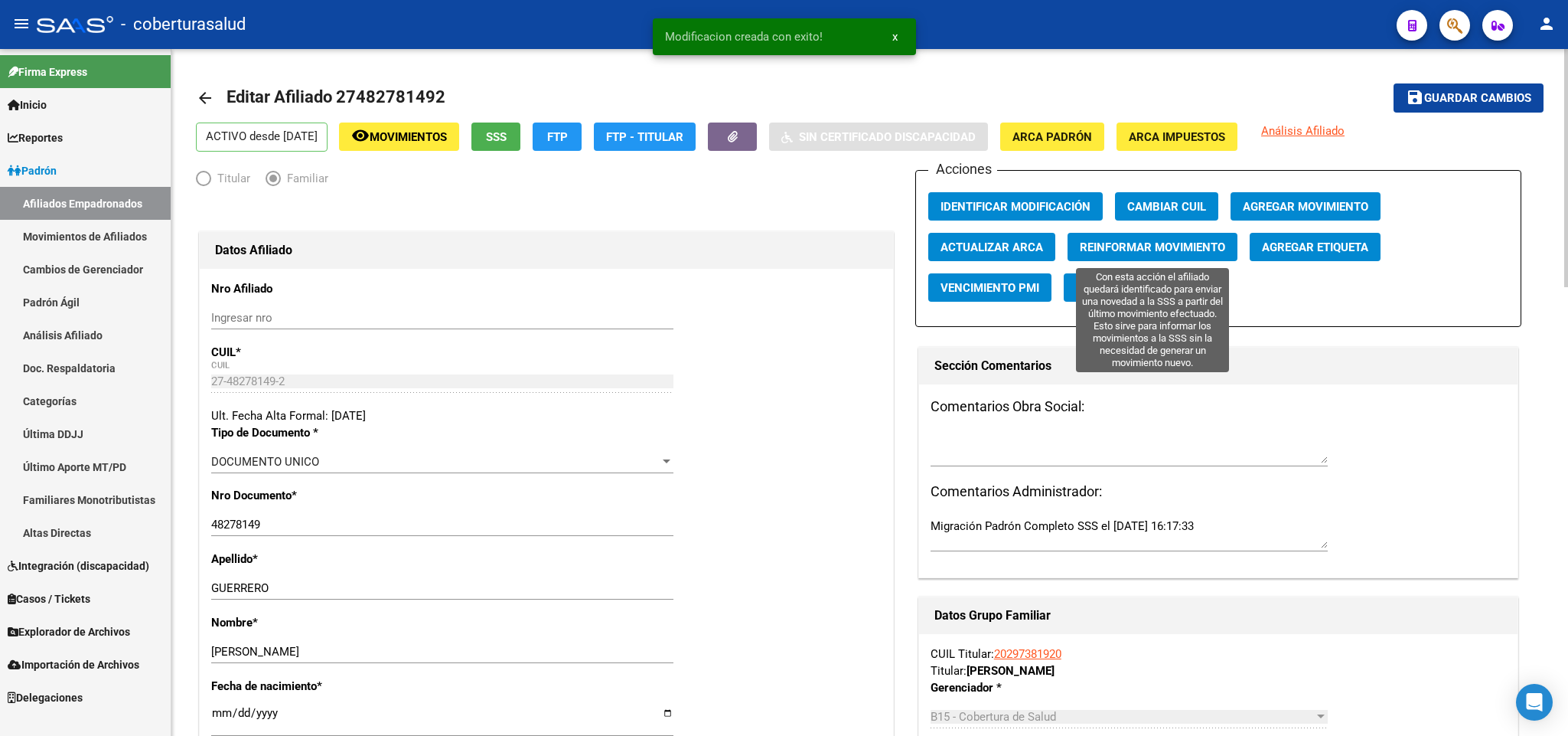
click at [1119, 249] on span "Reinformar Movimiento" at bounding box center [1153, 248] width 146 height 14
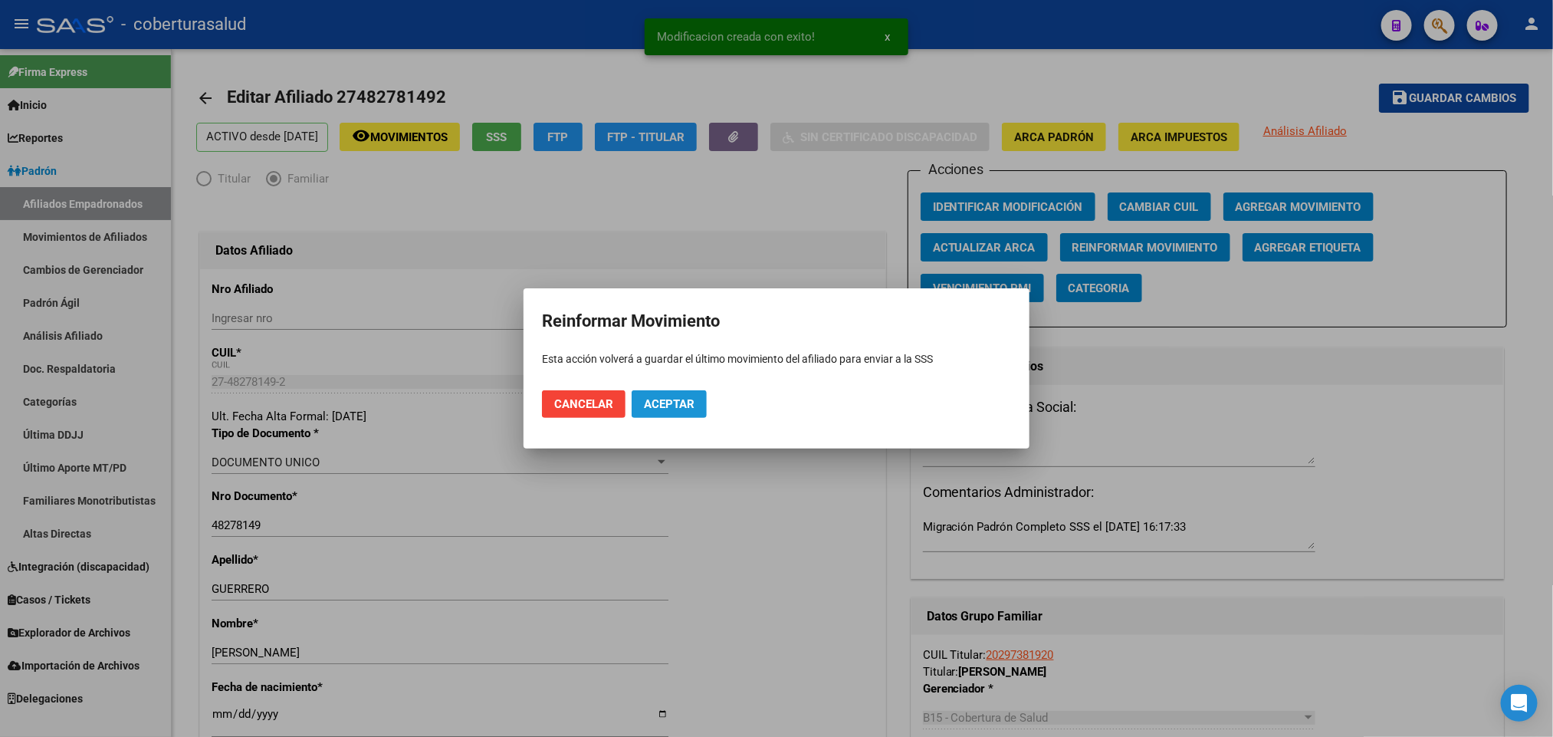
click at [691, 410] on span "Aceptar" at bounding box center [669, 404] width 51 height 14
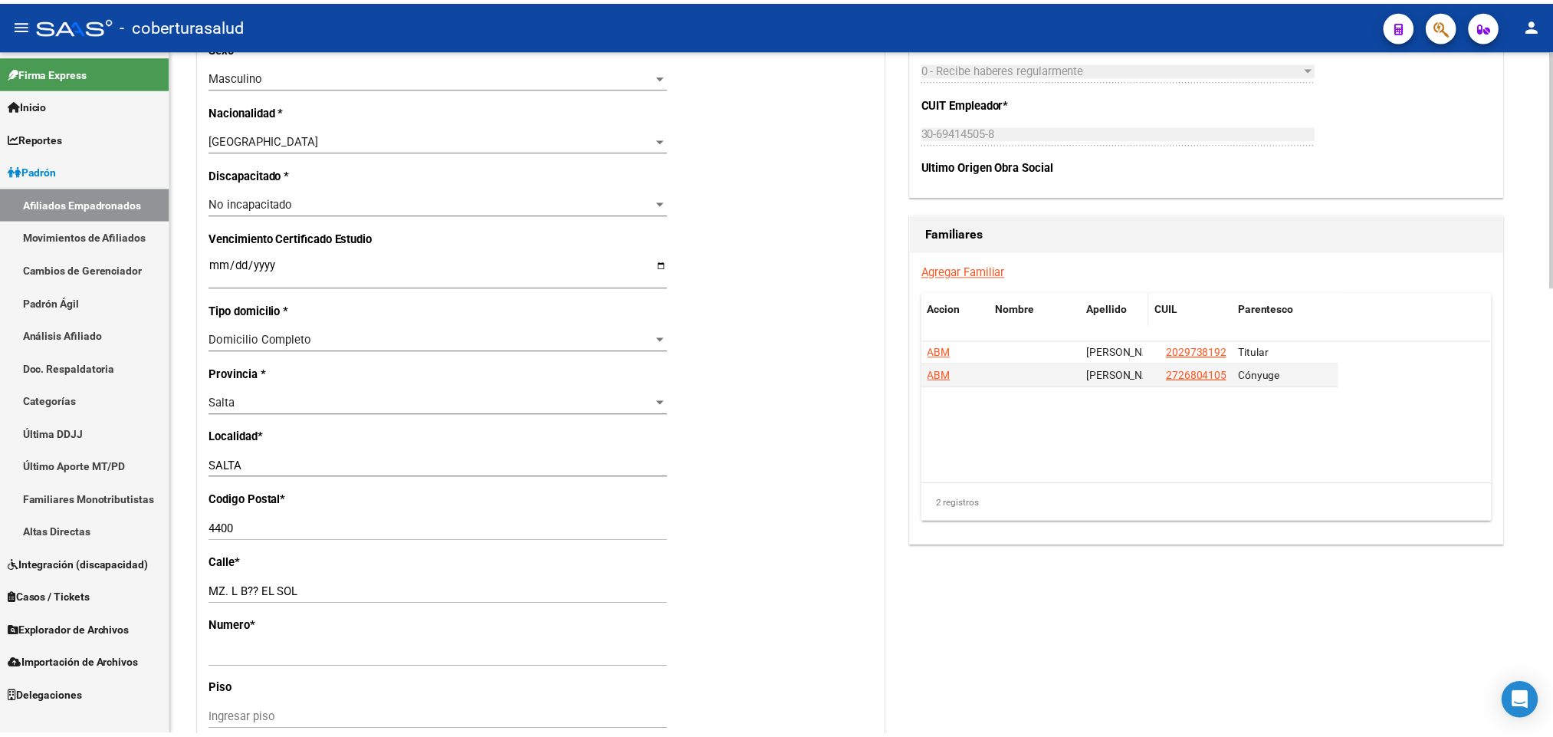
scroll to position [920, 0]
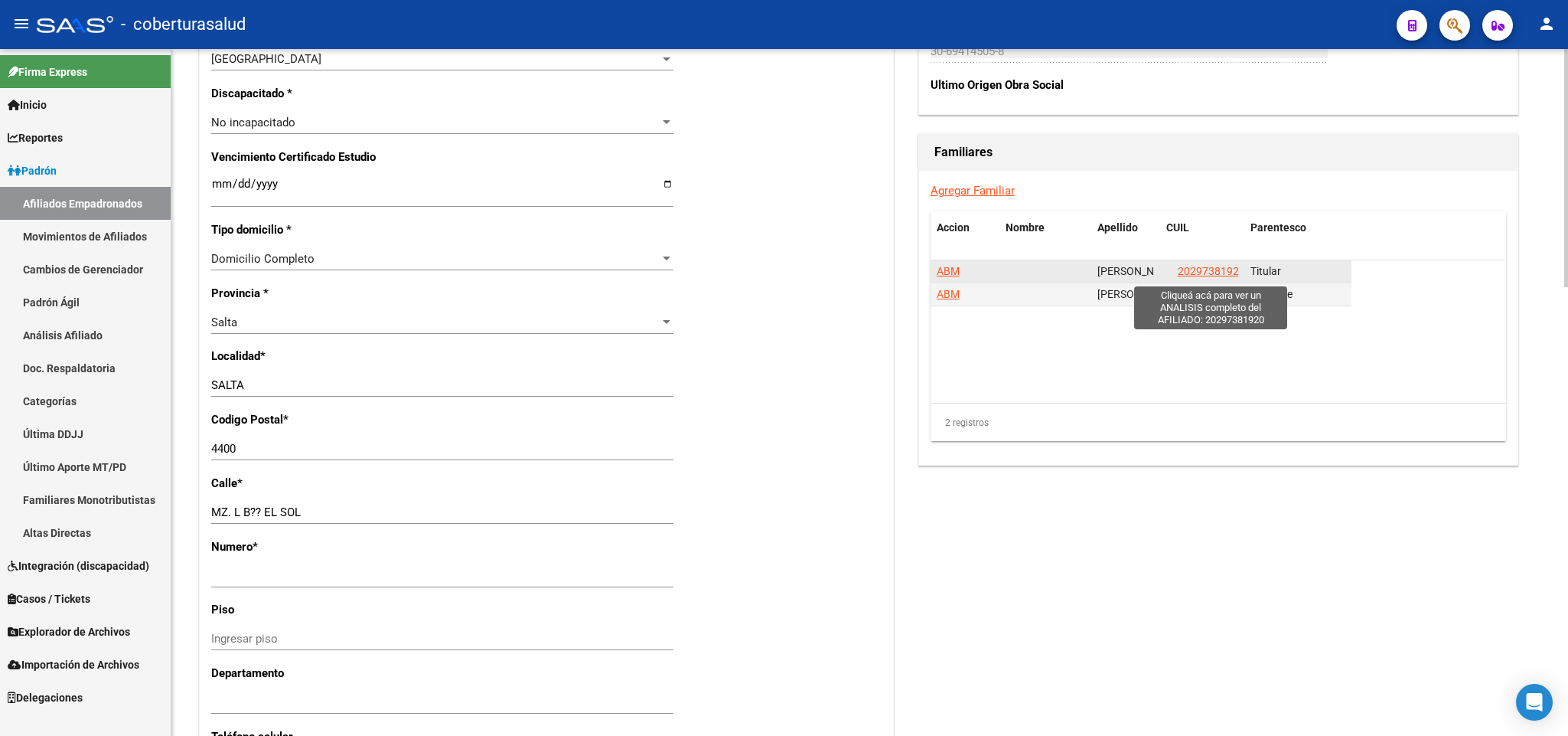
click at [1217, 268] on span "20297381920" at bounding box center [1211, 271] width 67 height 12
type textarea "20297381920"
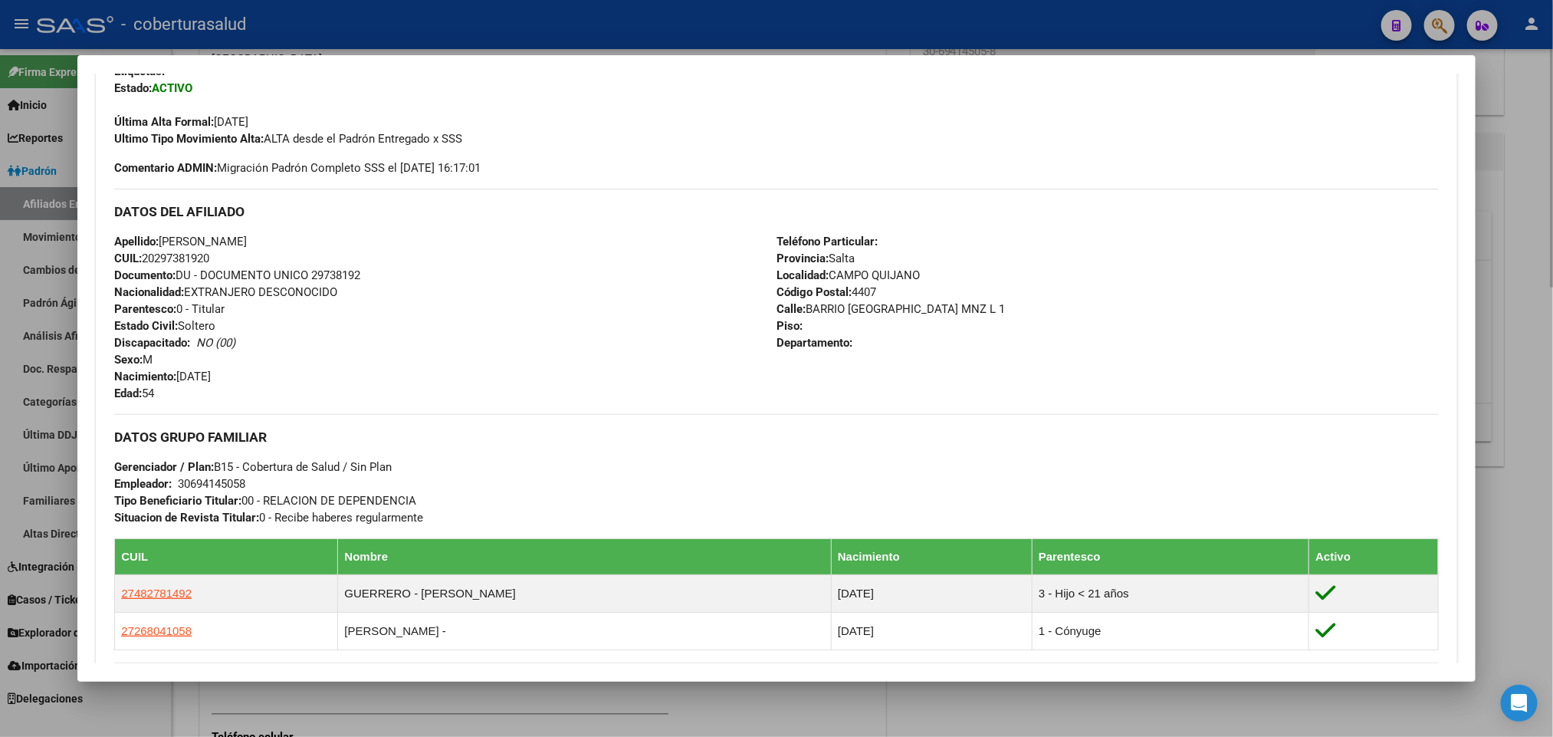
scroll to position [575, 0]
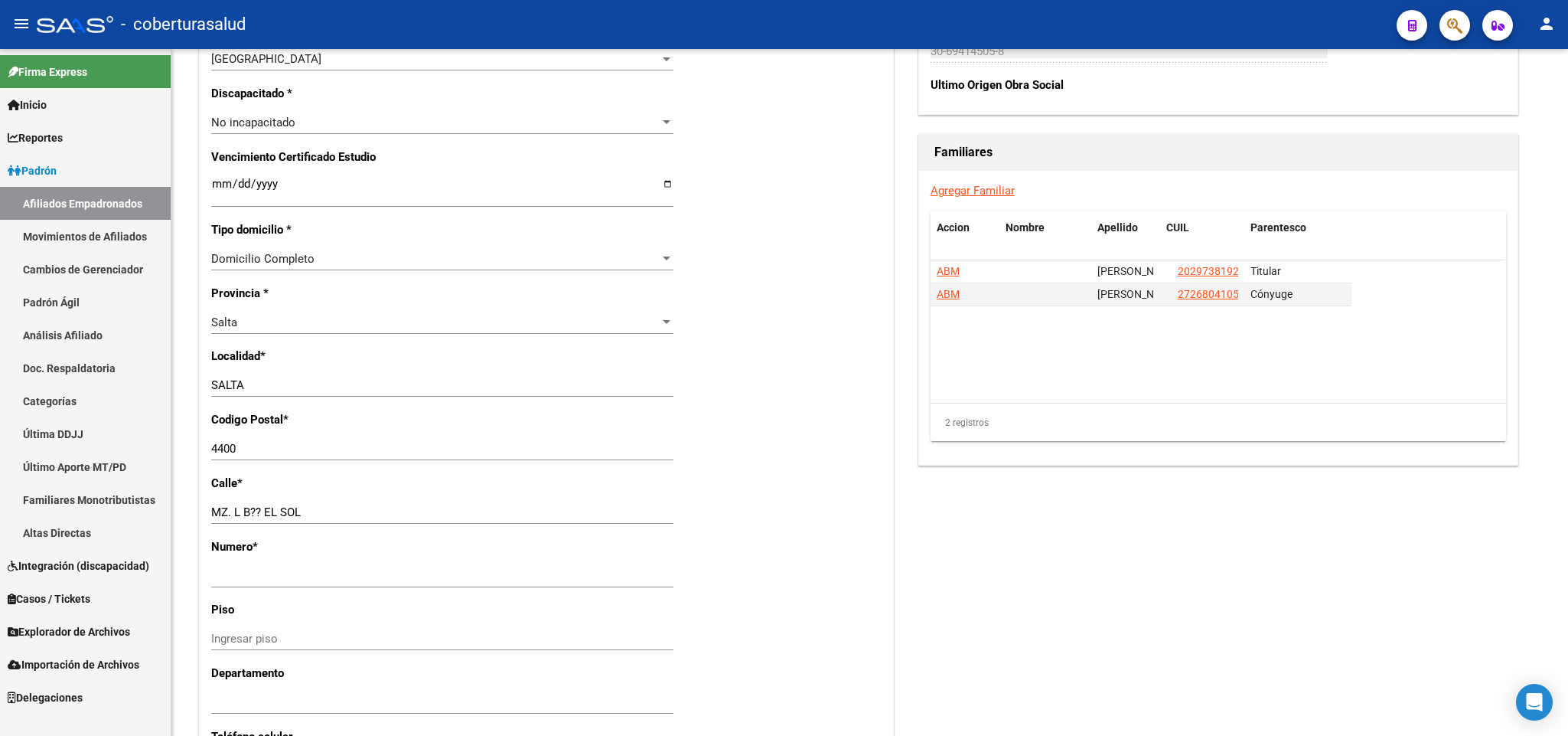
click at [1454, 25] on icon "button" at bounding box center [1454, 26] width 15 height 18
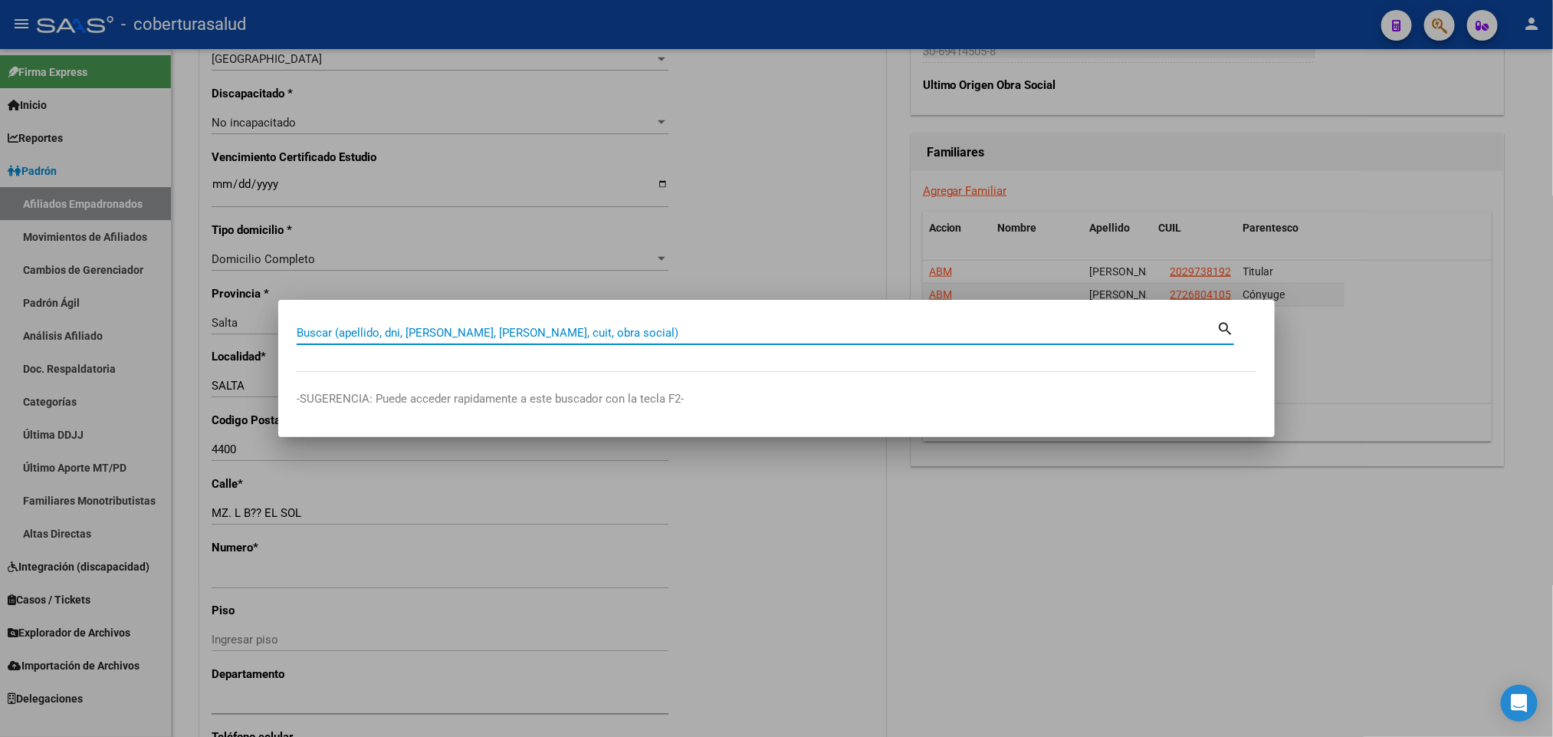
paste input "46169929"
type input "46169929"
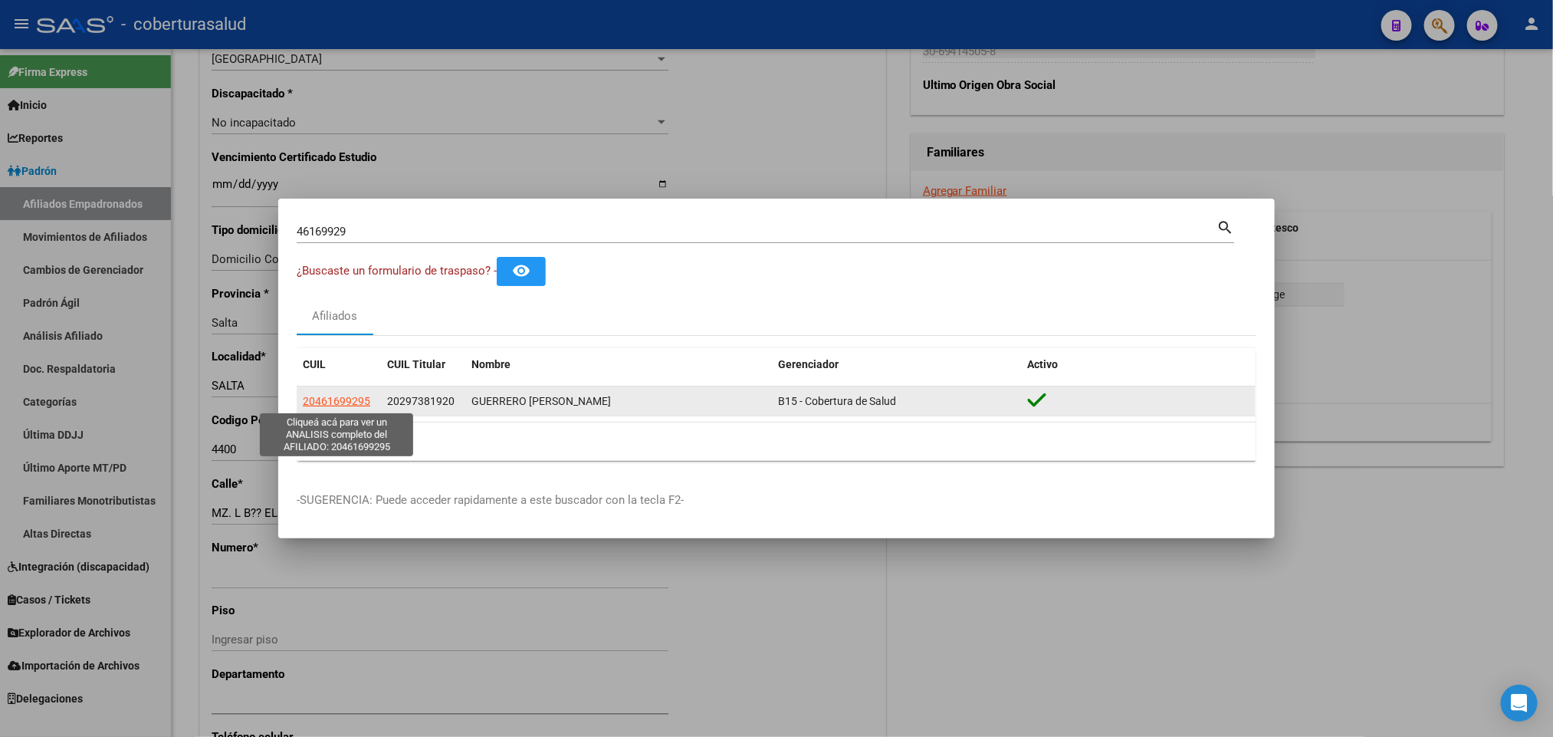
click at [323, 403] on span "20461699295" at bounding box center [336, 401] width 67 height 12
type textarea "20461699295"
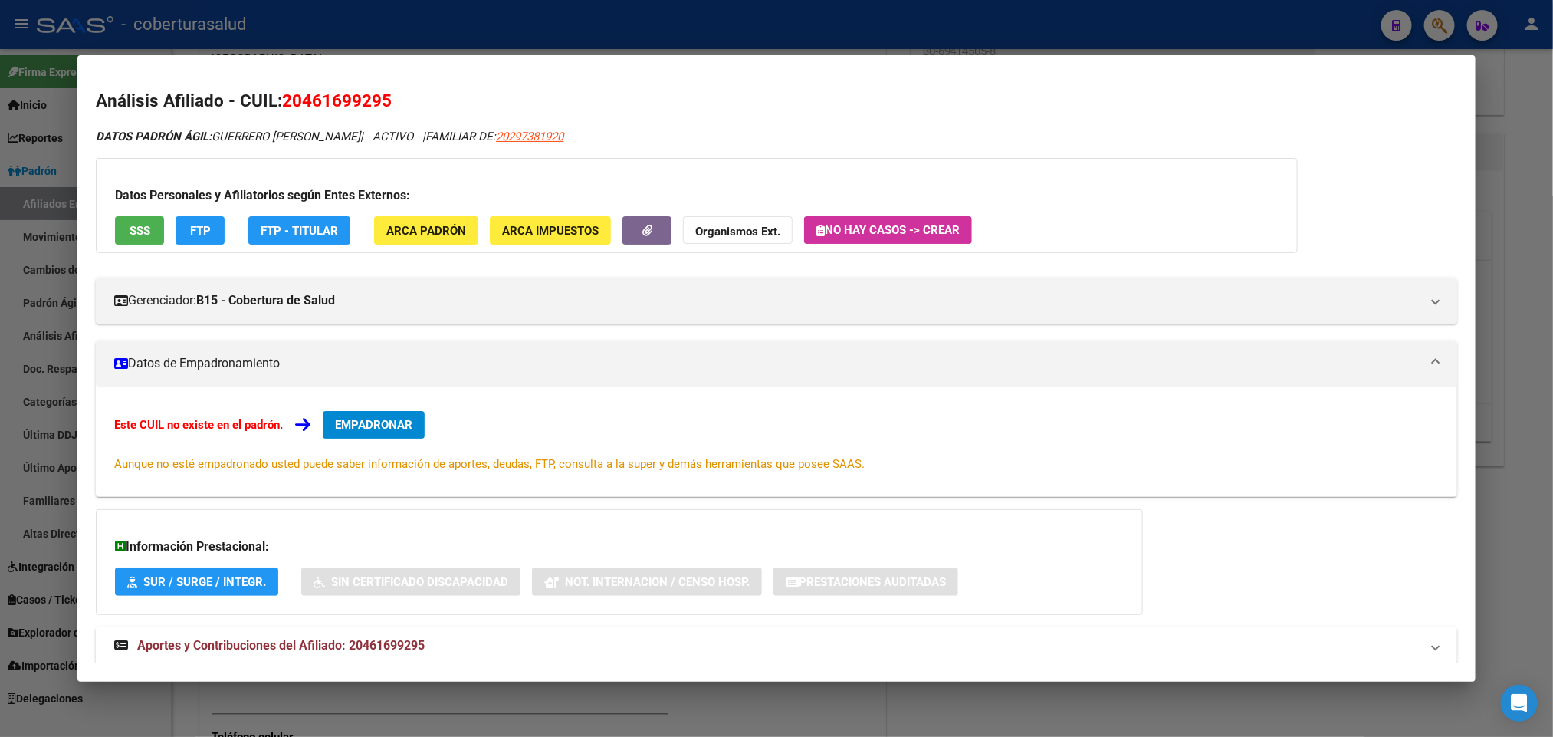
scroll to position [72, 0]
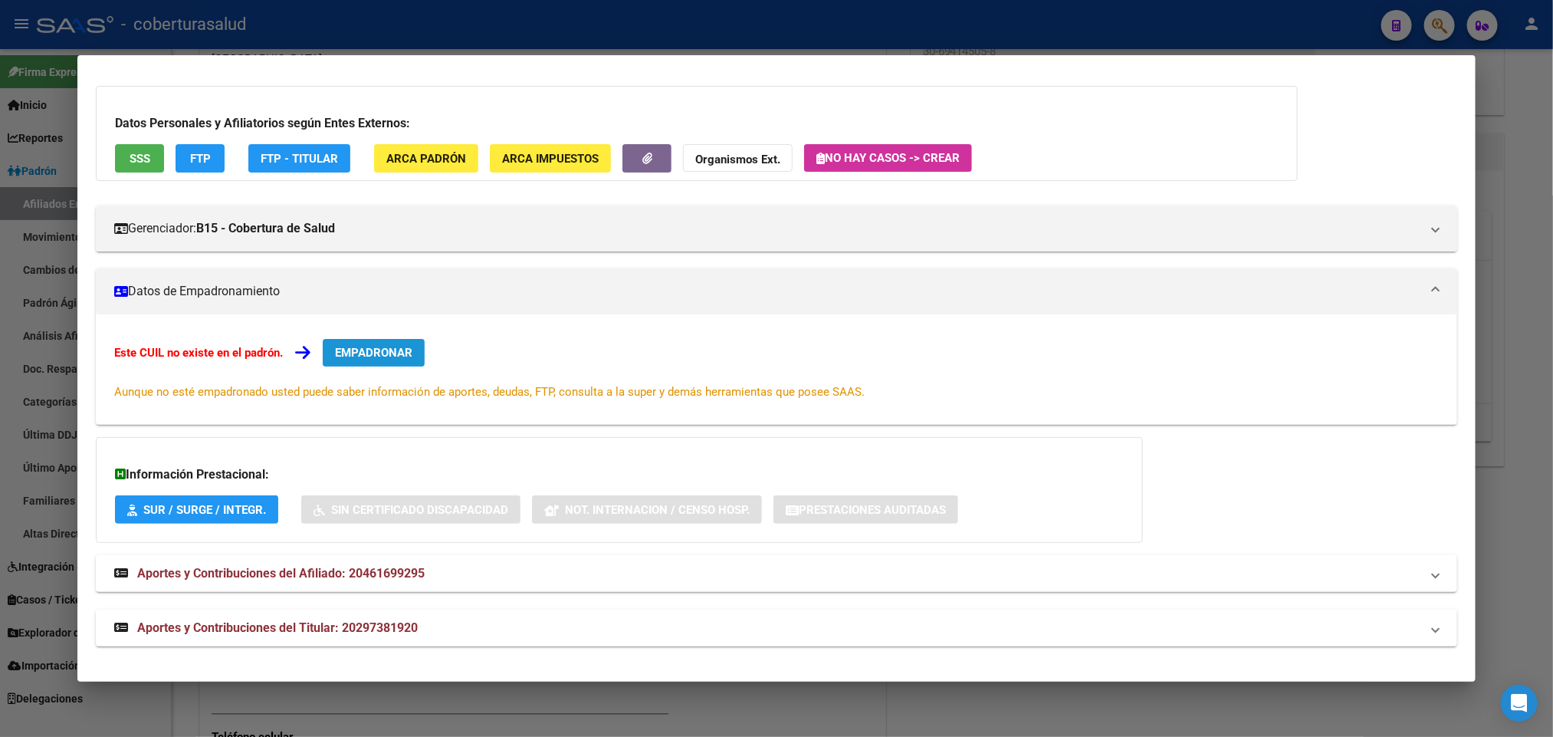
click at [387, 347] on span "EMPADRONAR" at bounding box center [373, 353] width 77 height 14
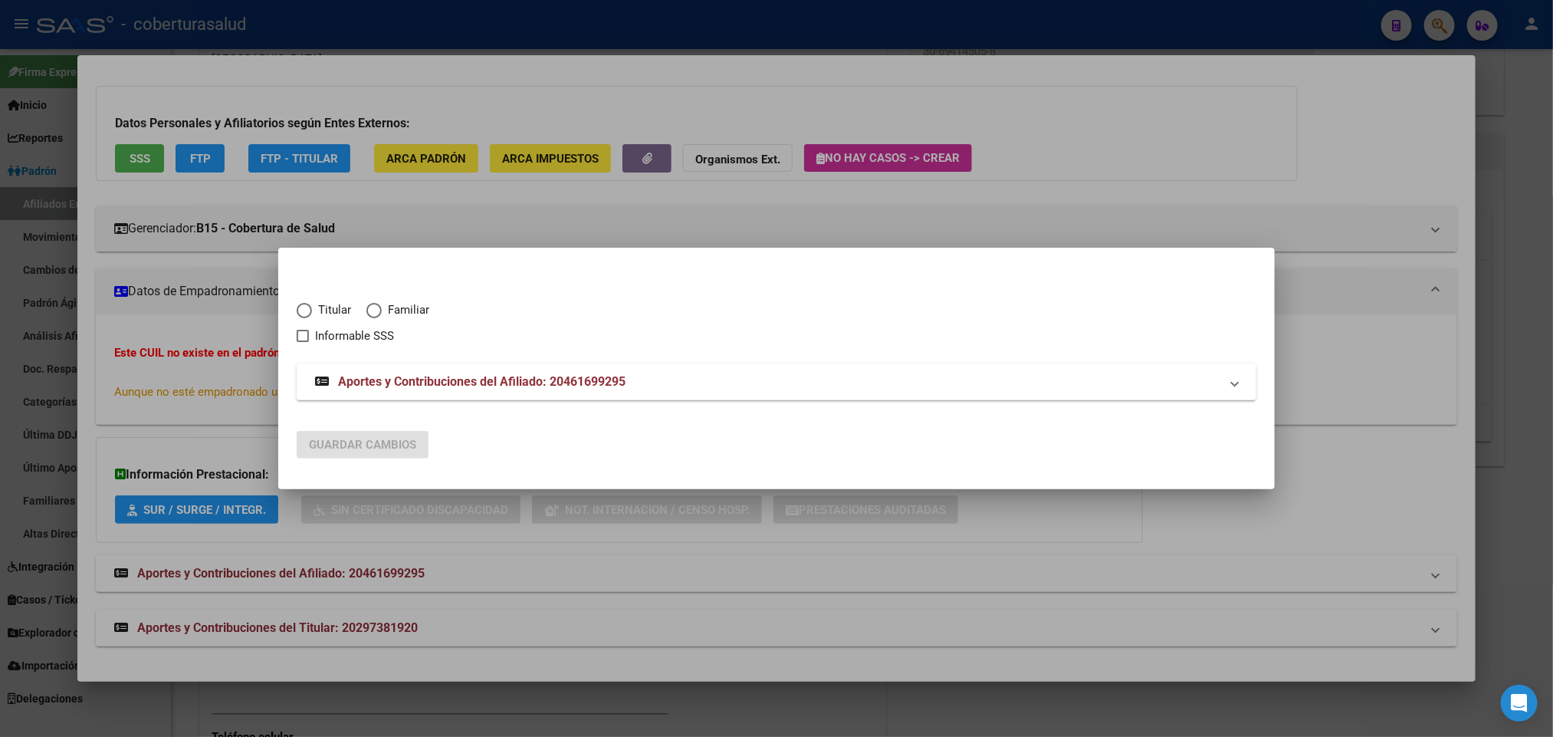
click at [391, 311] on span "Familiar" at bounding box center [406, 310] width 48 height 18
click at [382, 311] on input "Familiar" at bounding box center [373, 310] width 15 height 15
radio input "true"
checkbox input "true"
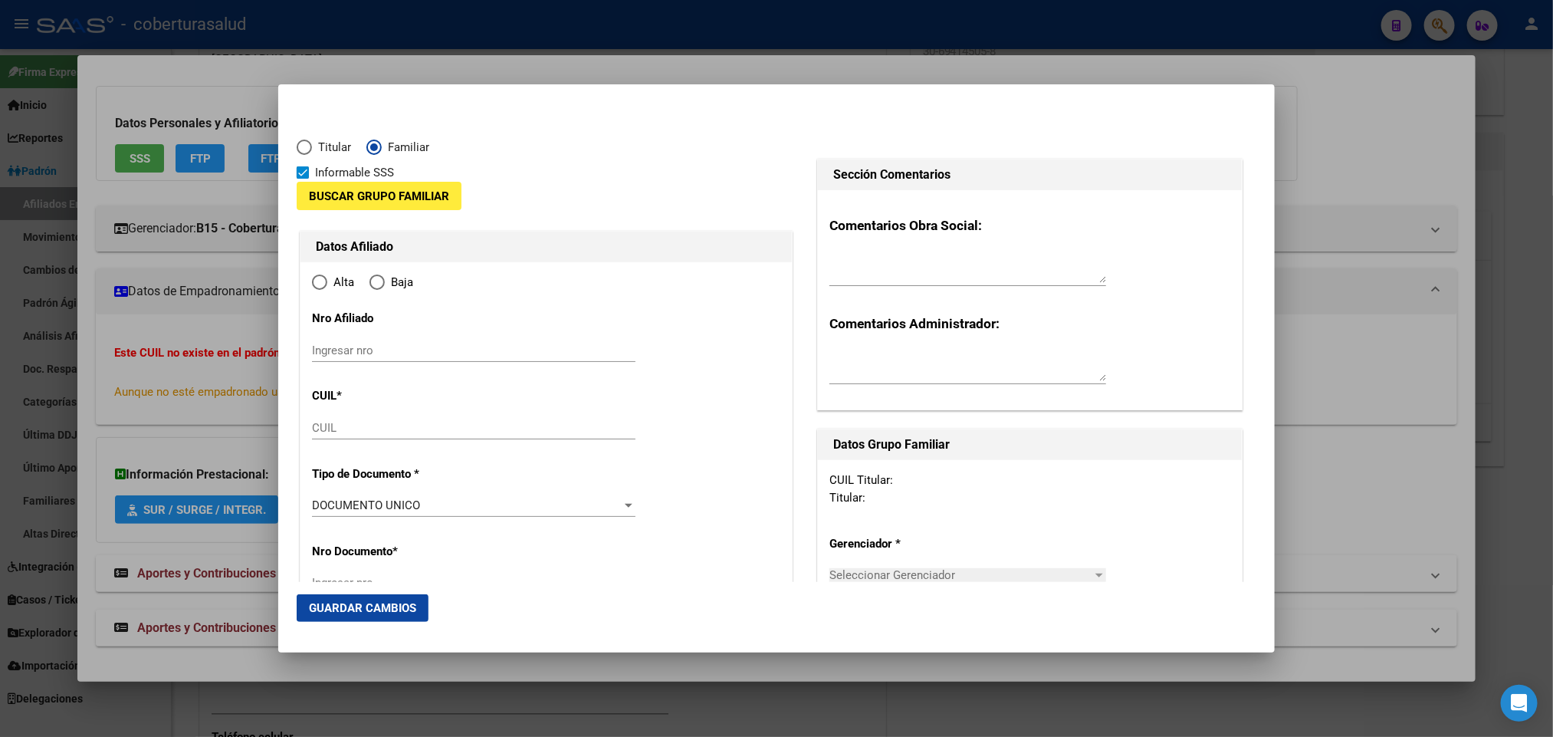
type input "20-46169929-5"
radio input "true"
type input "46169929"
type input "GUERRERO [PERSON_NAME]"
type input "[DATE]"
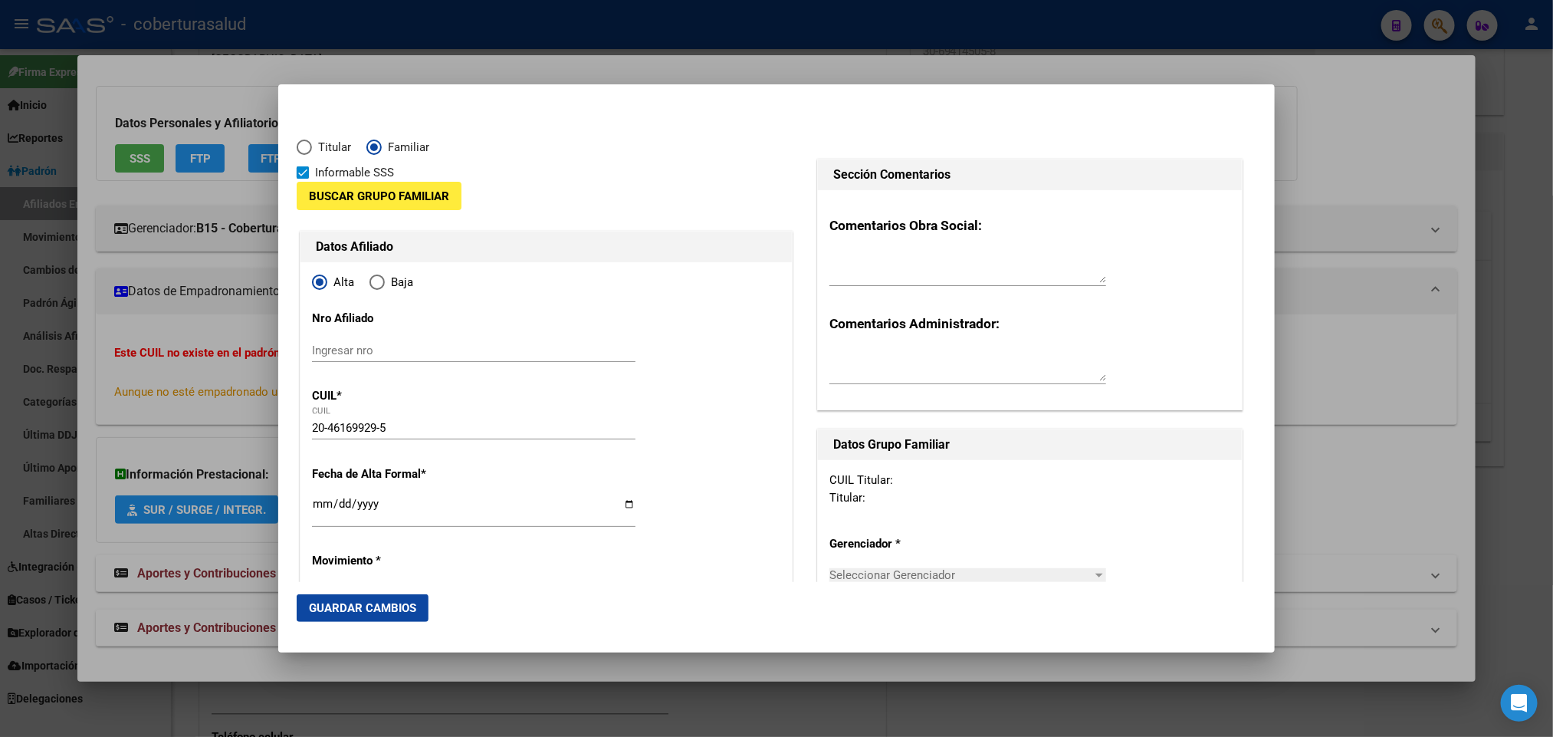
type input "BARRIO CASTAÑAR"
type input "4400"
type input "B EL SOL MZ L CASA"
type input "1"
type input "BARRIO CASTAÑAR"
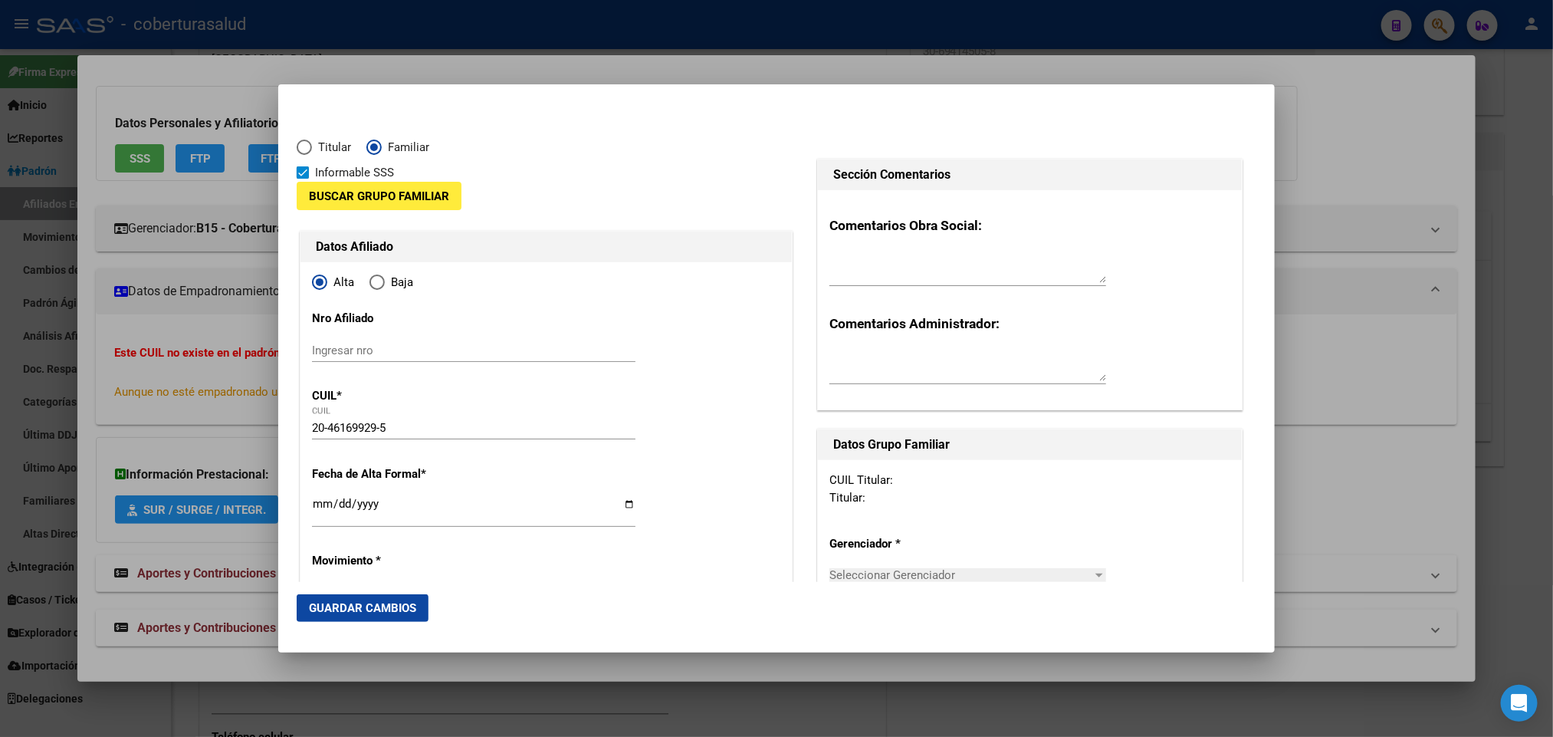
click at [409, 196] on span "Buscar Grupo Familiar" at bounding box center [379, 196] width 140 height 14
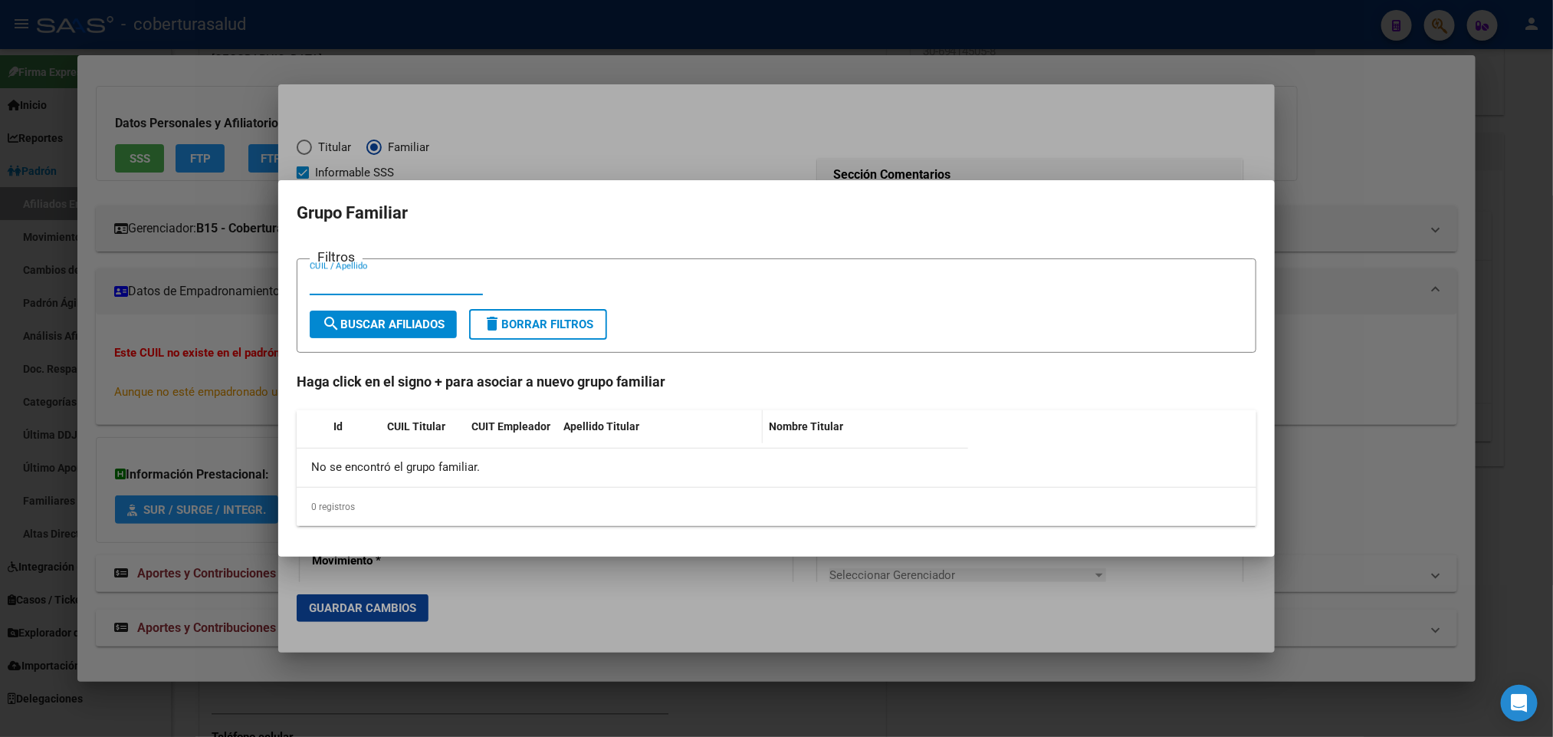
paste input "29738192"
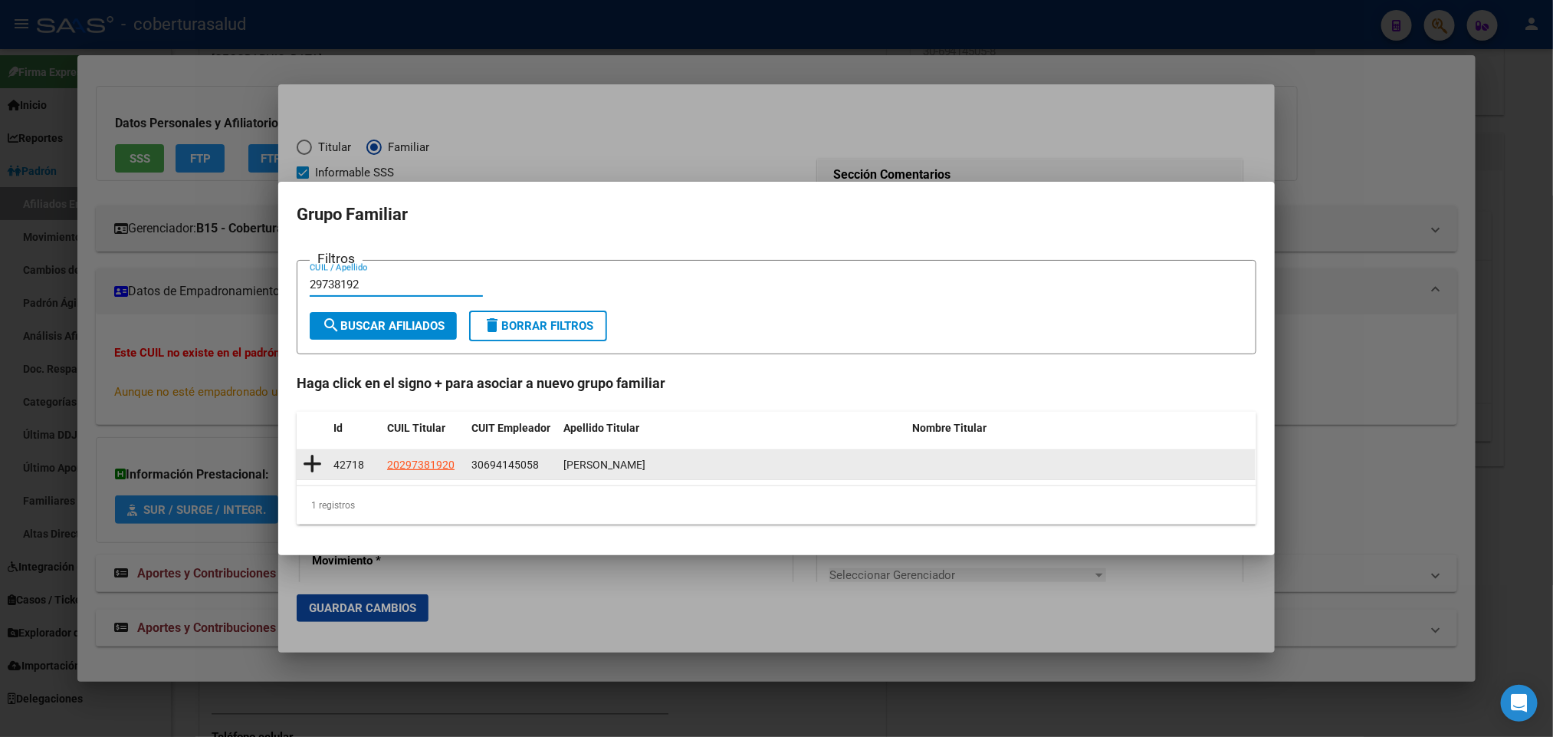
type input "29738192"
click at [317, 469] on icon at bounding box center [312, 463] width 19 height 21
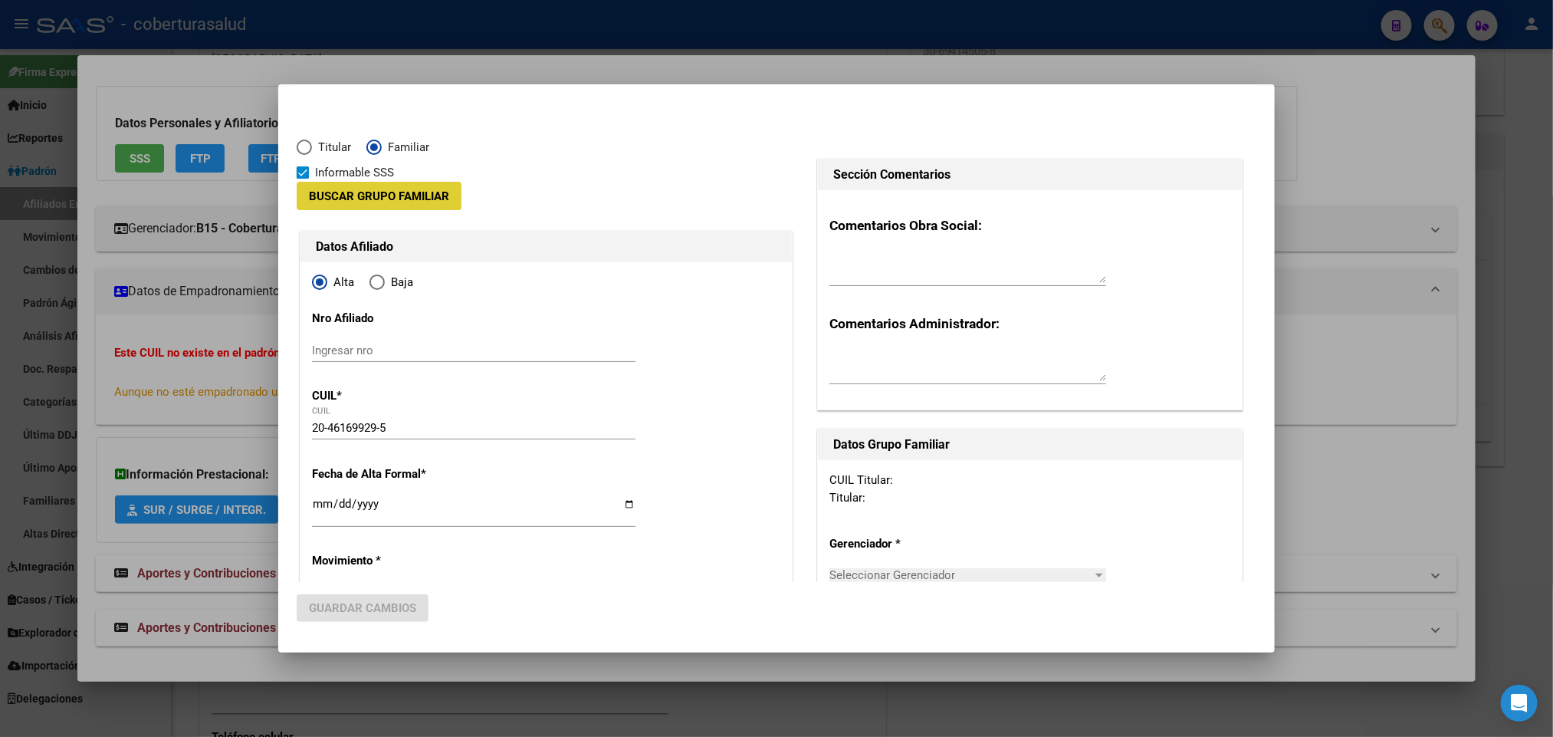
type input "30-69414505-8"
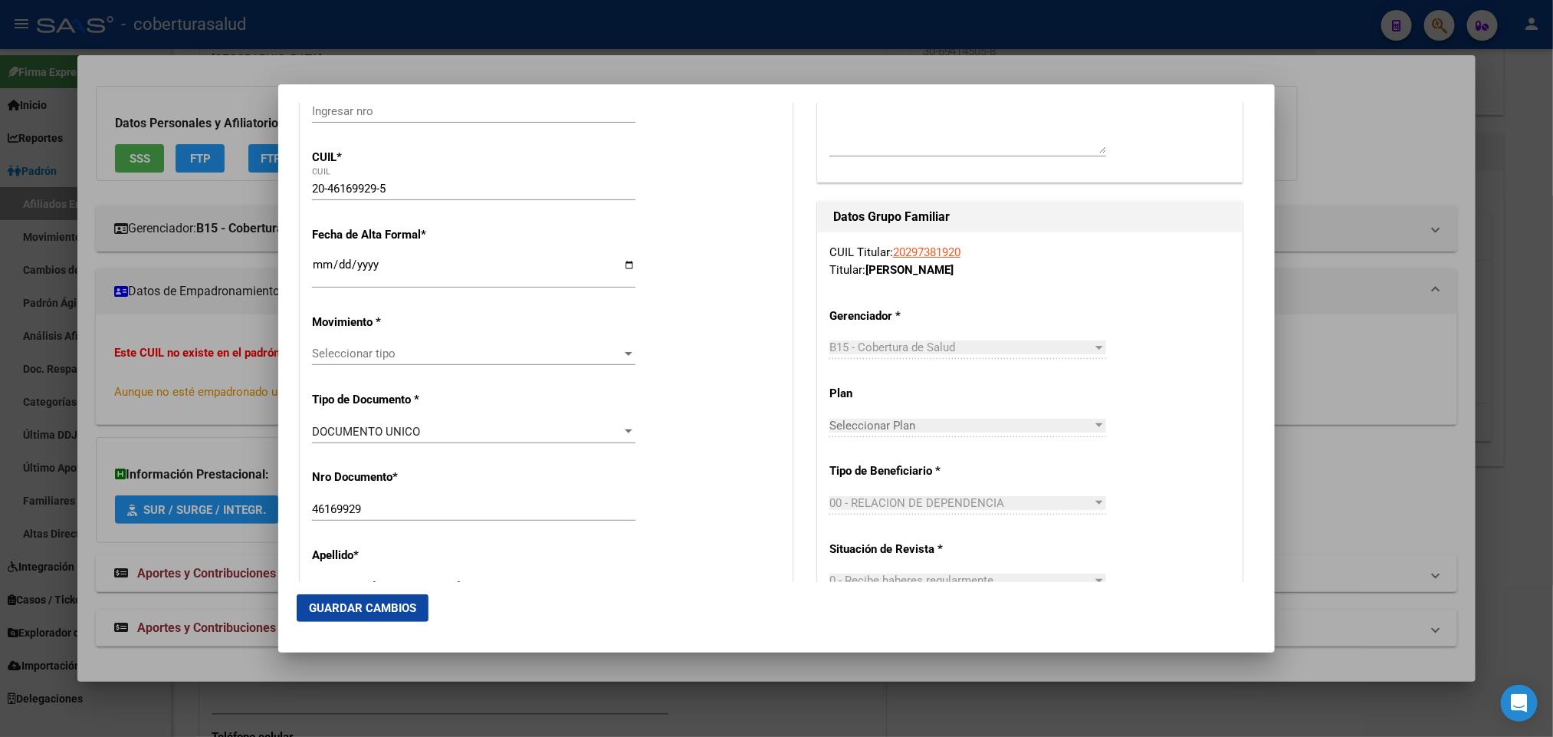
scroll to position [230, 0]
click at [621, 264] on input "Ingresar fecha" at bounding box center [474, 268] width 324 height 25
type input "[DATE]"
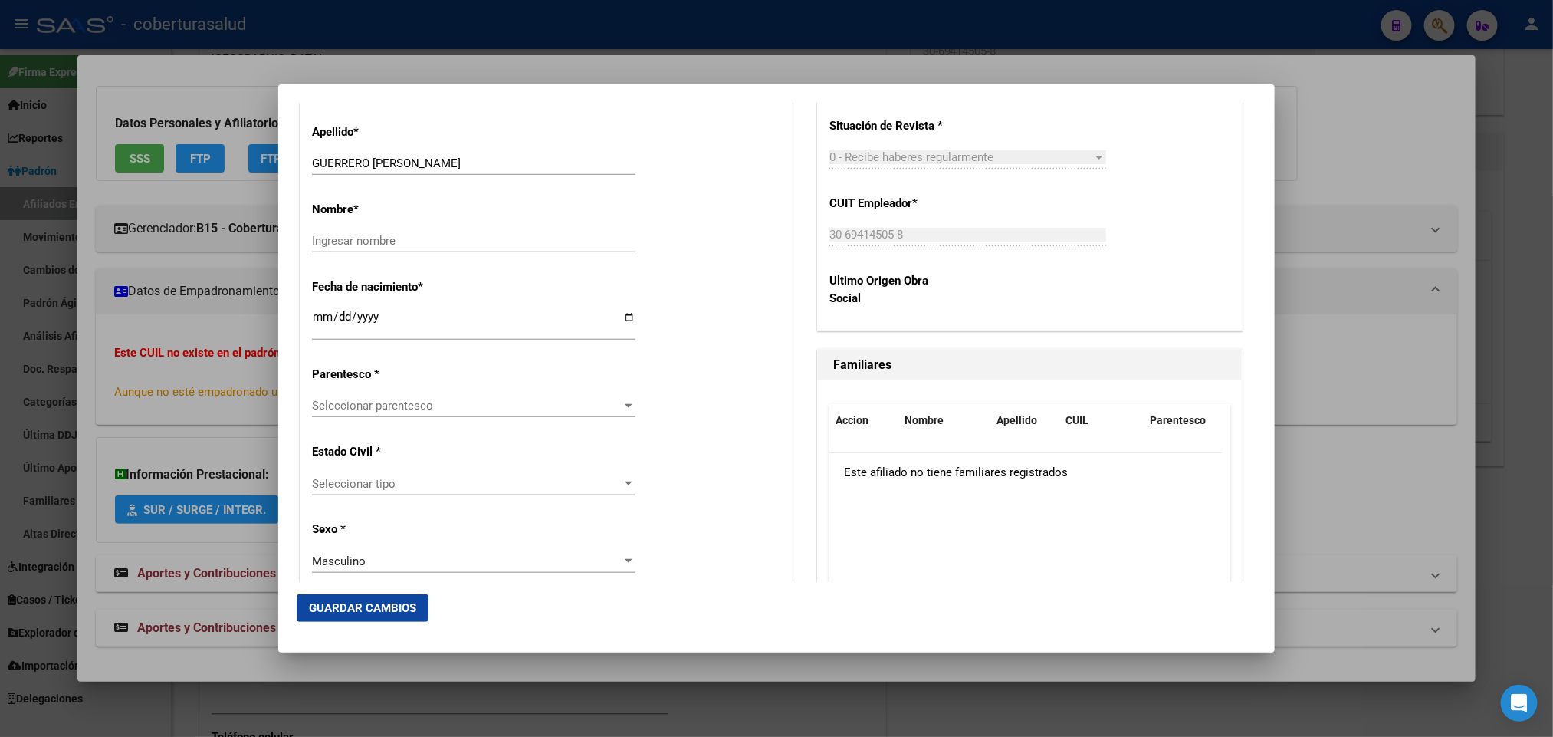
scroll to position [690, 0]
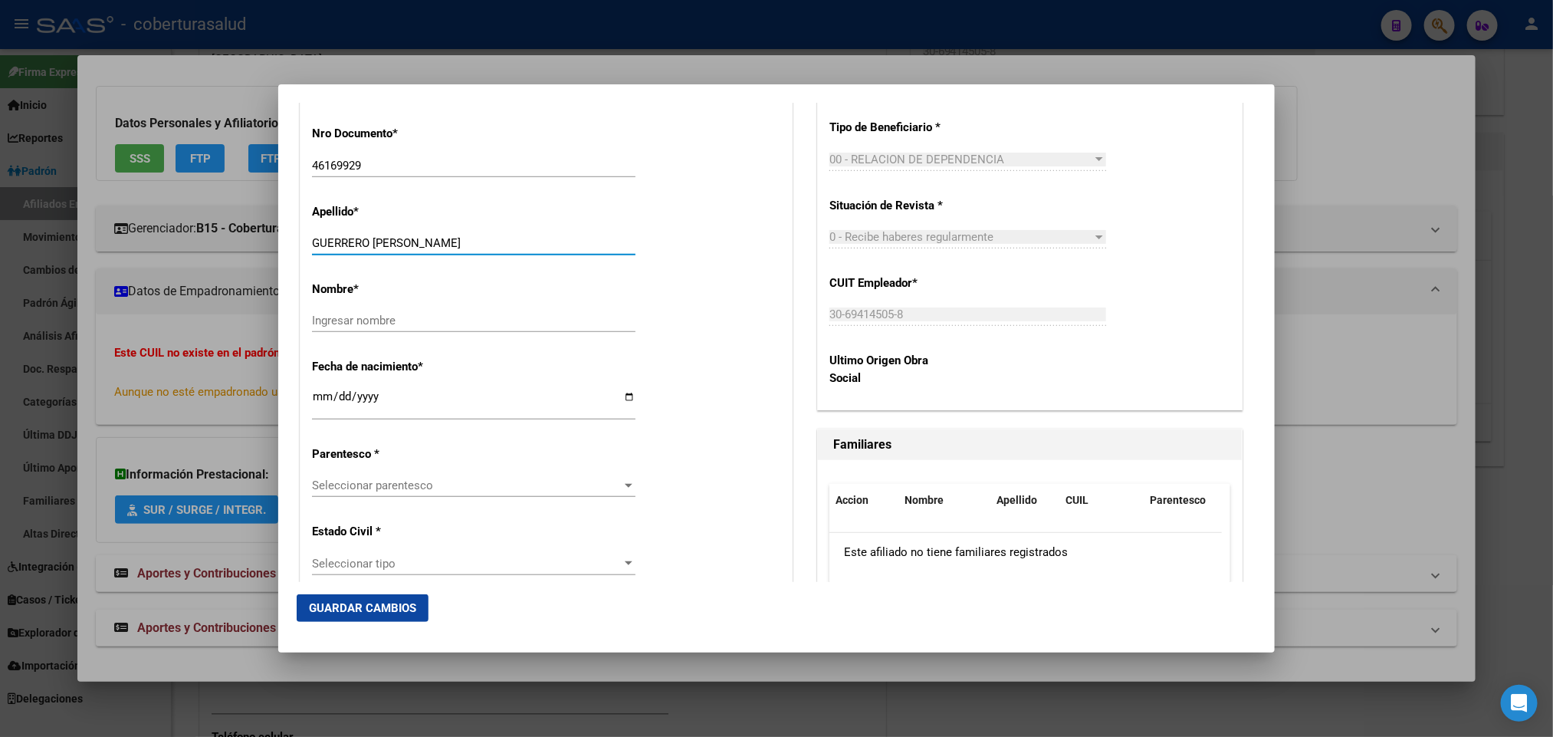
drag, startPoint x: 373, startPoint y: 126, endPoint x: 484, endPoint y: 122, distance: 110.5
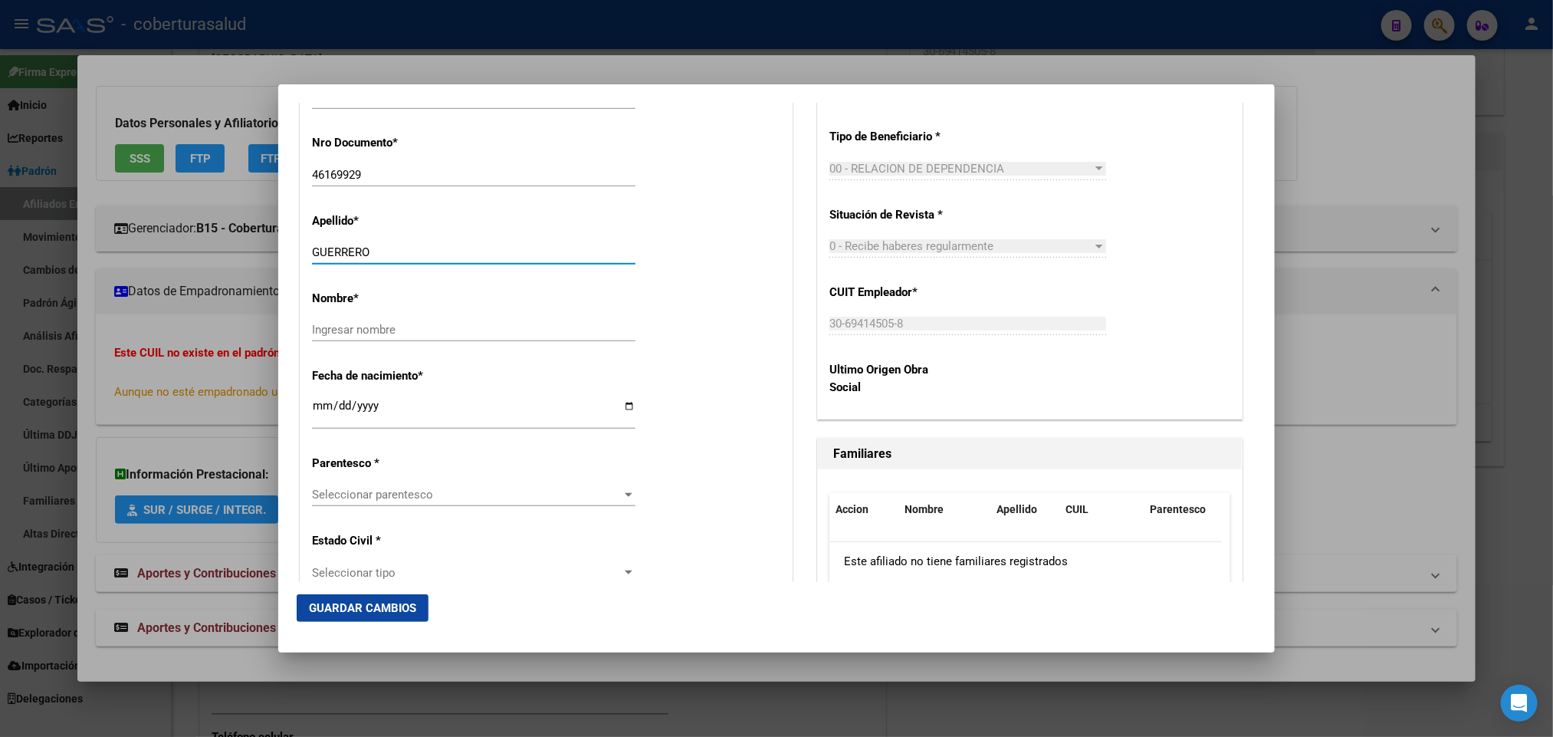
type input "GUERRERO"
click at [384, 327] on input "Ingresar nombre" at bounding box center [474, 330] width 324 height 14
paste input "[PERSON_NAME]"
type input "[PERSON_NAME]"
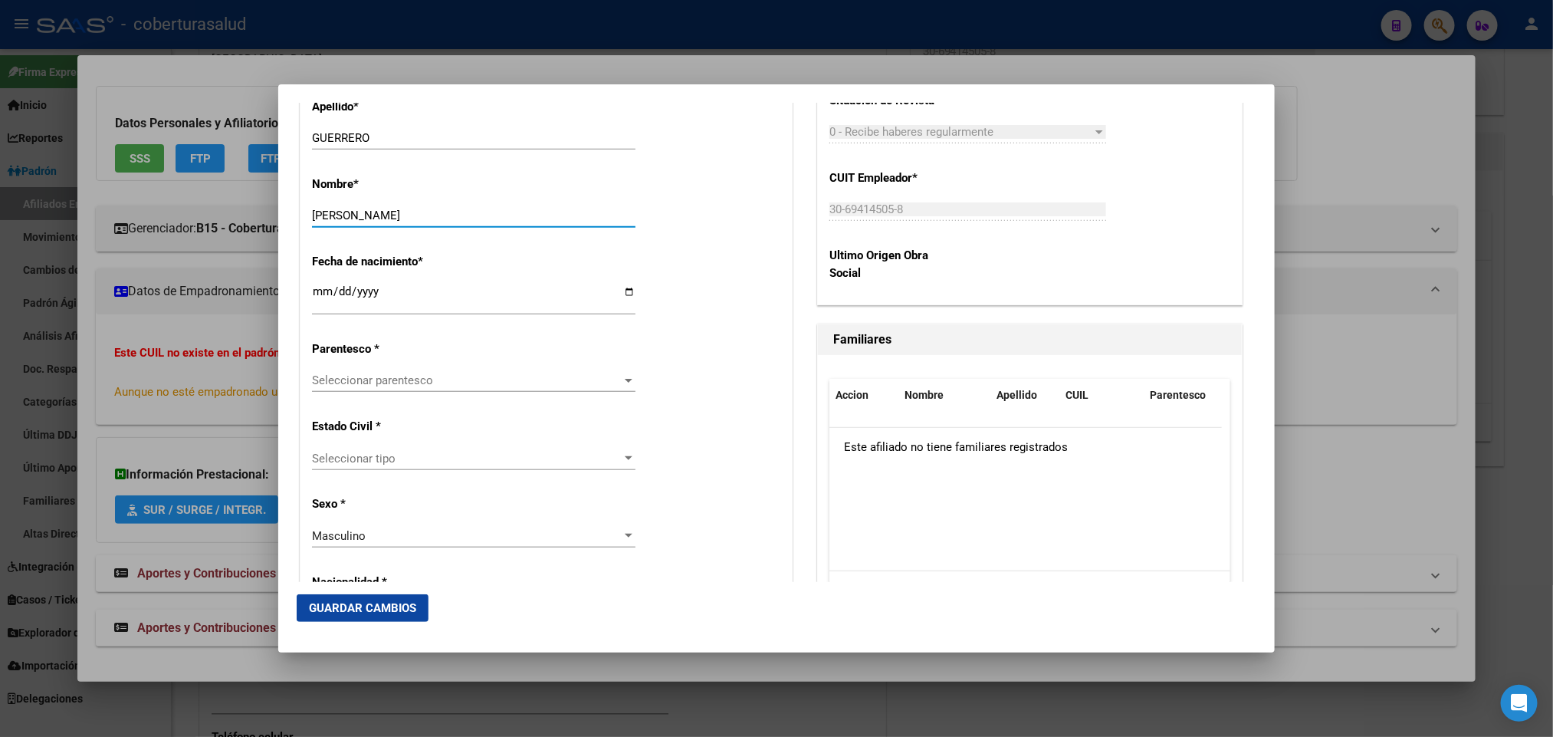
scroll to position [677, 0]
click at [582, 378] on span "Seleccionar parentesco" at bounding box center [467, 380] width 310 height 14
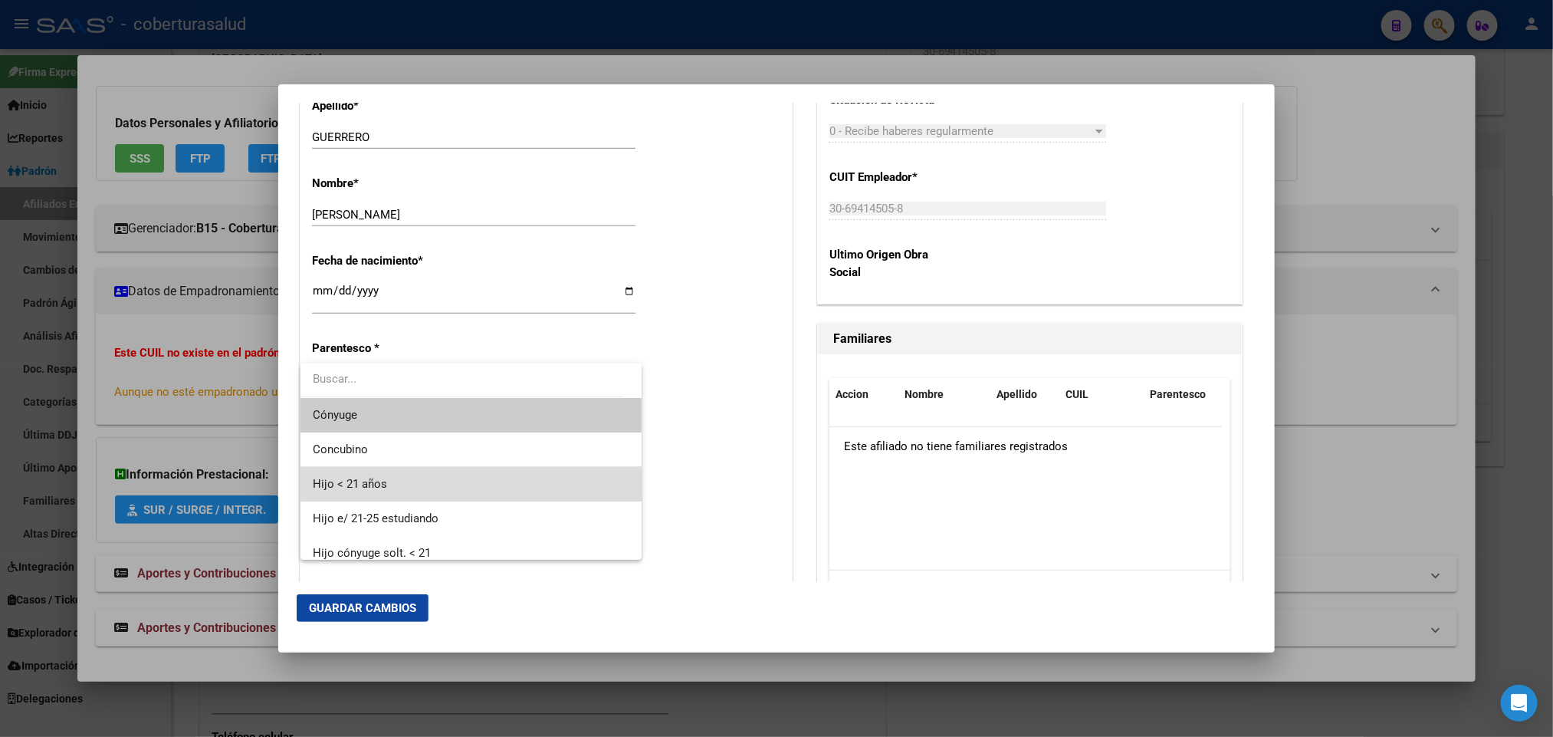
click at [522, 483] on span "Hijo < 21 años" at bounding box center [471, 484] width 317 height 34
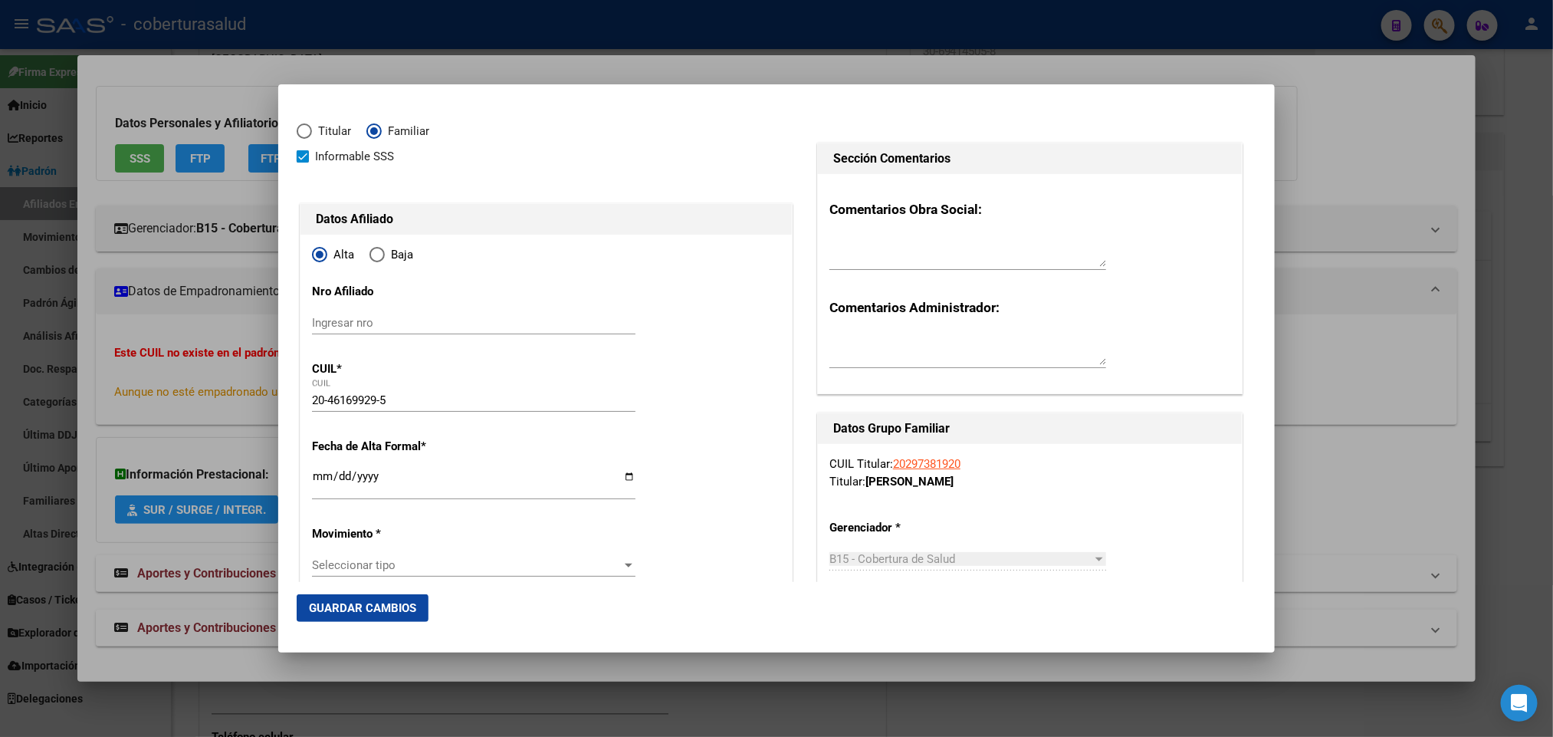
scroll to position [0, 0]
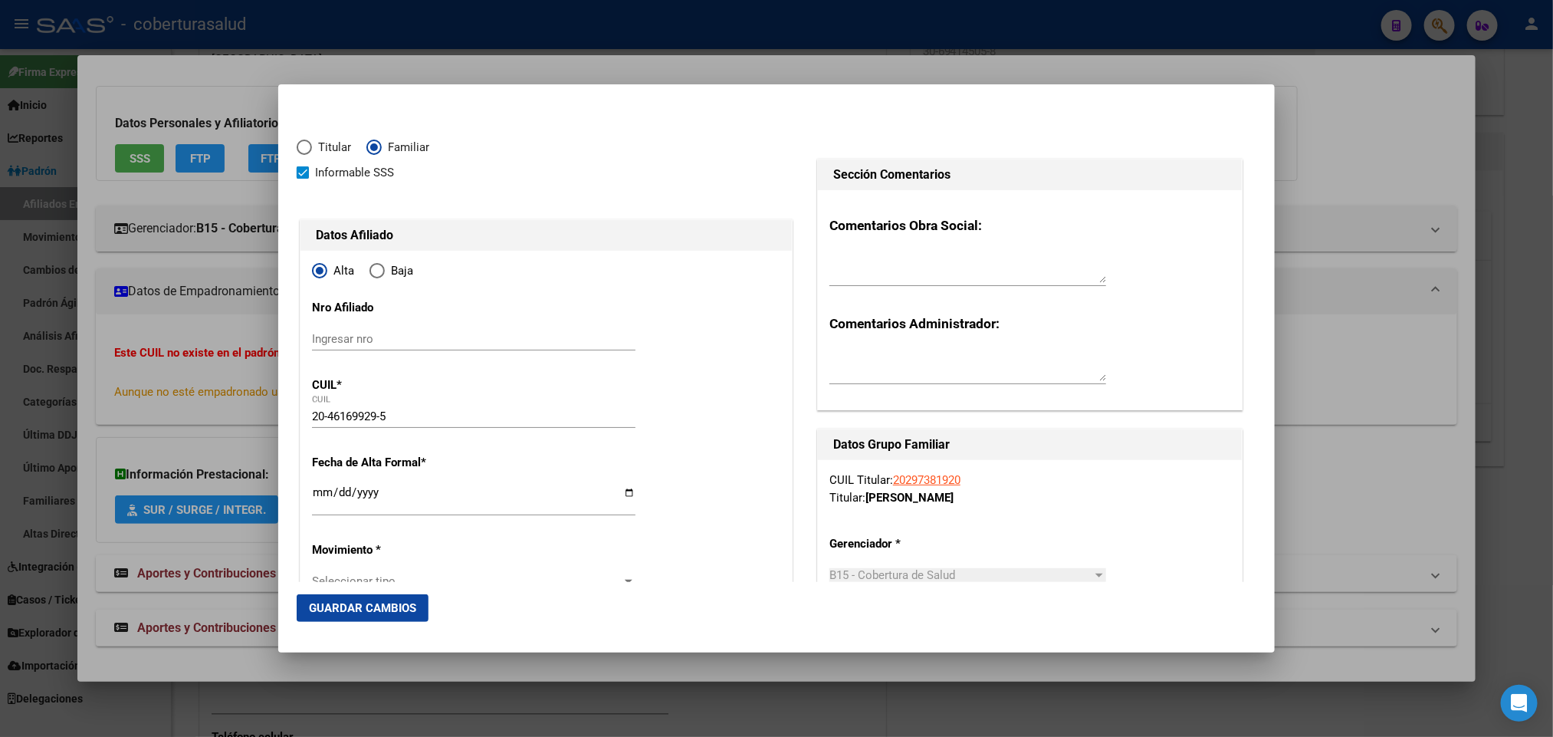
click at [363, 605] on span "Guardar Cambios" at bounding box center [362, 608] width 107 height 14
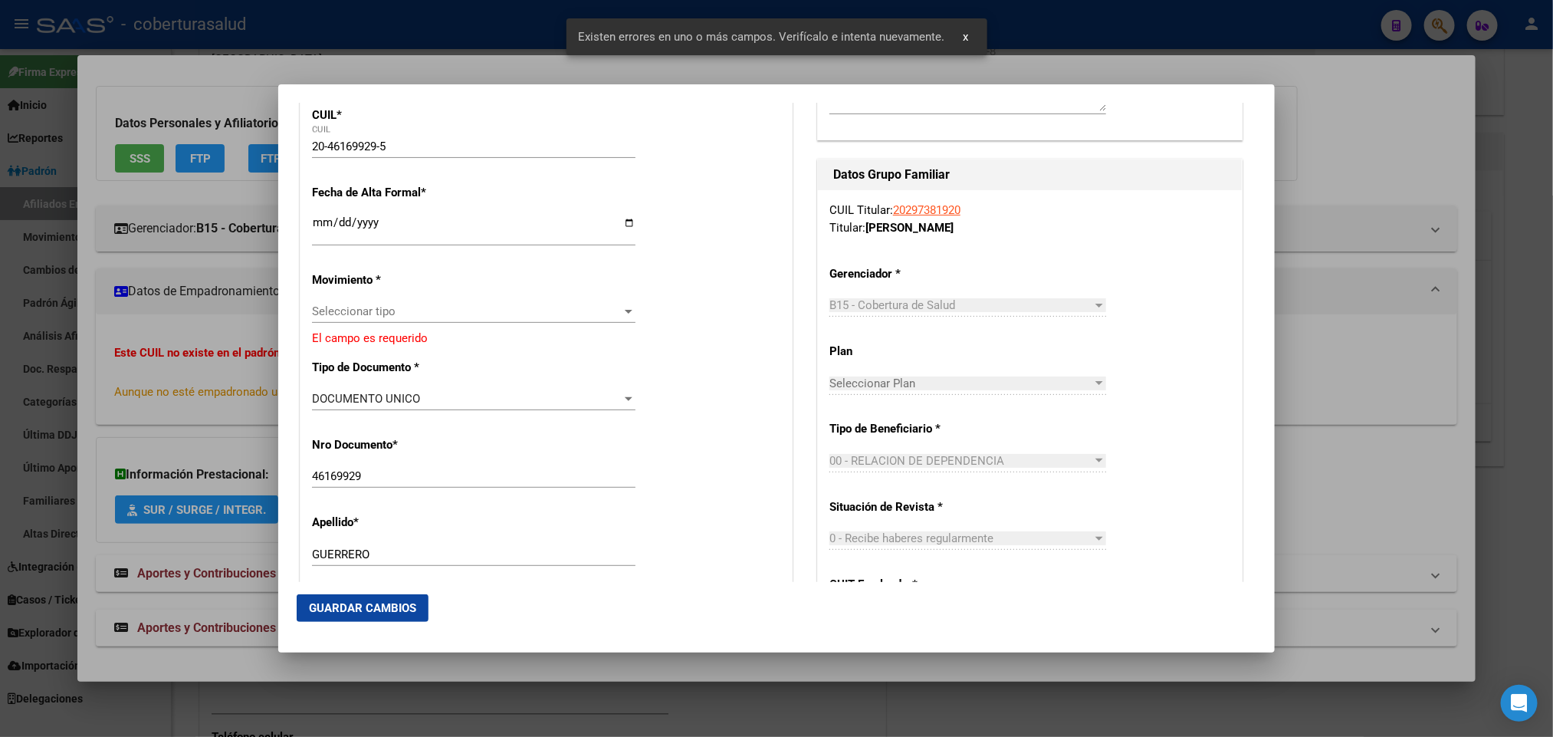
scroll to position [345, 0]
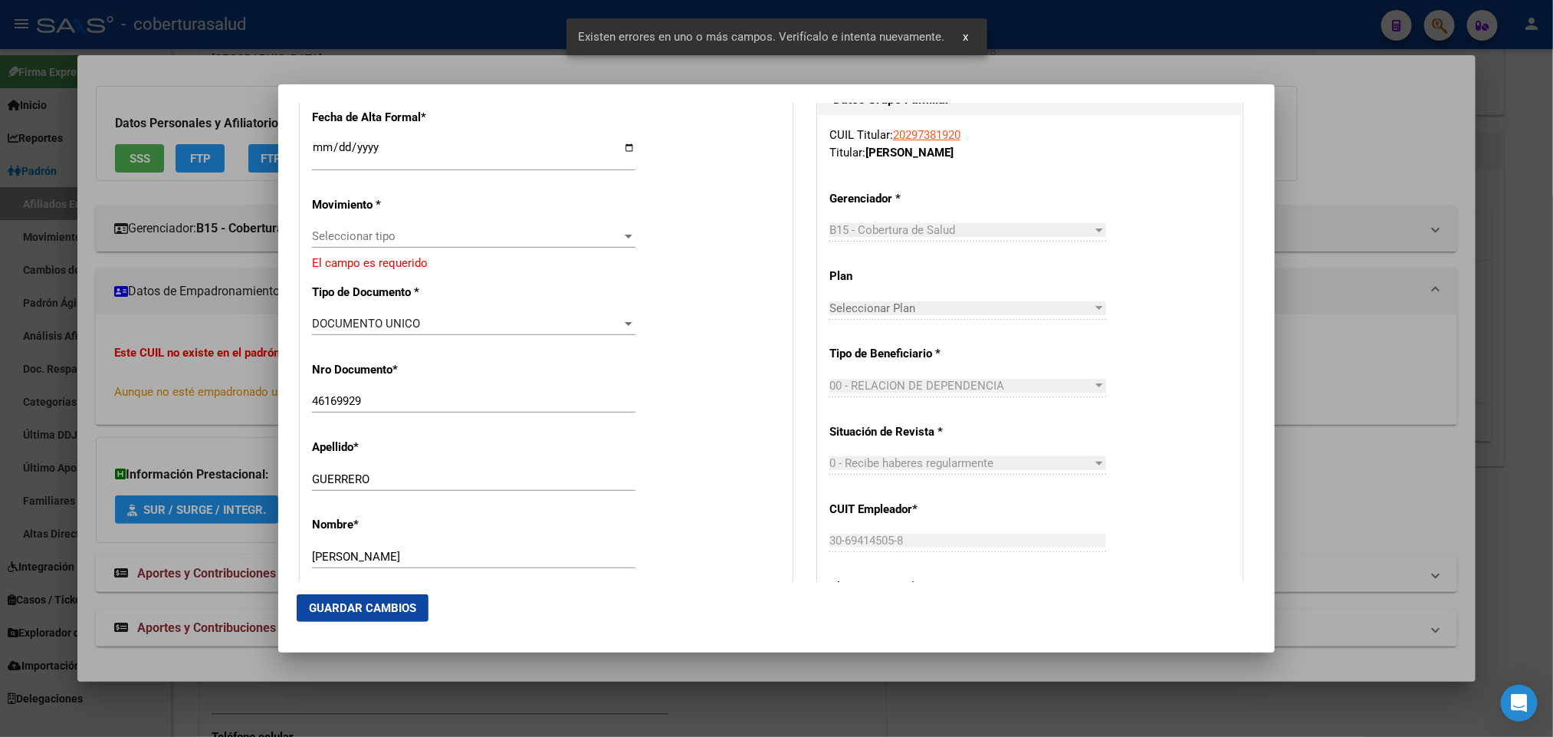
click at [513, 237] on span "Seleccionar tipo" at bounding box center [467, 236] width 310 height 14
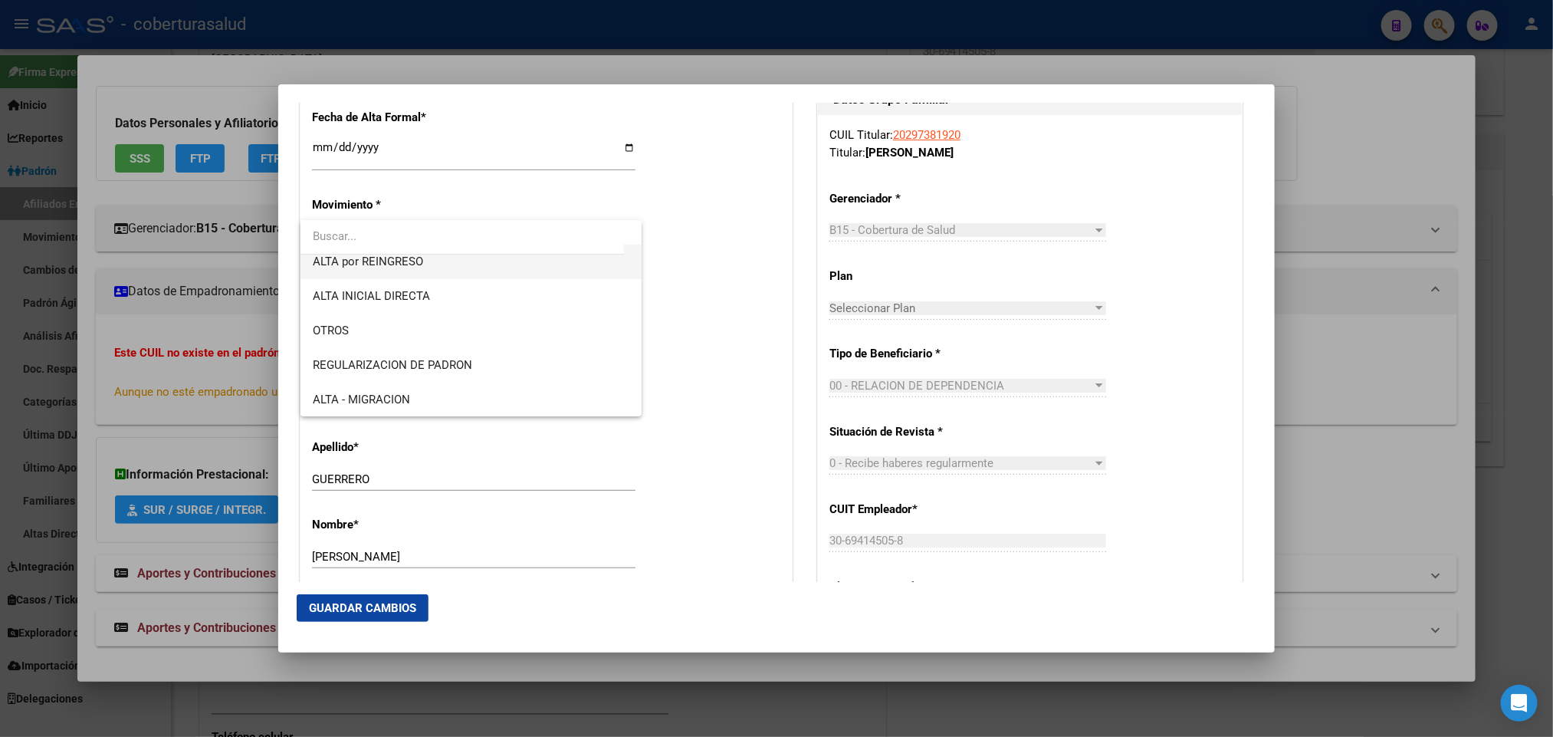
scroll to position [115, 0]
click at [513, 394] on span "ALTA INCORPORACION FAMILIAR" at bounding box center [471, 398] width 317 height 34
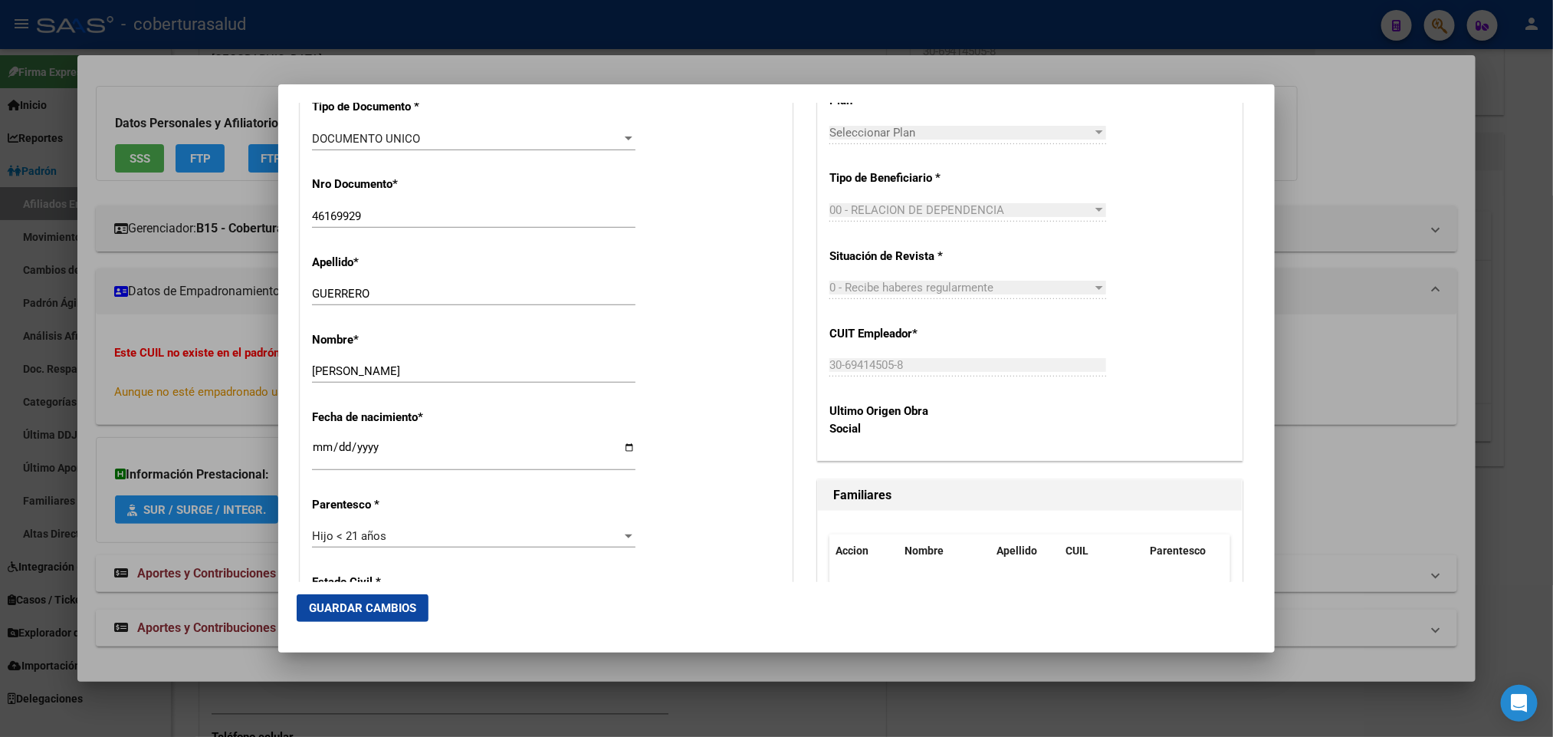
scroll to position [575, 0]
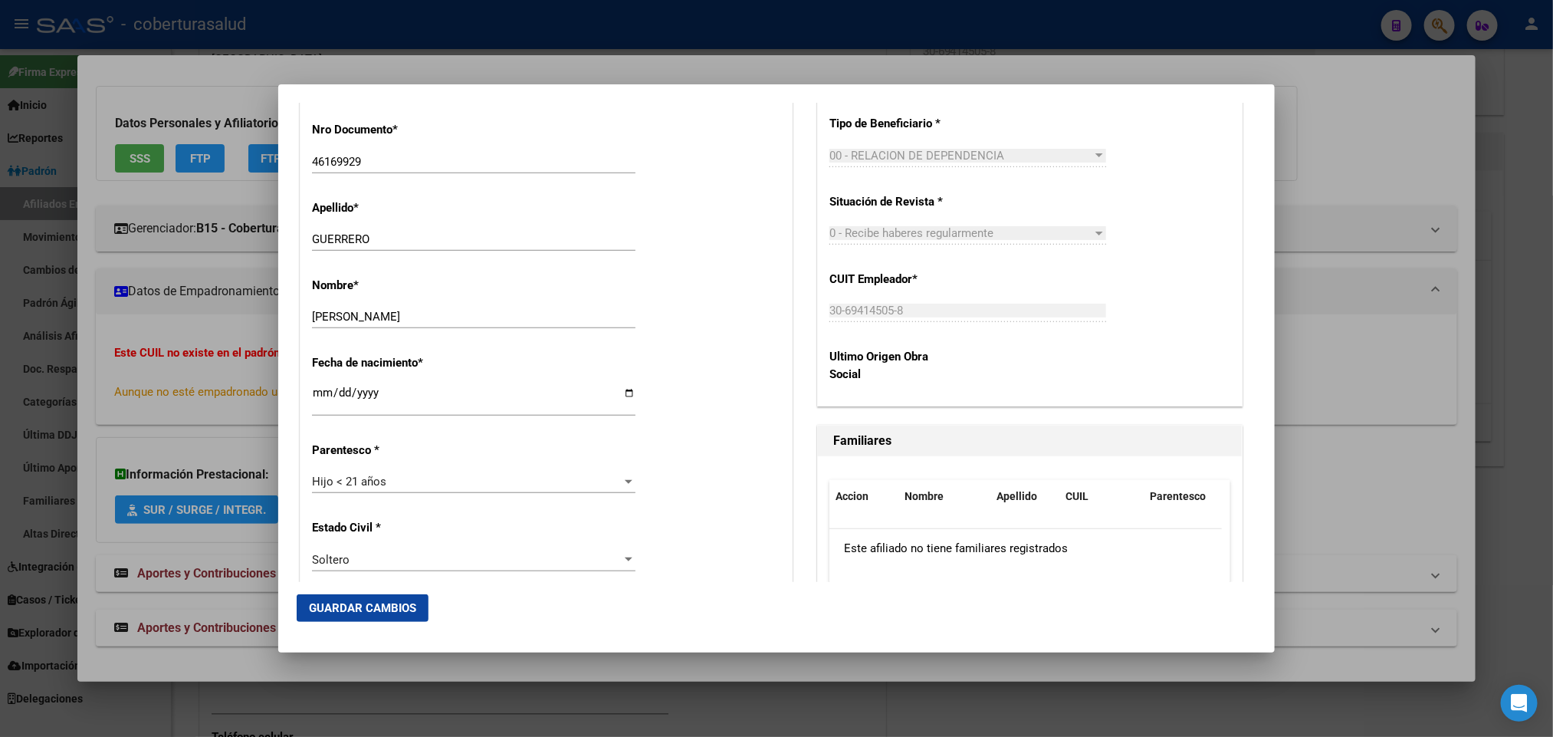
click at [382, 607] on span "Guardar Cambios" at bounding box center [362, 608] width 107 height 14
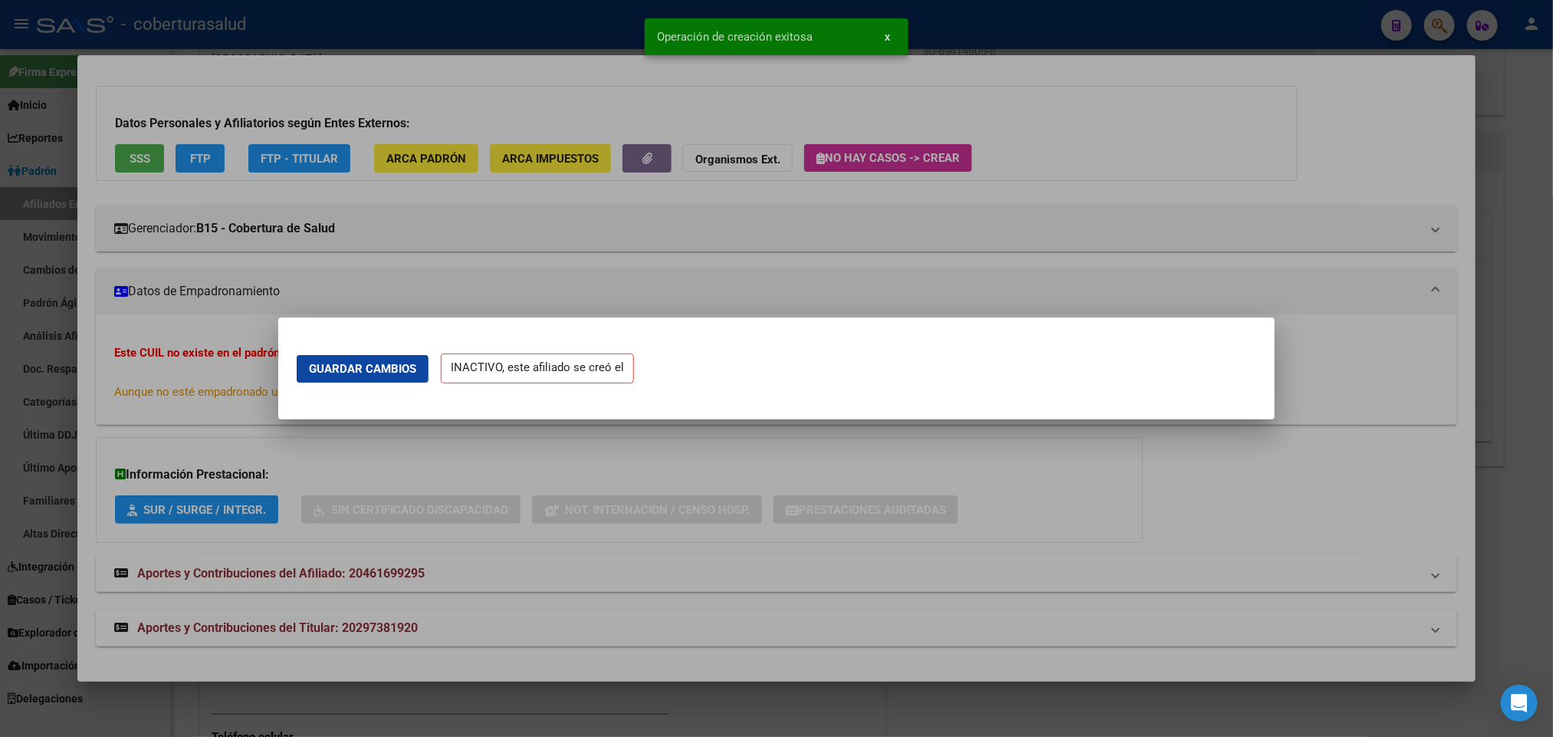
scroll to position [0, 0]
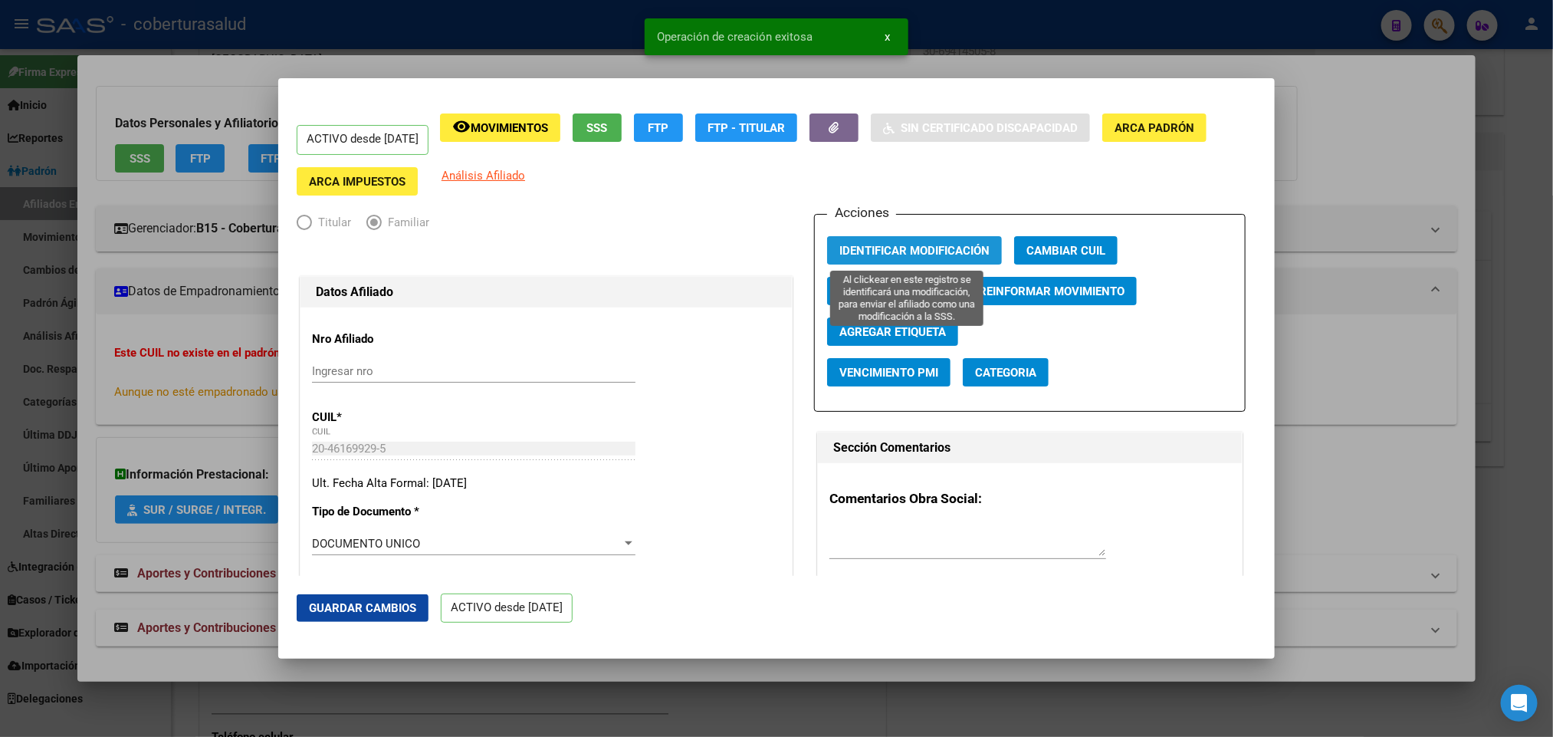
click at [971, 240] on button "Identificar Modificación" at bounding box center [914, 250] width 175 height 28
click at [527, 124] on span "Movimientos" at bounding box center [509, 128] width 77 height 14
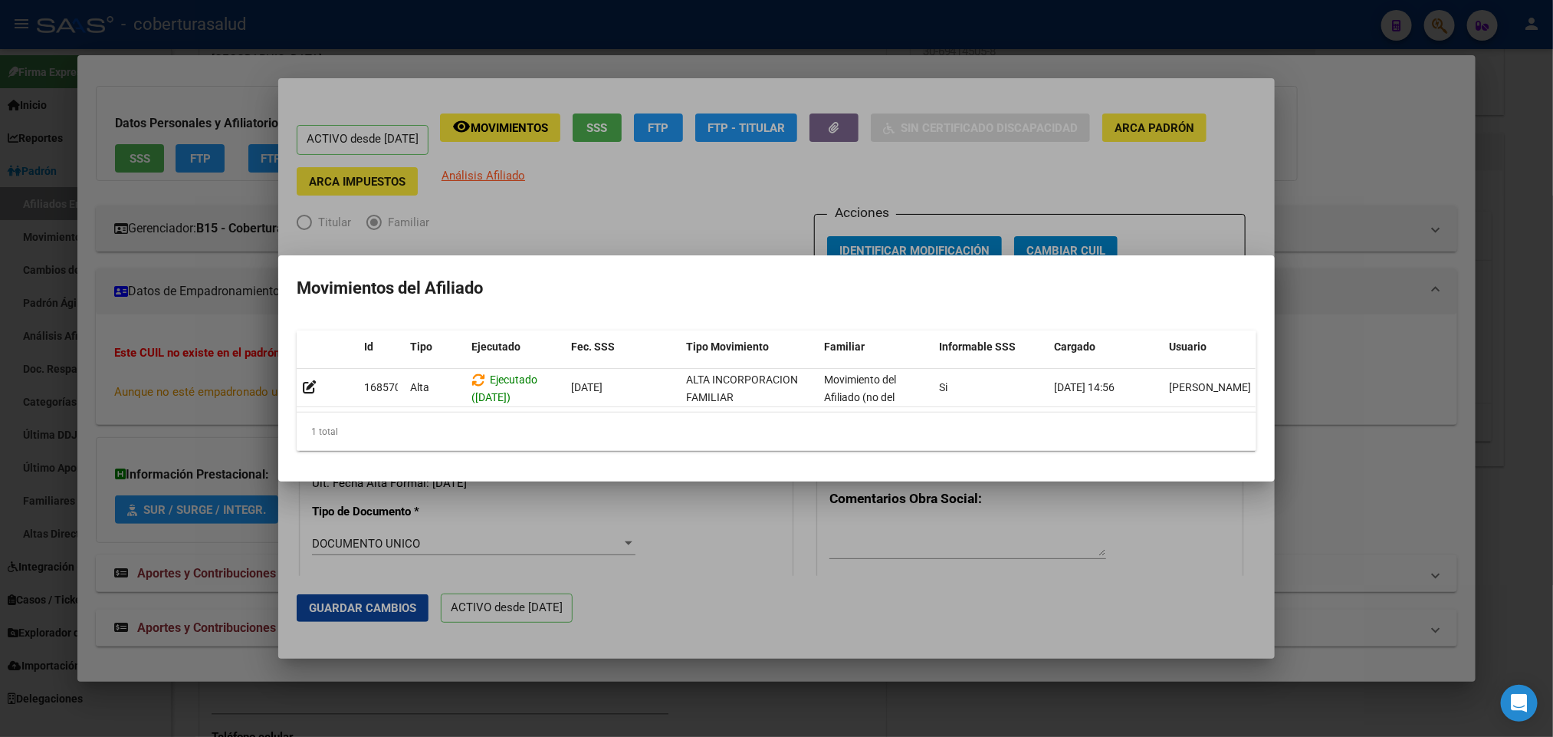
drag, startPoint x: 1208, startPoint y: 419, endPoint x: 1273, endPoint y: 419, distance: 64.4
click at [1273, 419] on mat-dialog-content "Id Tipo Ejecutado Fec. SSS Tipo Movimiento Familiar Informable SSS Cargado Usua…" at bounding box center [776, 391] width 997 height 146
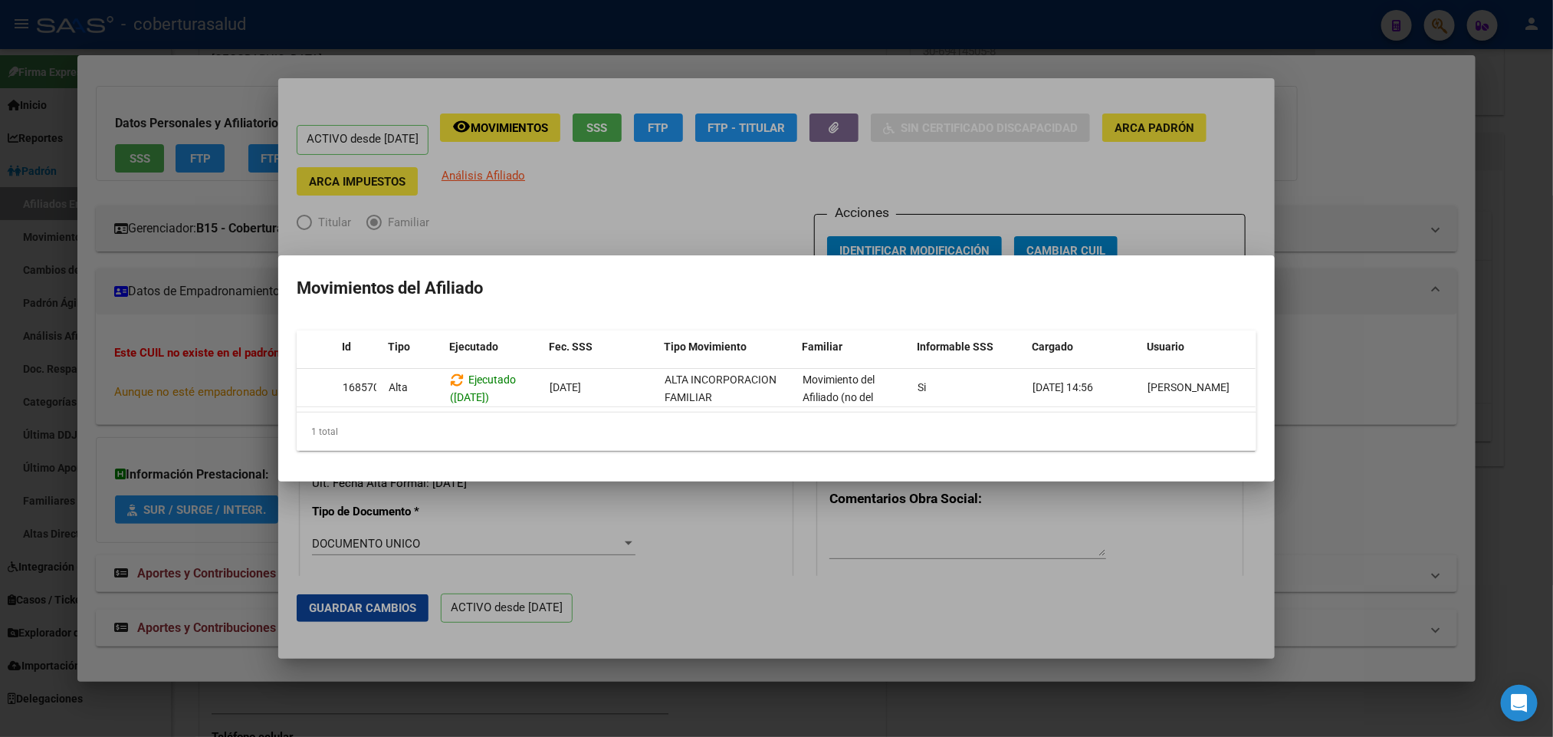
click at [1100, 637] on div at bounding box center [776, 368] width 1553 height 737
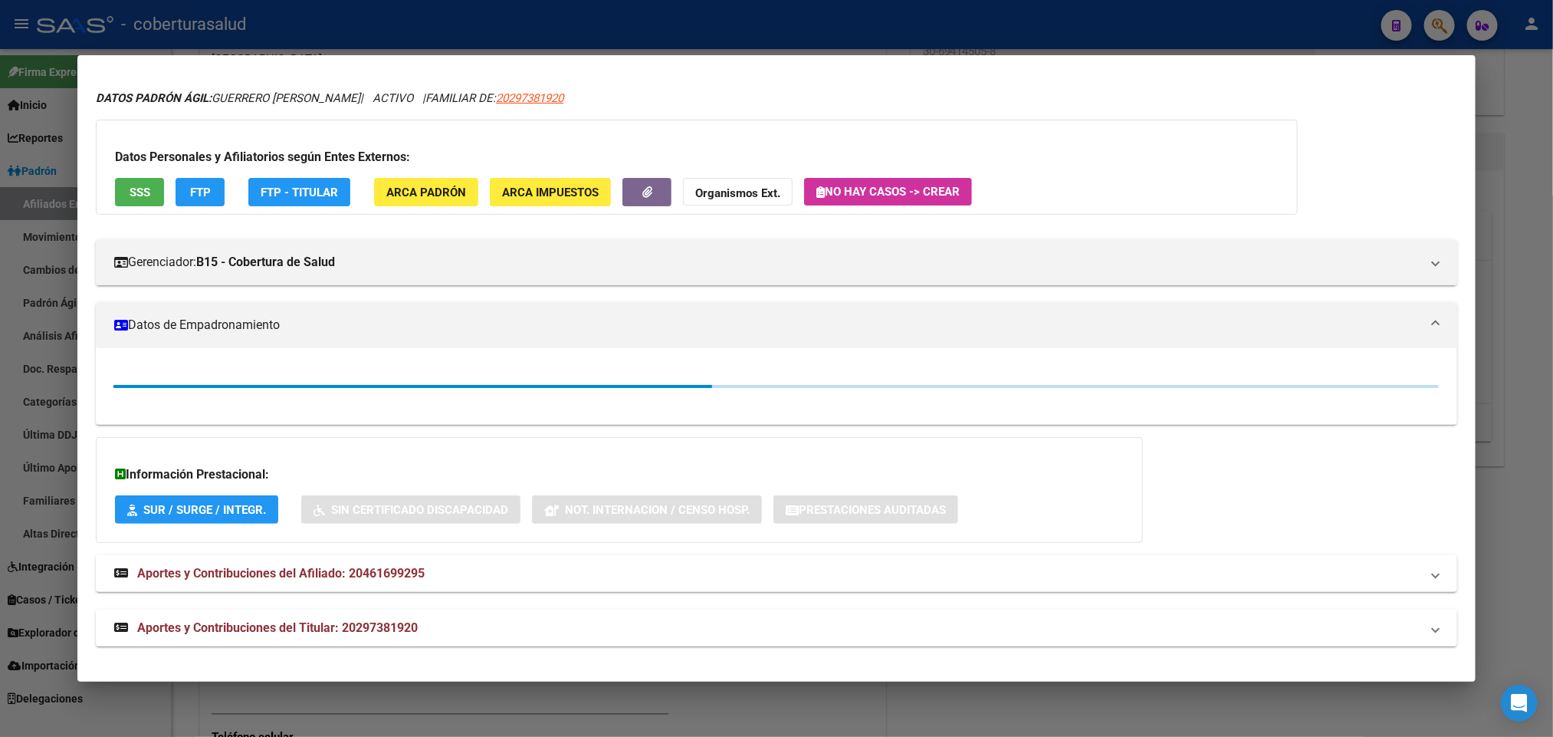
scroll to position [72, 0]
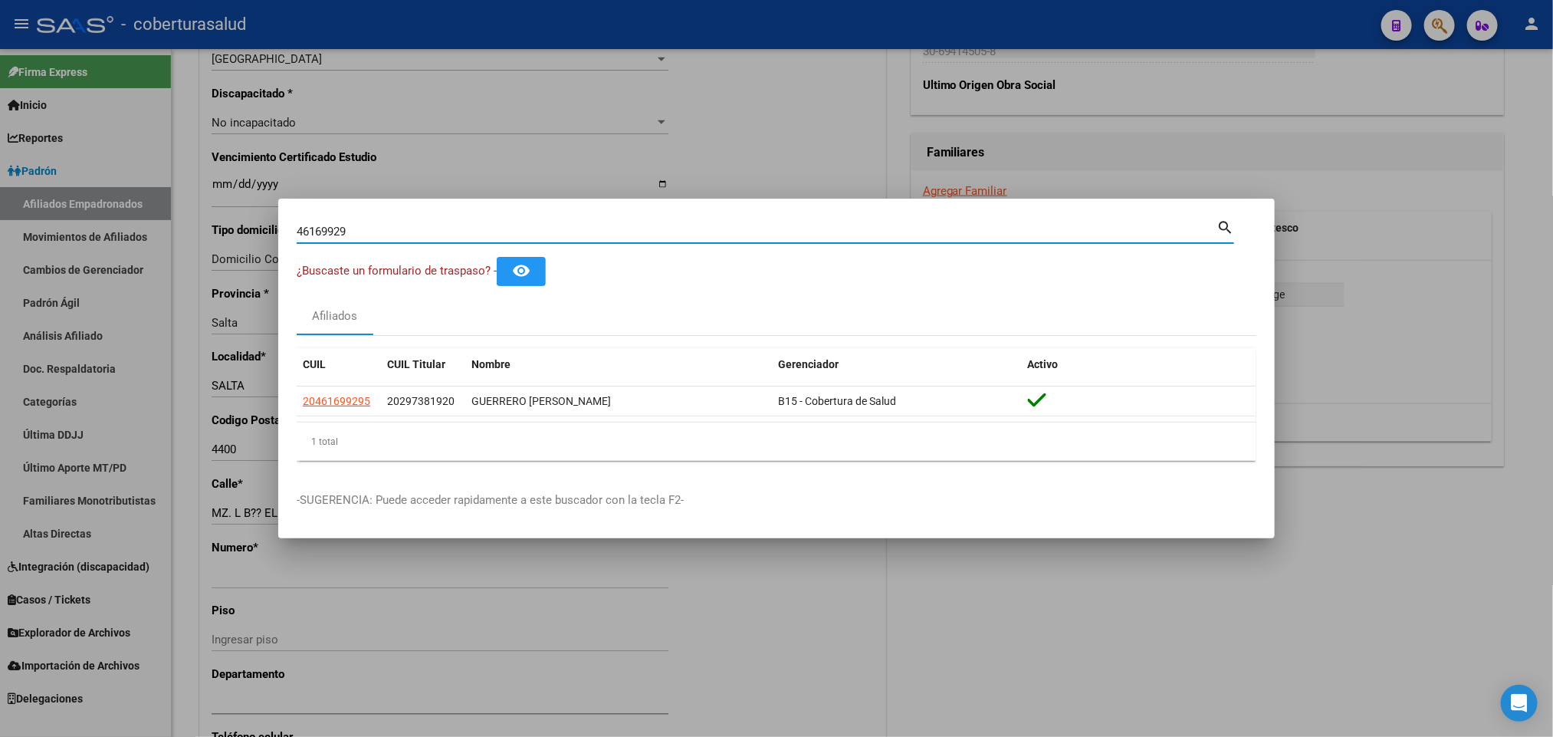
click at [522, 232] on input "46169929" at bounding box center [757, 232] width 920 height 14
paste input "20250049847"
type input "20250049847"
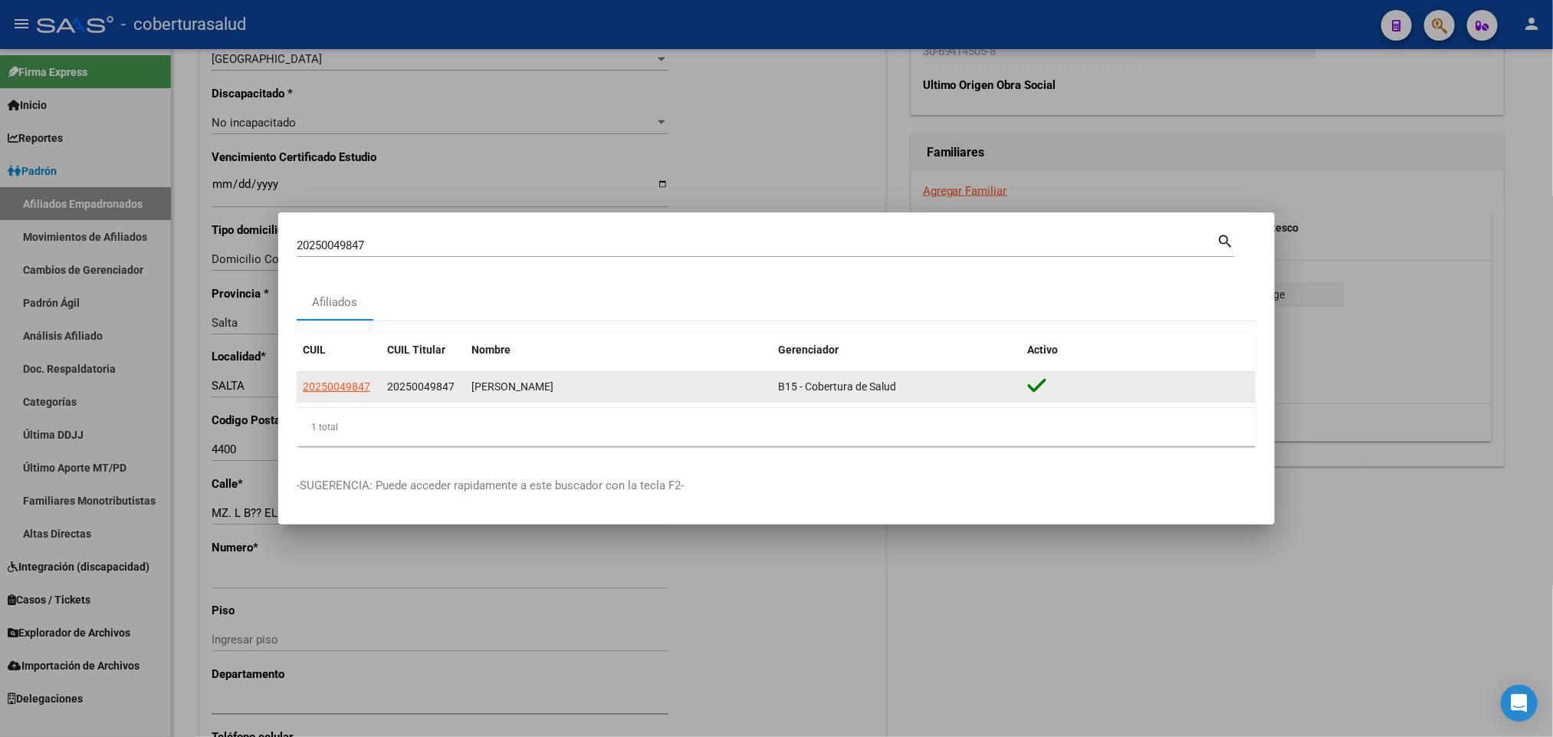
click at [339, 393] on app-link-go-to "20250049847" at bounding box center [336, 387] width 67 height 18
click at [343, 385] on span "20250049847" at bounding box center [336, 386] width 67 height 12
type textarea "20250049847"
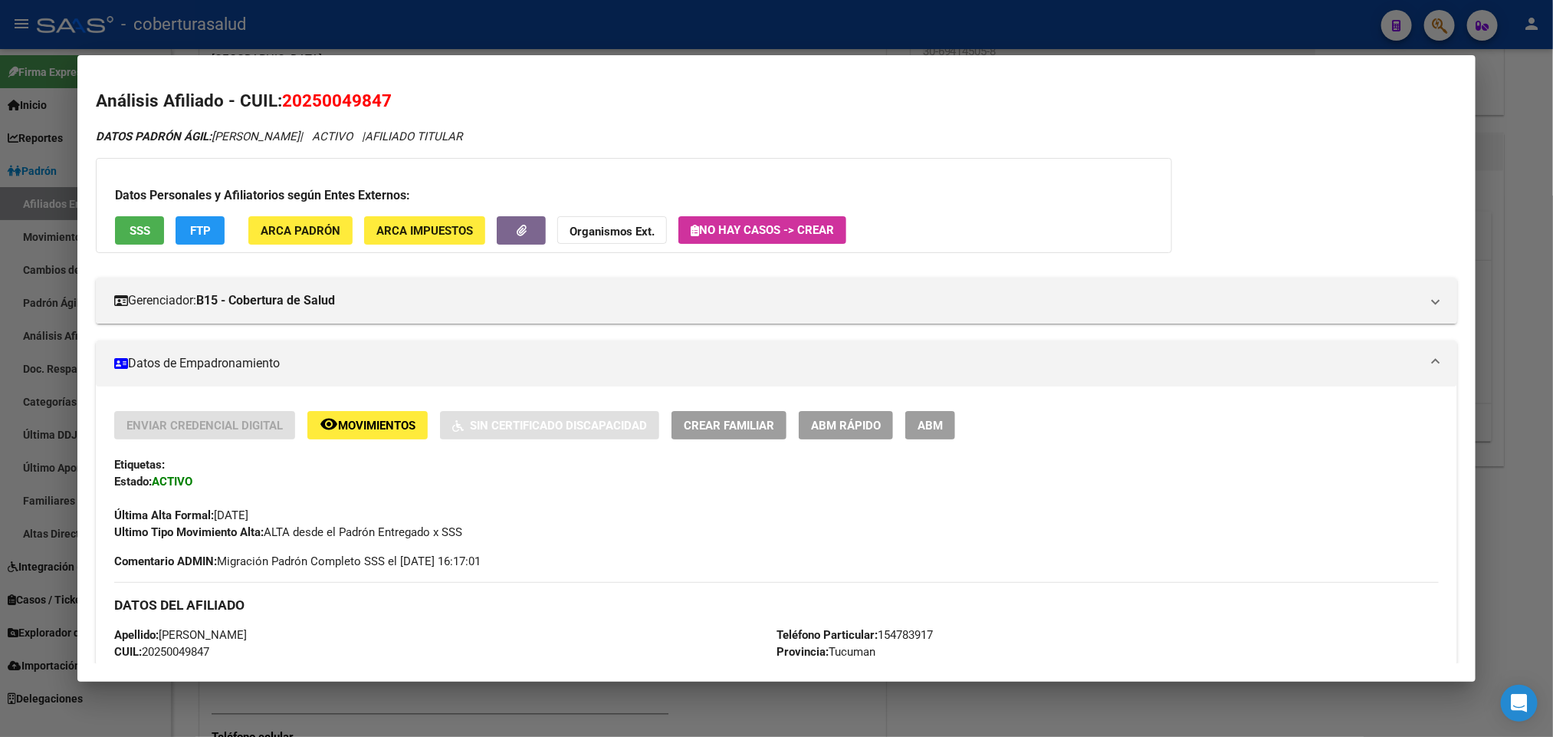
scroll to position [115, 0]
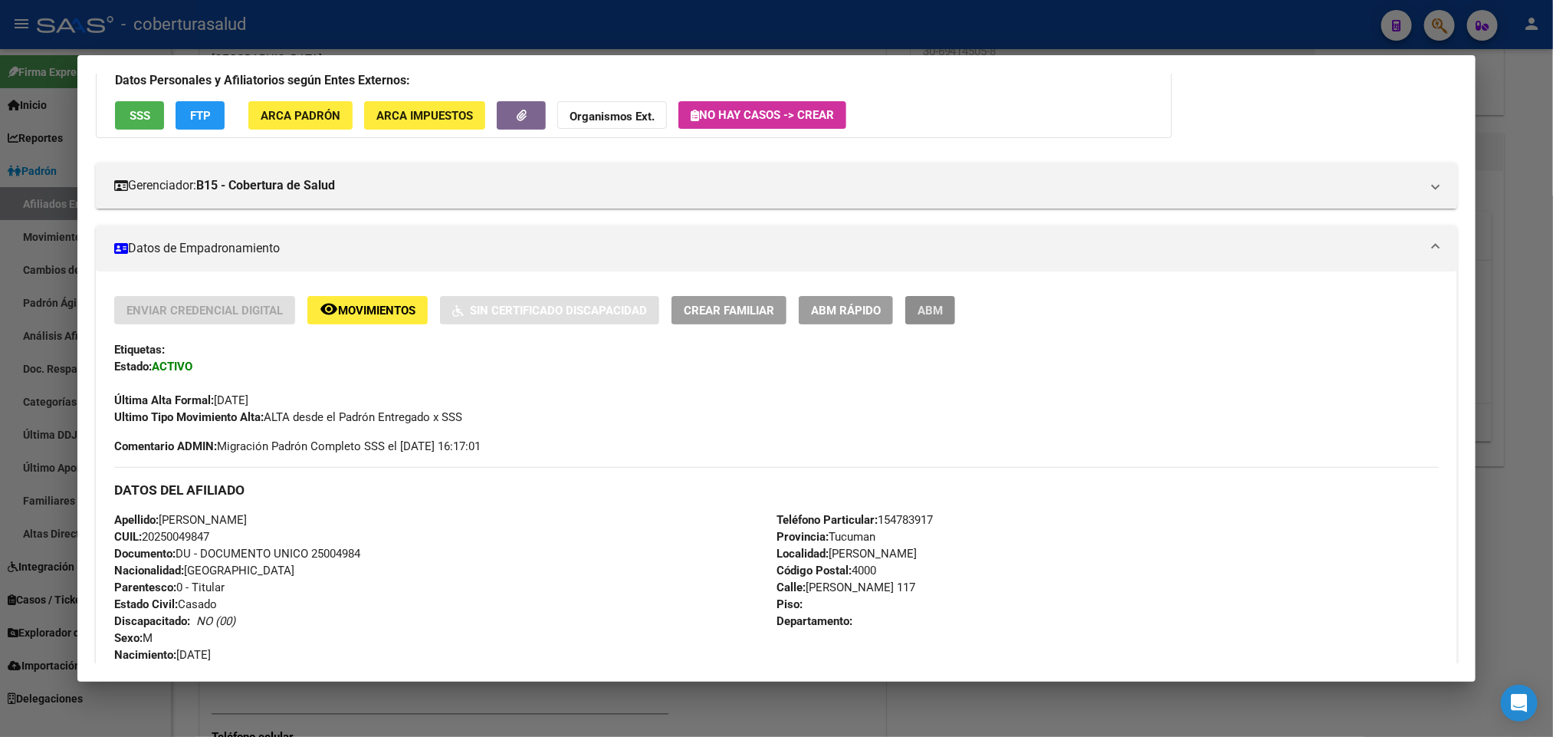
click at [931, 307] on span "ABM" at bounding box center [930, 311] width 25 height 14
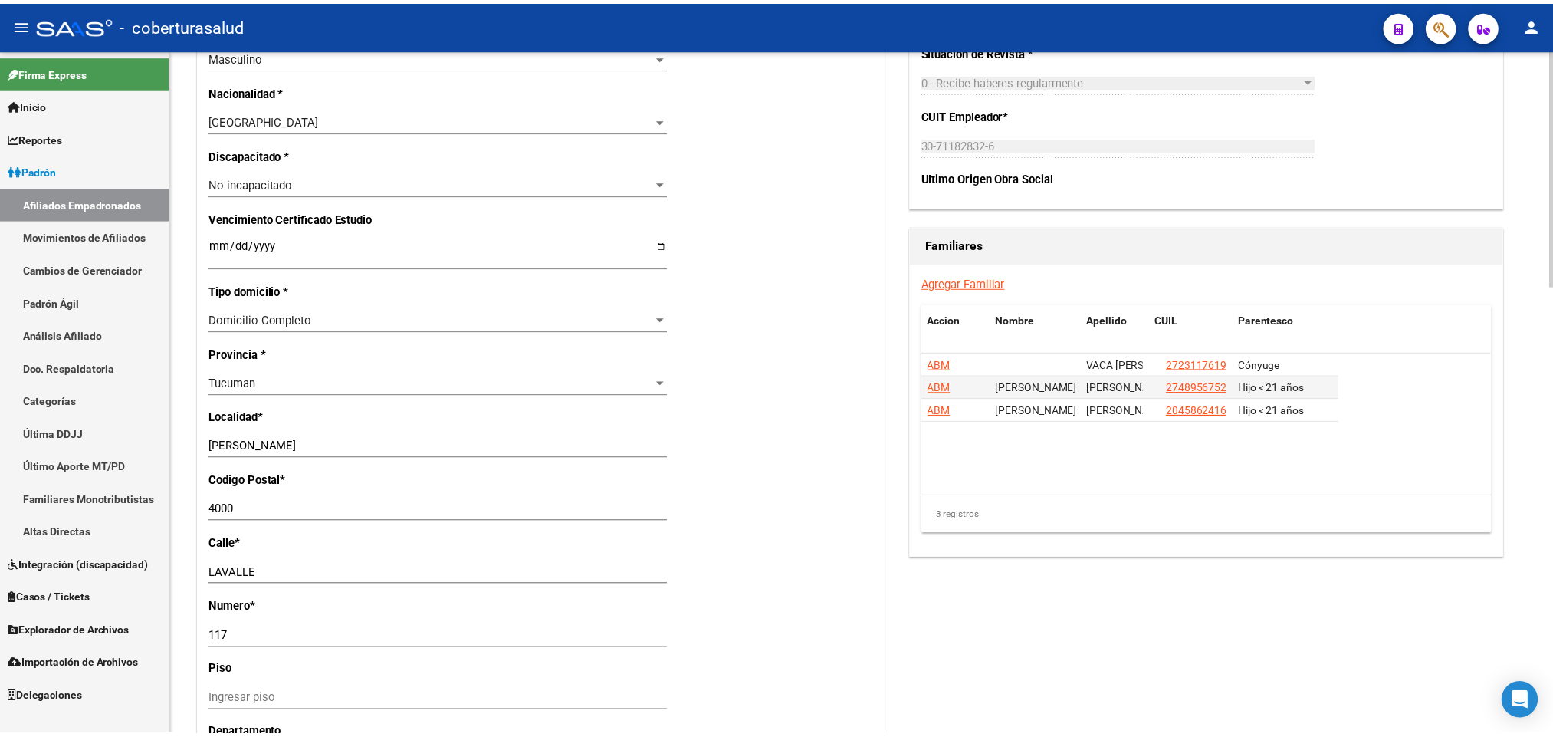
scroll to position [690, 0]
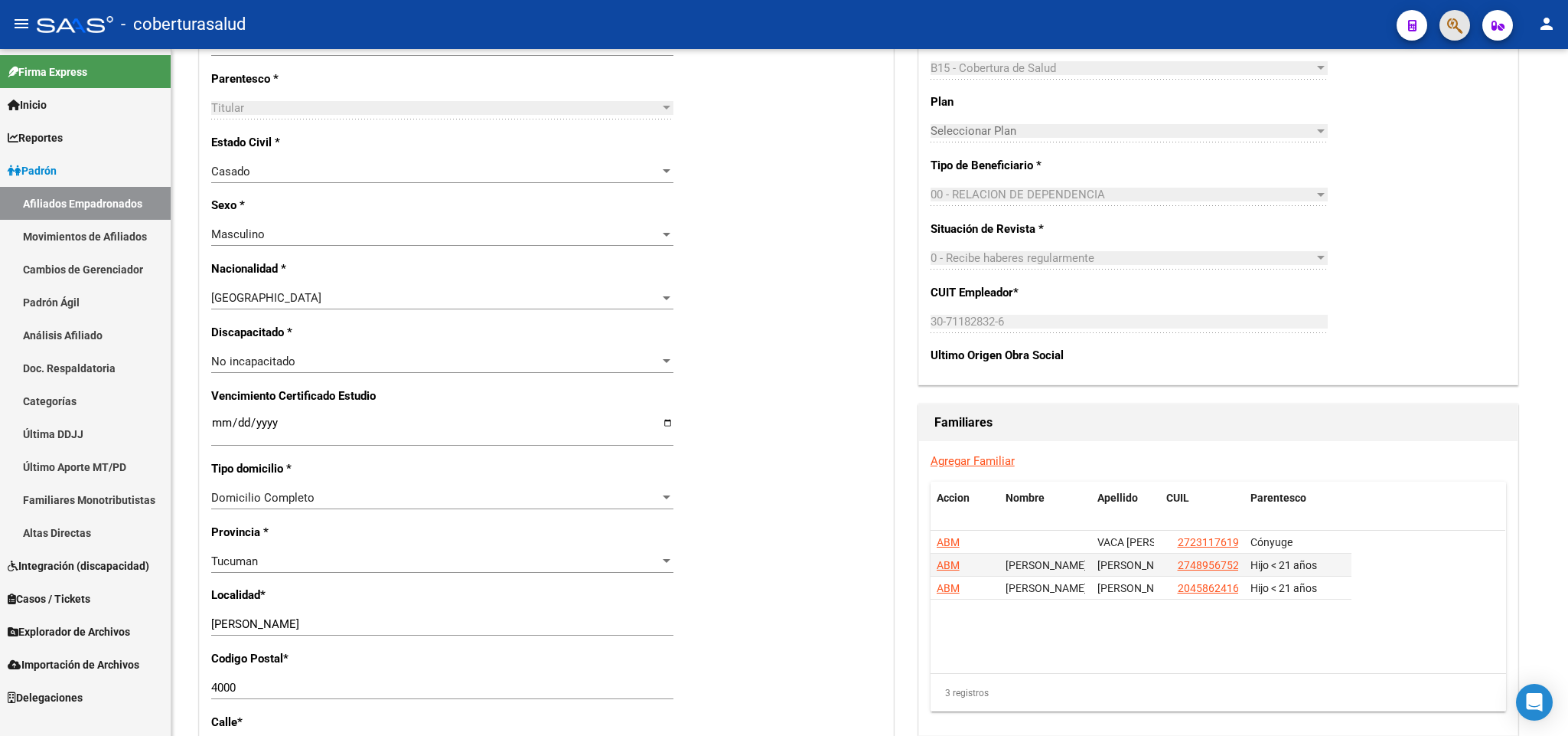
click at [1442, 32] on button "button" at bounding box center [1454, 25] width 31 height 31
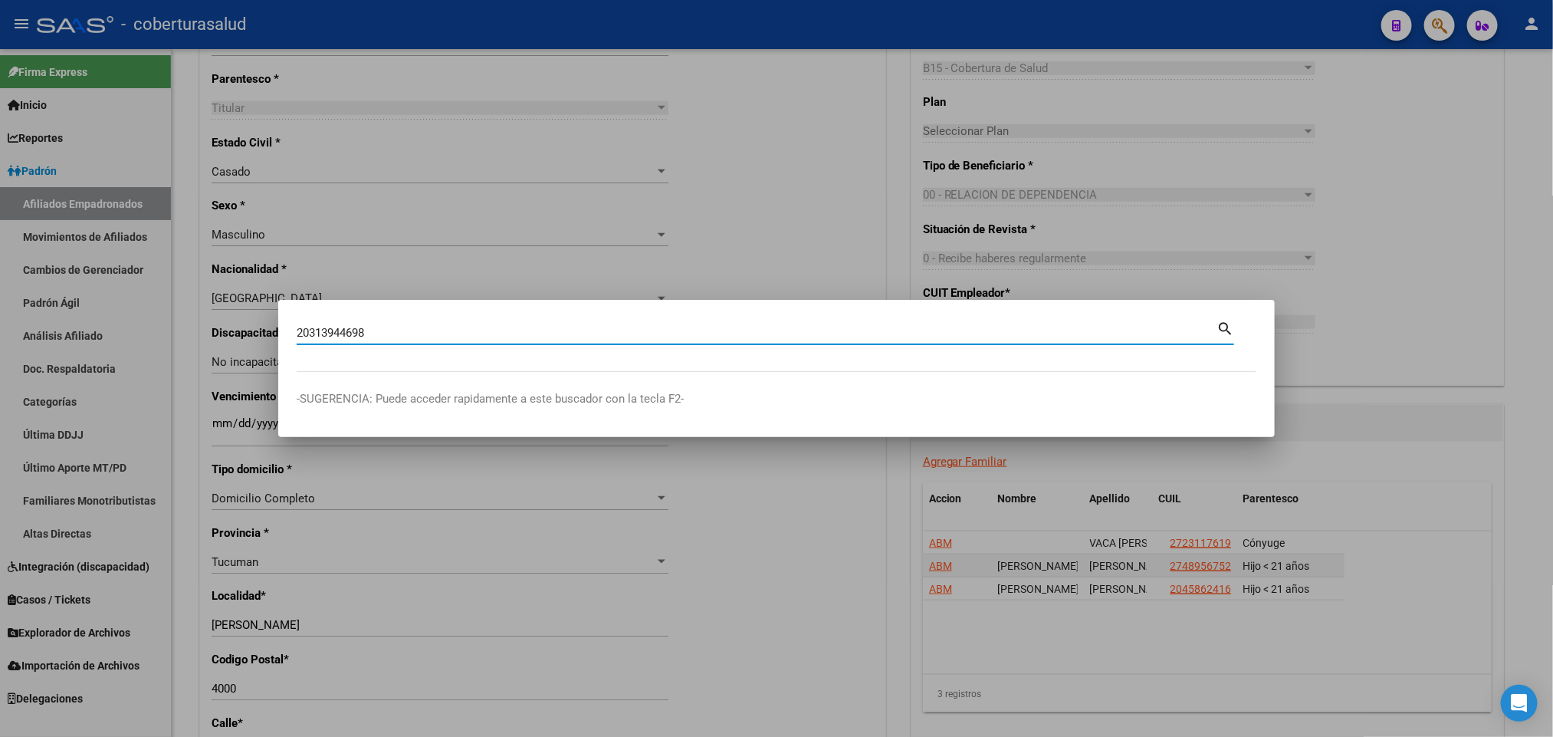
type input "20313944698"
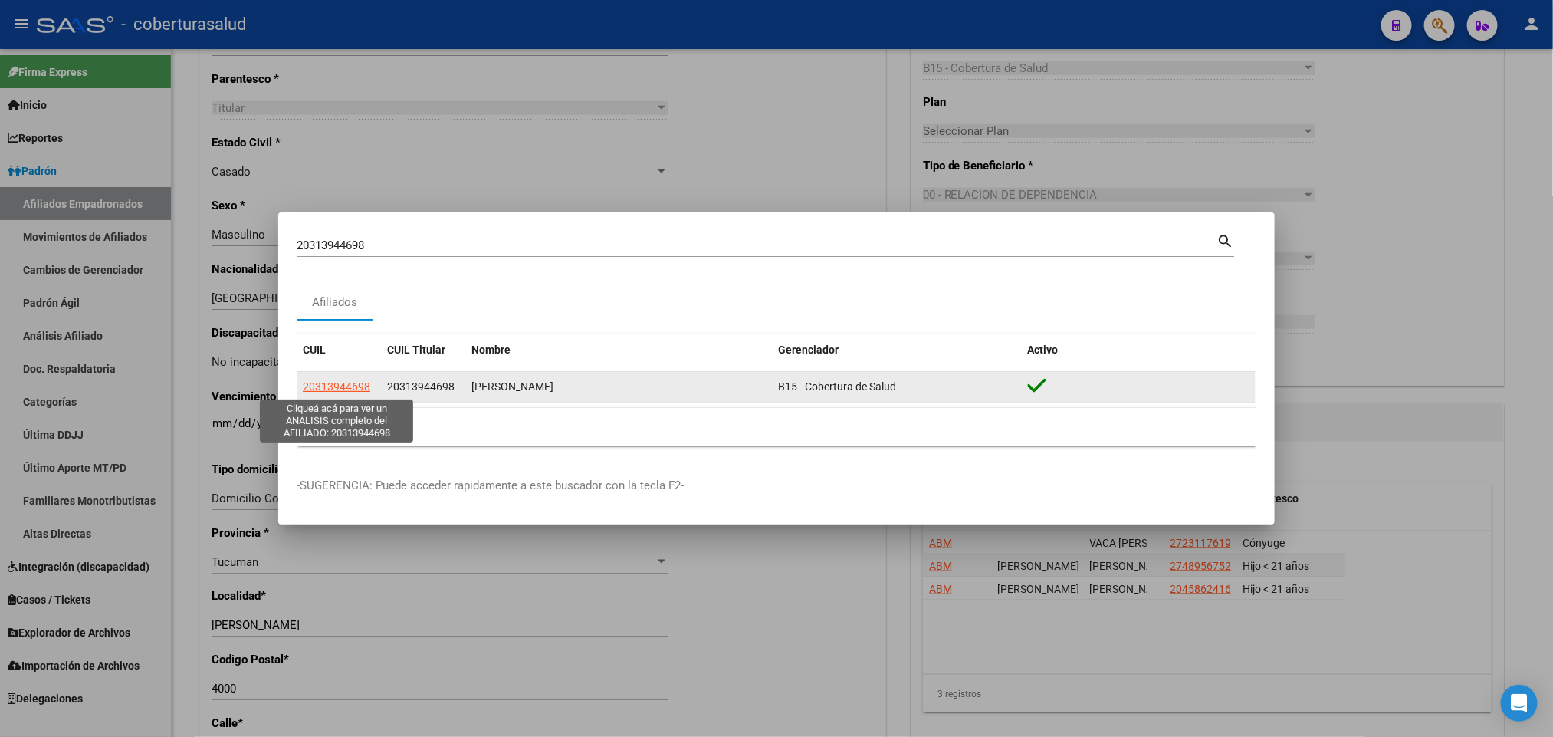
click at [347, 386] on span "20313944698" at bounding box center [336, 386] width 67 height 12
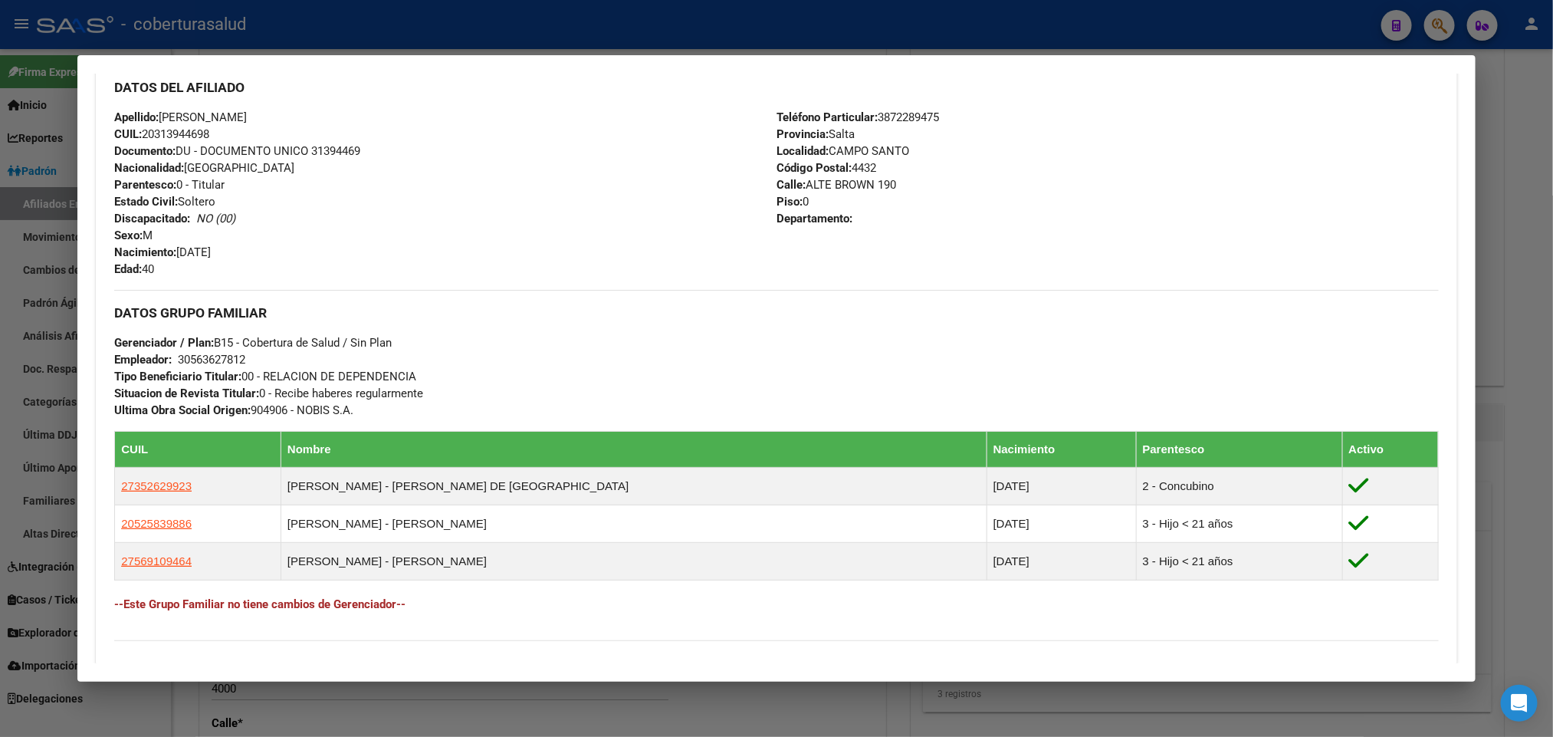
scroll to position [575, 0]
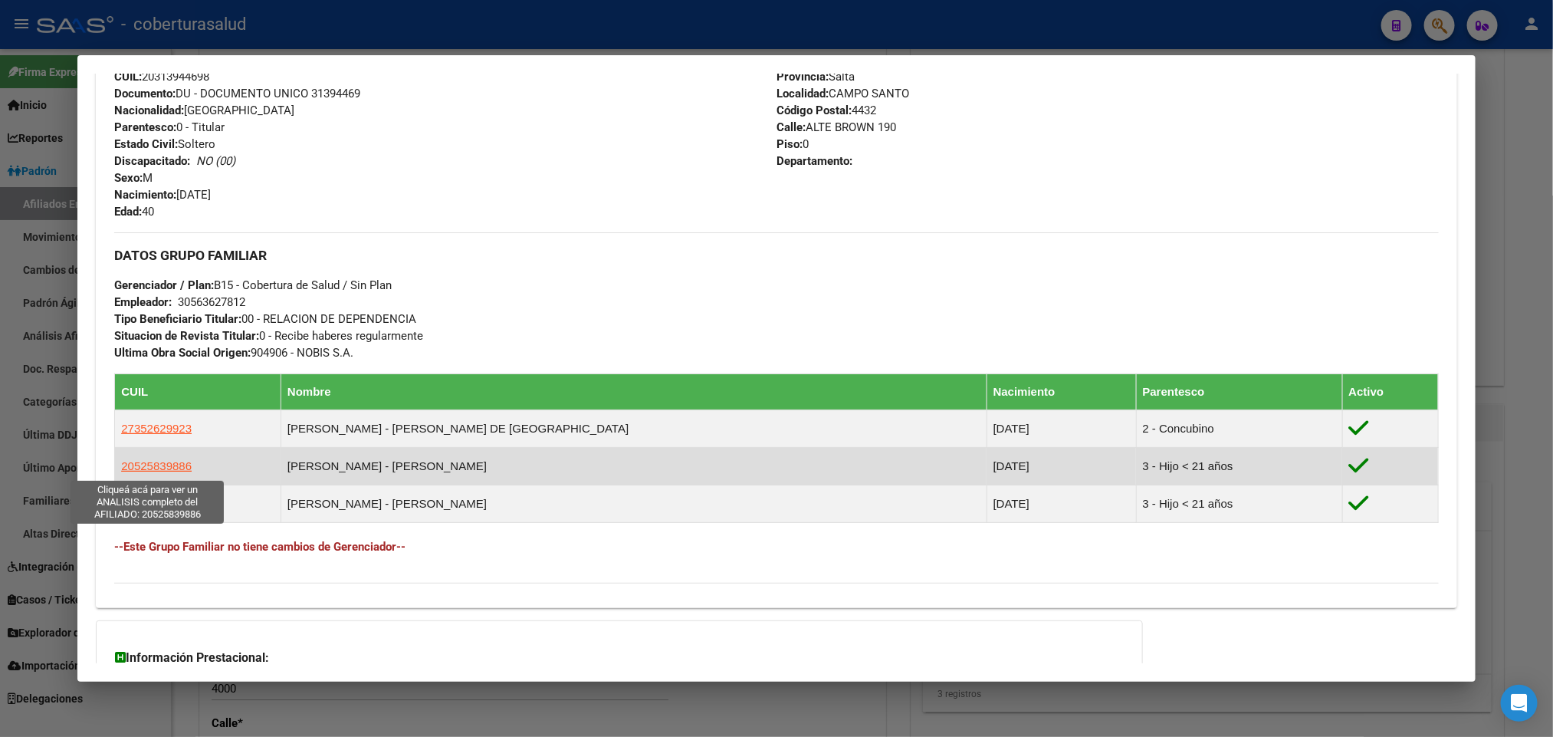
click at [152, 465] on span "20525839886" at bounding box center [156, 465] width 71 height 13
type textarea "20525839886"
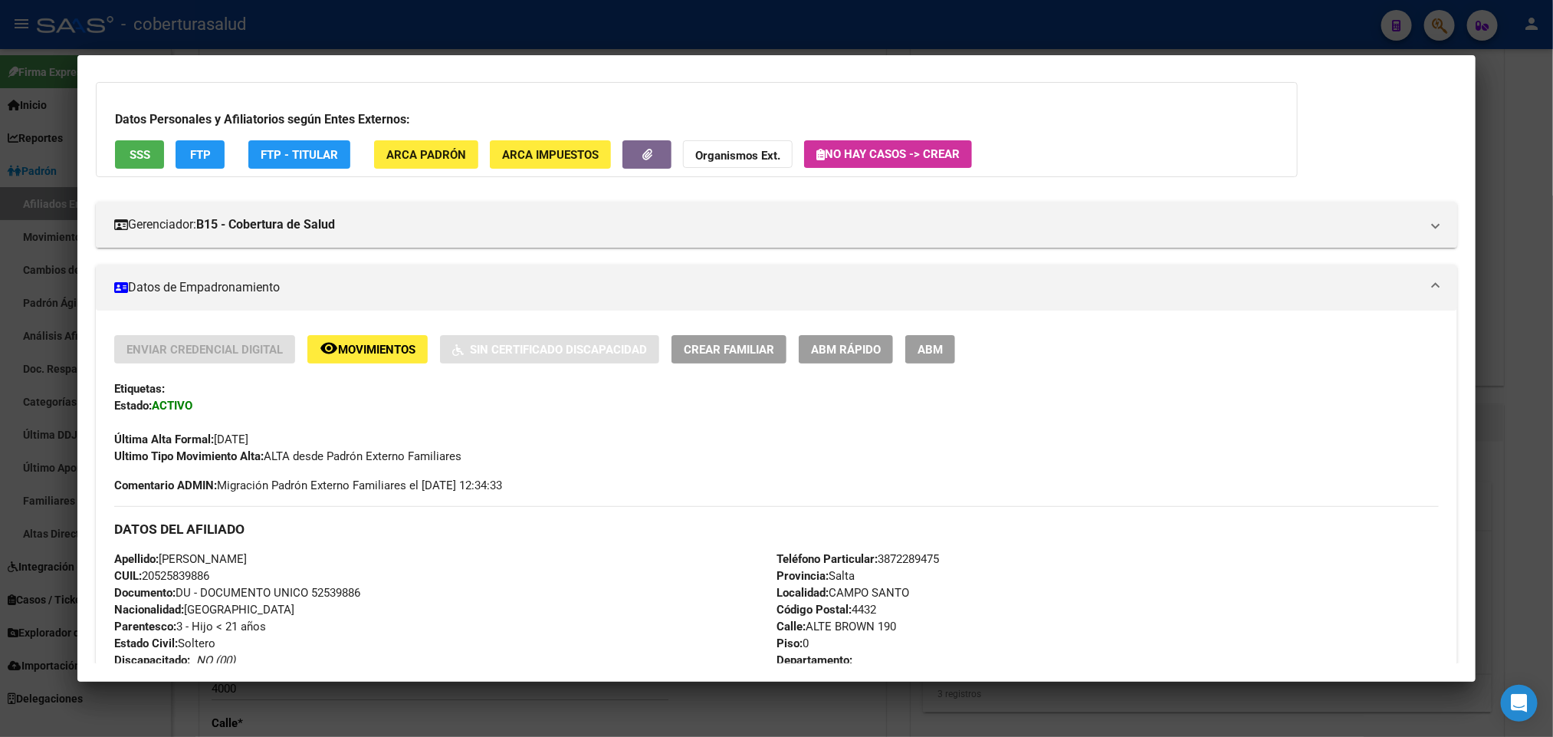
scroll to position [115, 0]
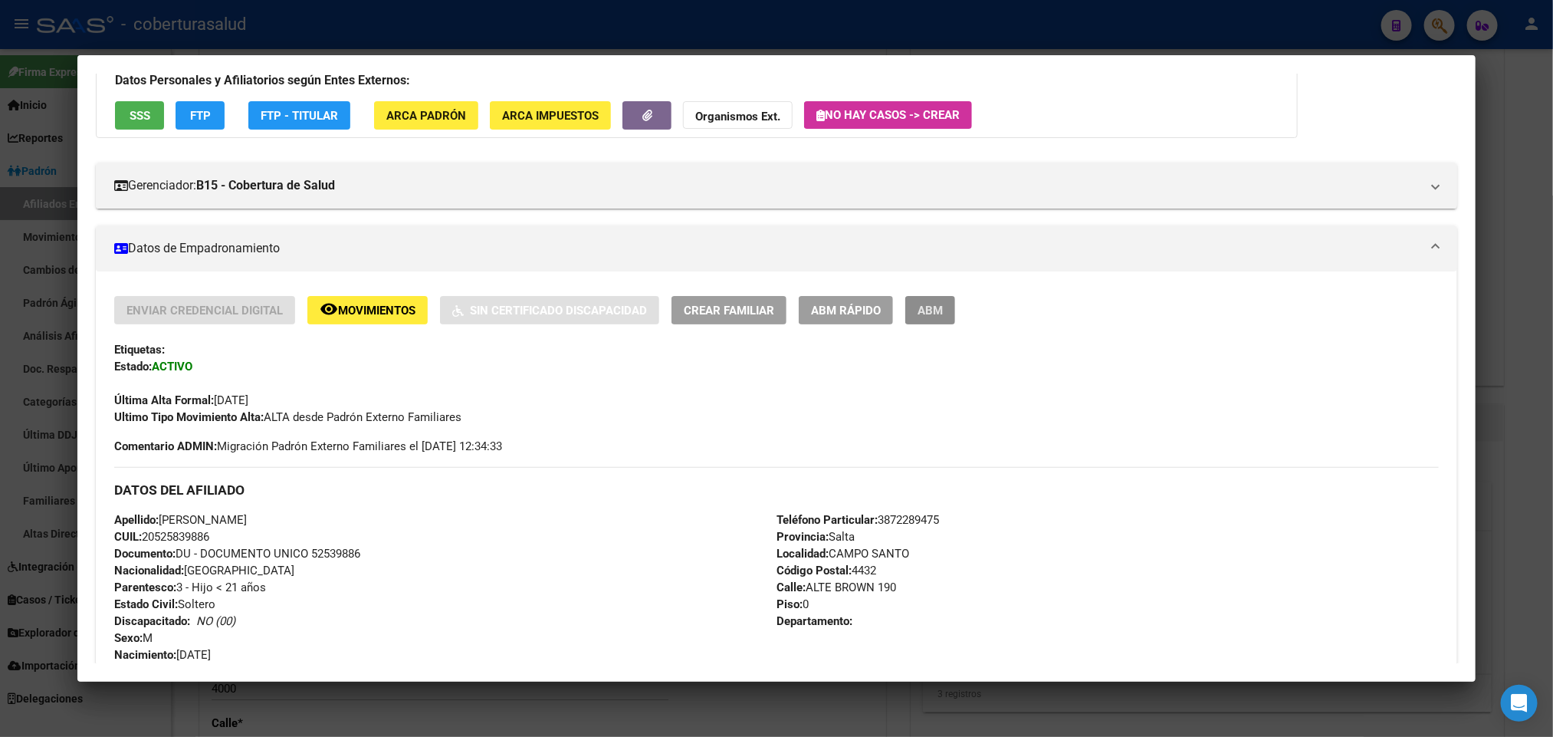
click at [925, 315] on span "ABM" at bounding box center [930, 311] width 25 height 14
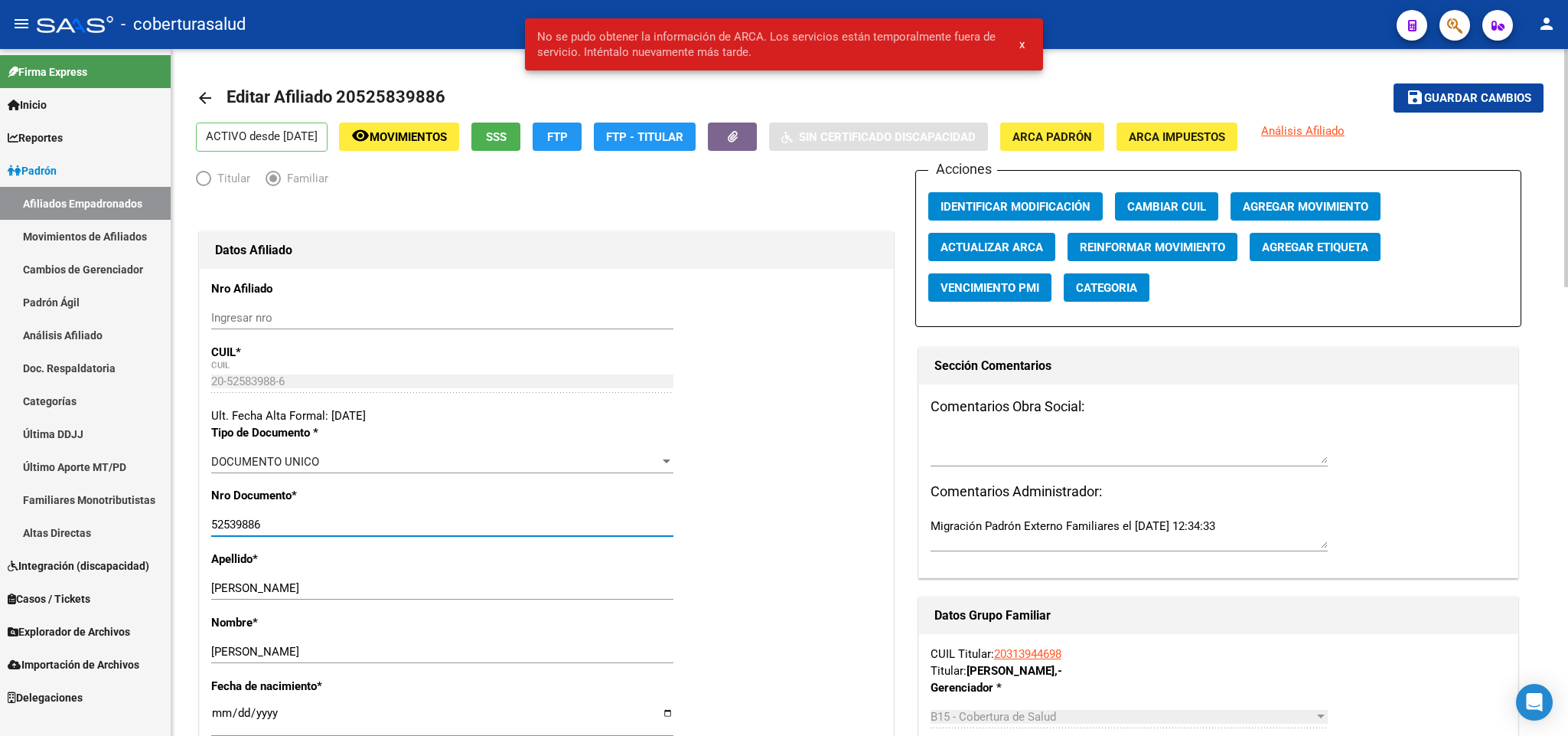
click at [352, 530] on input "52539886" at bounding box center [442, 524] width 462 height 14
paste input "205258"
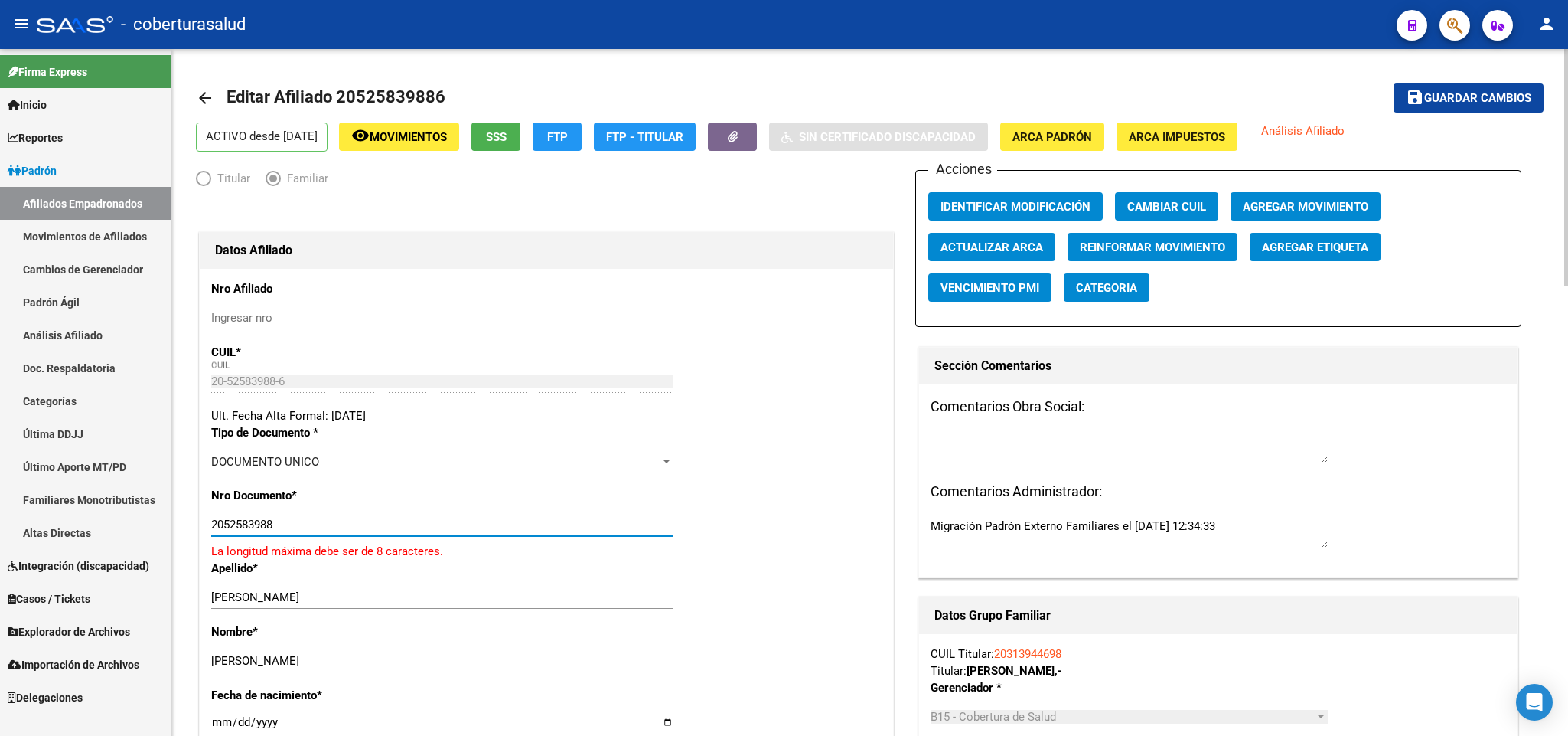
click at [226, 529] on input "2052583988" at bounding box center [442, 524] width 462 height 14
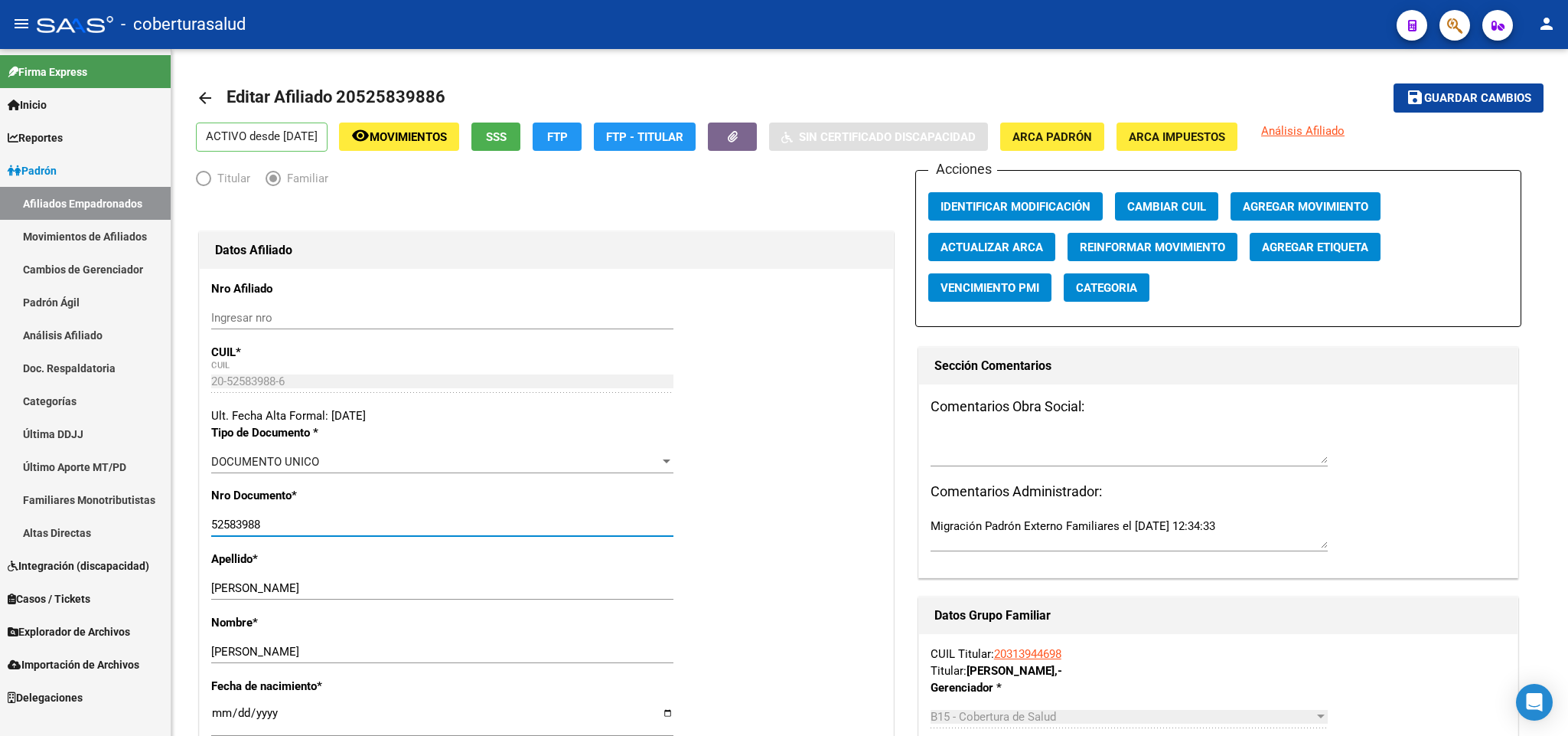
type input "52583988"
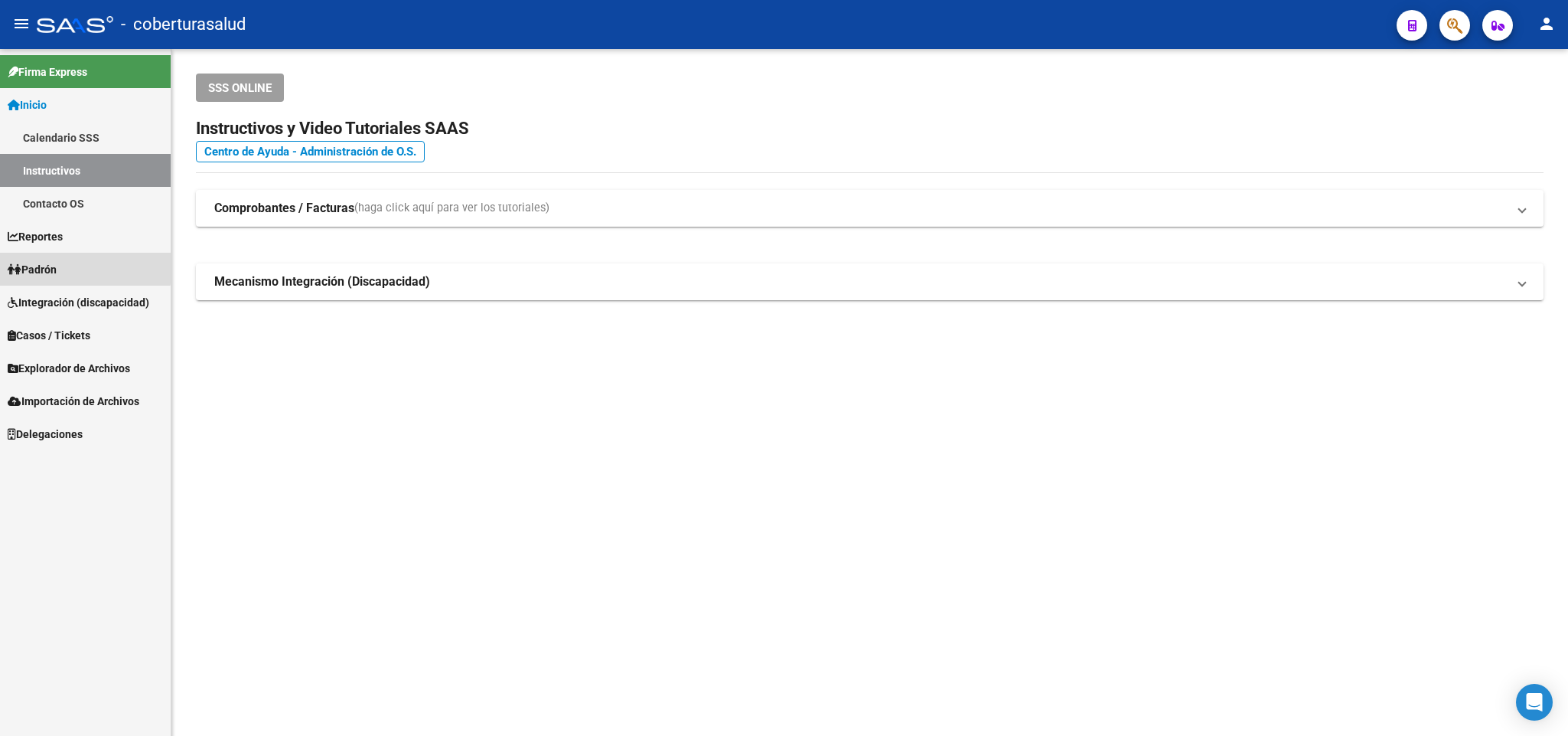
click at [51, 261] on span "Padrón" at bounding box center [32, 269] width 49 height 17
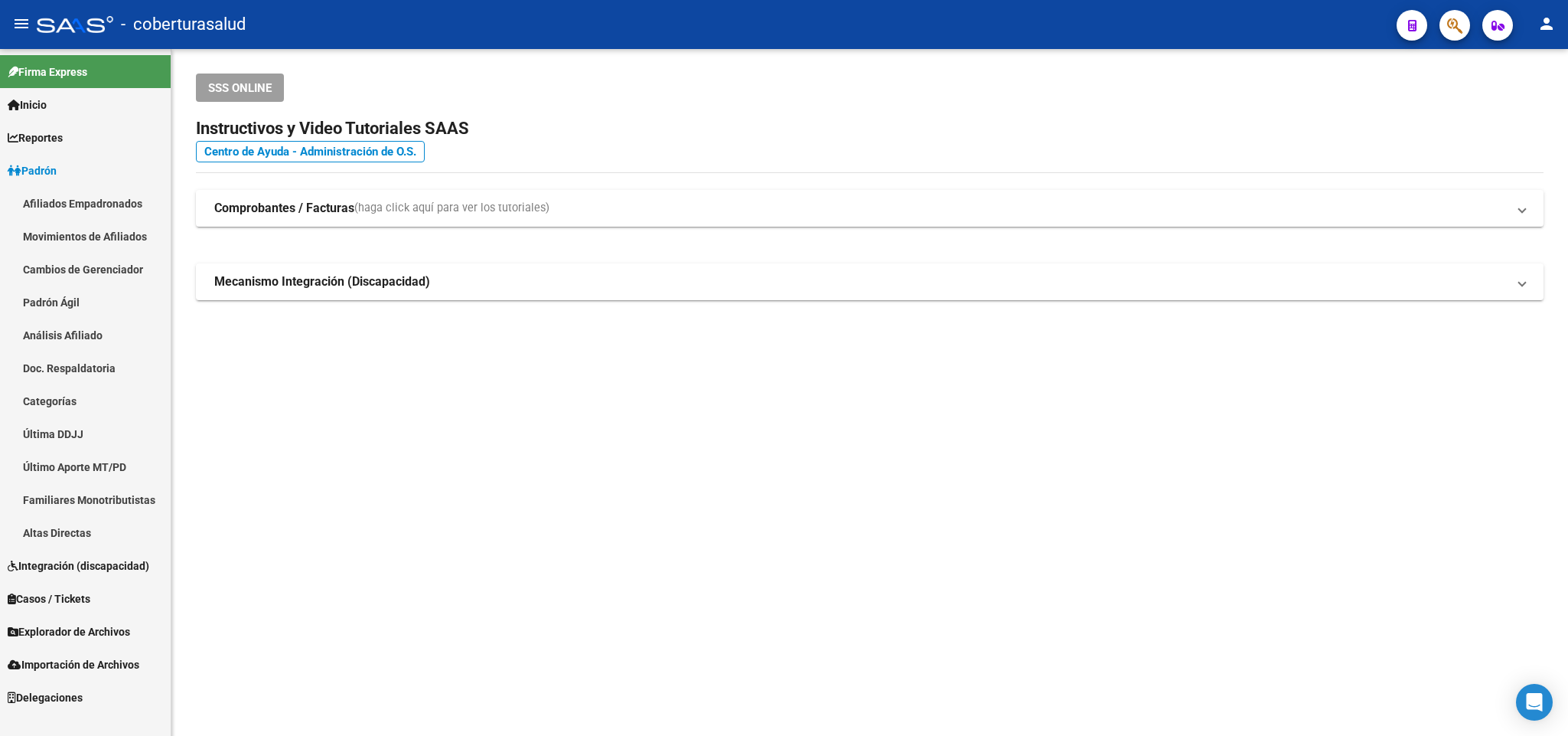
click at [83, 205] on link "Afiliados Empadronados" at bounding box center [85, 203] width 171 height 33
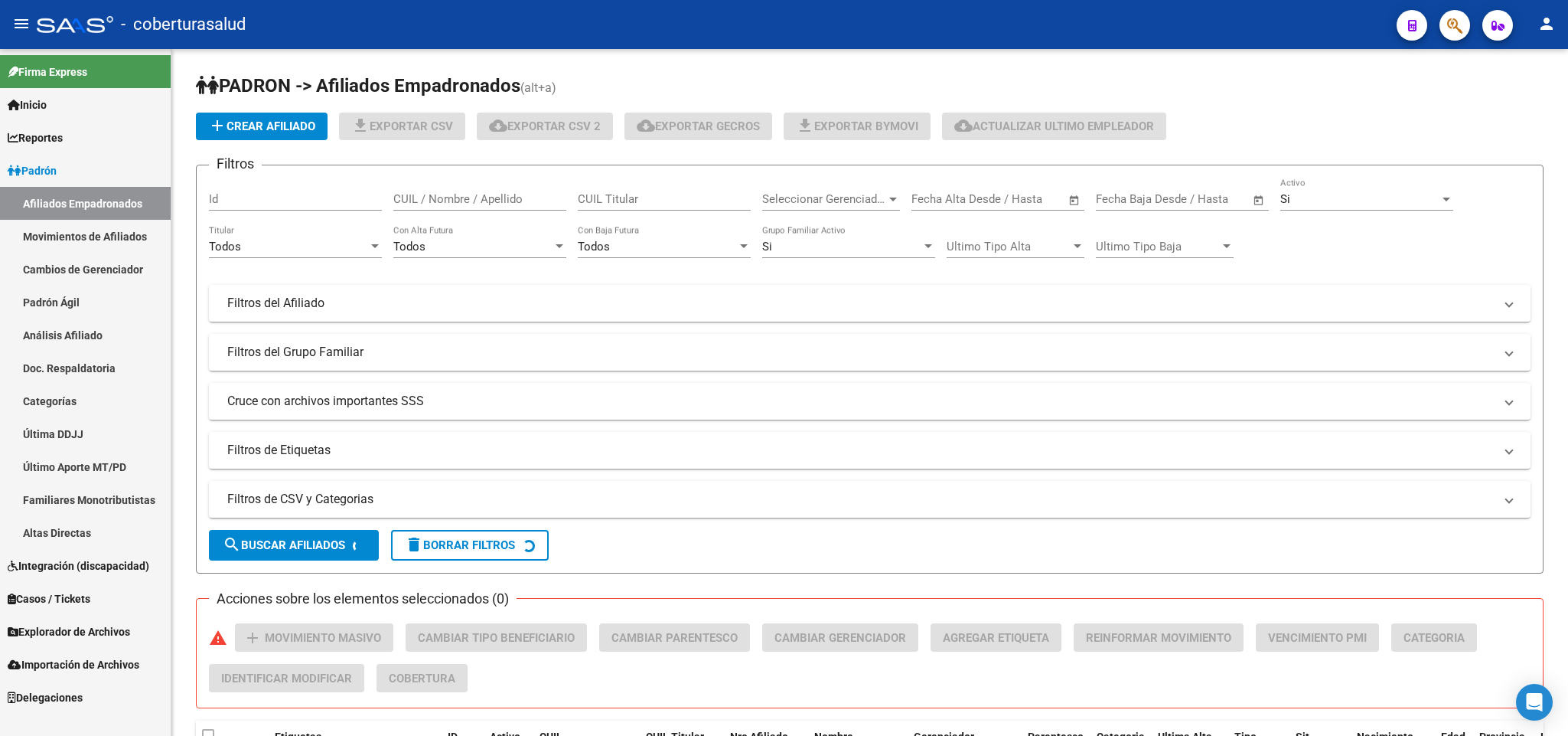
click at [85, 235] on link "Movimientos de Afiliados" at bounding box center [85, 236] width 171 height 33
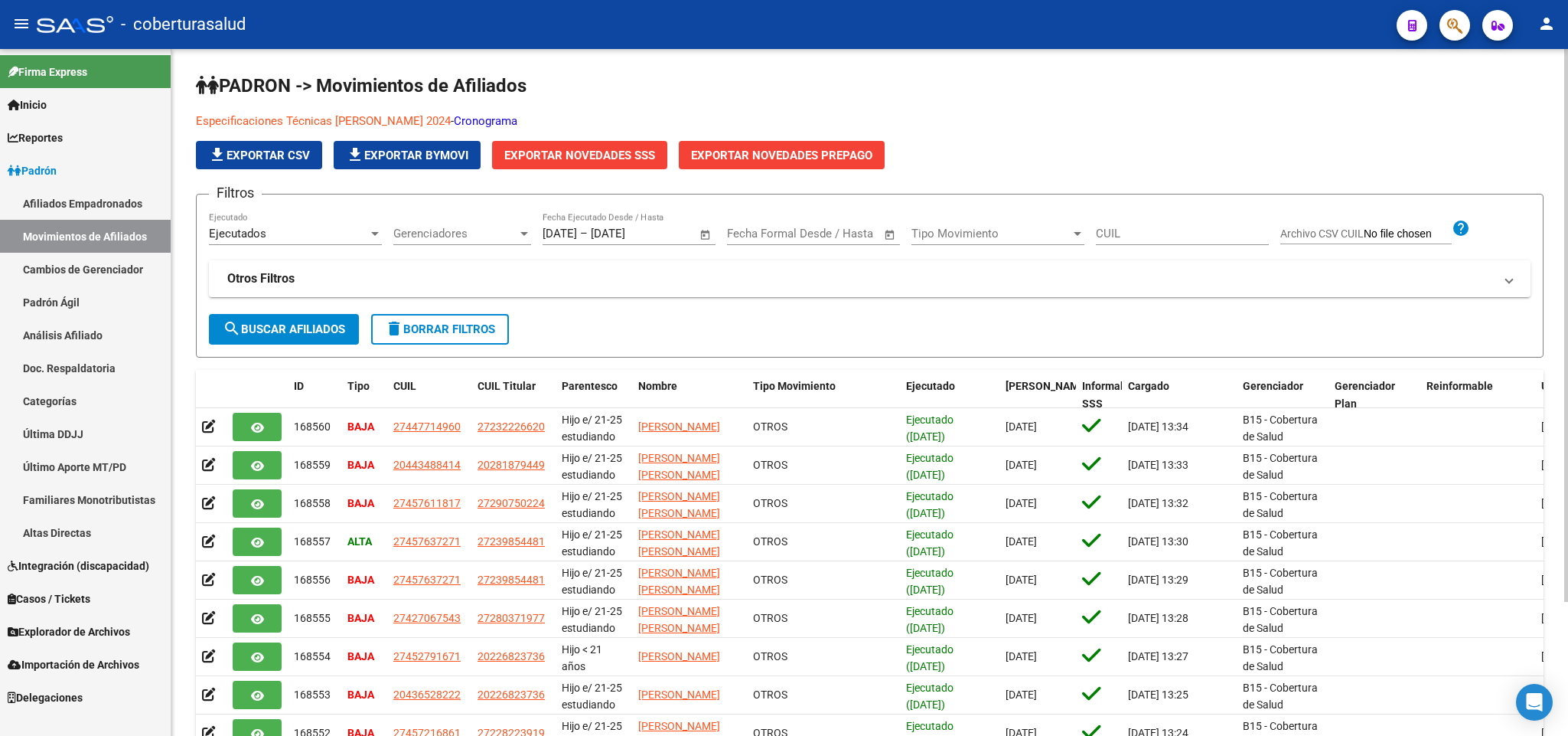
click at [1143, 230] on input "CUIL" at bounding box center [1182, 234] width 173 height 14
paste input "48956752"
type input "48956752"
click at [408, 333] on span "delete Borrar Filtros" at bounding box center [440, 330] width 110 height 14
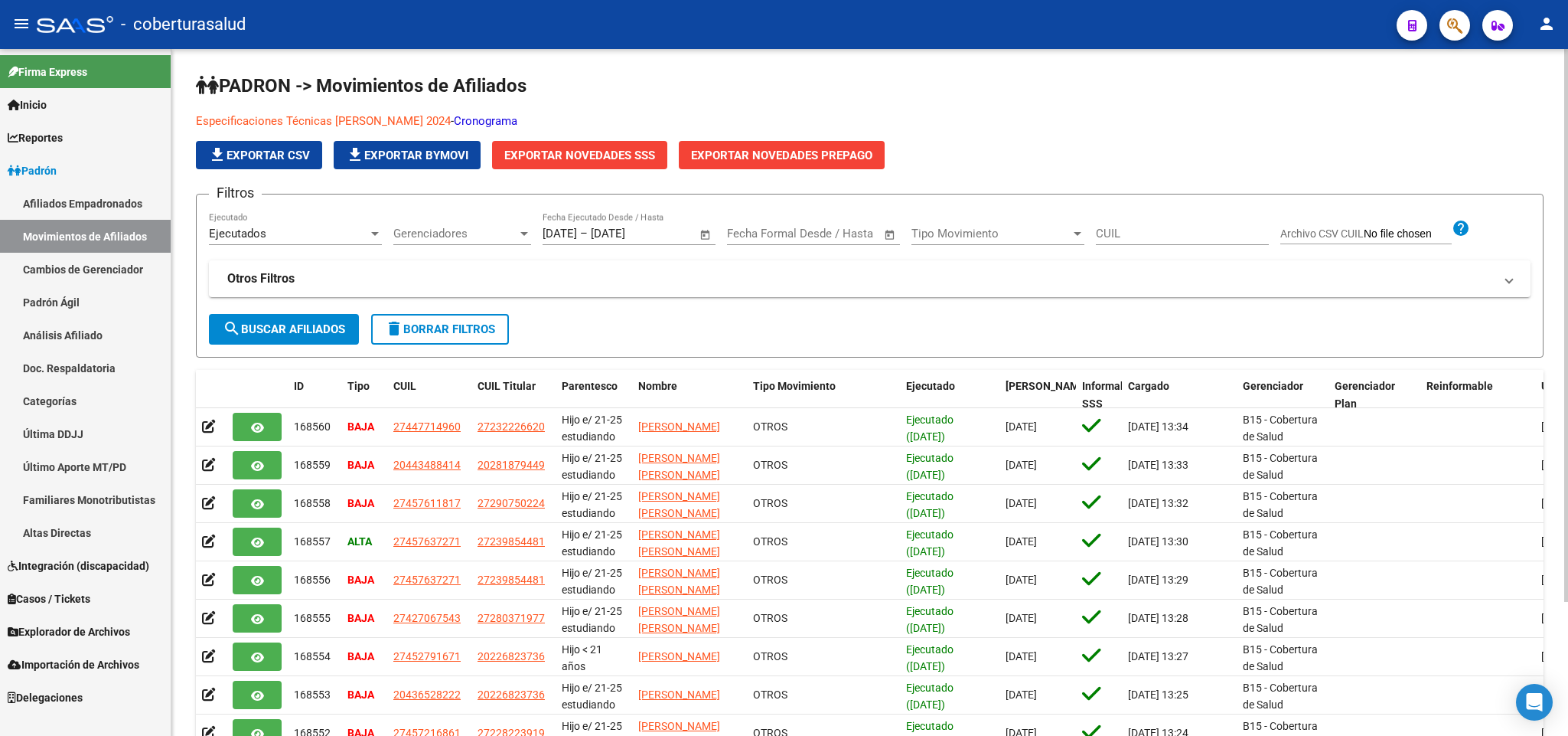
click at [354, 341] on button "search Buscar Afiliados" at bounding box center [283, 329] width 150 height 31
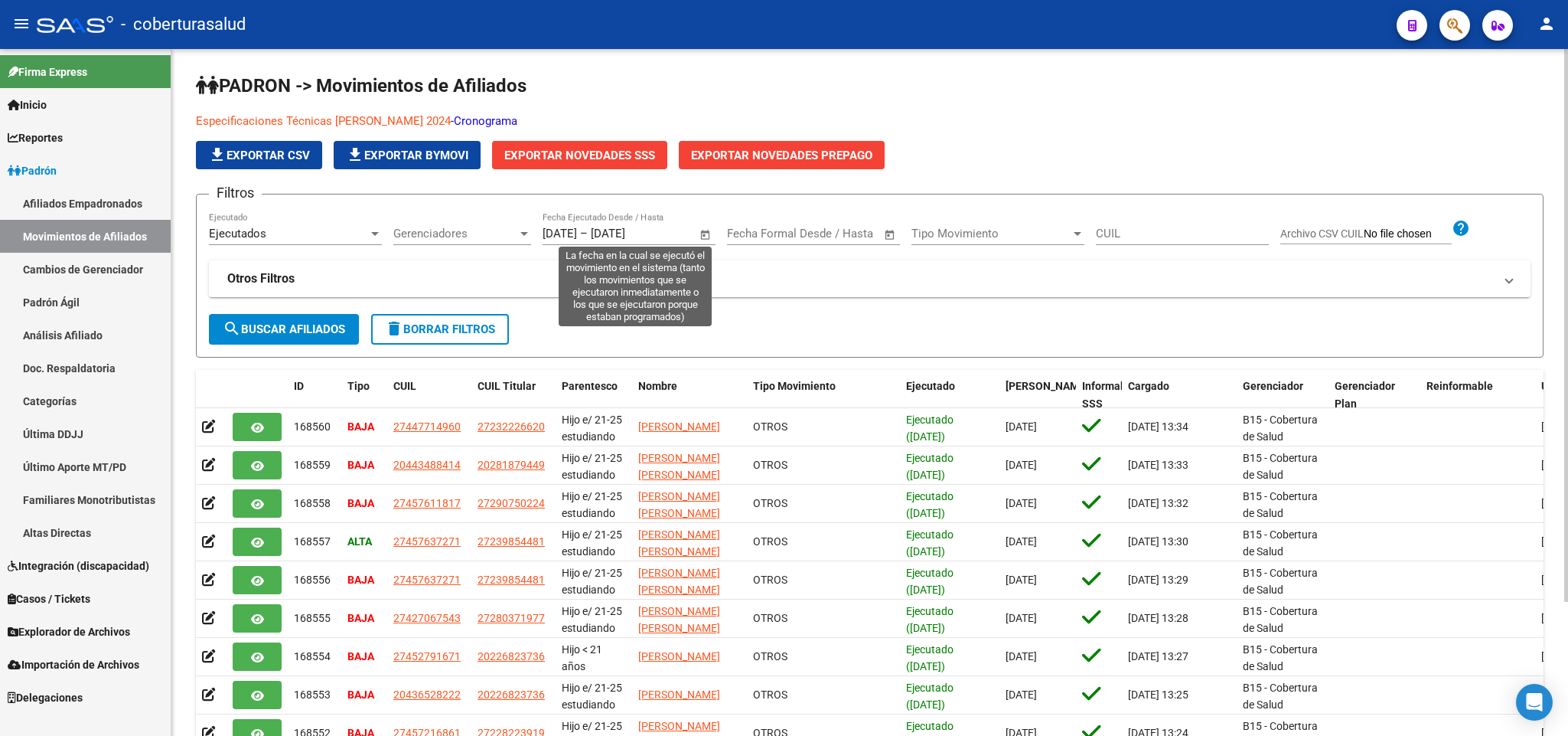
click at [707, 235] on span "Open calendar" at bounding box center [705, 234] width 37 height 37
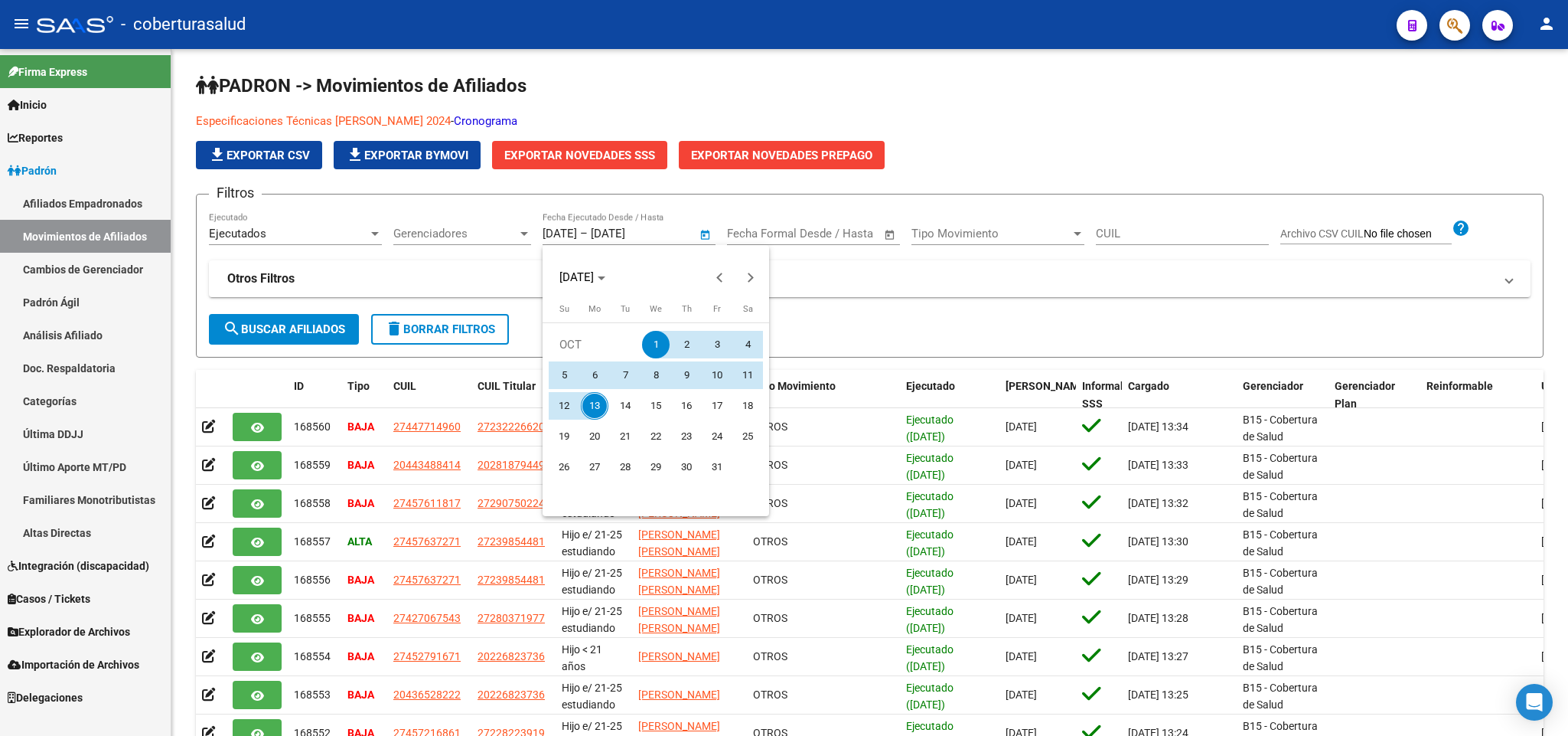
click at [877, 292] on div at bounding box center [784, 368] width 1568 height 736
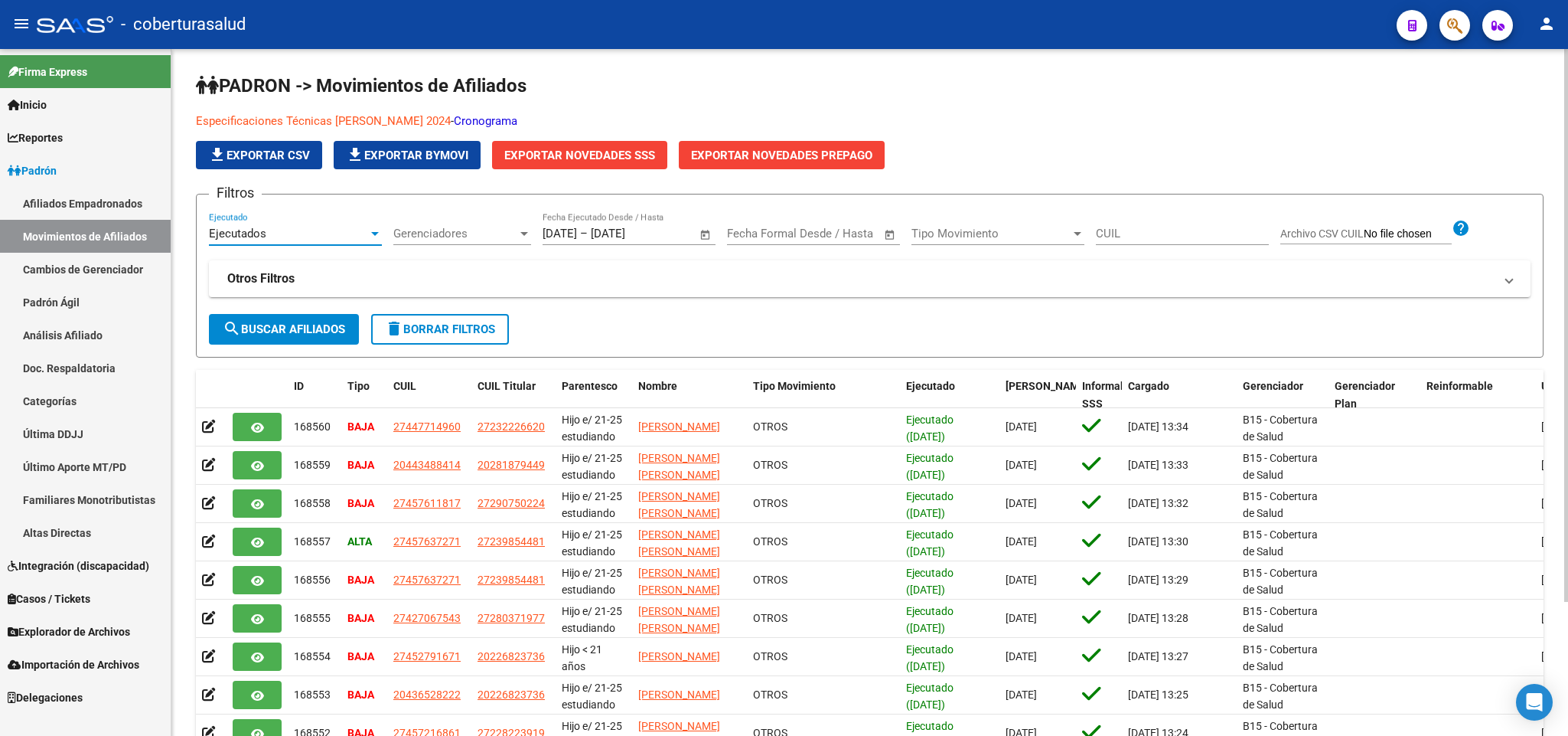
click at [369, 228] on div at bounding box center [375, 234] width 14 height 12
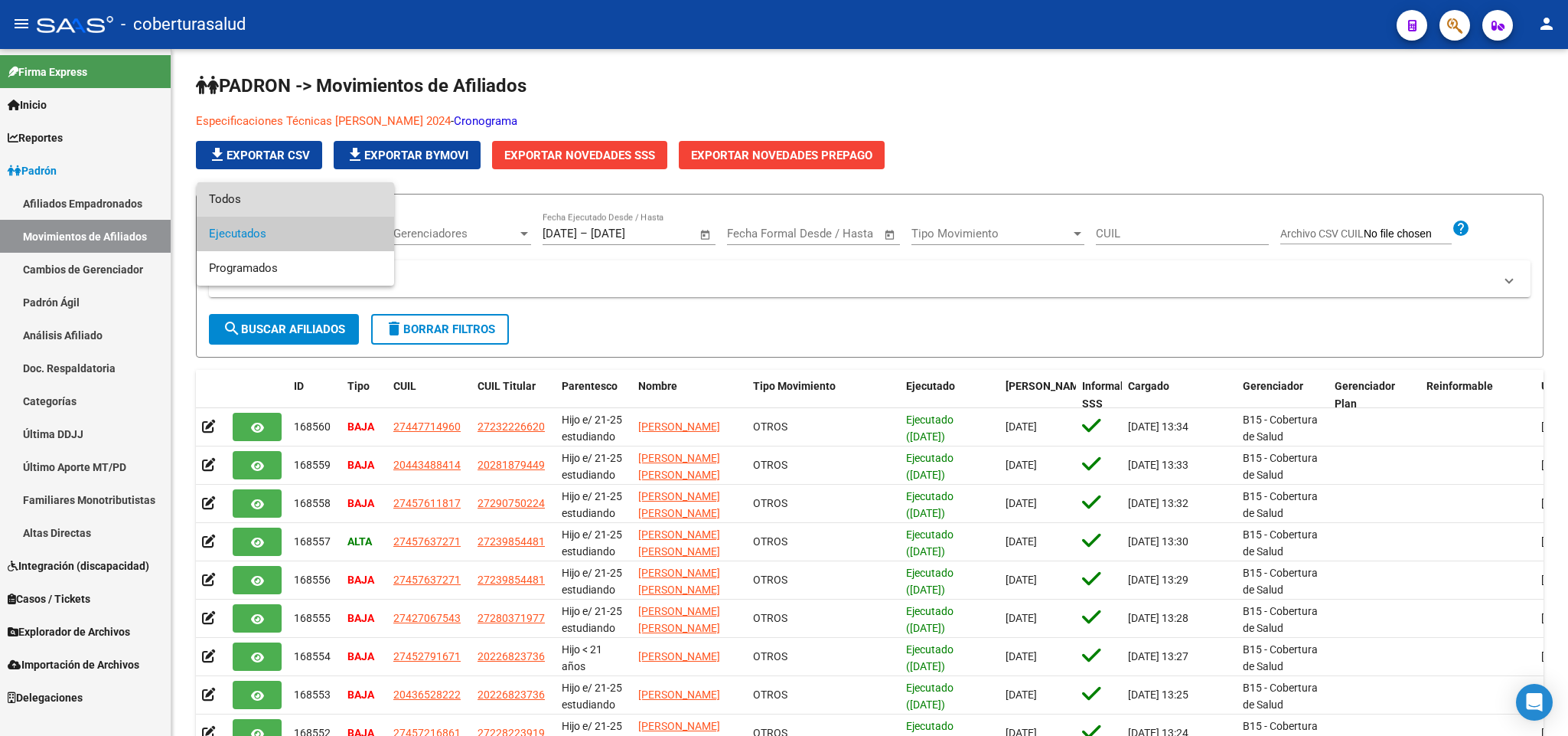
click at [342, 202] on span "Todos" at bounding box center [294, 199] width 173 height 34
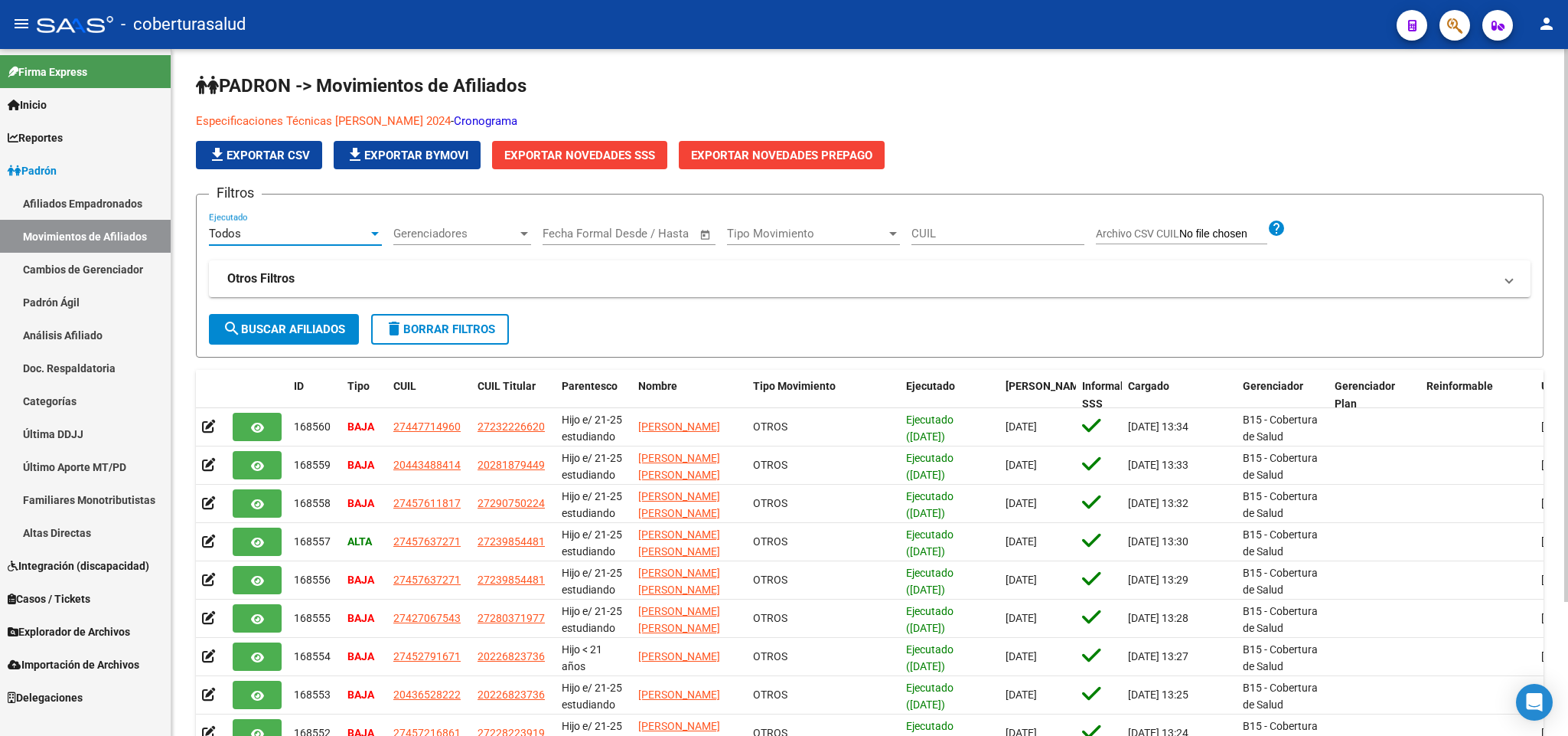
click at [326, 320] on button "search Buscar Afiliados" at bounding box center [283, 329] width 150 height 31
click at [941, 228] on input "CUIL" at bounding box center [997, 234] width 173 height 14
paste input "48956752"
click at [333, 331] on span "search Buscar Afiliados" at bounding box center [283, 330] width 123 height 14
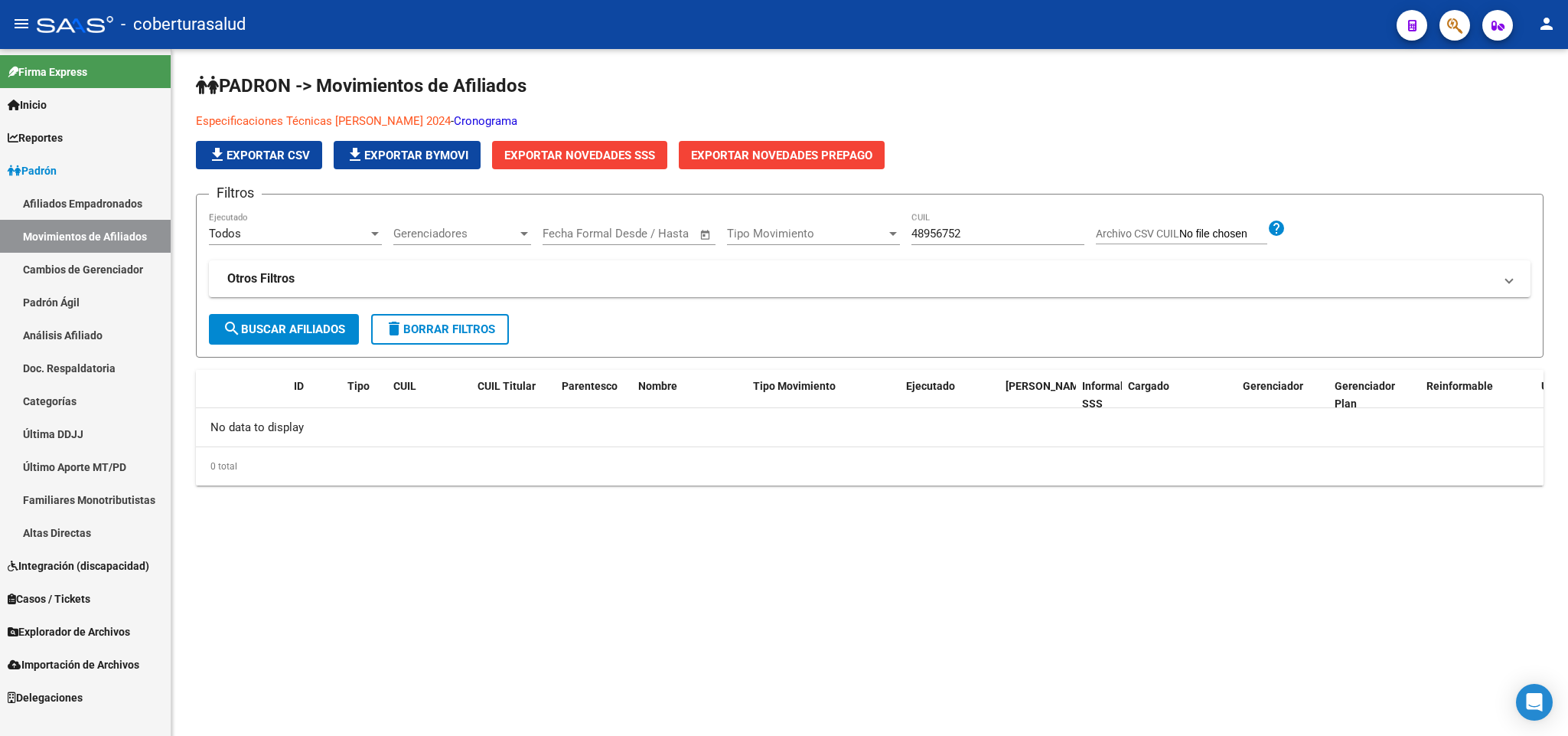
click at [973, 224] on div "48956752 CUIL" at bounding box center [997, 228] width 173 height 33
click at [962, 240] on input "48956752" at bounding box center [997, 234] width 173 height 14
paste input "27489567526"
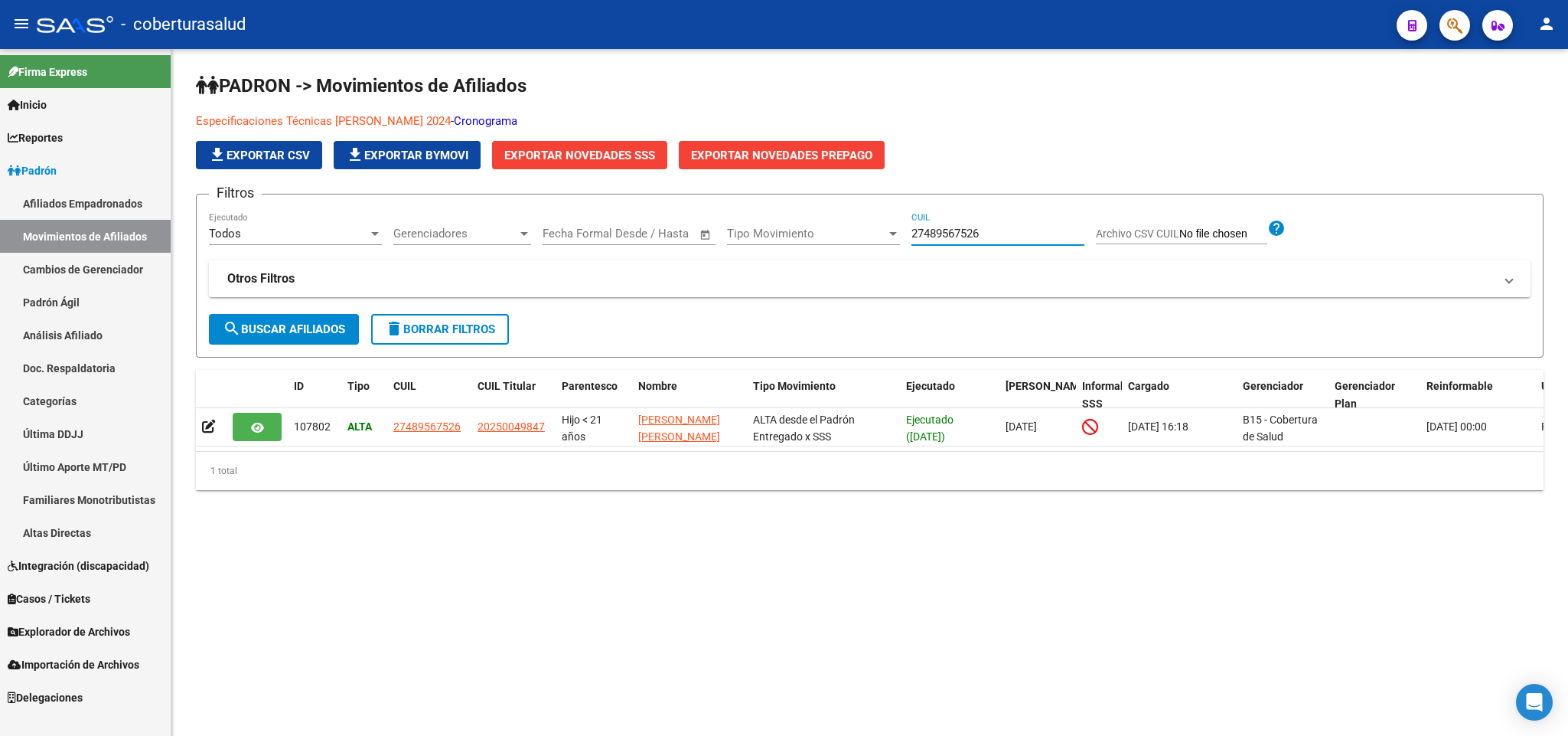
click at [923, 231] on input "27489567526" at bounding box center [997, 234] width 173 height 14
paste input "0256676010"
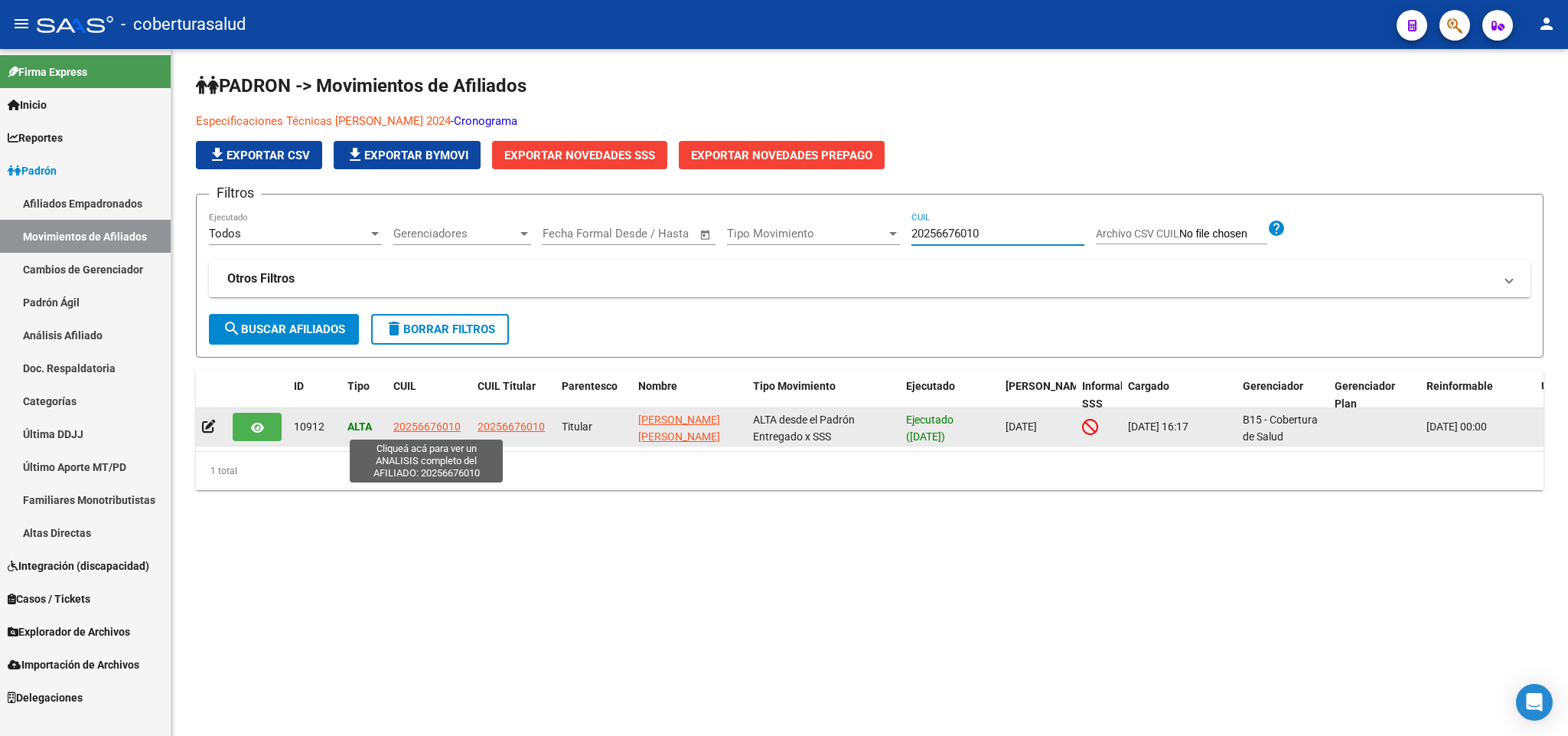
click at [418, 425] on span "20256676010" at bounding box center [426, 426] width 67 height 12
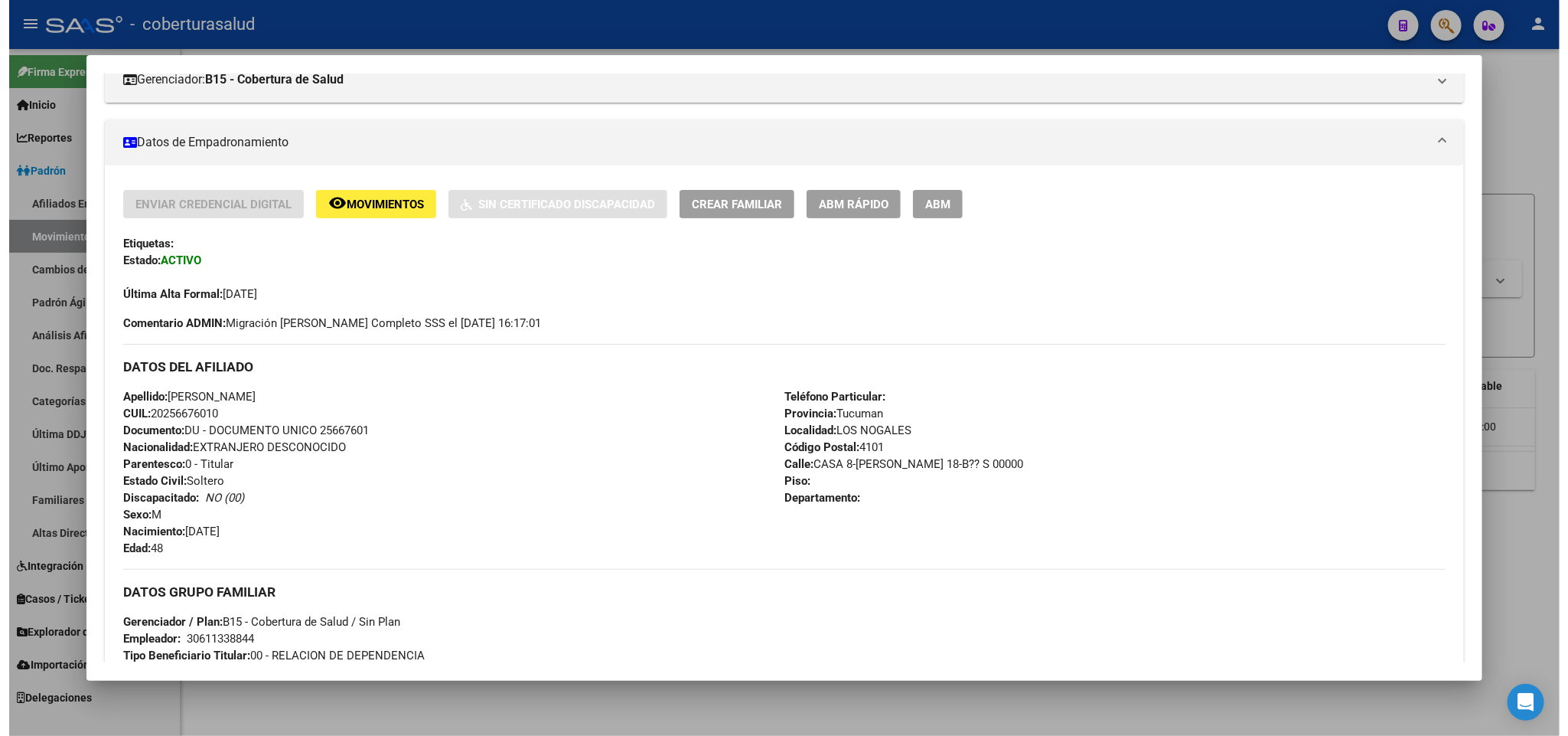
scroll to position [230, 0]
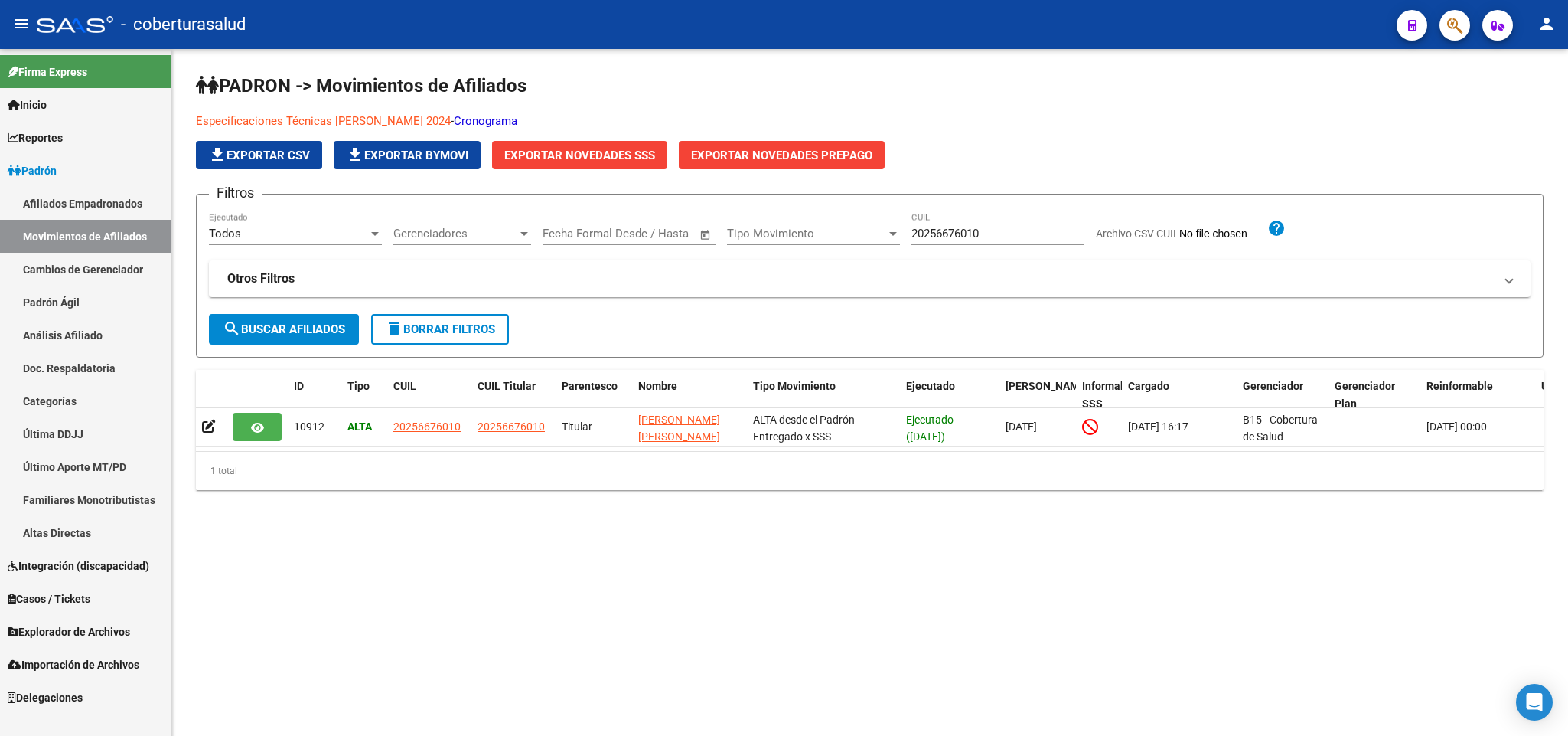
click at [946, 237] on input "20256676010" at bounding box center [997, 234] width 173 height 14
paste input "[PERSON_NAME]"
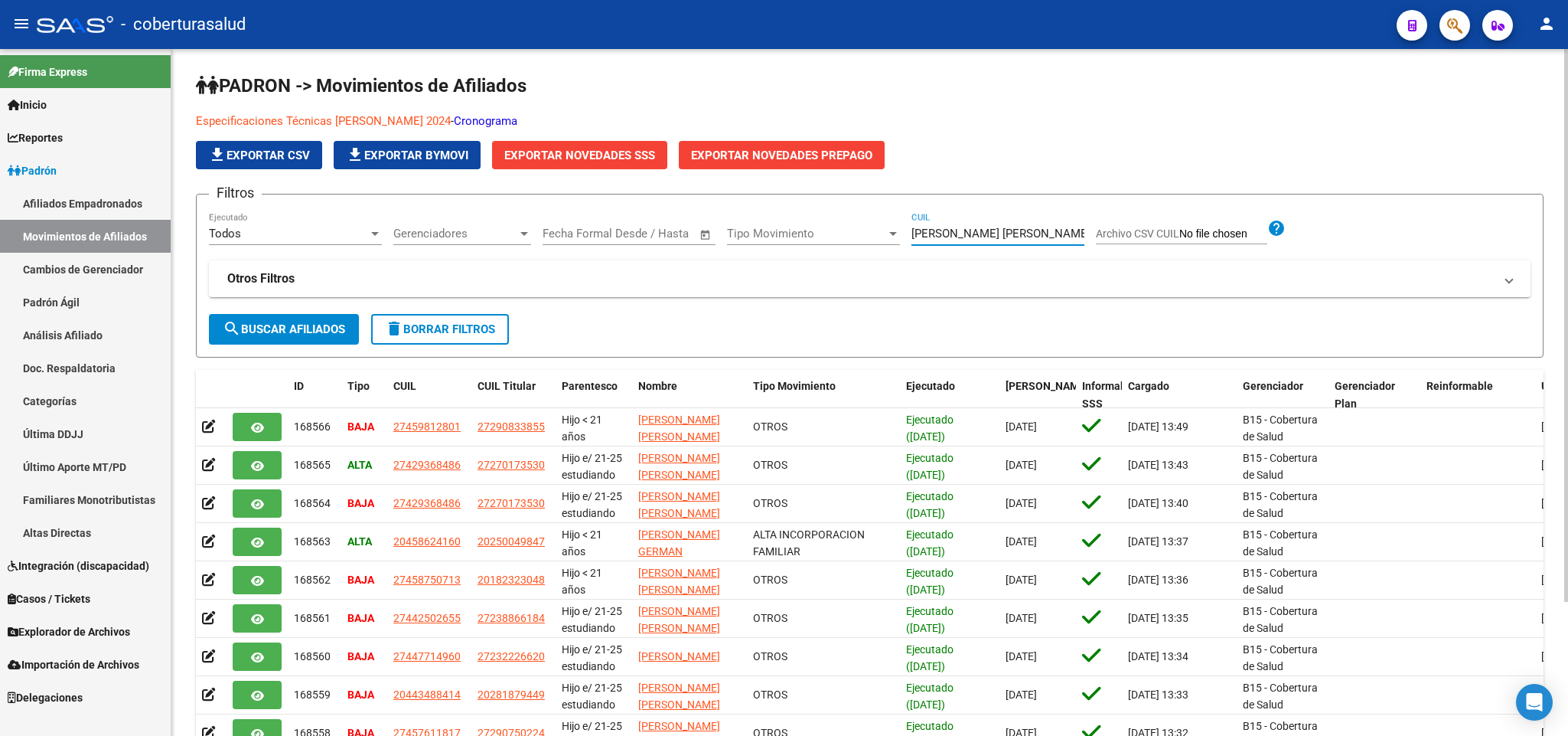
click at [939, 239] on input "[PERSON_NAME]" at bounding box center [997, 234] width 173 height 14
paste input "20264126747"
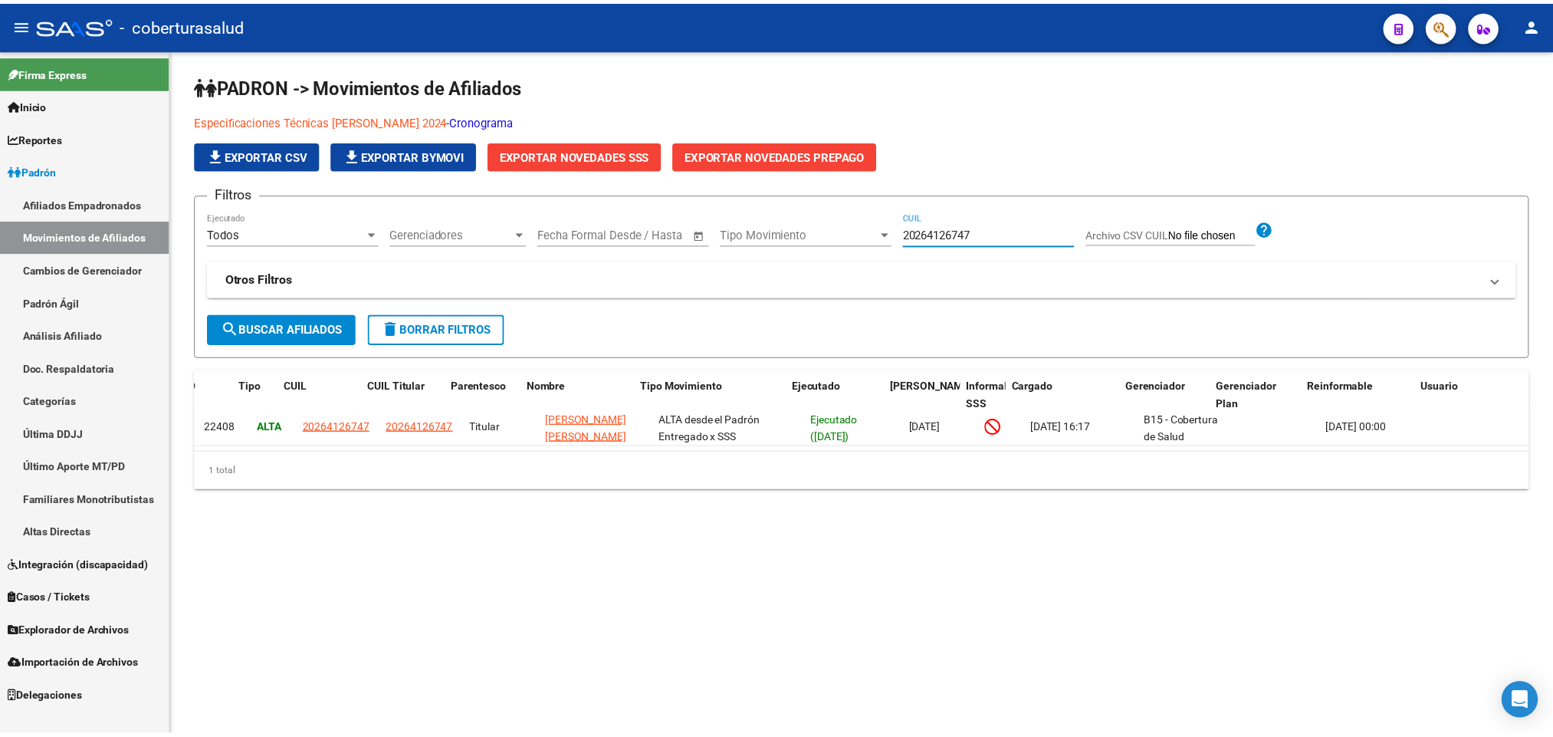
scroll to position [0, 107]
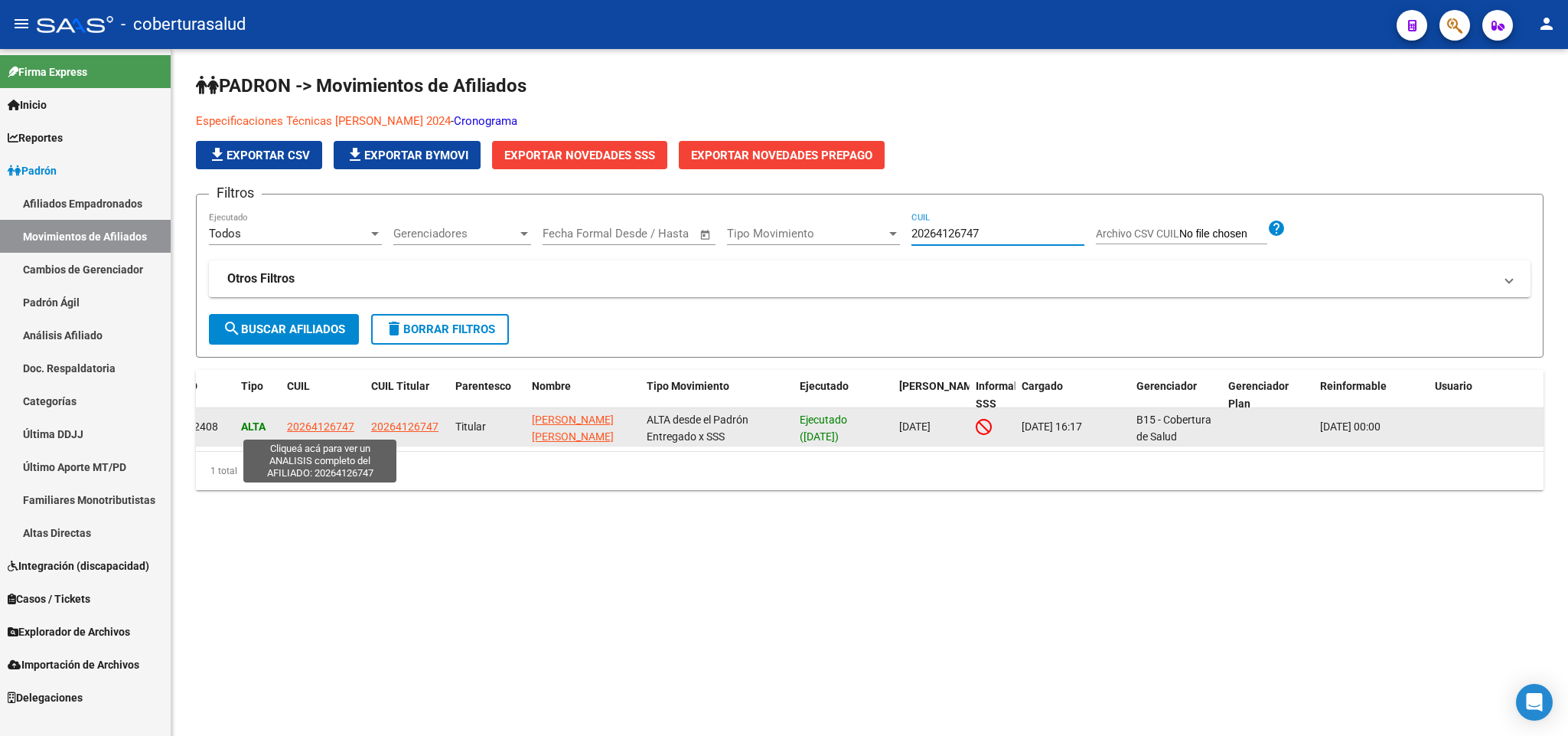
type input "20264126747"
click at [331, 428] on span "20264126747" at bounding box center [319, 426] width 67 height 12
type textarea "20264126747"
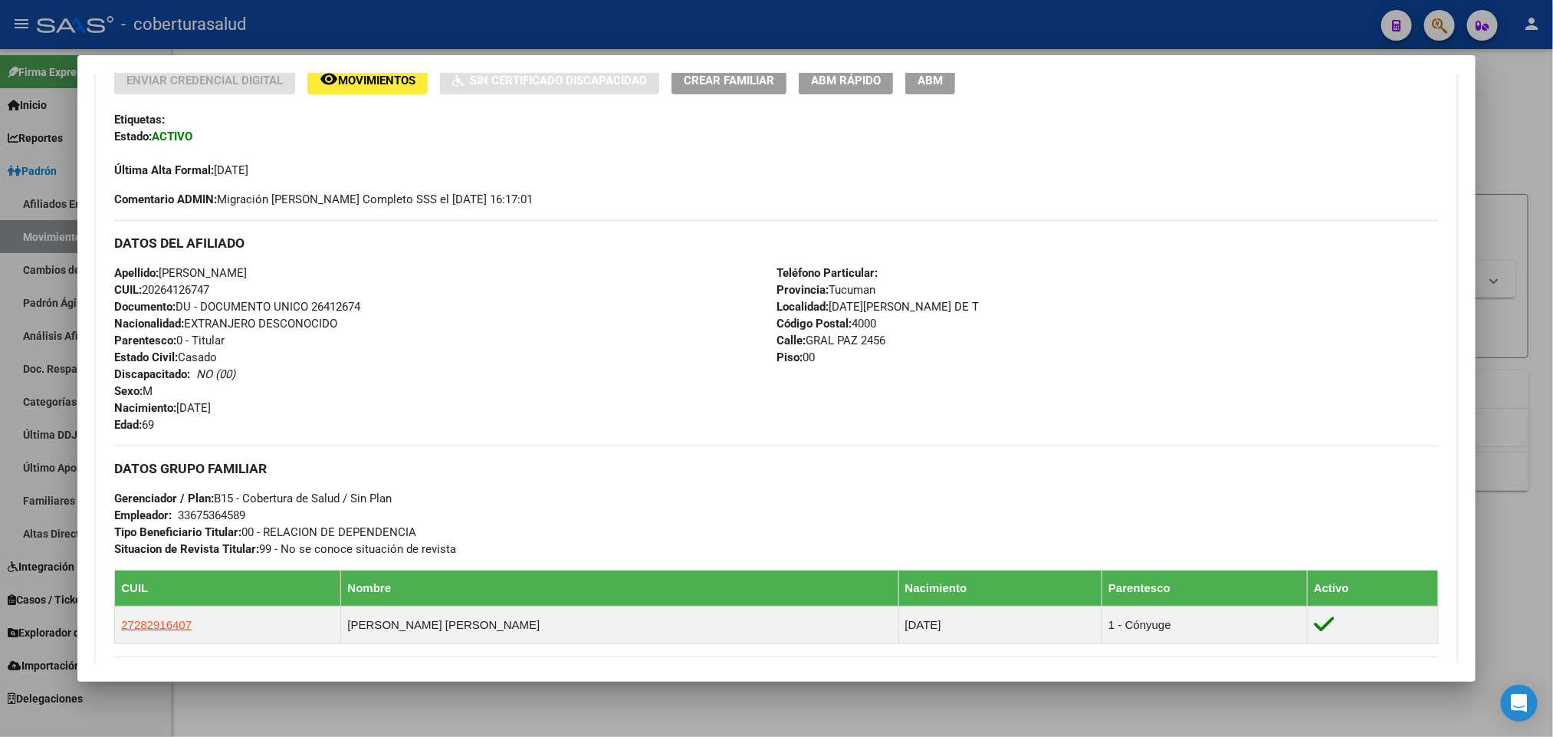
scroll to position [230, 0]
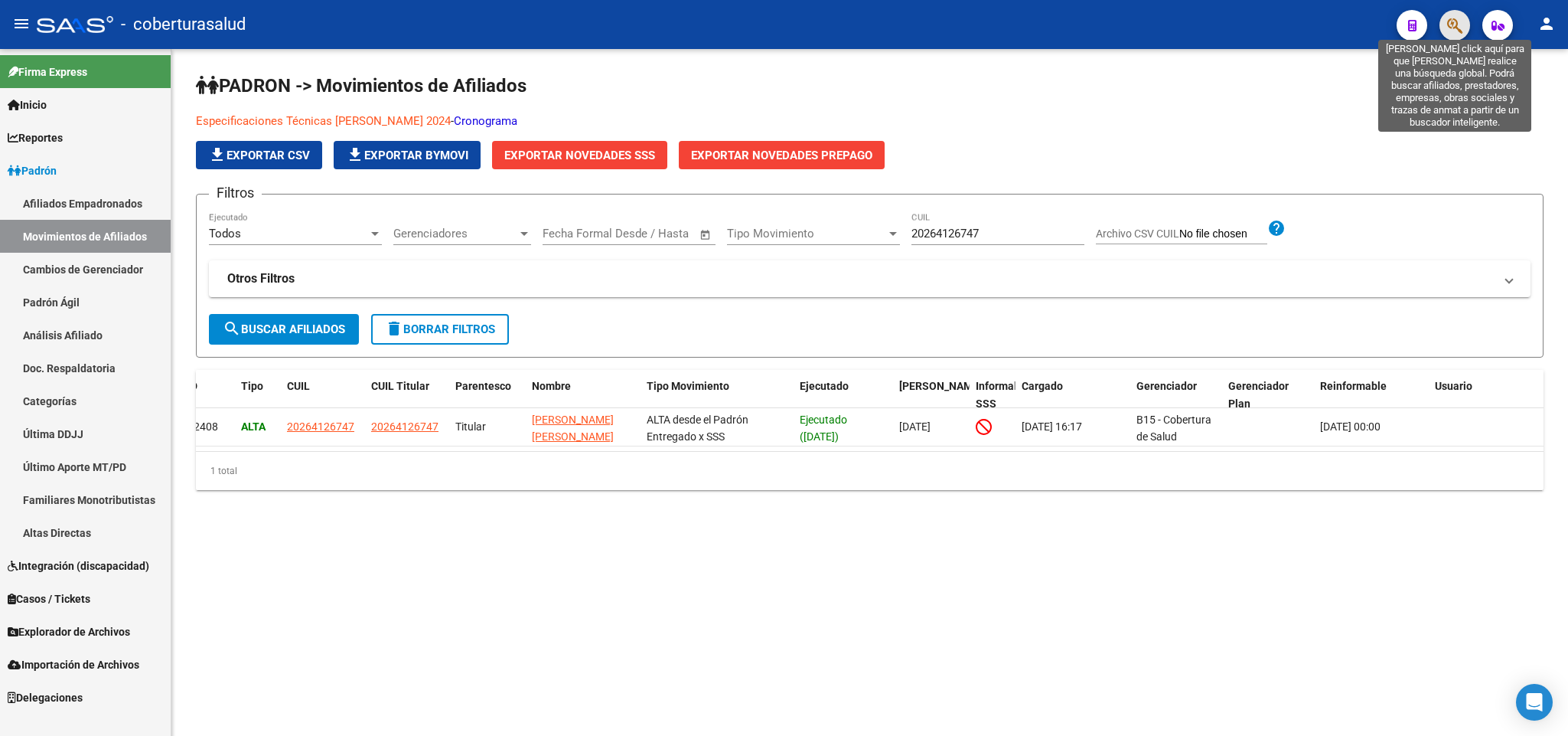
click at [1447, 26] on icon "button" at bounding box center [1454, 26] width 15 height 18
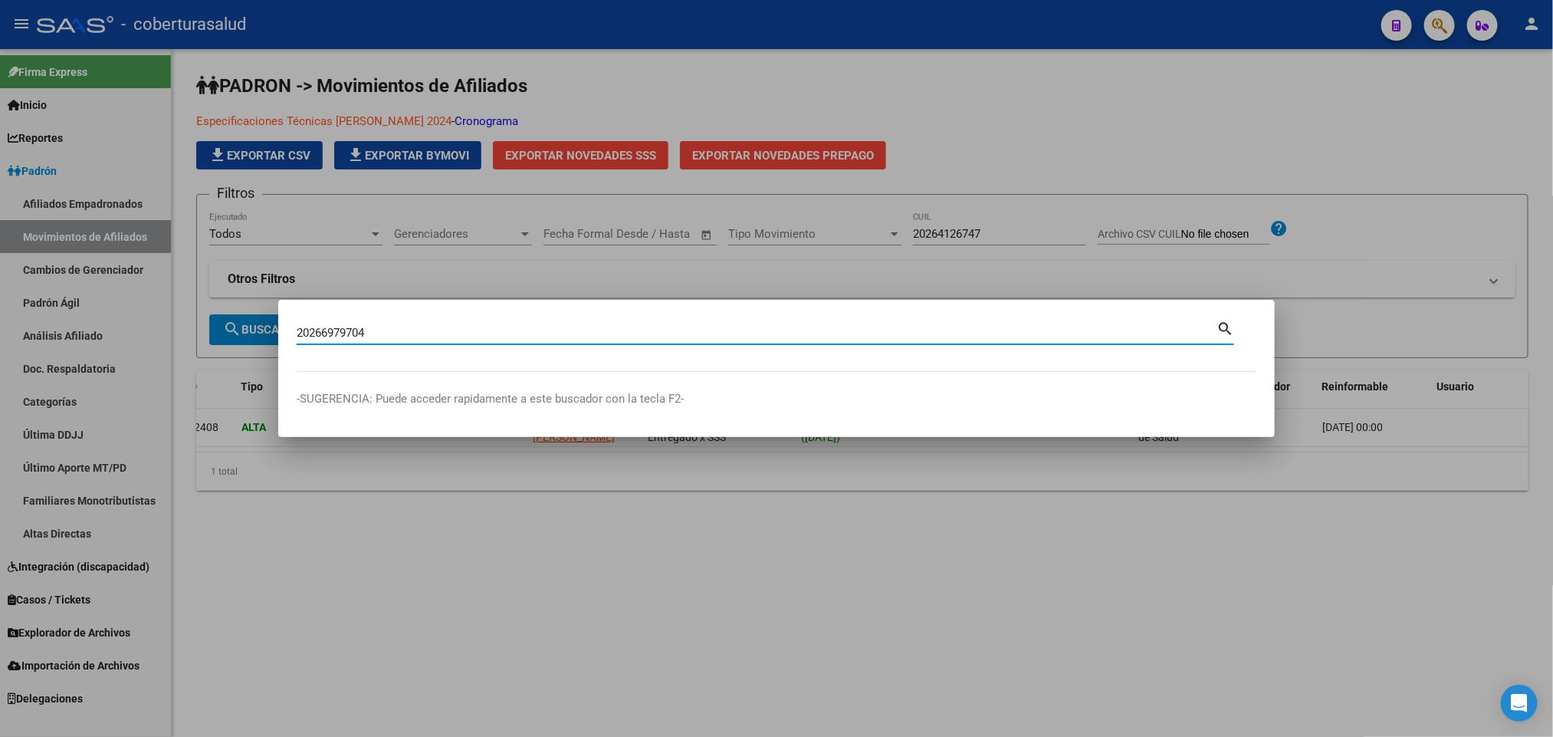
type input "20266979704"
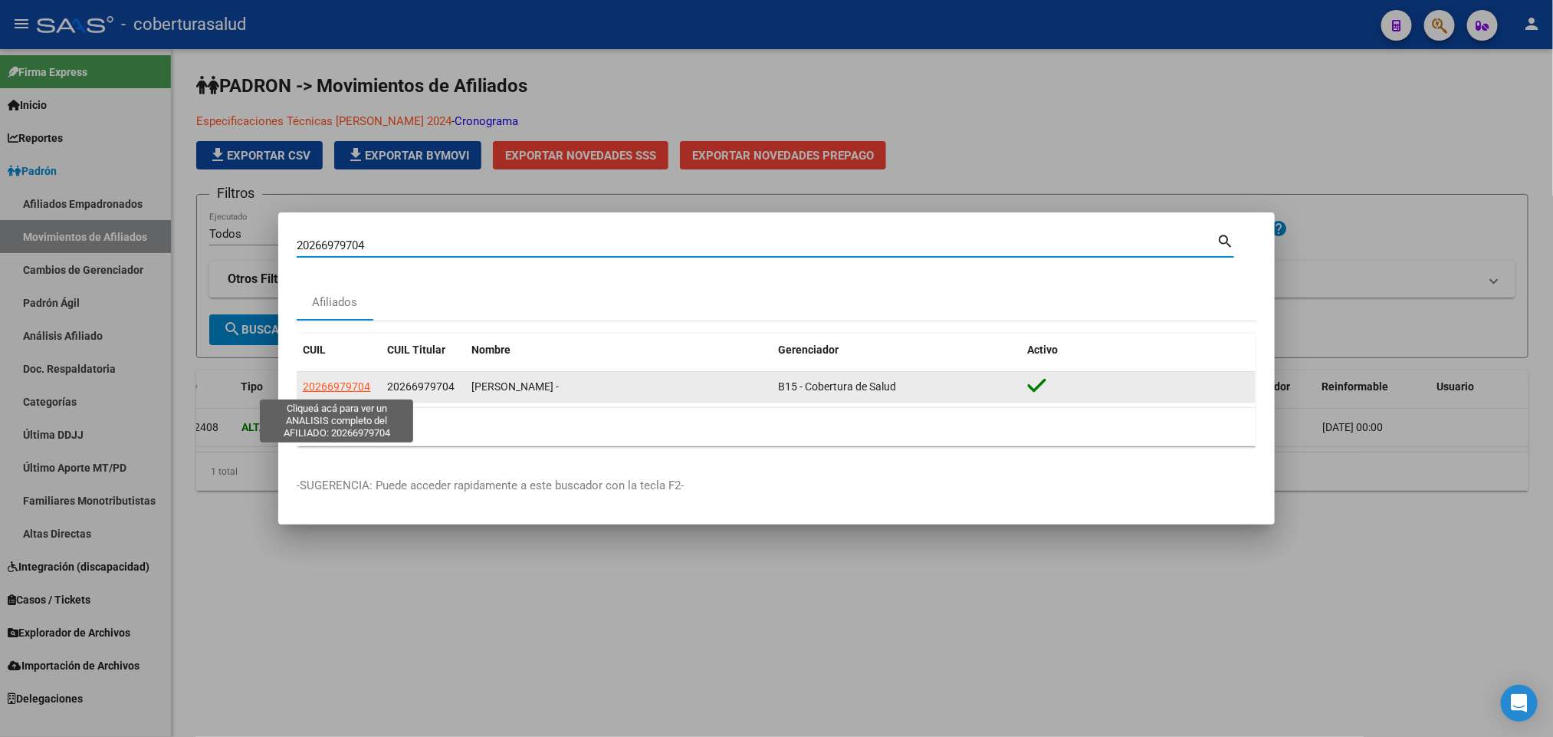
click at [324, 385] on span "20266979704" at bounding box center [336, 386] width 67 height 12
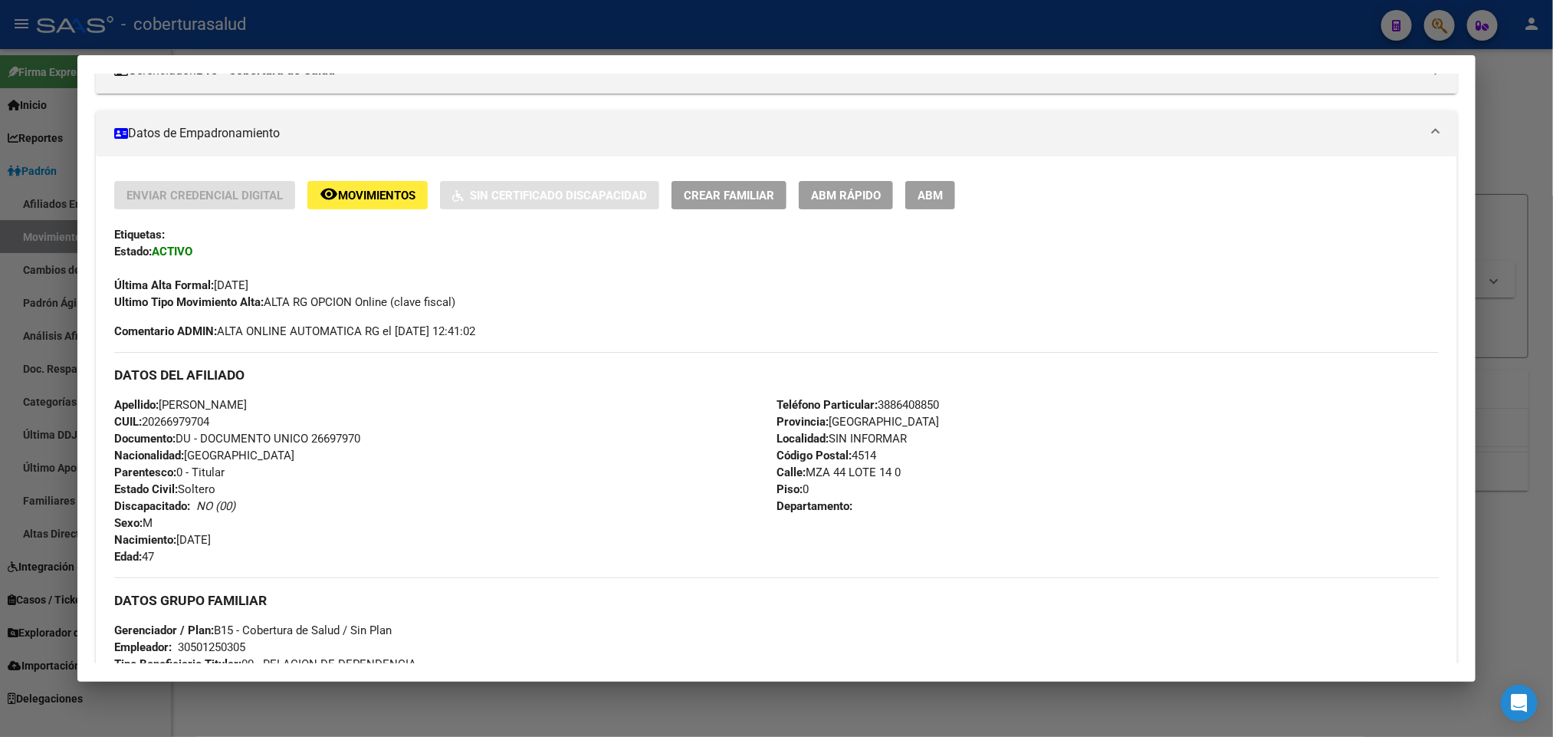
scroll to position [690, 0]
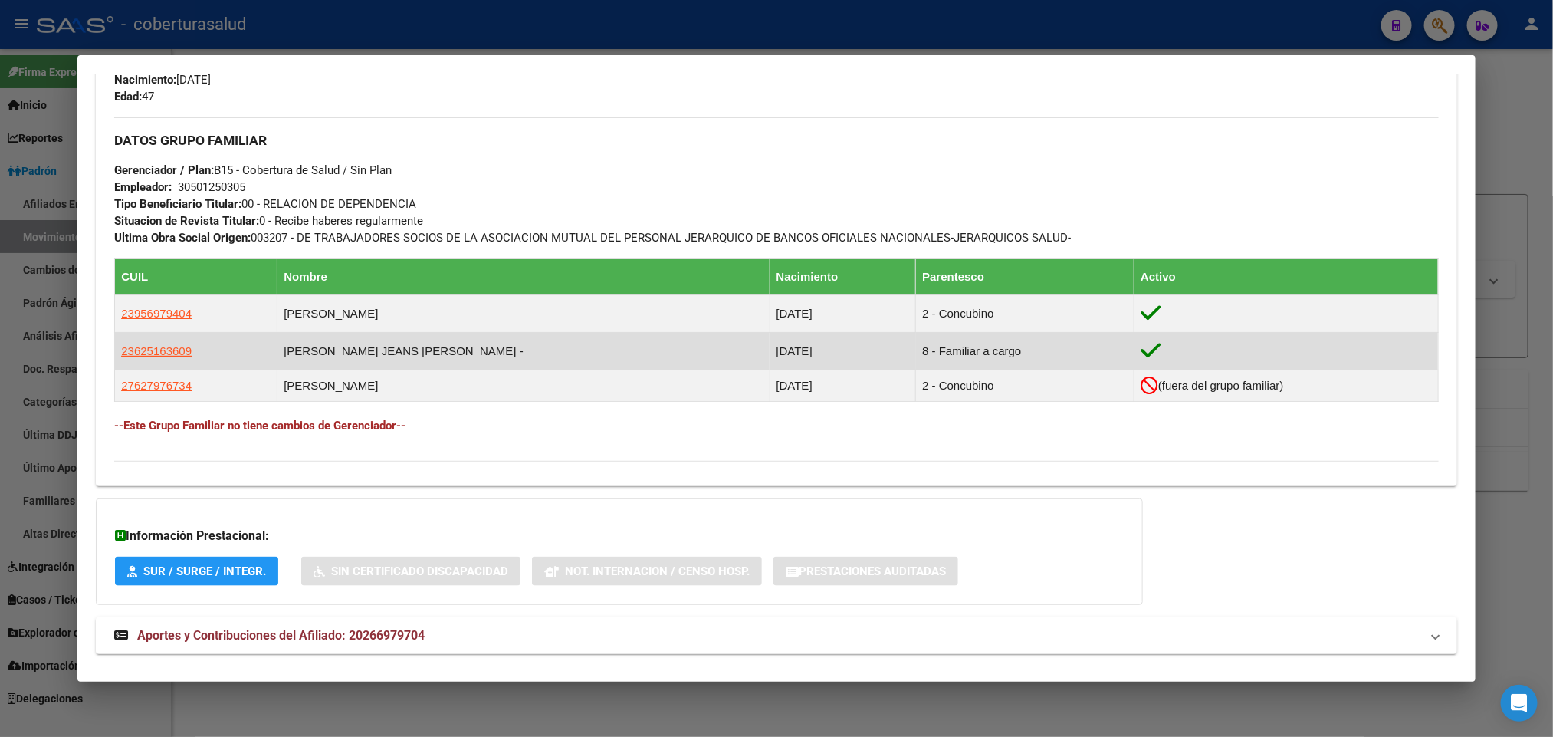
click at [166, 360] on app-link-go-to "23625163609" at bounding box center [156, 351] width 71 height 17
click at [164, 353] on span "23625163609" at bounding box center [156, 350] width 71 height 13
type textarea "23625163609"
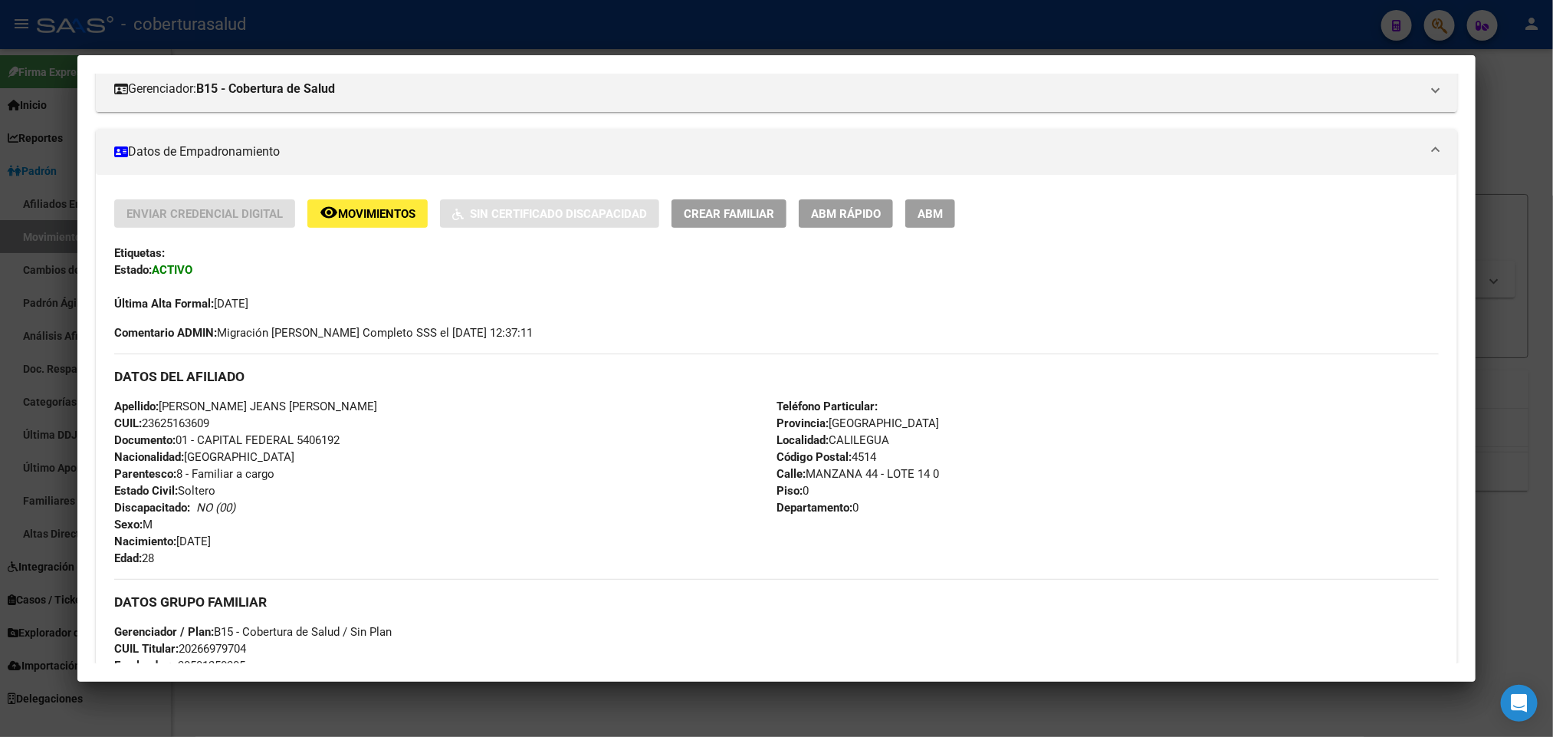
scroll to position [230, 0]
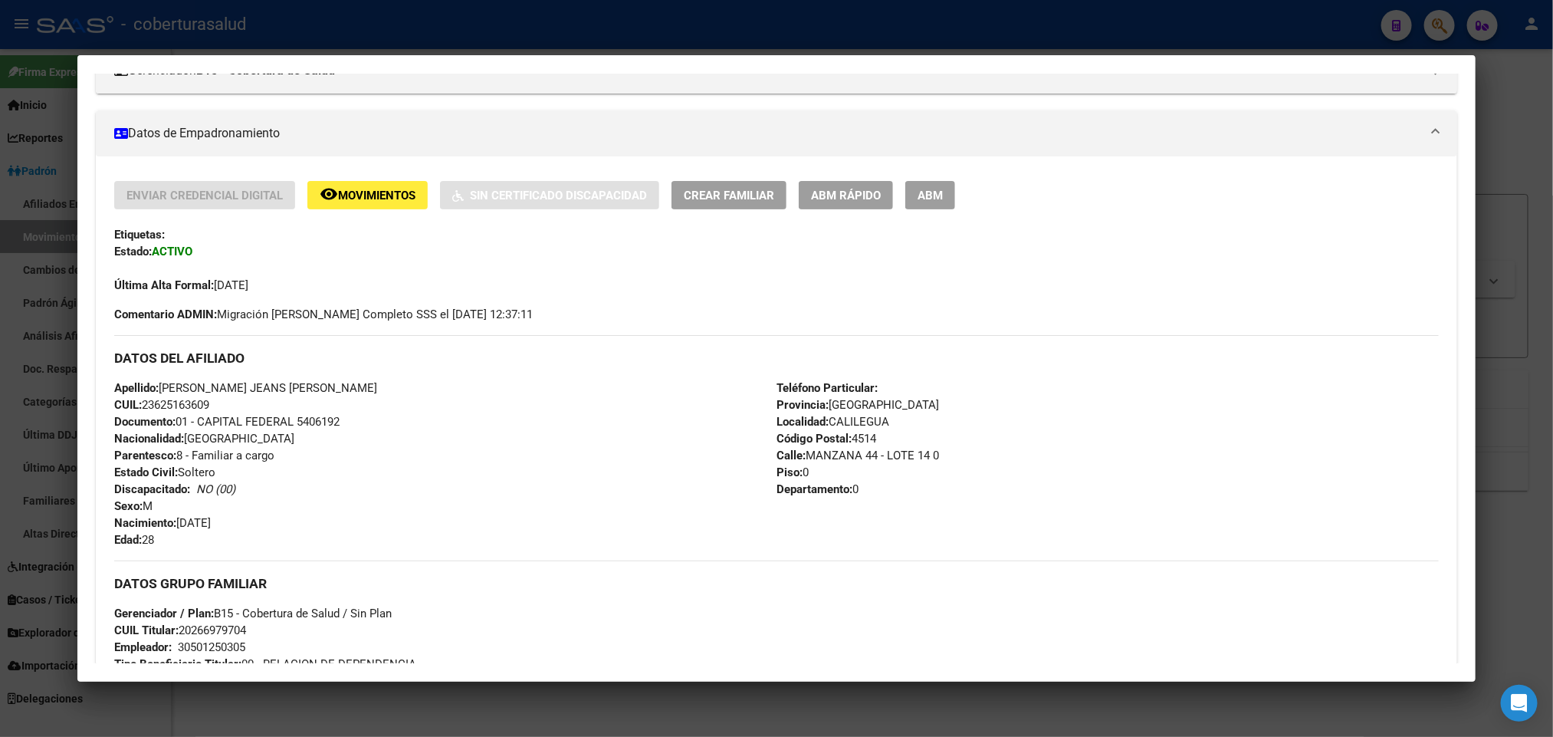
click at [159, 403] on span "CUIL: 23625163609" at bounding box center [161, 405] width 95 height 14
copy span "23625163609"
click at [329, 425] on span "Documento: 01 - CAPITAL FEDERAL 5406192" at bounding box center [226, 422] width 225 height 14
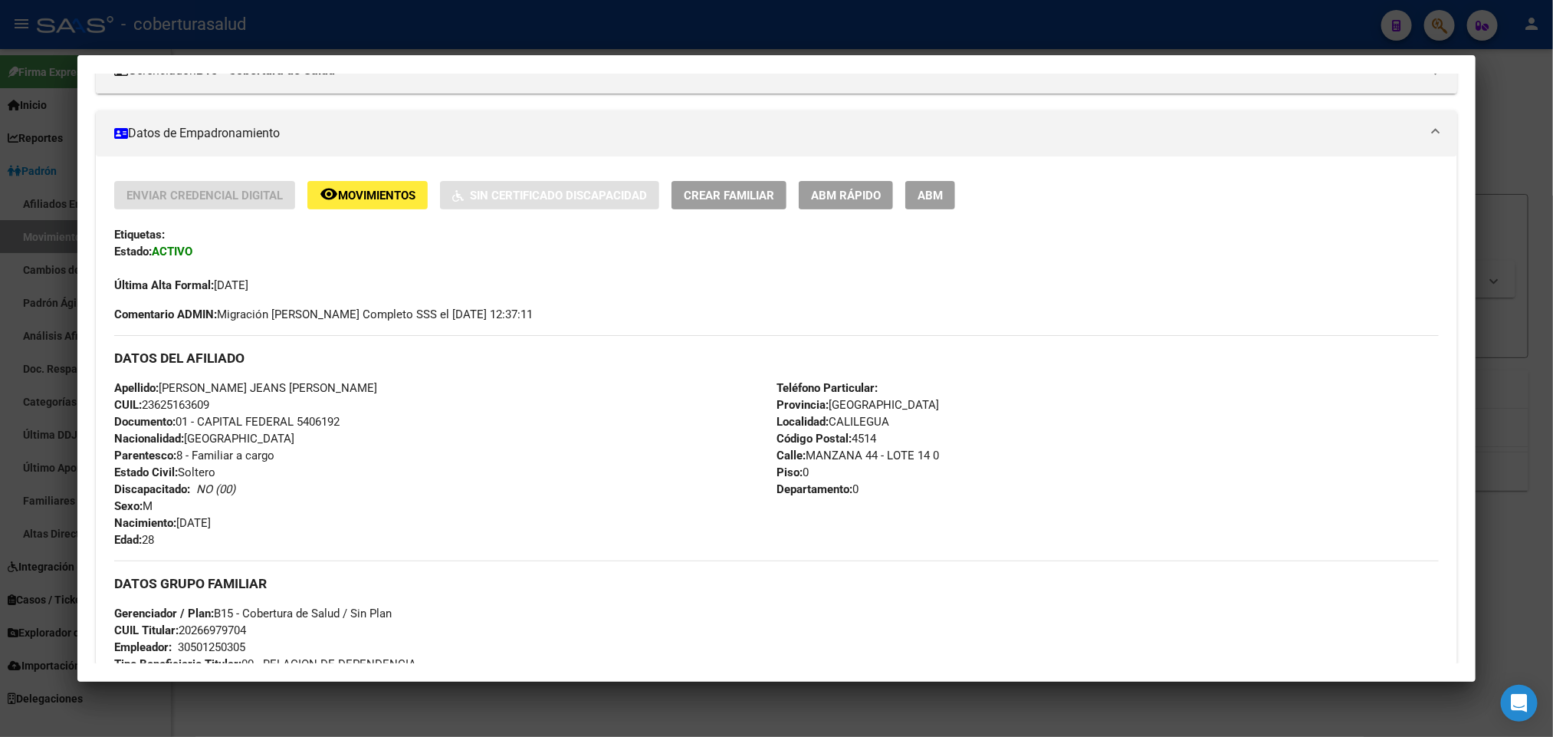
copy span "5406192"
click at [927, 200] on span "ABM" at bounding box center [930, 196] width 25 height 14
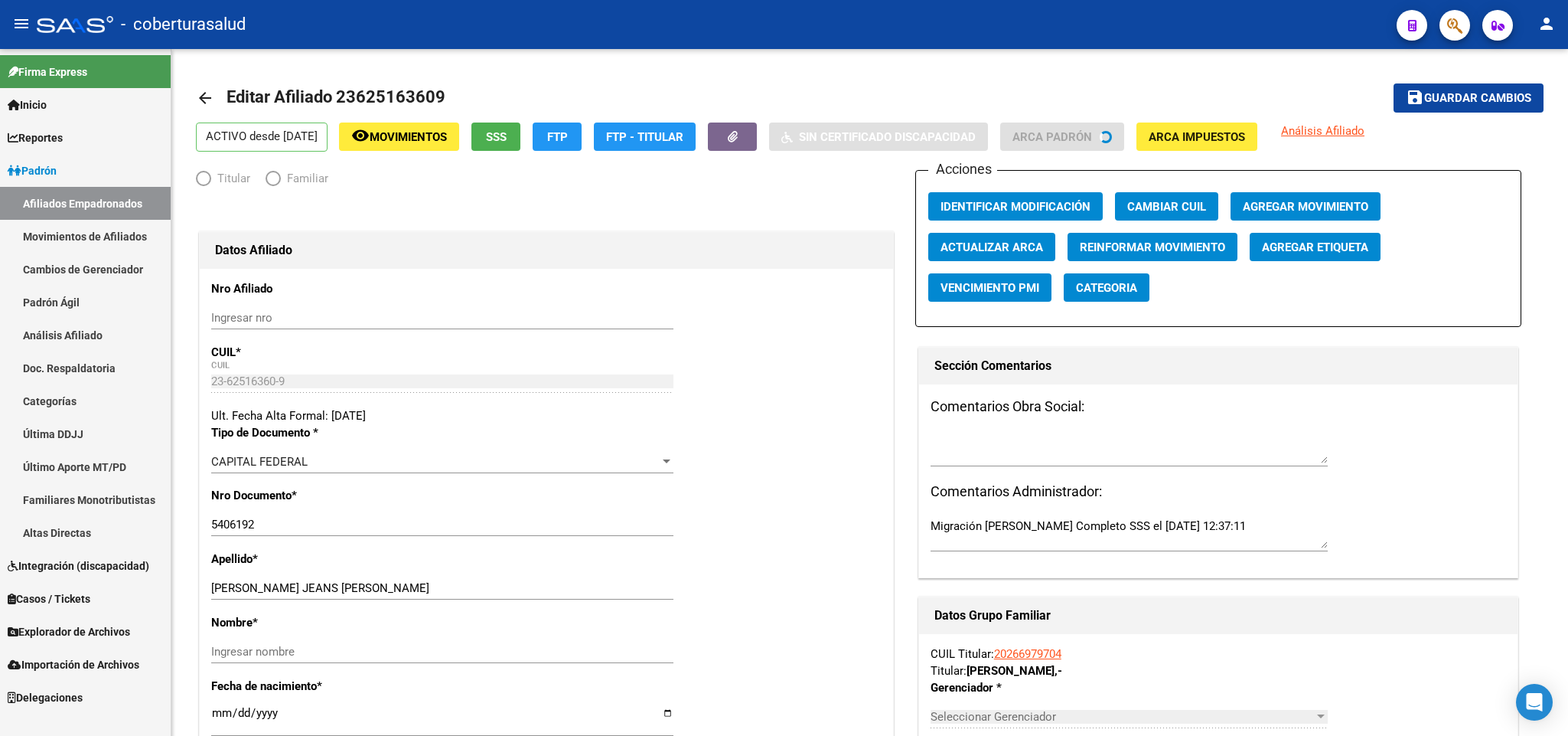
radio input "true"
type input "30-50125030-5"
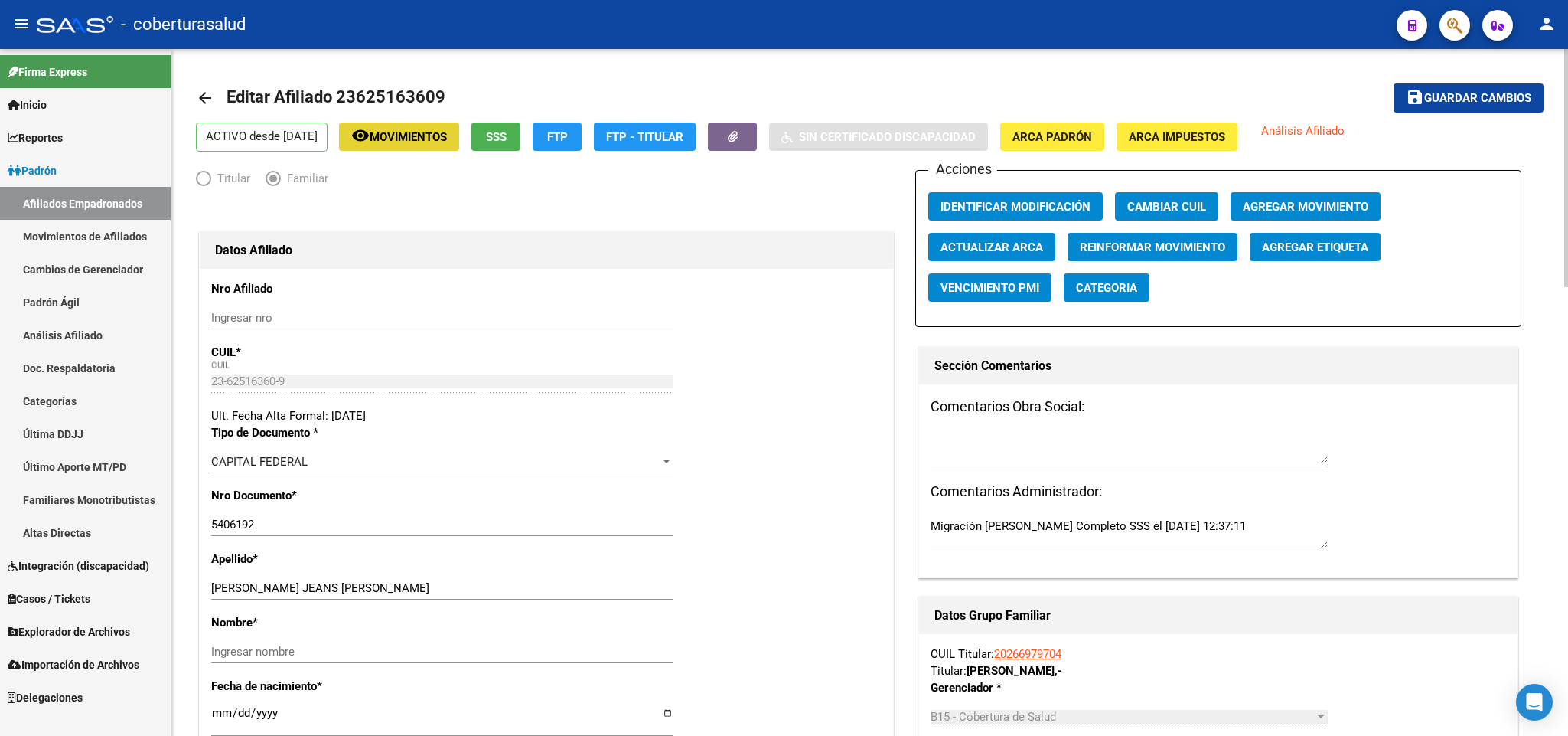
click at [451, 147] on button "remove_red_eye Movimientos" at bounding box center [399, 137] width 120 height 28
click at [225, 526] on input "5406192" at bounding box center [442, 524] width 462 height 14
paste input "62516360"
type input "62516360"
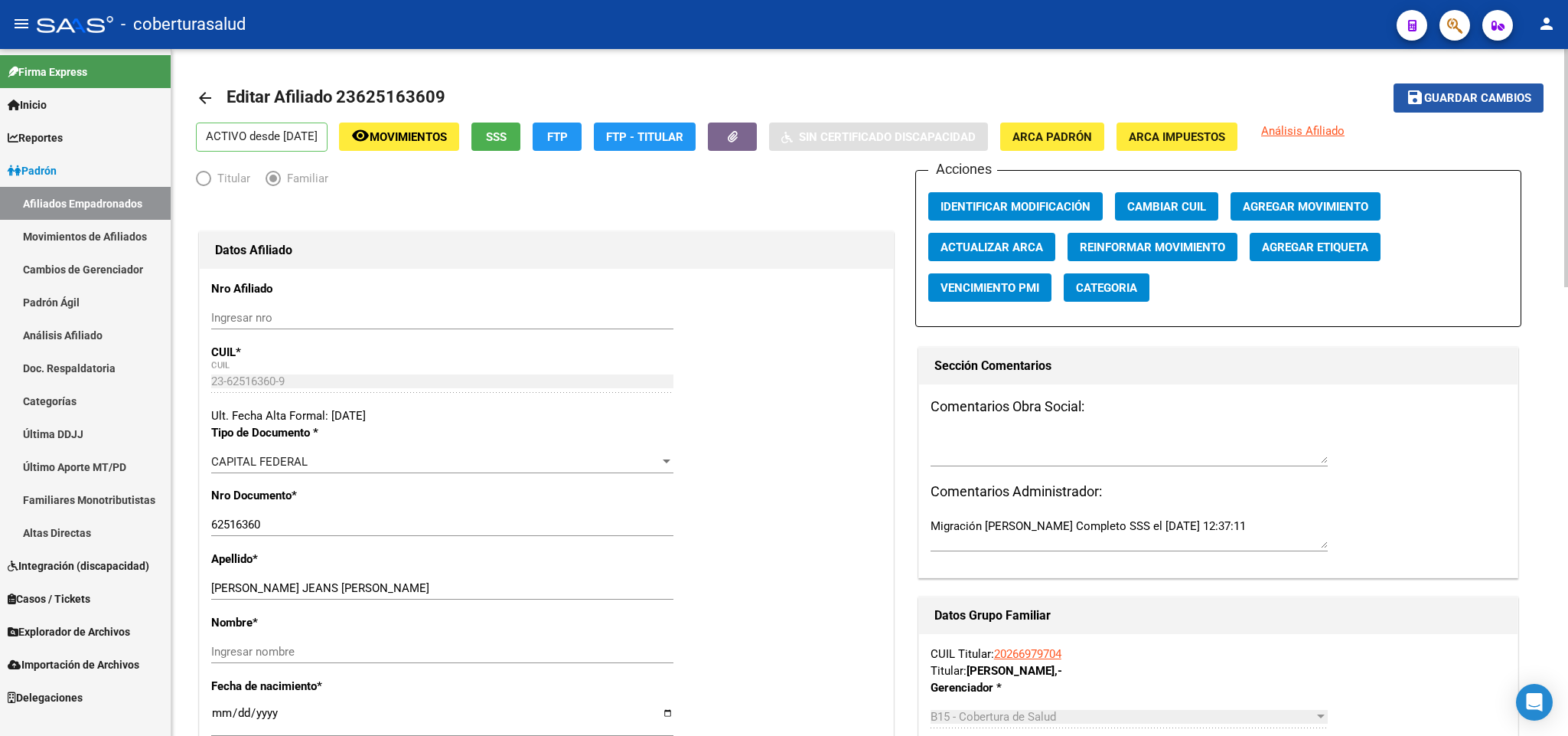
click at [1493, 94] on span "Guardar cambios" at bounding box center [1477, 99] width 107 height 14
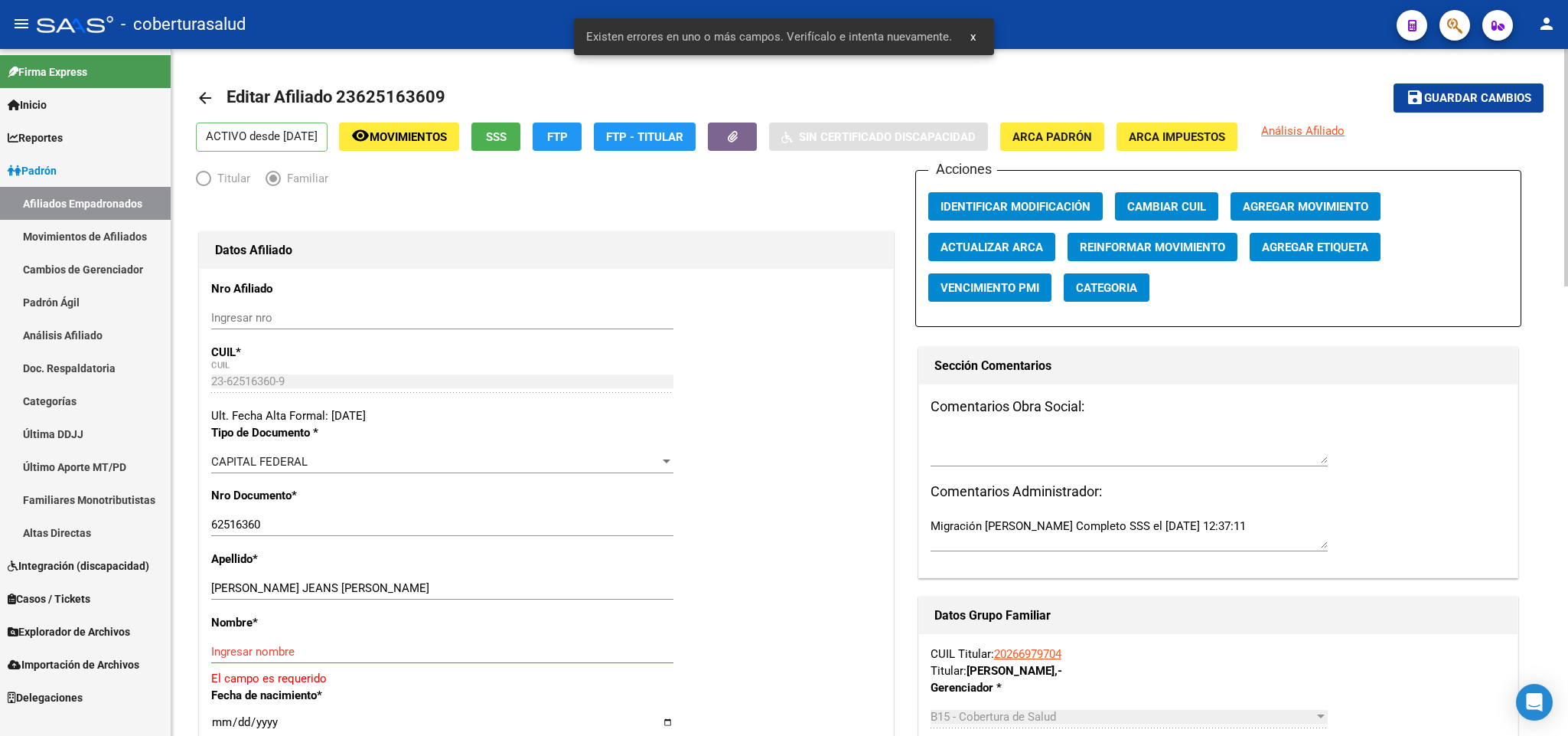
click at [1301, 217] on button "Agregar Movimiento" at bounding box center [1306, 206] width 150 height 28
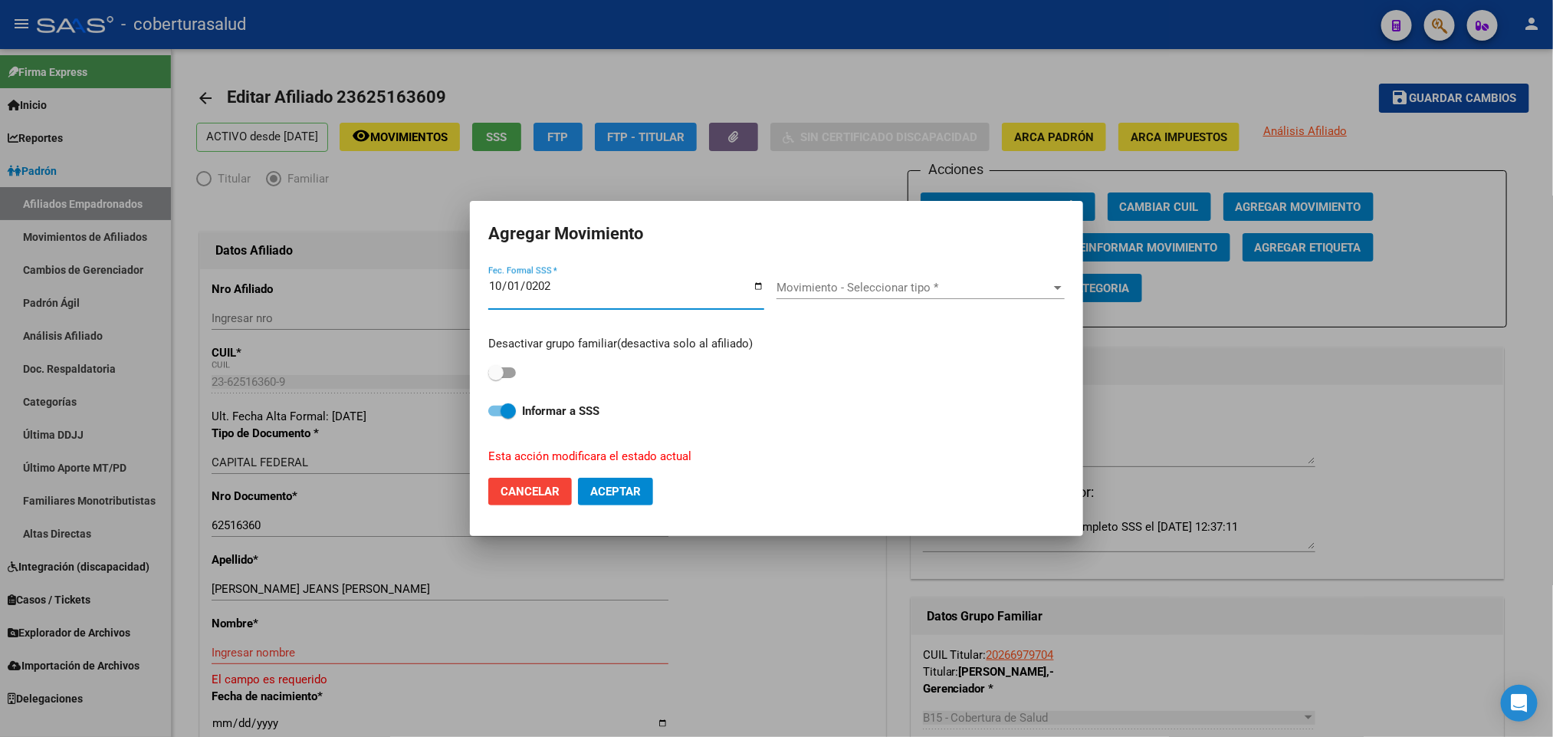
type input "[DATE]"
click at [923, 299] on div "Movimiento - Seleccionar tipo * Movimiento - Seleccionar tipo *" at bounding box center [921, 287] width 288 height 23
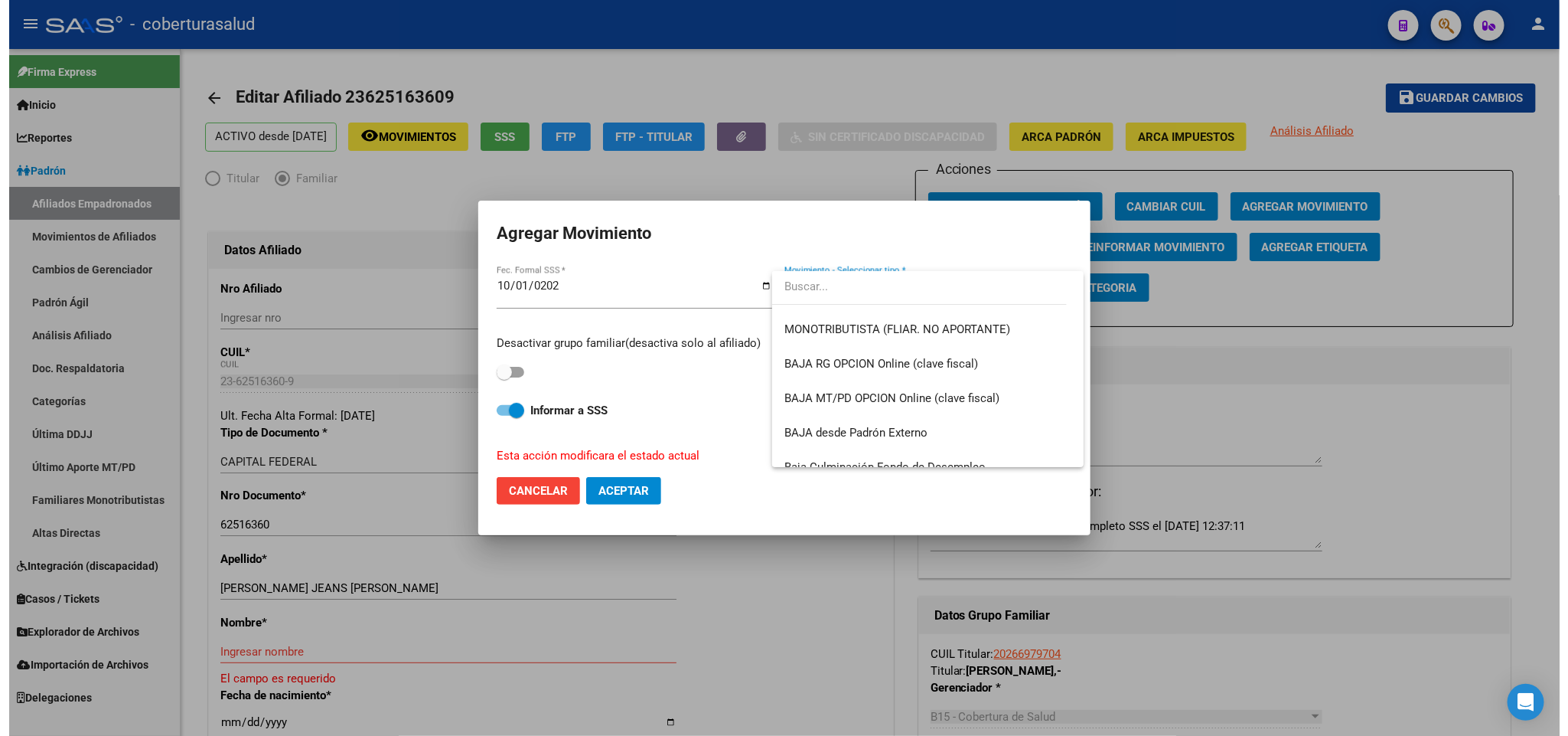
scroll to position [1112, 0]
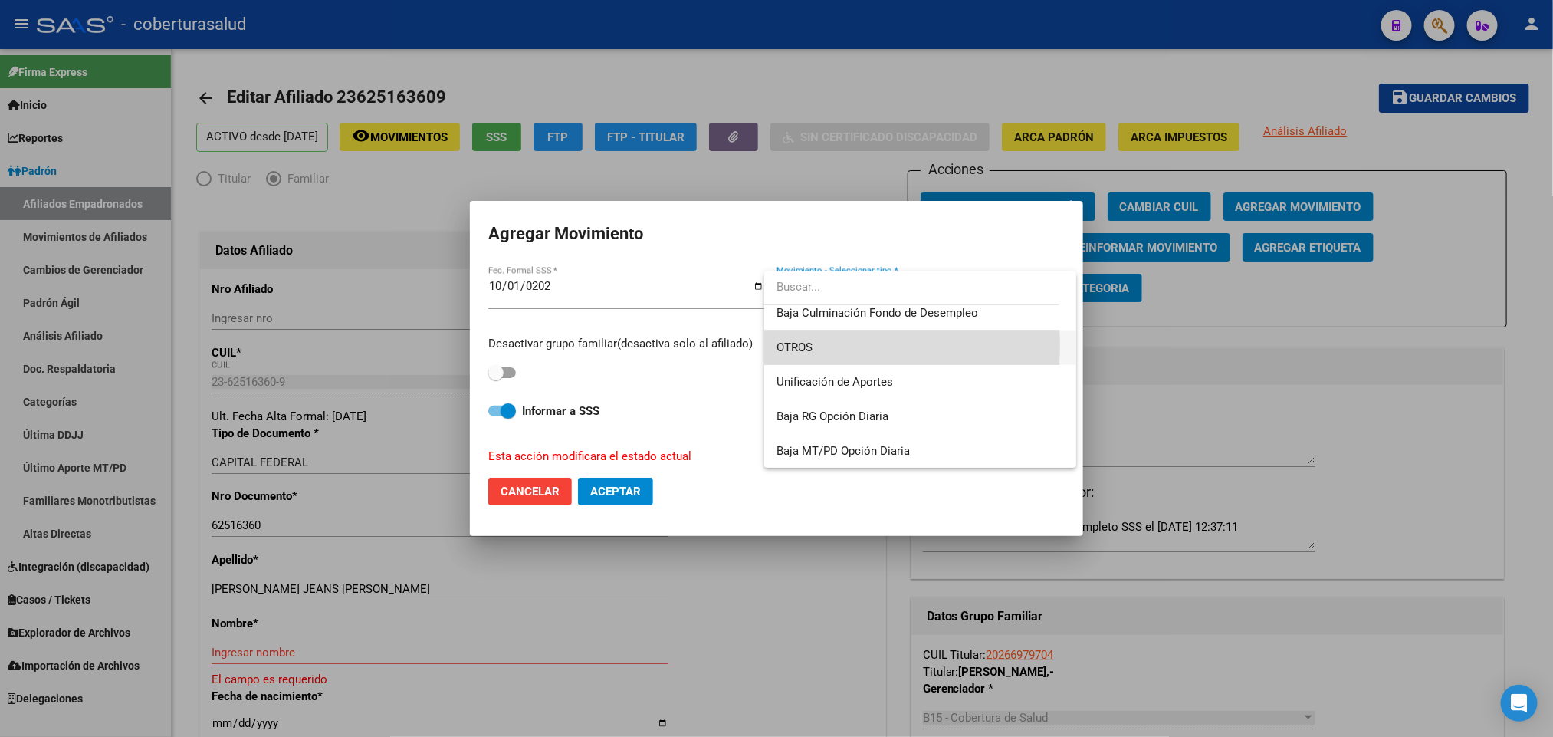
click at [856, 345] on span "OTROS" at bounding box center [920, 347] width 287 height 34
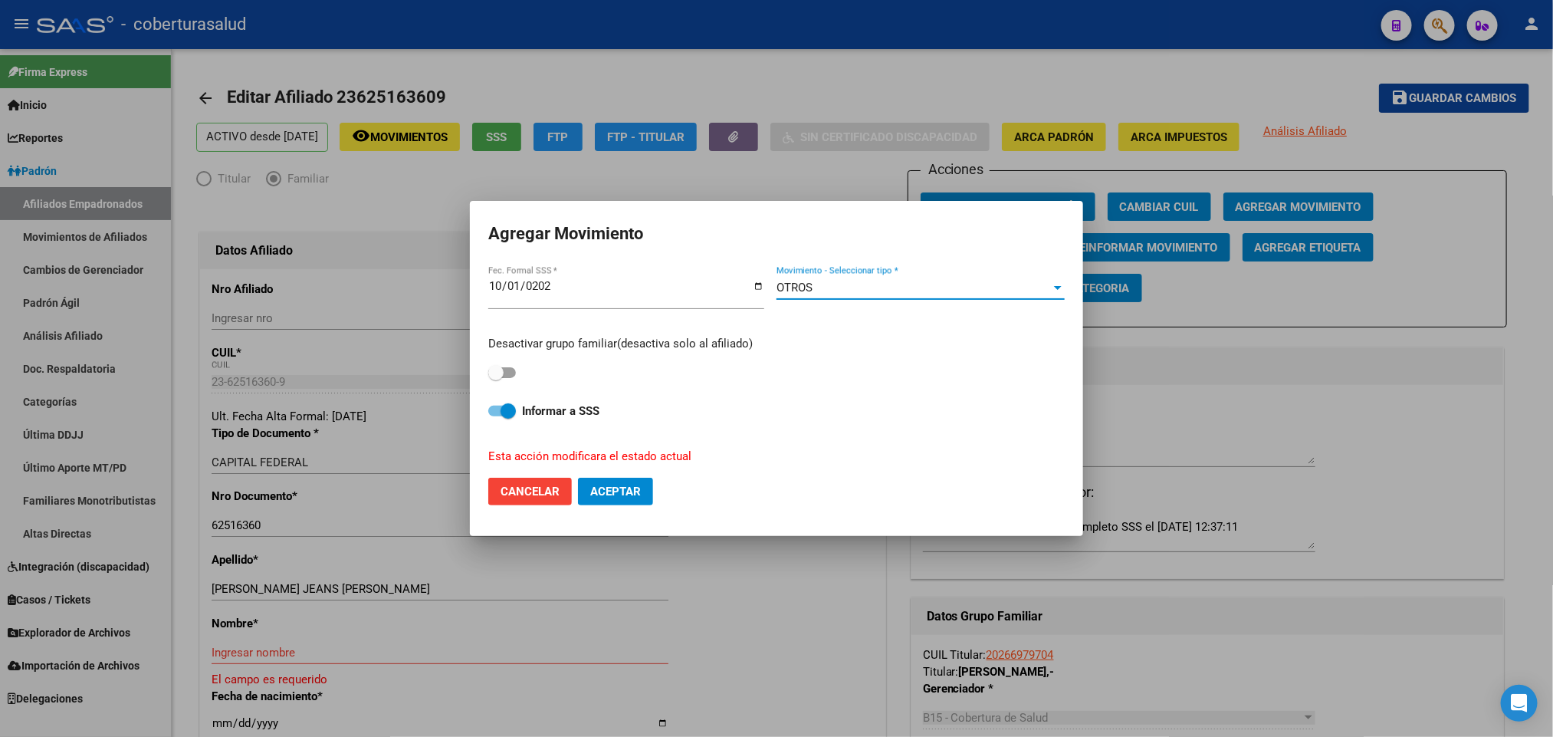
click at [501, 382] on label at bounding box center [502, 372] width 28 height 18
click at [496, 379] on input "checkbox" at bounding box center [495, 378] width 1 height 1
checkbox input "true"
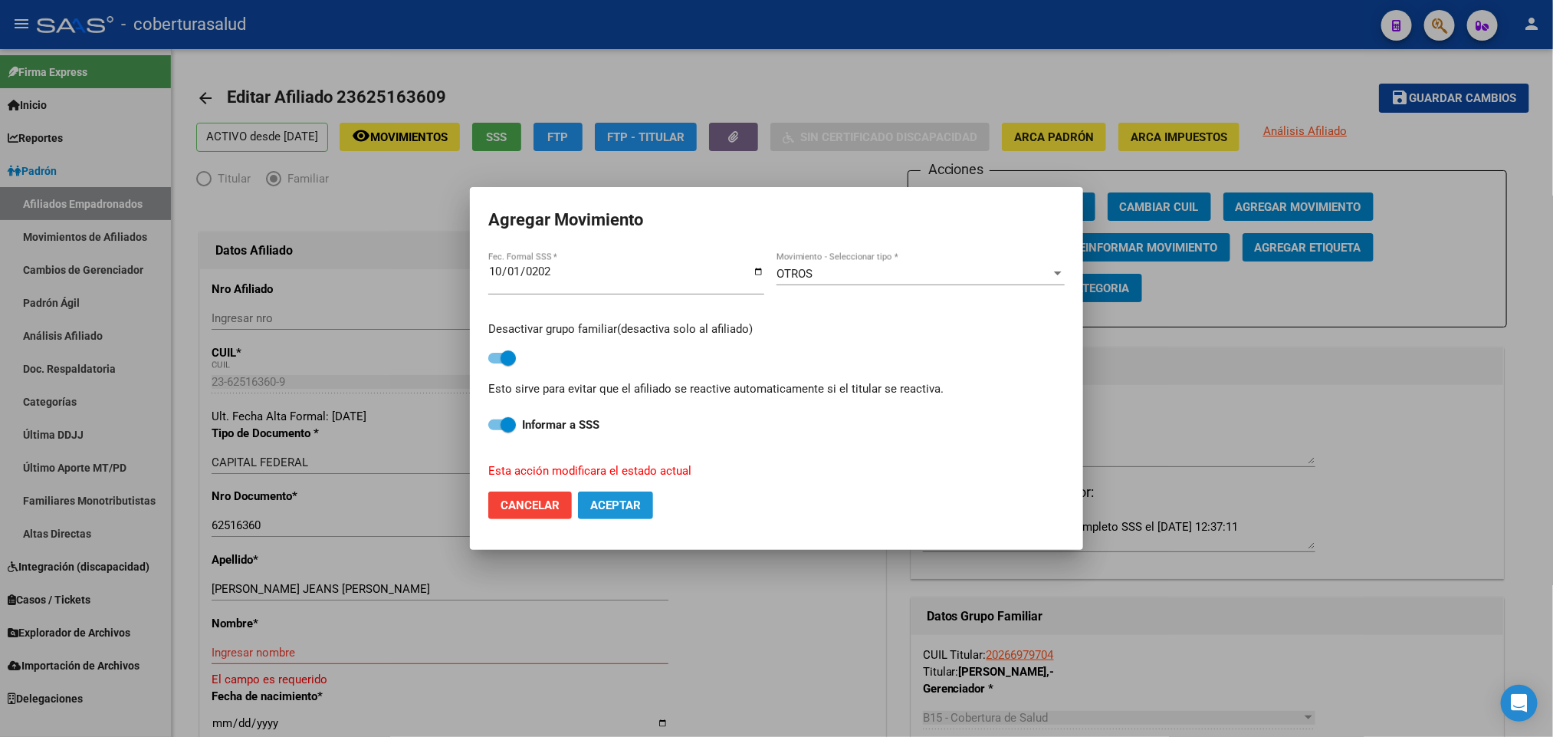
click at [642, 517] on button "Aceptar" at bounding box center [615, 505] width 75 height 28
checkbox input "false"
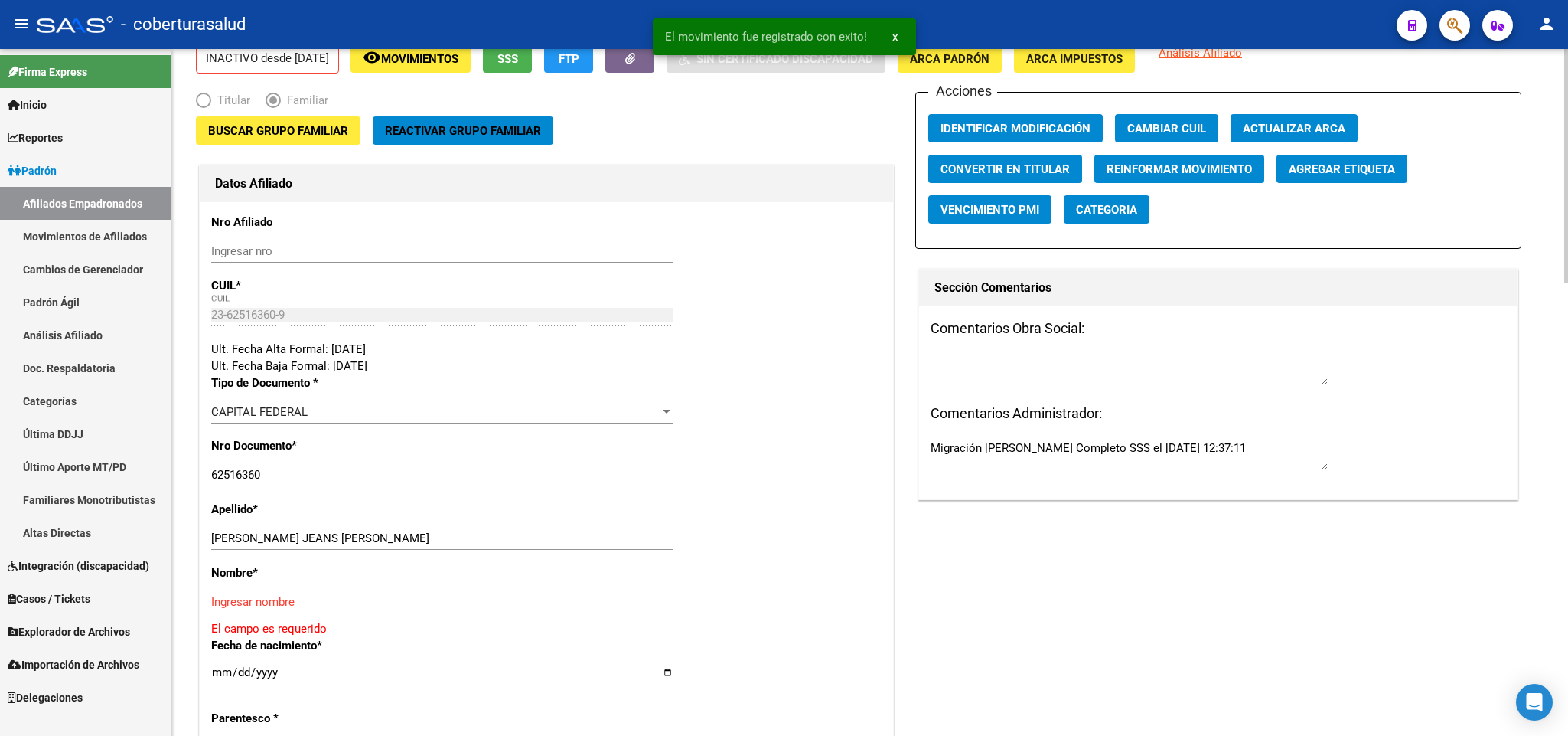
scroll to position [115, 0]
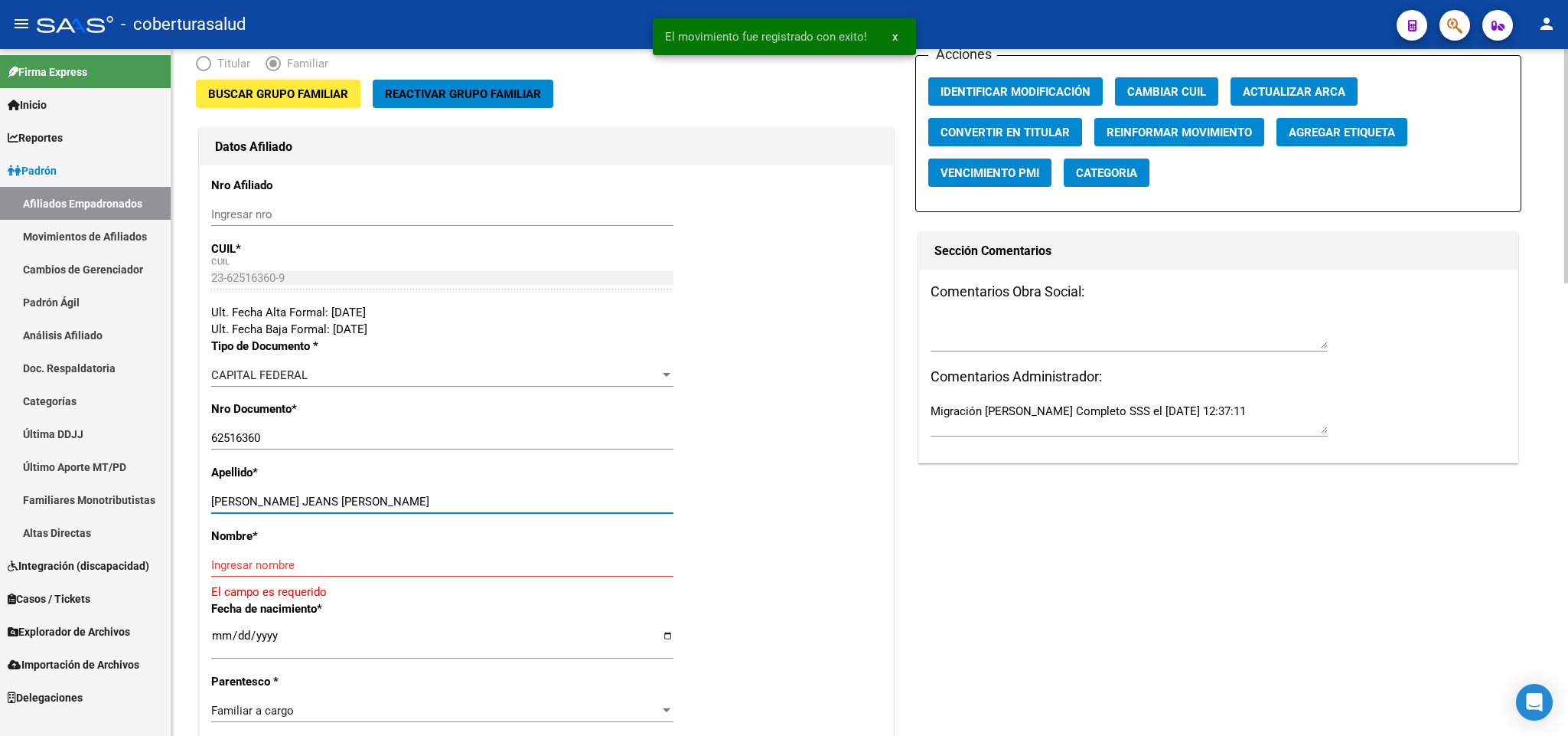
drag, startPoint x: 332, startPoint y: 494, endPoint x: 455, endPoint y: 503, distance: 123.3
click at [455, 503] on input "SALVATIERRA ALVAREZ JEANS MARC" at bounding box center [442, 501] width 462 height 14
type input "SALVATIERRA ALVAREZ"
click at [338, 556] on div "Ingresar nombre" at bounding box center [442, 564] width 462 height 23
click at [330, 565] on input "Ingresar nombre" at bounding box center [442, 565] width 462 height 14
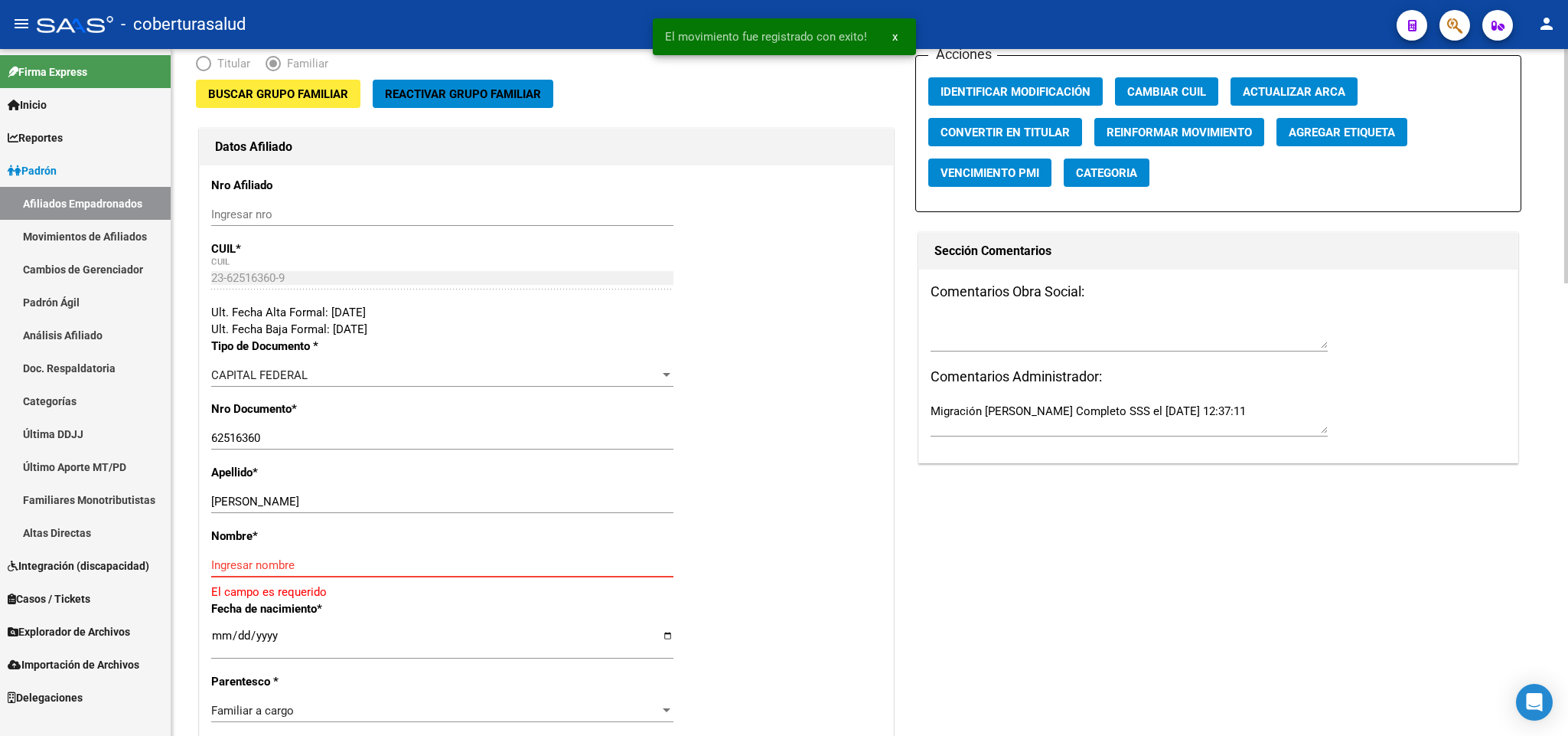
paste input "JEANS MARC"
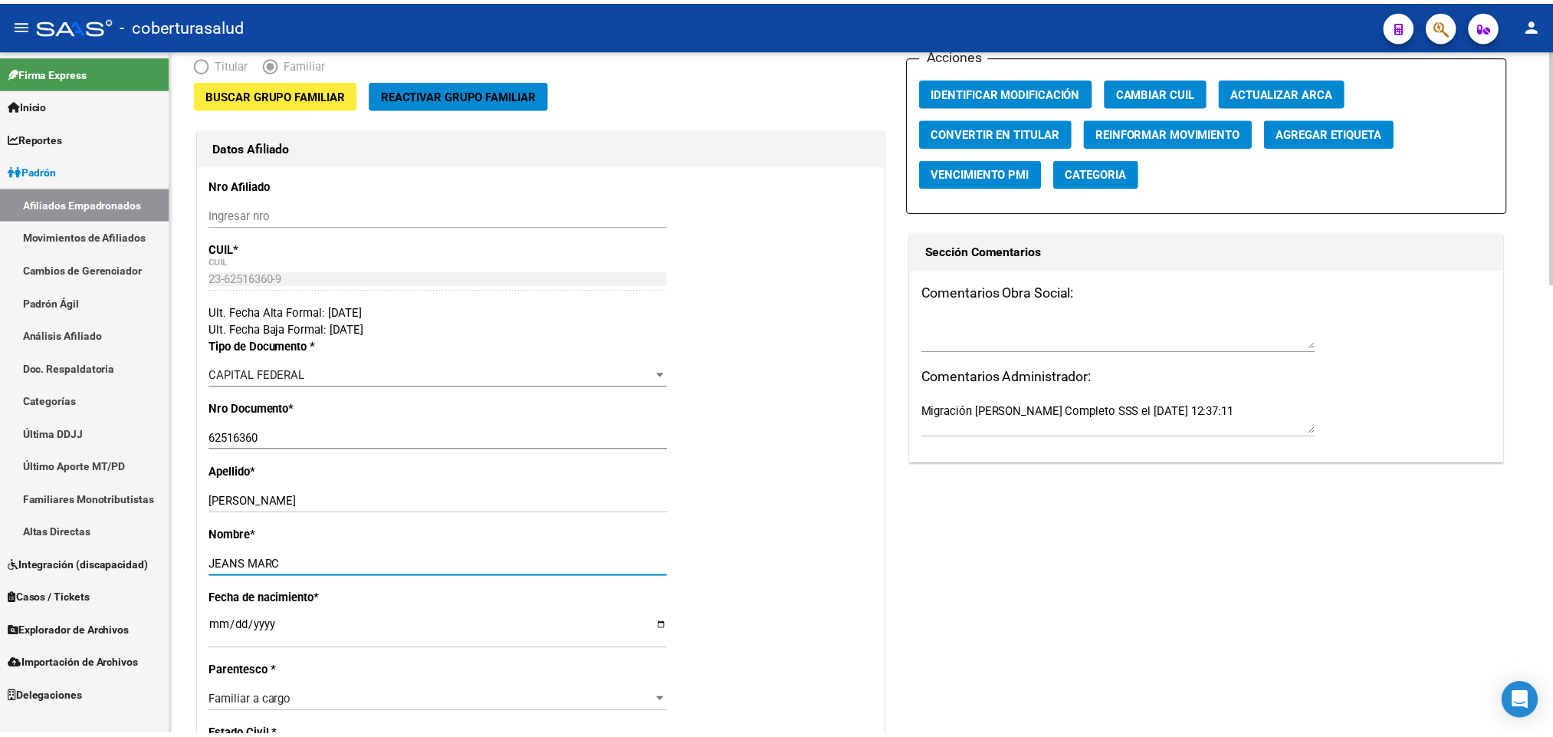
scroll to position [0, 0]
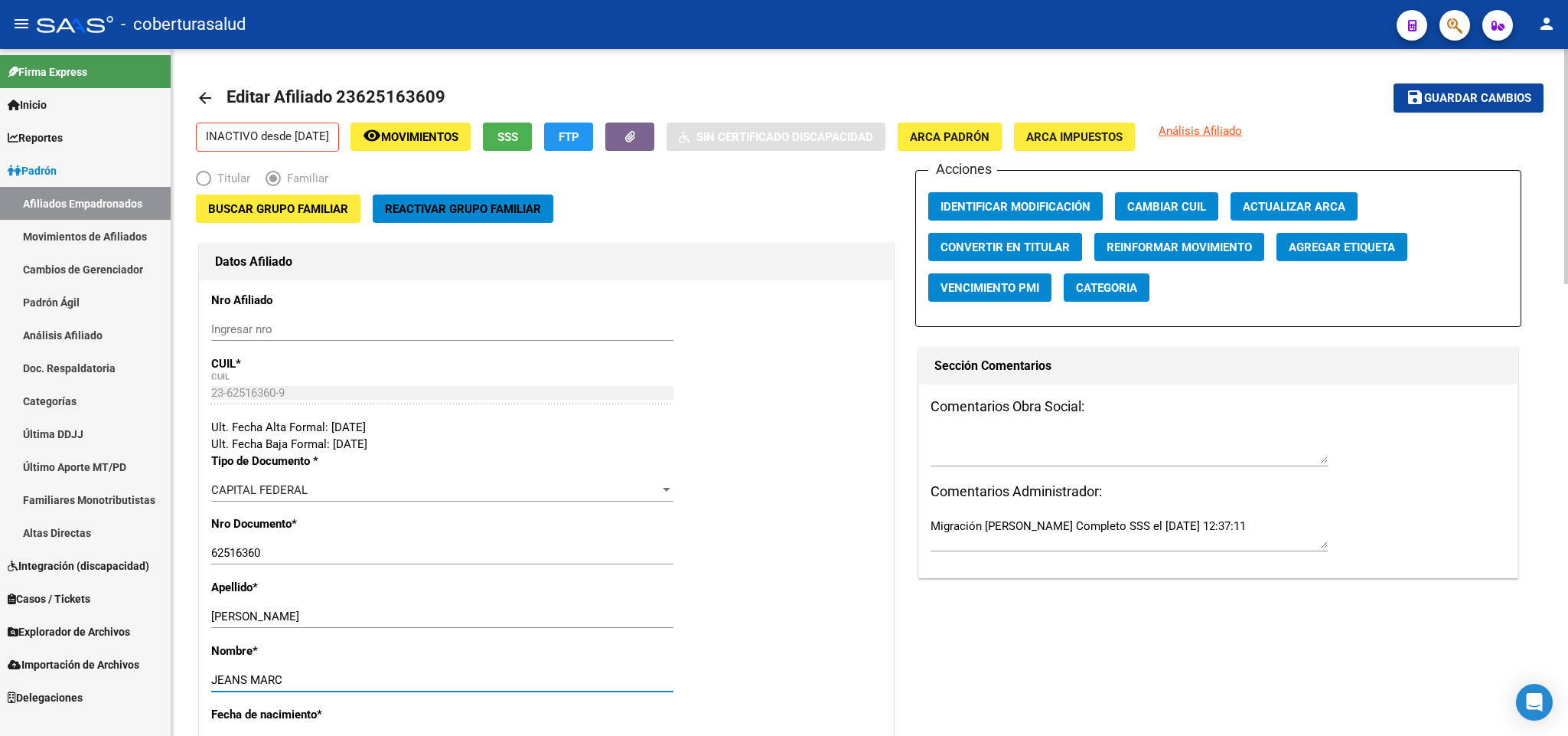
type input "JEANS MARC"
click at [1454, 95] on span "Guardar cambios" at bounding box center [1477, 99] width 107 height 14
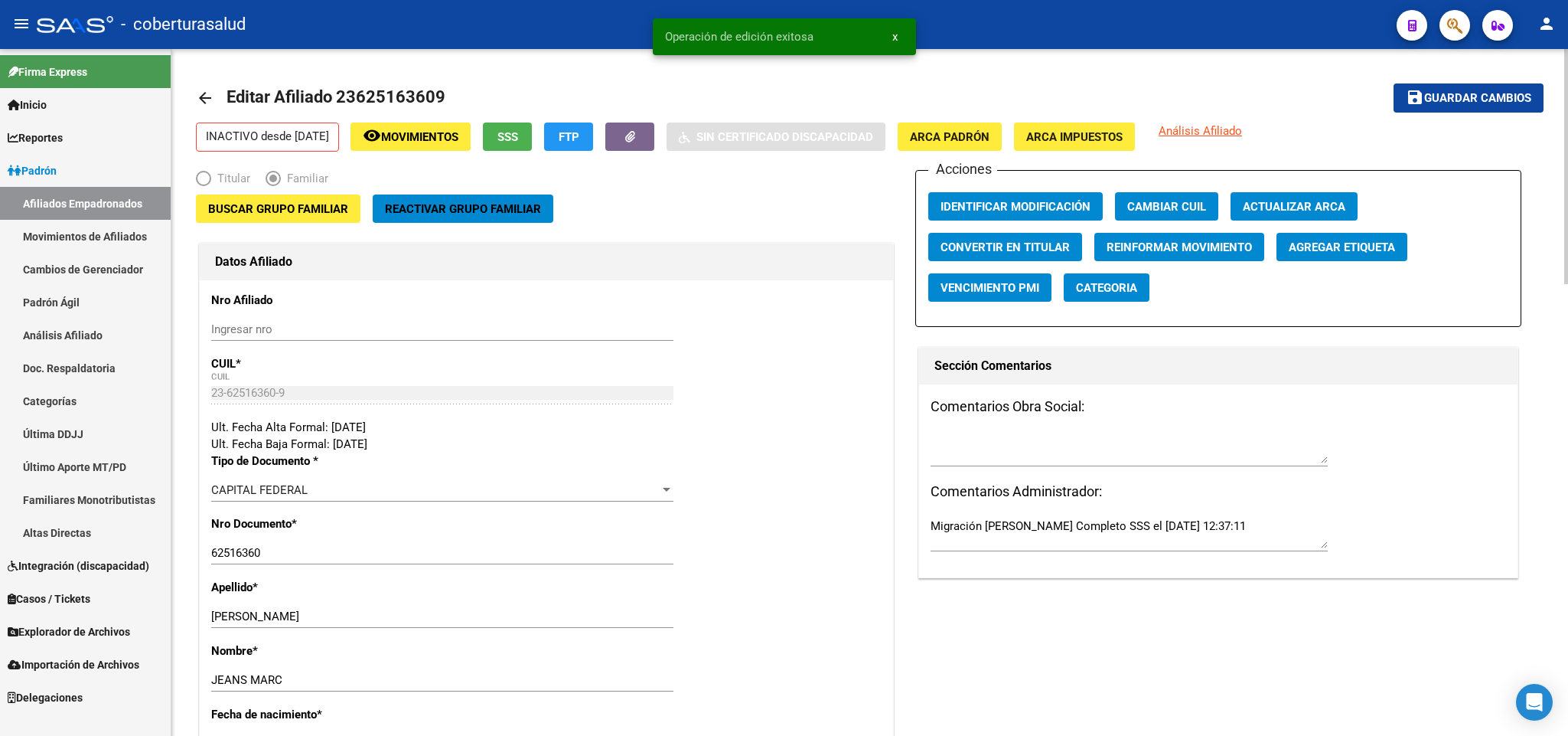
click at [434, 131] on span "Movimientos" at bounding box center [419, 137] width 77 height 14
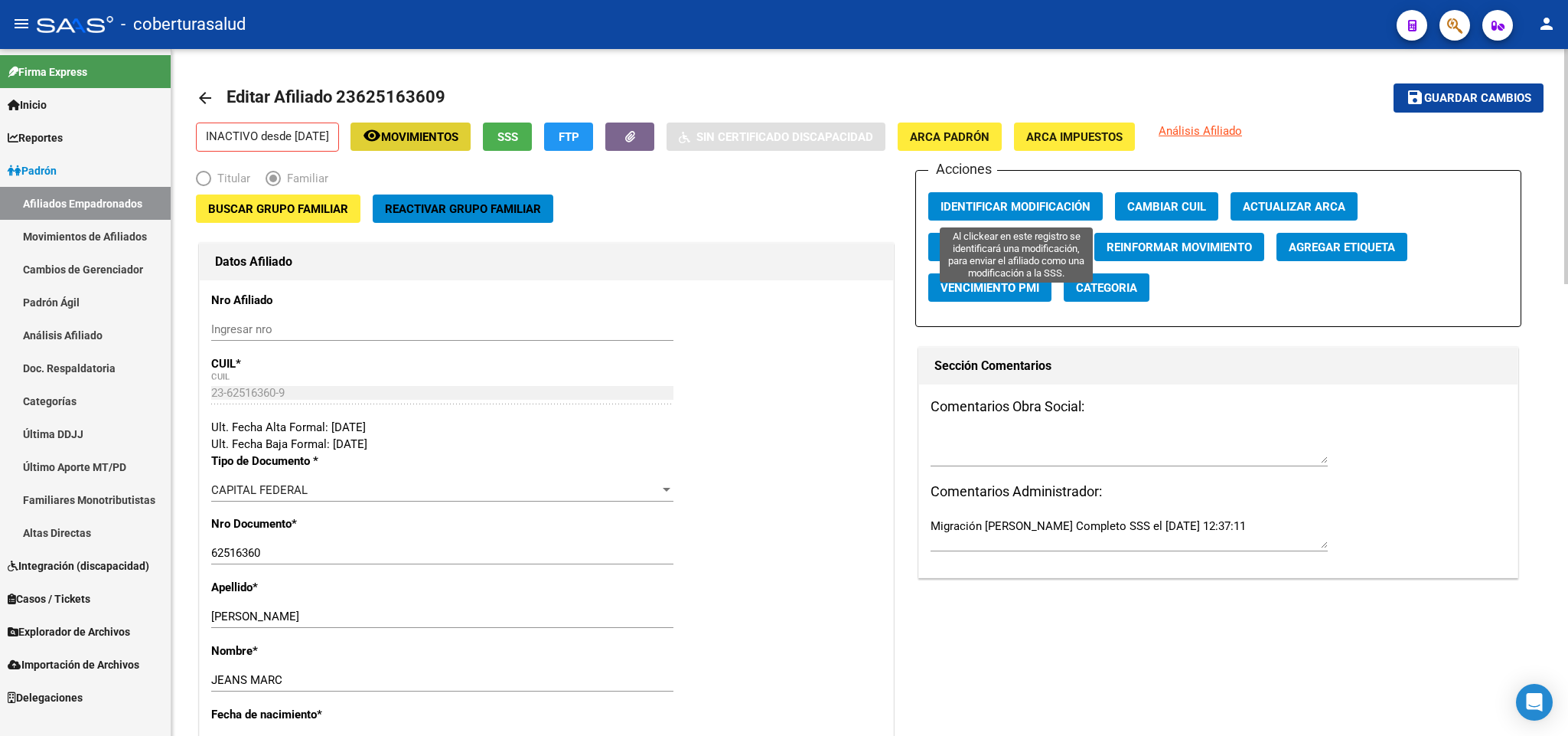
click at [1059, 200] on span "Identificar Modificación" at bounding box center [1015, 207] width 150 height 14
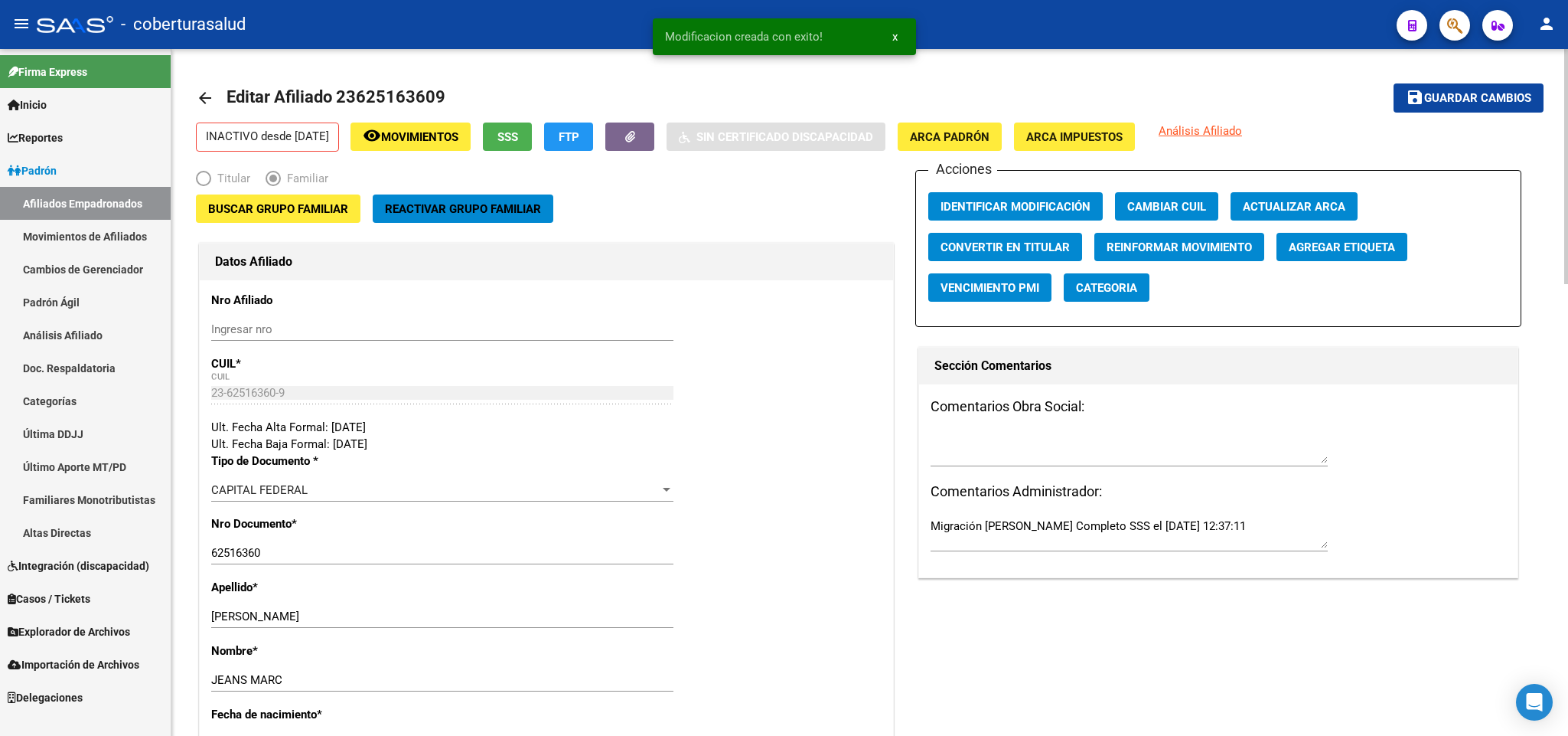
click at [450, 120] on mat-toolbar-row "arrow_back Editar Afiliado 23625163609" at bounding box center [721, 98] width 1051 height 49
click at [458, 136] on span "Movimientos" at bounding box center [419, 137] width 77 height 14
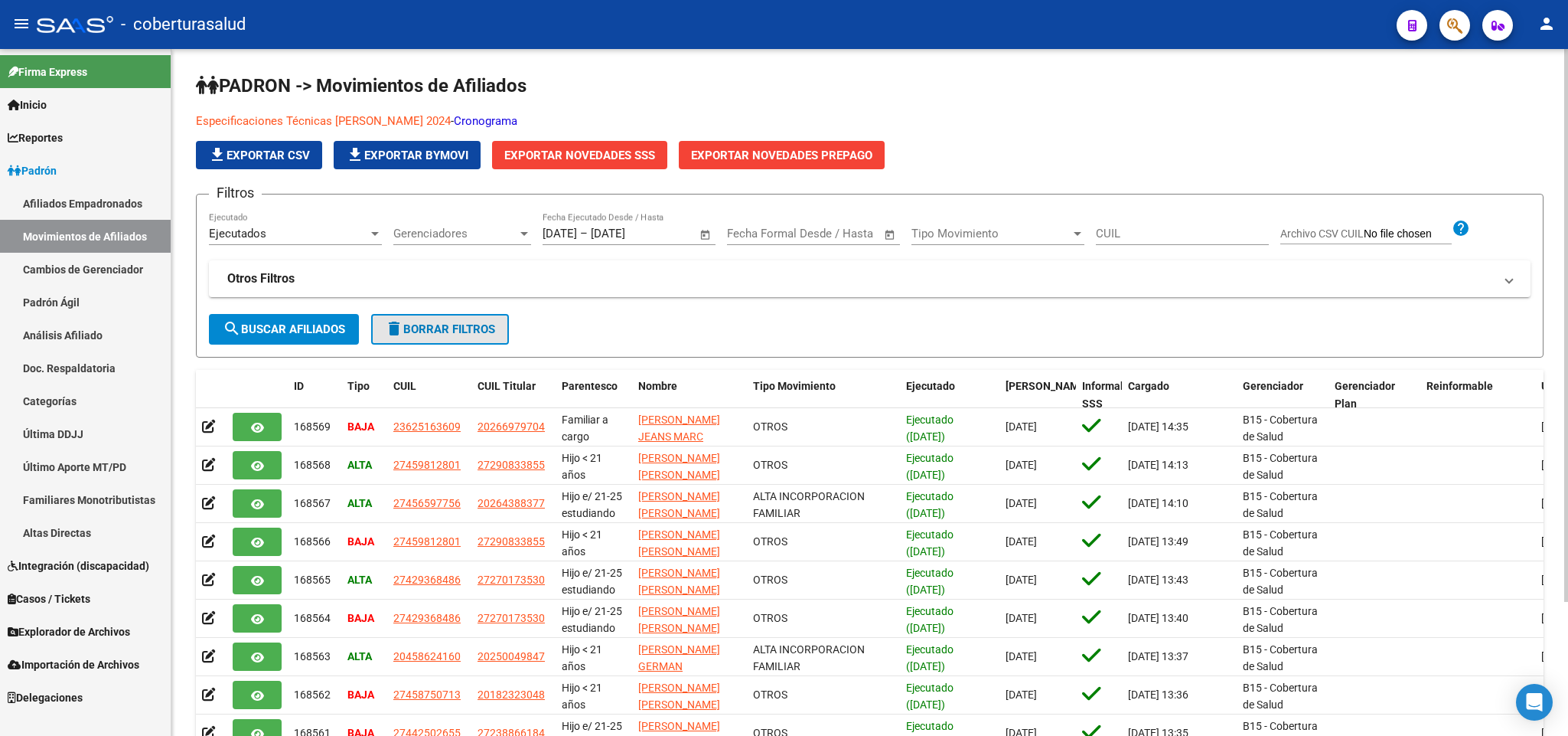
click at [422, 329] on span "delete Borrar Filtros" at bounding box center [440, 330] width 110 height 14
click at [1120, 235] on input "CUIL" at bounding box center [1182, 234] width 173 height 14
paste input "[PERSON_NAME]"
drag, startPoint x: 1238, startPoint y: 231, endPoint x: 1081, endPoint y: 231, distance: 157.0
click at [1084, 233] on div "Filtros Ejecutados Ejecutado Gerenciadores Gerenciadores 01/10/2025 01/10/2025 …" at bounding box center [869, 260] width 1321 height 107
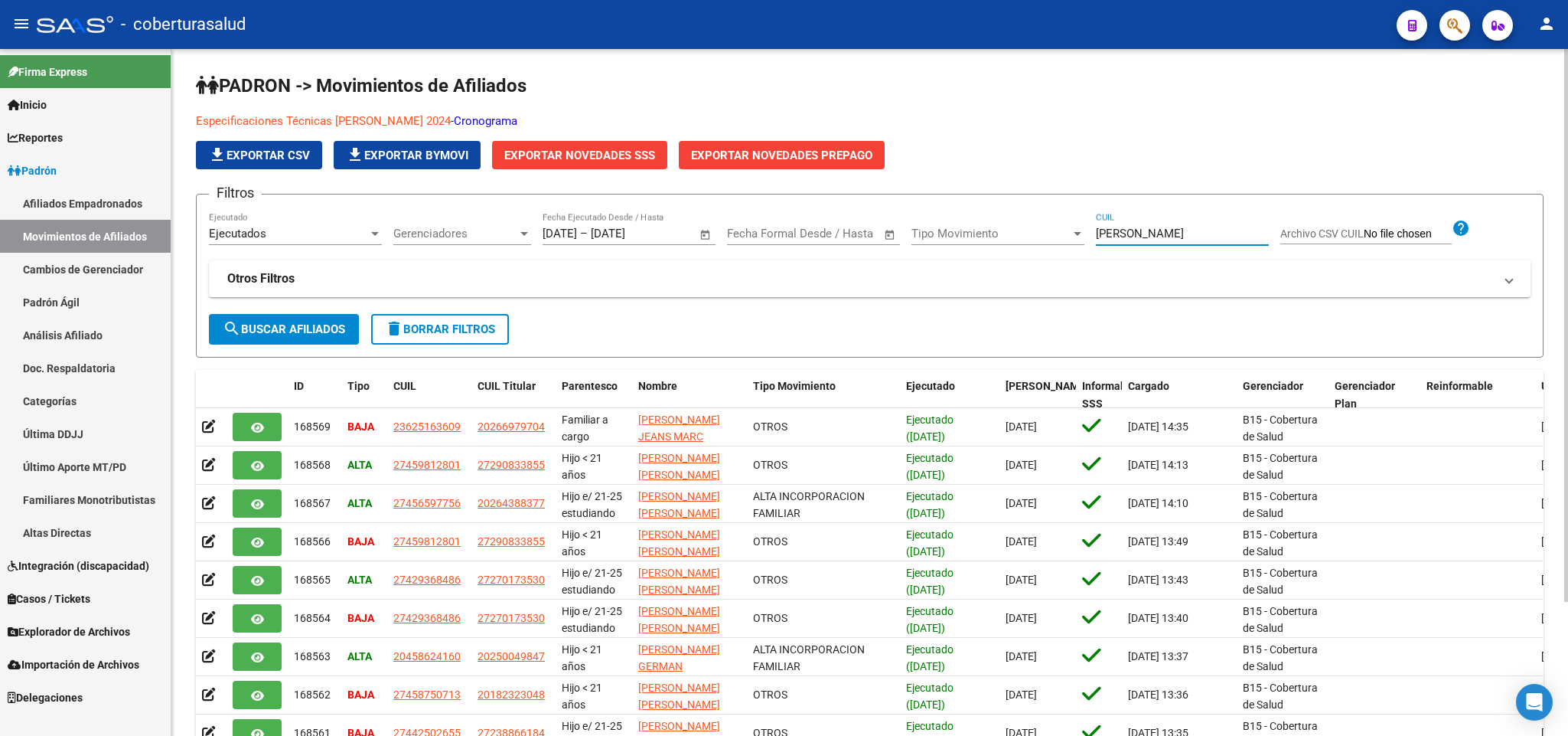
paste input "20282597099"
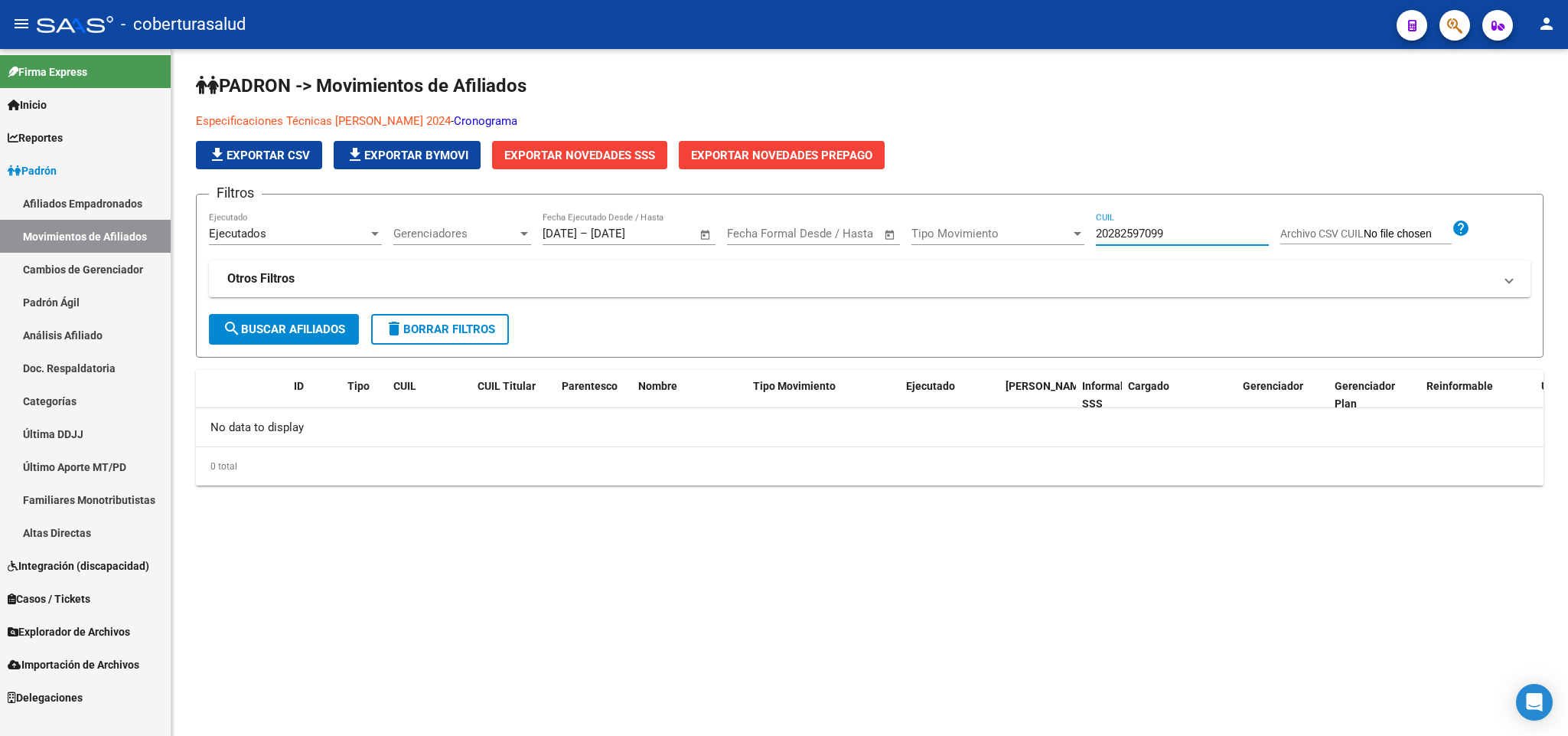
type input "20282597099"
click at [353, 224] on div "Ejecutados Ejecutado" at bounding box center [294, 228] width 173 height 33
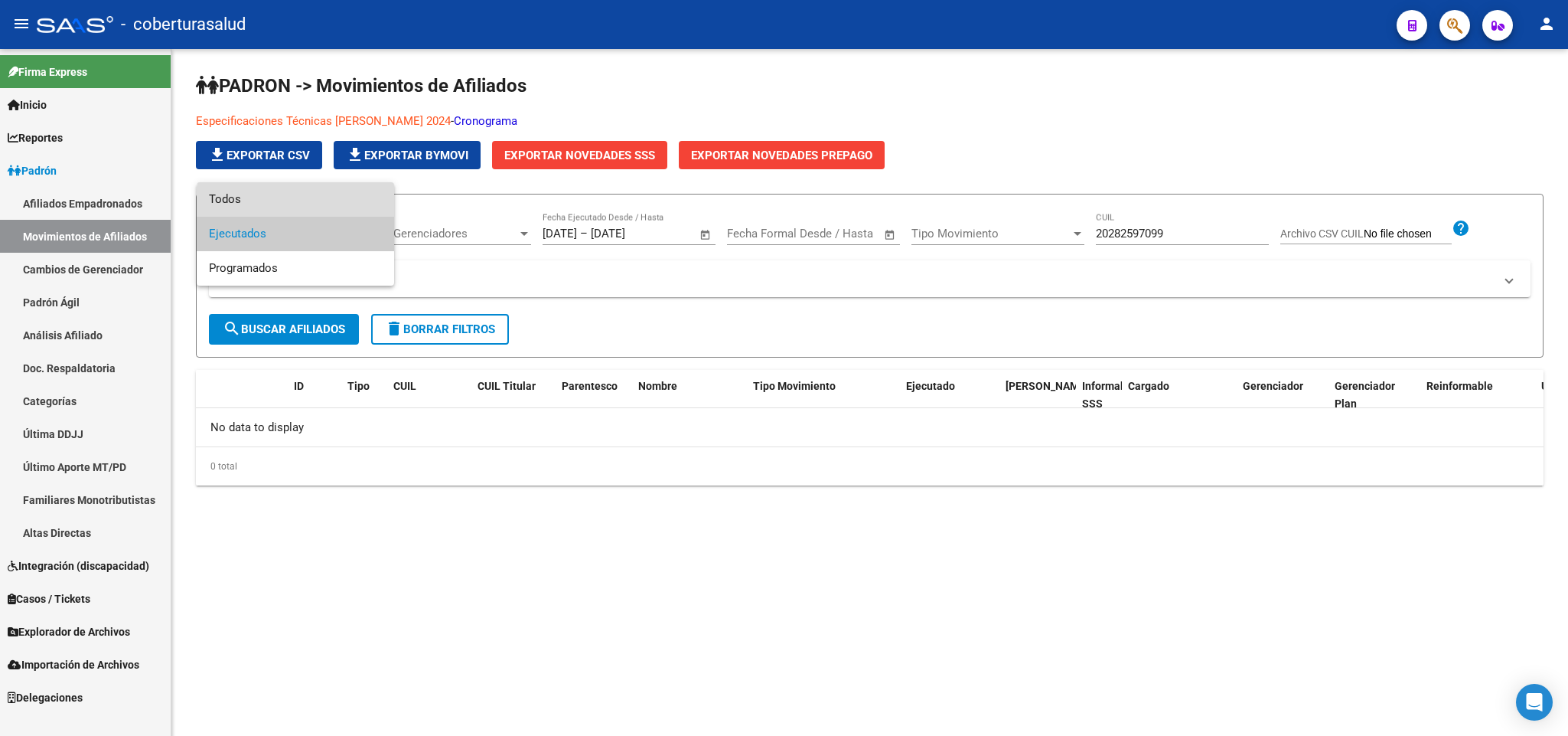
click at [331, 212] on span "Todos" at bounding box center [294, 199] width 173 height 34
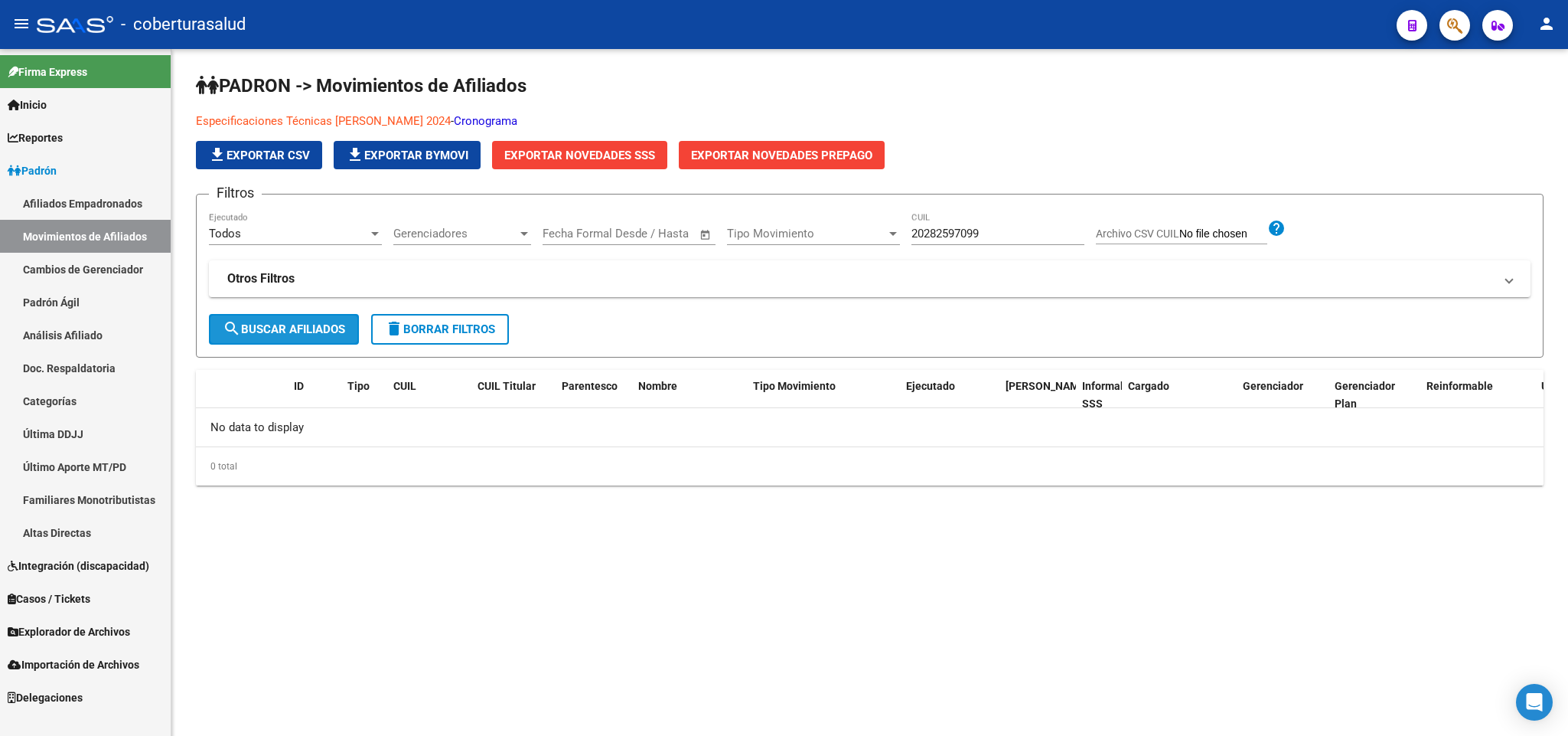
click at [321, 329] on span "search Buscar Afiliados" at bounding box center [283, 330] width 123 height 14
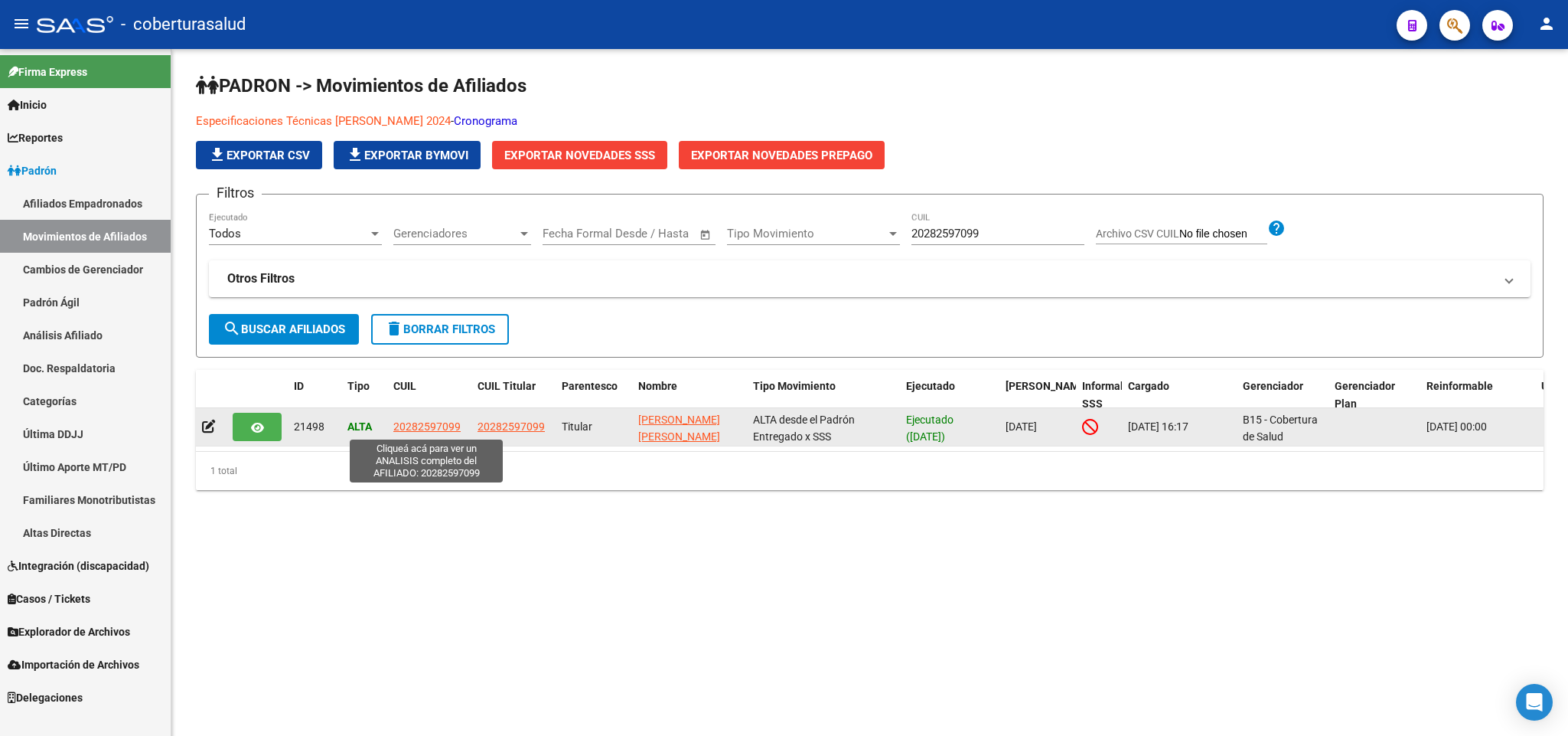
click at [423, 431] on span "20282597099" at bounding box center [426, 426] width 67 height 12
type textarea "20282597099"
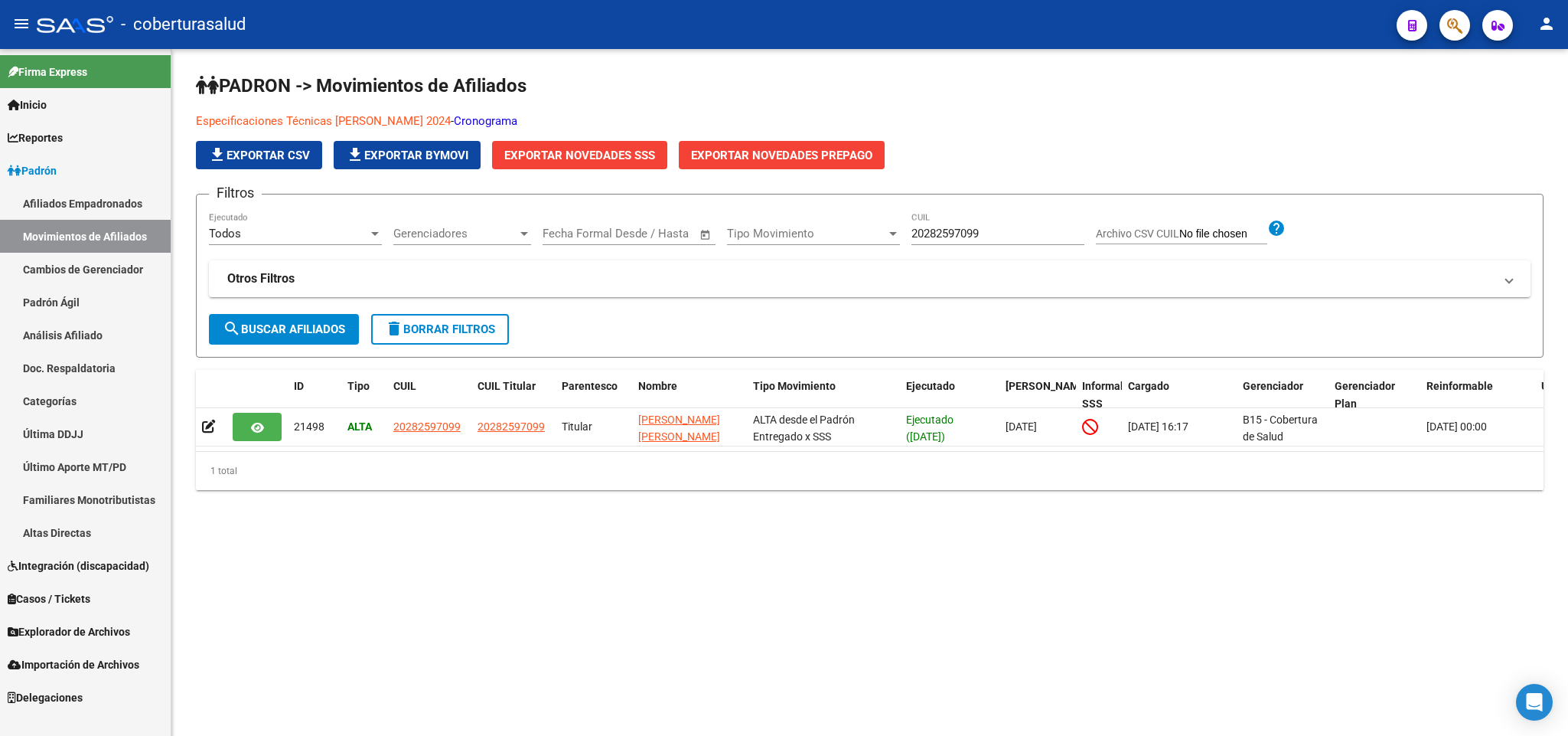
click at [953, 233] on input "20282597099" at bounding box center [997, 234] width 173 height 14
paste input "7482781492"
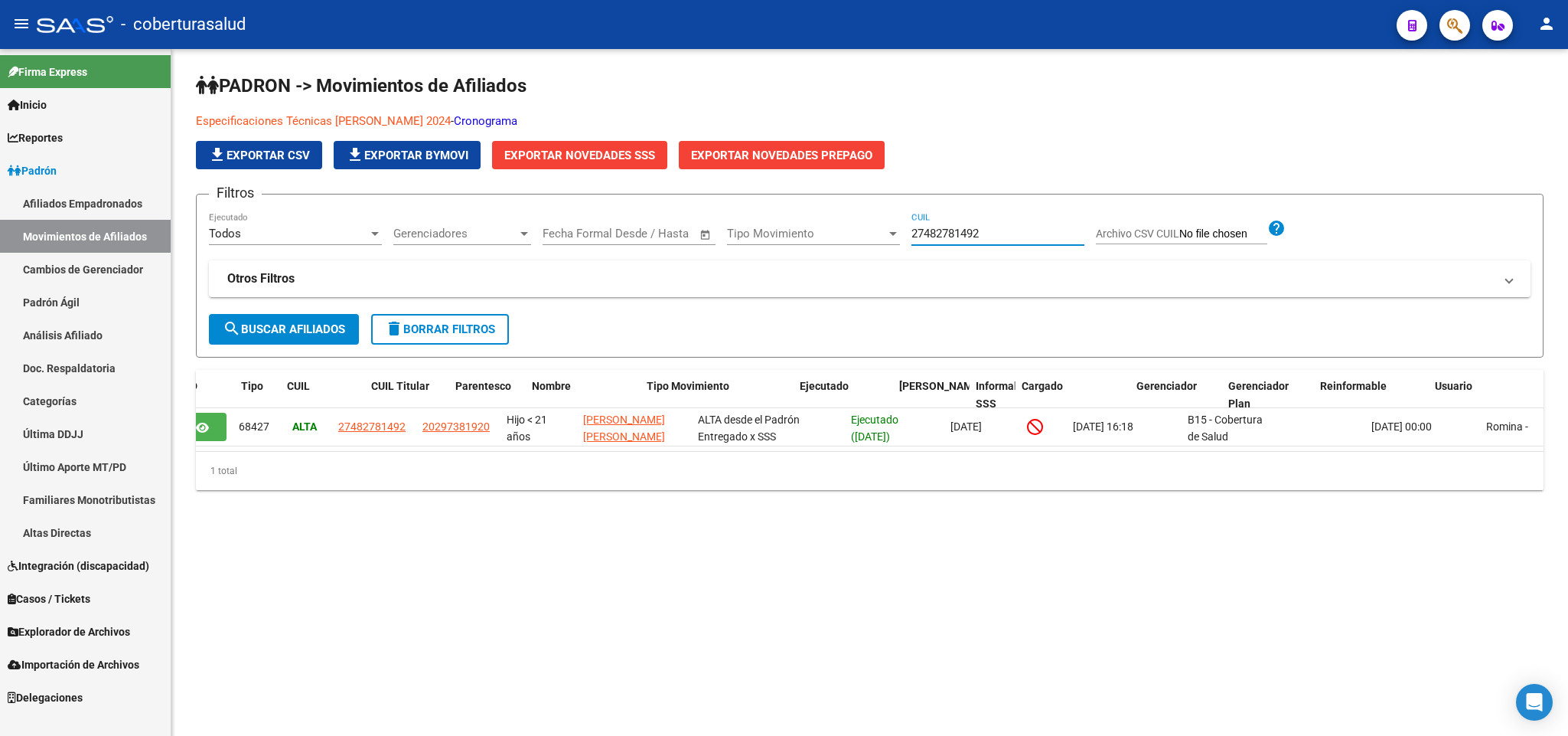
scroll to position [0, 107]
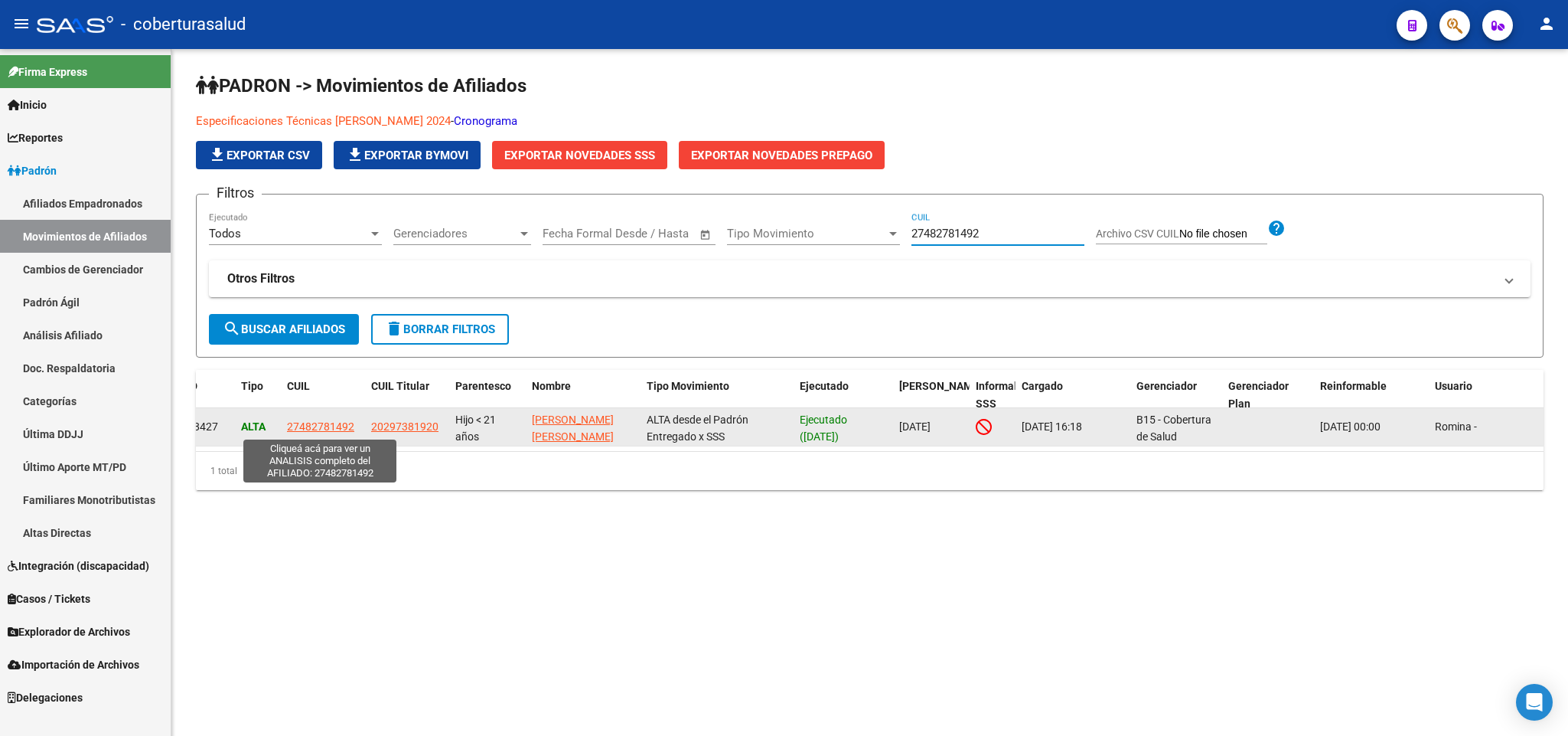
type input "27482781492"
click at [328, 422] on span "27482781492" at bounding box center [319, 426] width 67 height 12
type textarea "27482781492"
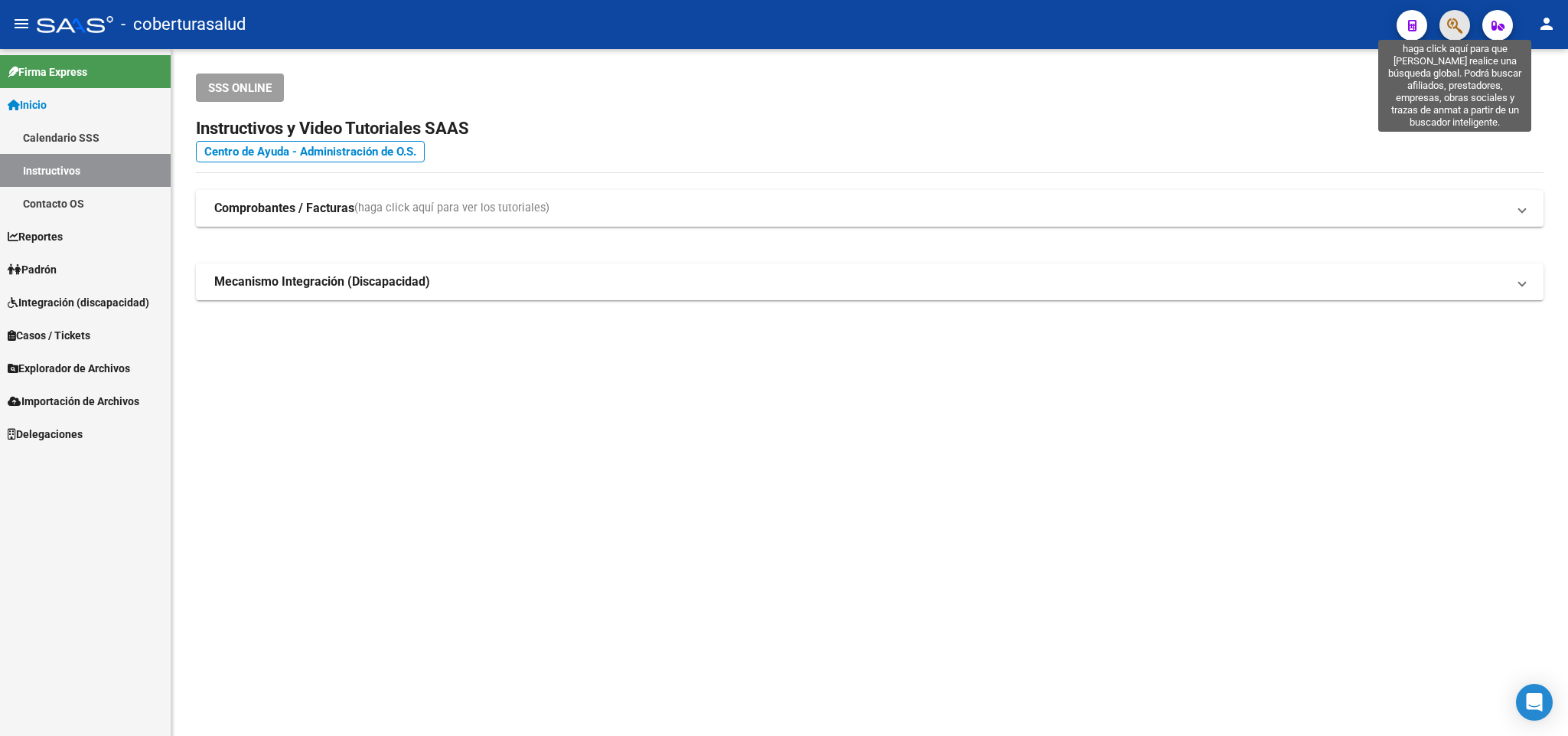
click at [1454, 18] on icon "button" at bounding box center [1454, 26] width 15 height 18
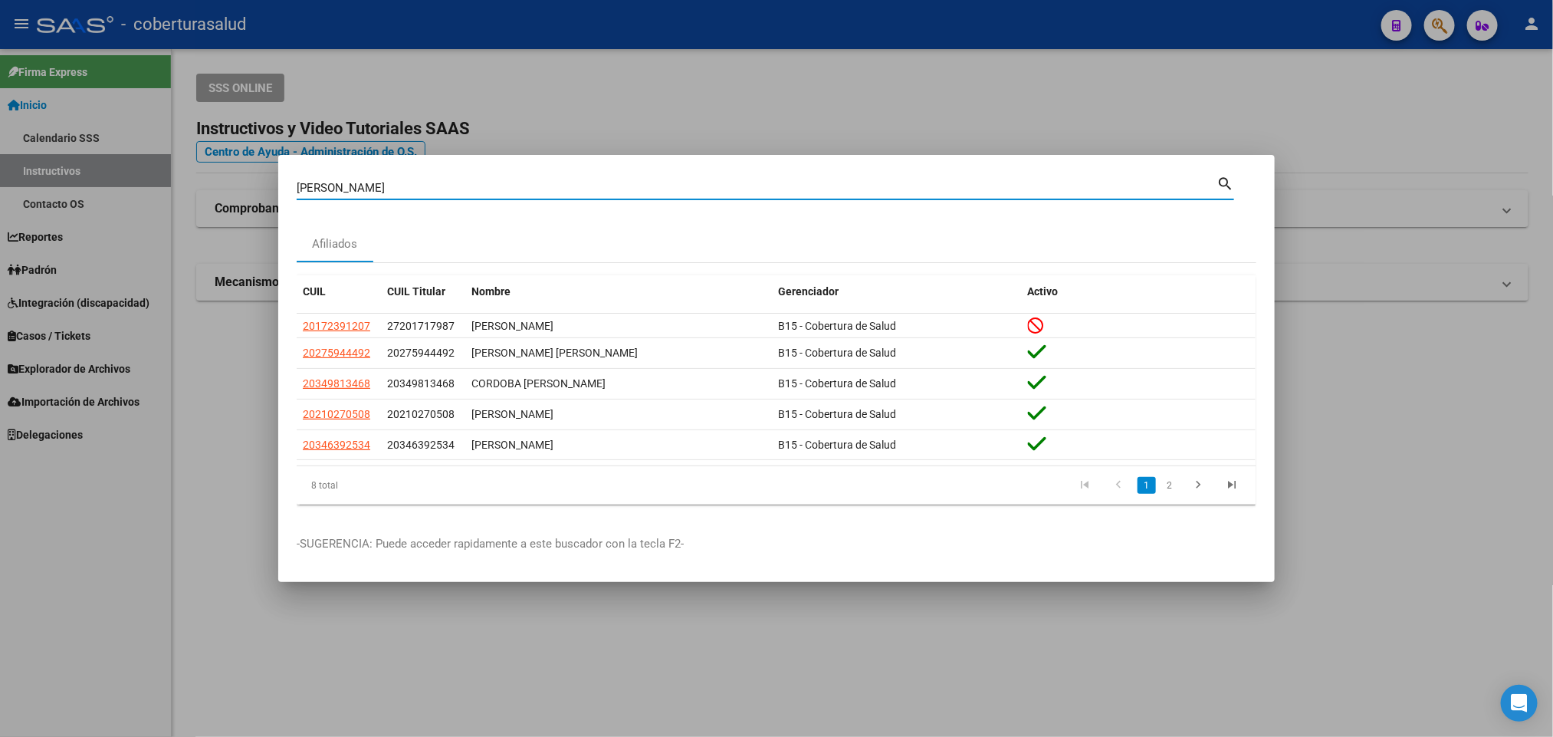
click at [514, 189] on input "[PERSON_NAME]" at bounding box center [757, 188] width 920 height 14
paste input "27457318702"
click at [514, 189] on input "RAMON 27457318702" at bounding box center [757, 188] width 920 height 14
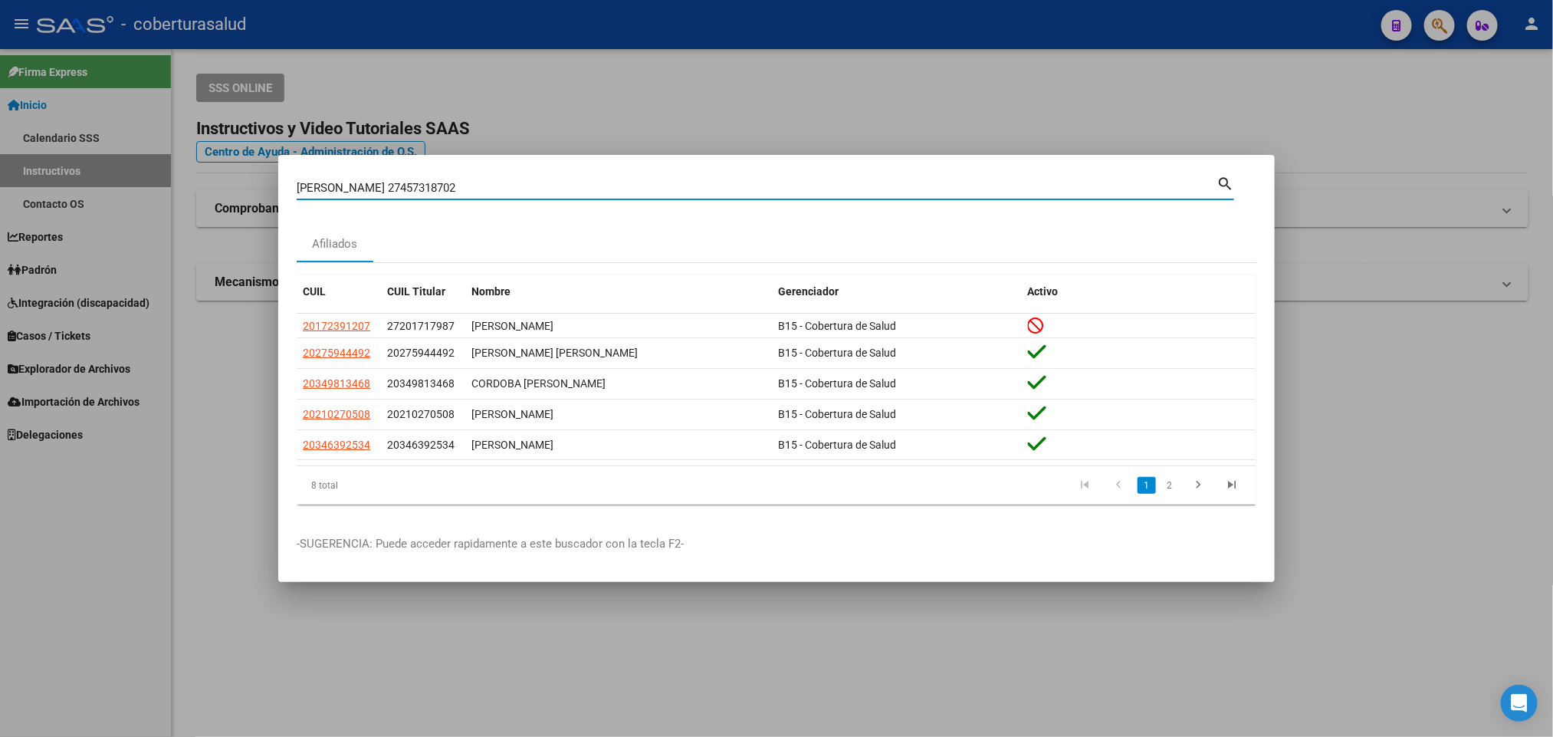
click at [514, 189] on input "RAMON 27457318702" at bounding box center [757, 188] width 920 height 14
paste input
type input "27457318702"
